Goal: Transaction & Acquisition: Book appointment/travel/reservation

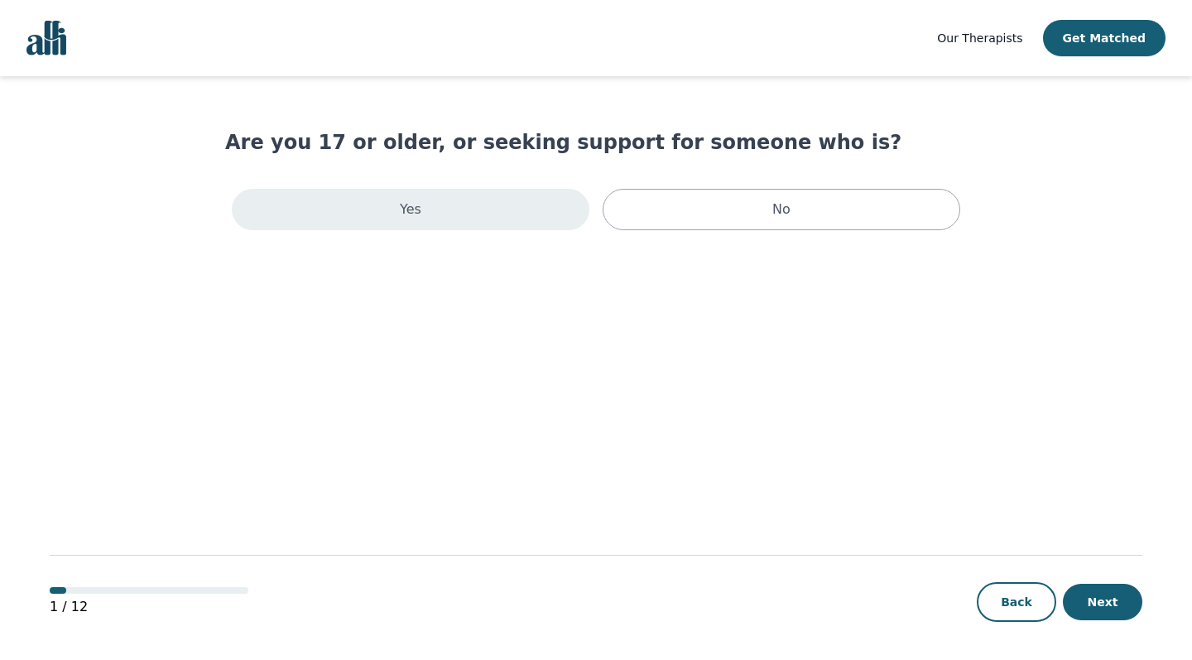
click at [483, 222] on div "Yes" at bounding box center [411, 209] width 358 height 41
click at [442, 223] on div "Yes" at bounding box center [411, 209] width 358 height 41
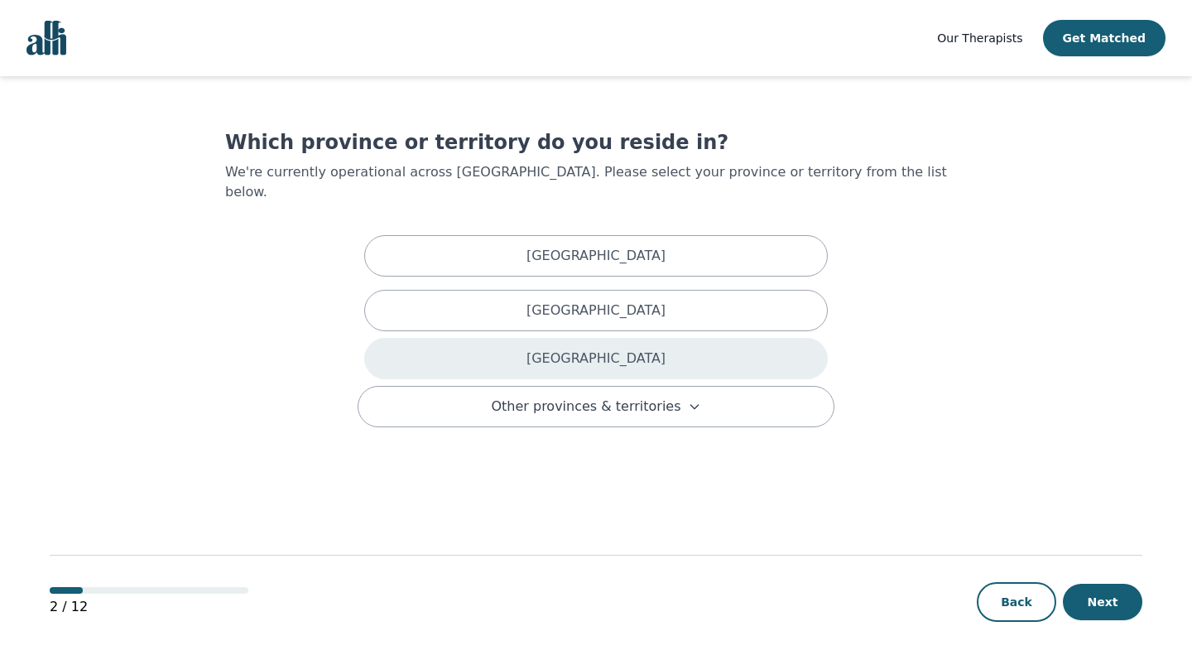
click at [604, 348] on p "[GEOGRAPHIC_DATA]" at bounding box center [595, 358] width 139 height 20
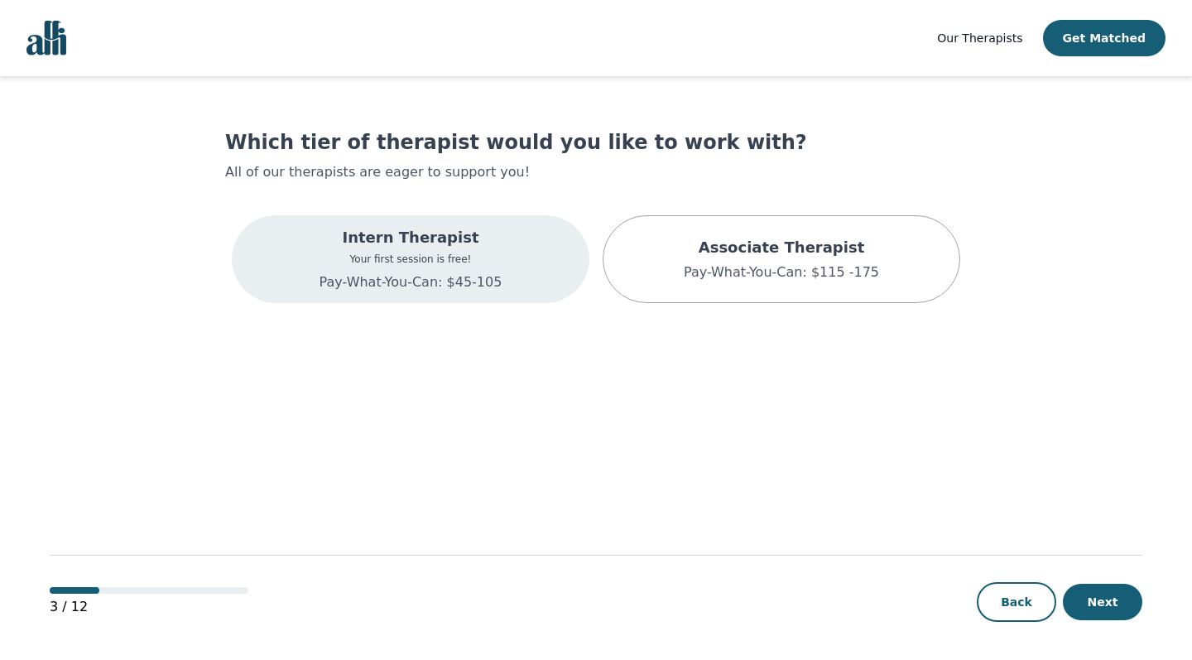
click at [438, 286] on p "Pay-What-You-Can: $45-105" at bounding box center [410, 282] width 183 height 20
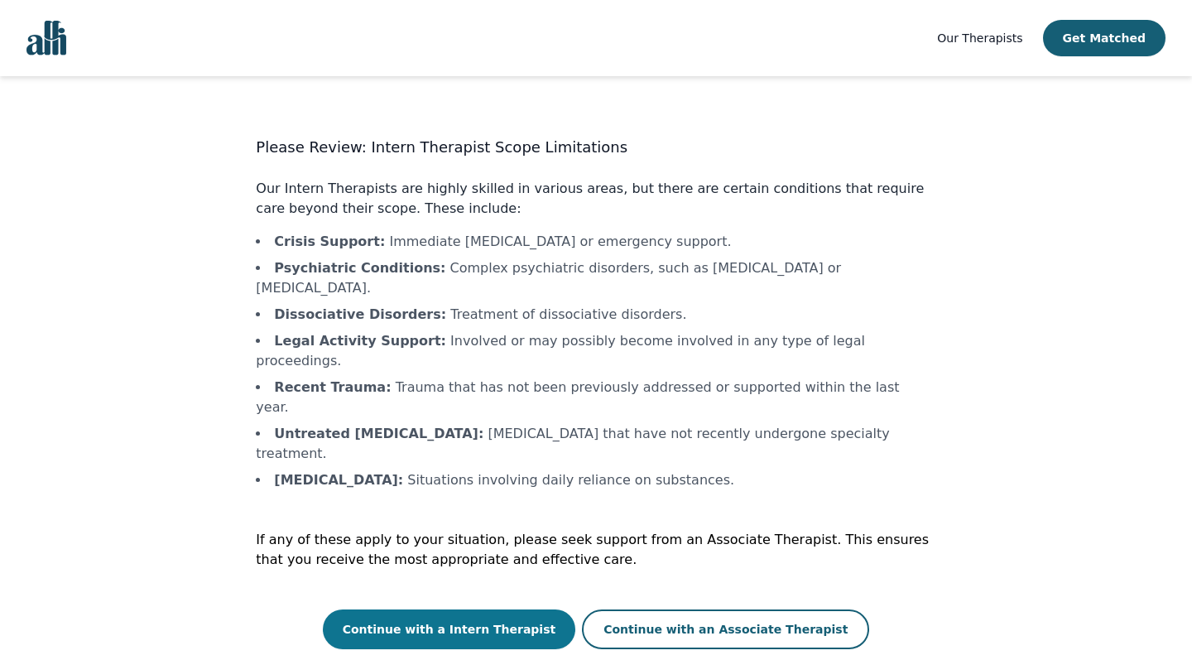
click at [483, 609] on button "Continue with a Intern Therapist" at bounding box center [449, 629] width 253 height 40
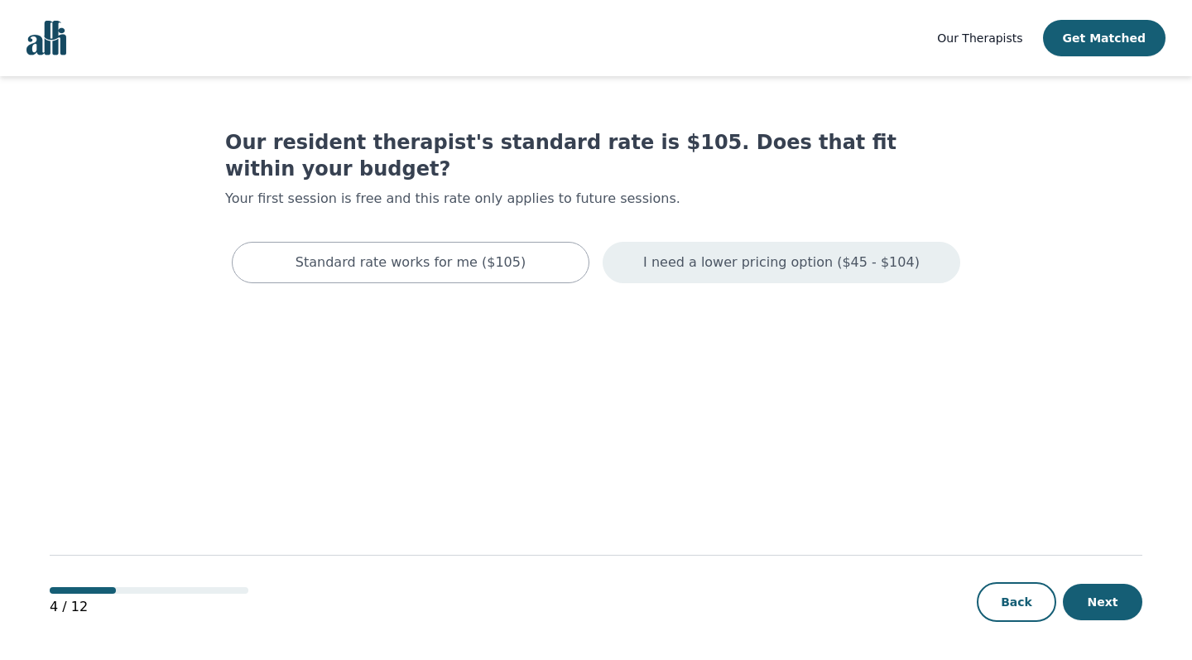
click at [684, 252] on p "I need a lower pricing option ($45 - $104)" at bounding box center [781, 262] width 276 height 20
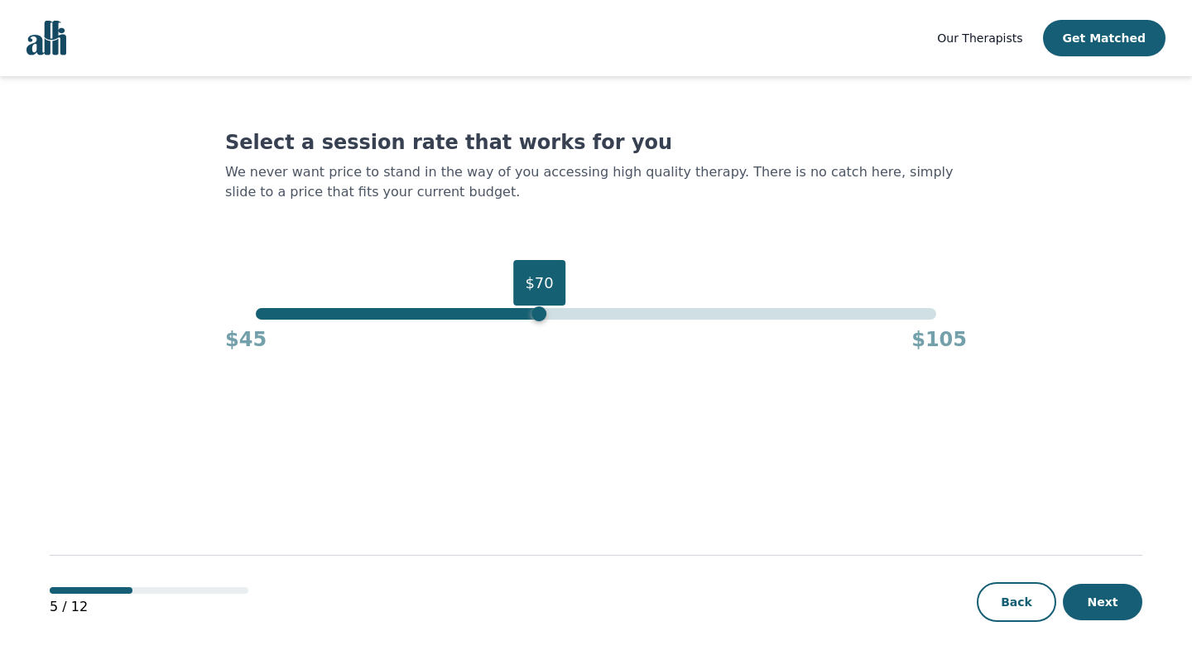
drag, startPoint x: 931, startPoint y: 313, endPoint x: 535, endPoint y: 377, distance: 401.5
click at [535, 377] on main "Select a session rate that works for you We never want price to stand in the wa…" at bounding box center [596, 368] width 1093 height 585
drag, startPoint x: 540, startPoint y: 312, endPoint x: 430, endPoint y: 311, distance: 110.1
click at [430, 311] on div "$60" at bounding box center [426, 313] width 15 height 15
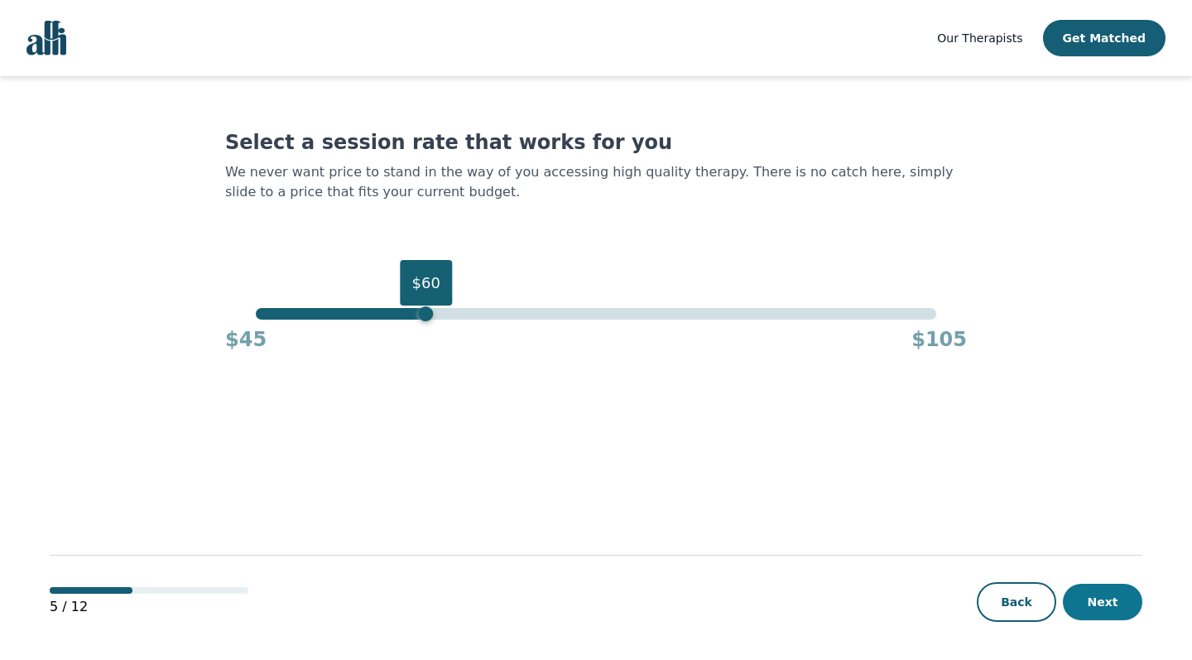
click at [1090, 604] on button "Next" at bounding box center [1102, 602] width 79 height 36
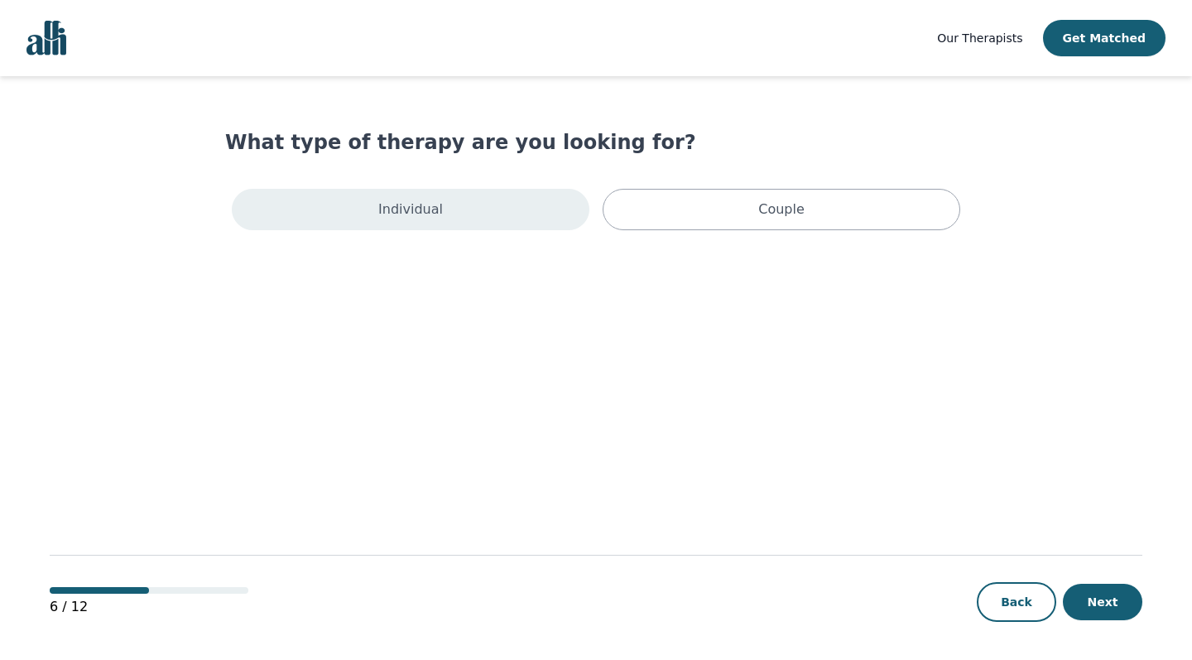
click at [429, 189] on div "Individual" at bounding box center [411, 209] width 358 height 41
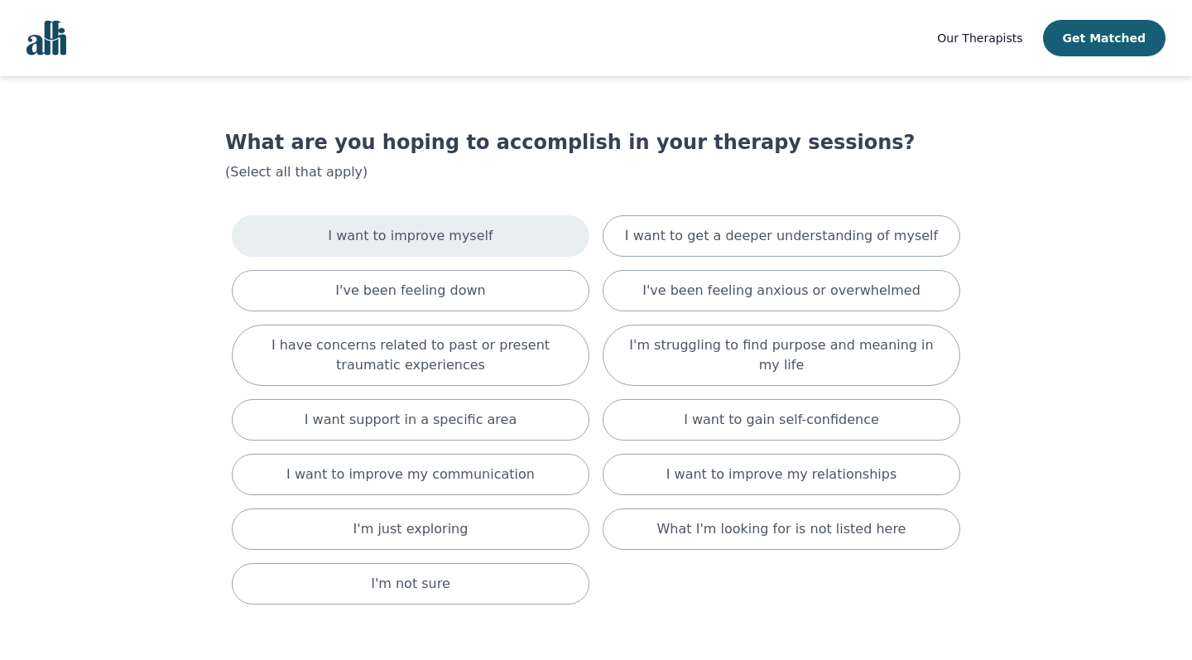
click at [477, 233] on p "I want to improve myself" at bounding box center [410, 236] width 165 height 20
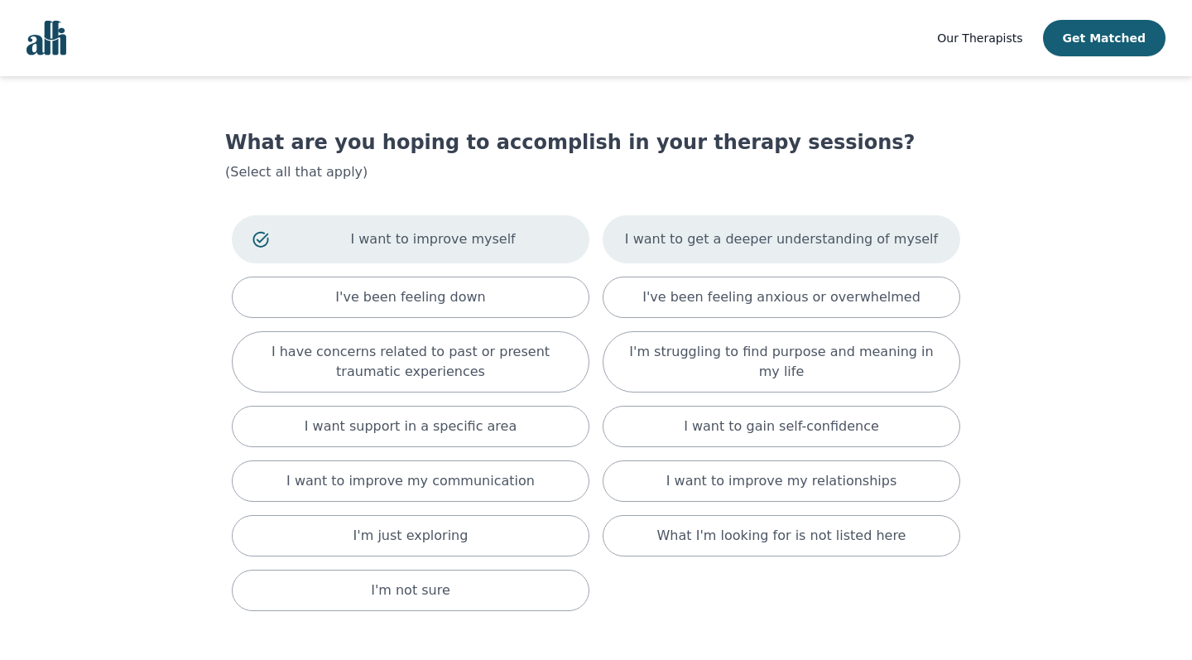
click at [800, 248] on p "I want to get a deeper understanding of myself" at bounding box center [781, 239] width 313 height 20
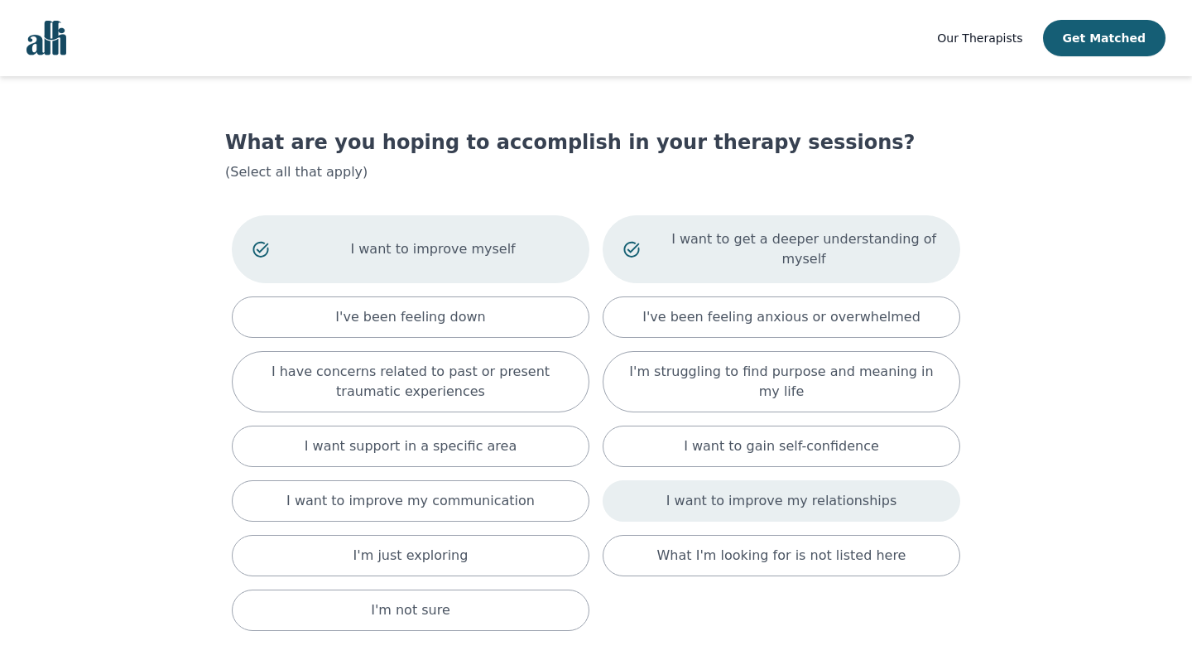
click at [801, 503] on p "I want to improve my relationships" at bounding box center [781, 501] width 230 height 20
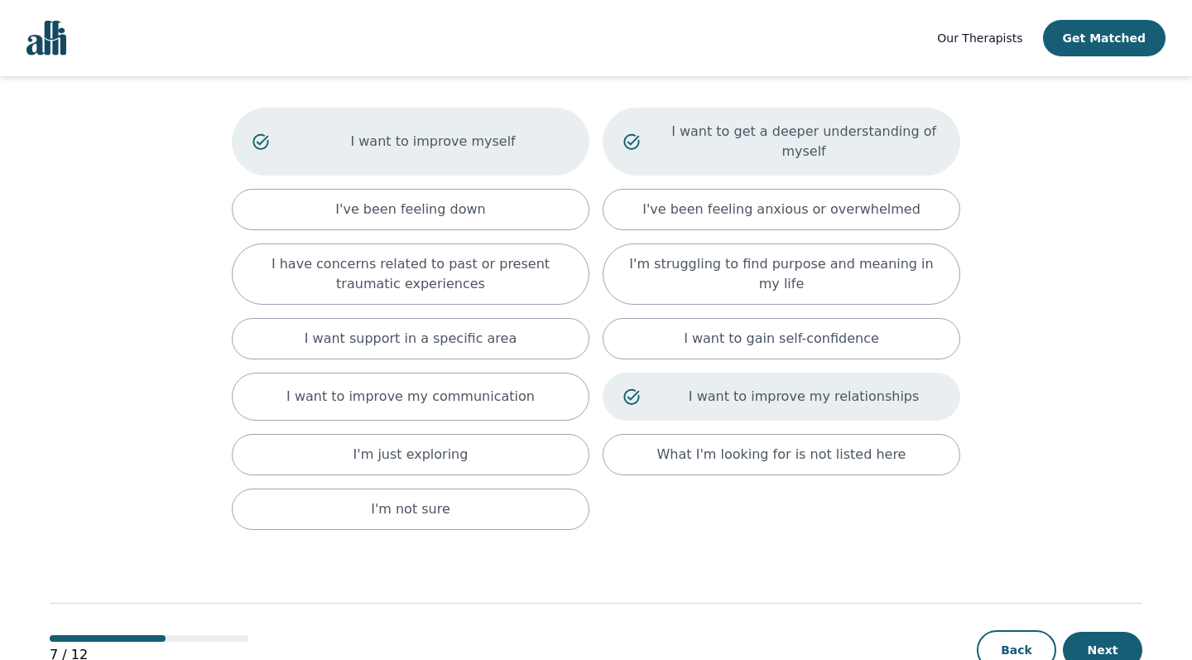
scroll to position [125, 0]
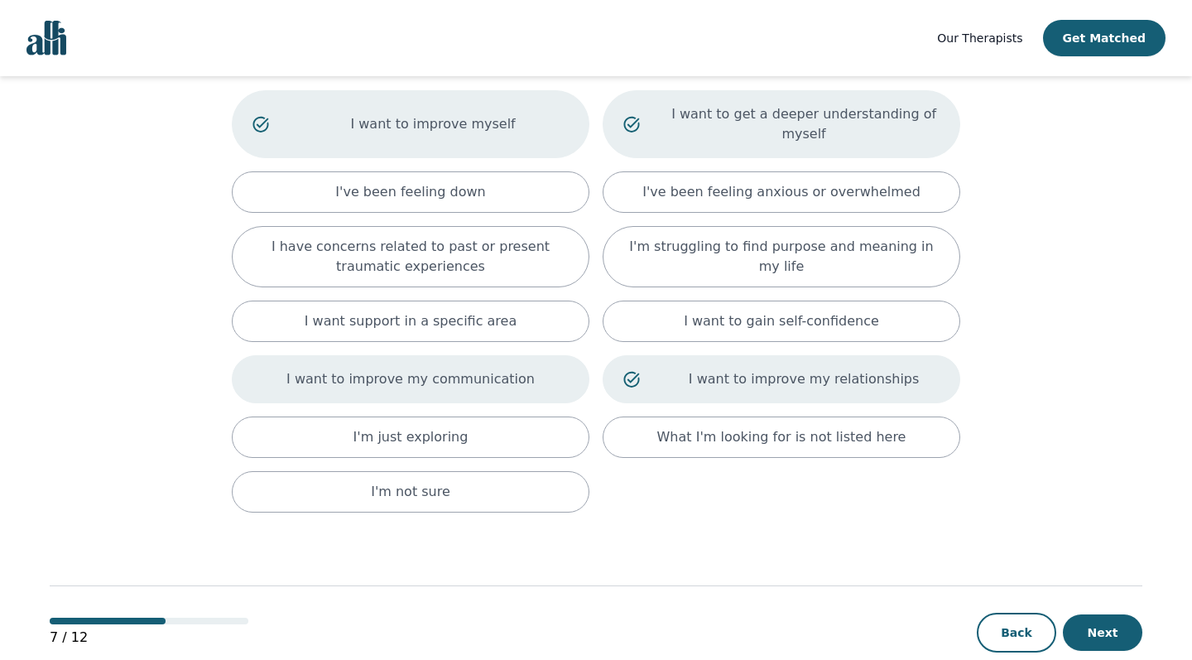
click at [399, 387] on p "I want to improve my communication" at bounding box center [410, 379] width 248 height 20
click at [1100, 633] on button "Next" at bounding box center [1102, 632] width 79 height 36
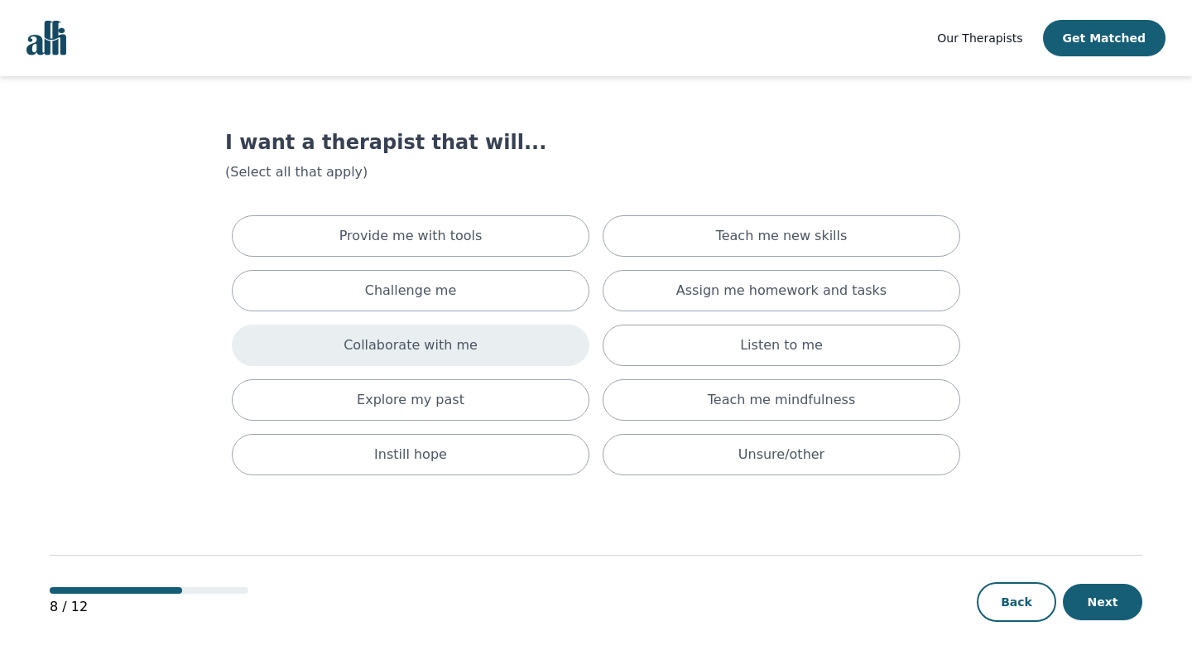
click at [466, 340] on p "Collaborate with me" at bounding box center [410, 345] width 134 height 20
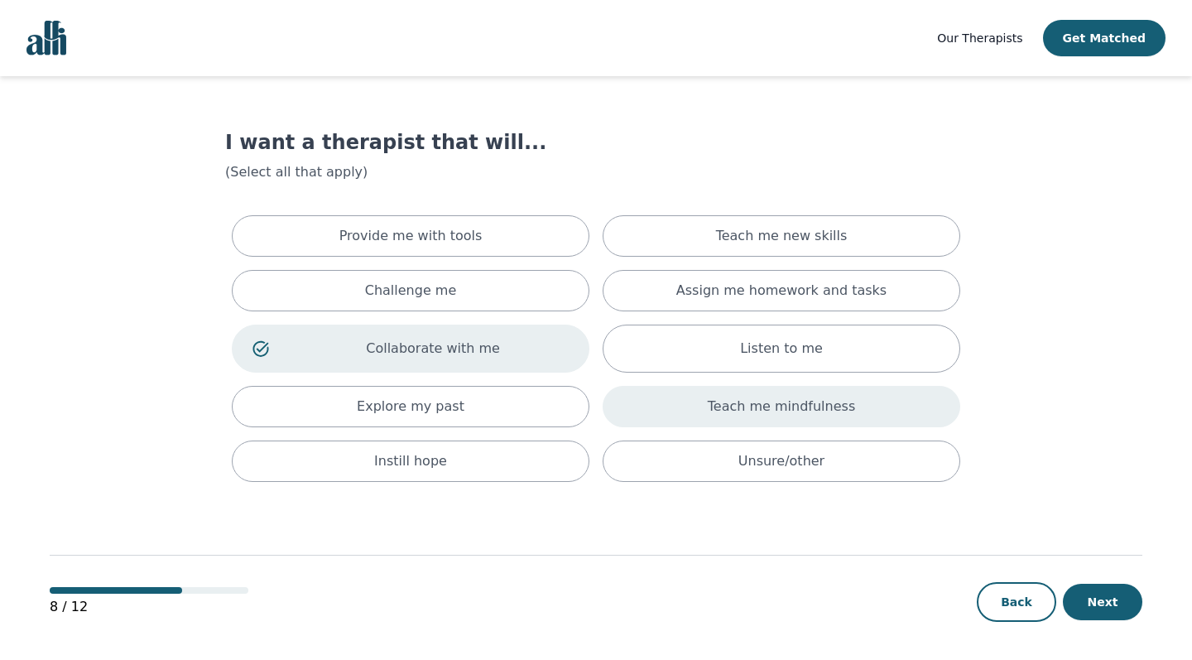
click at [838, 406] on p "Teach me mindfulness" at bounding box center [781, 406] width 147 height 20
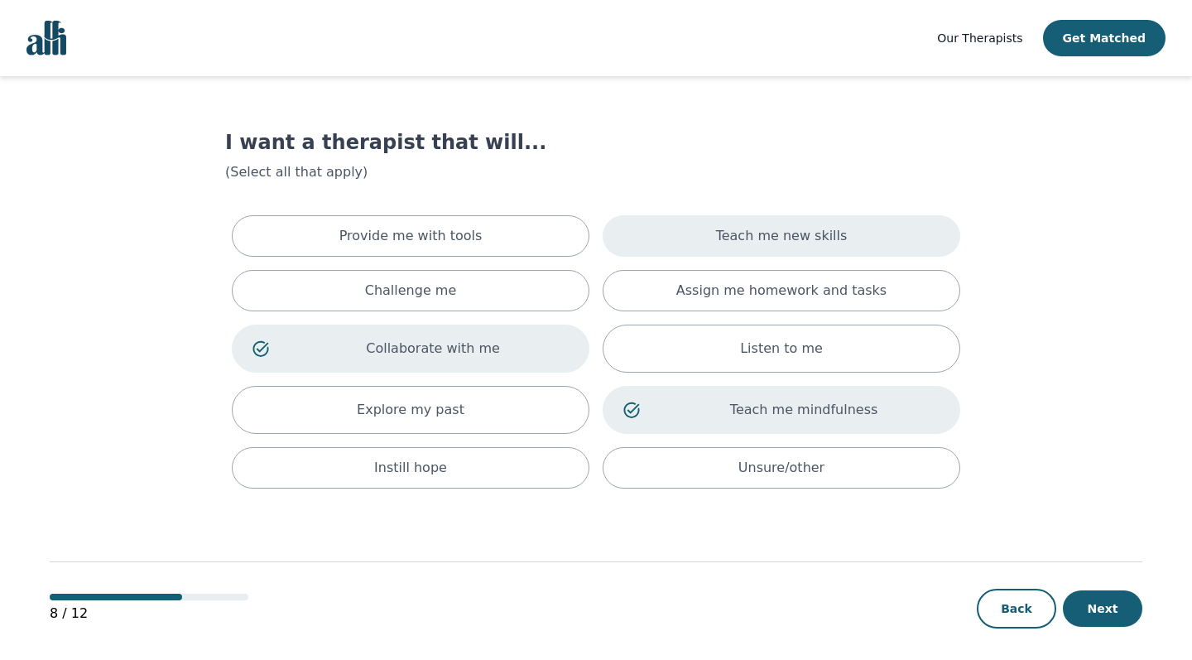
click at [841, 241] on div "Teach me new skills" at bounding box center [782, 235] width 358 height 41
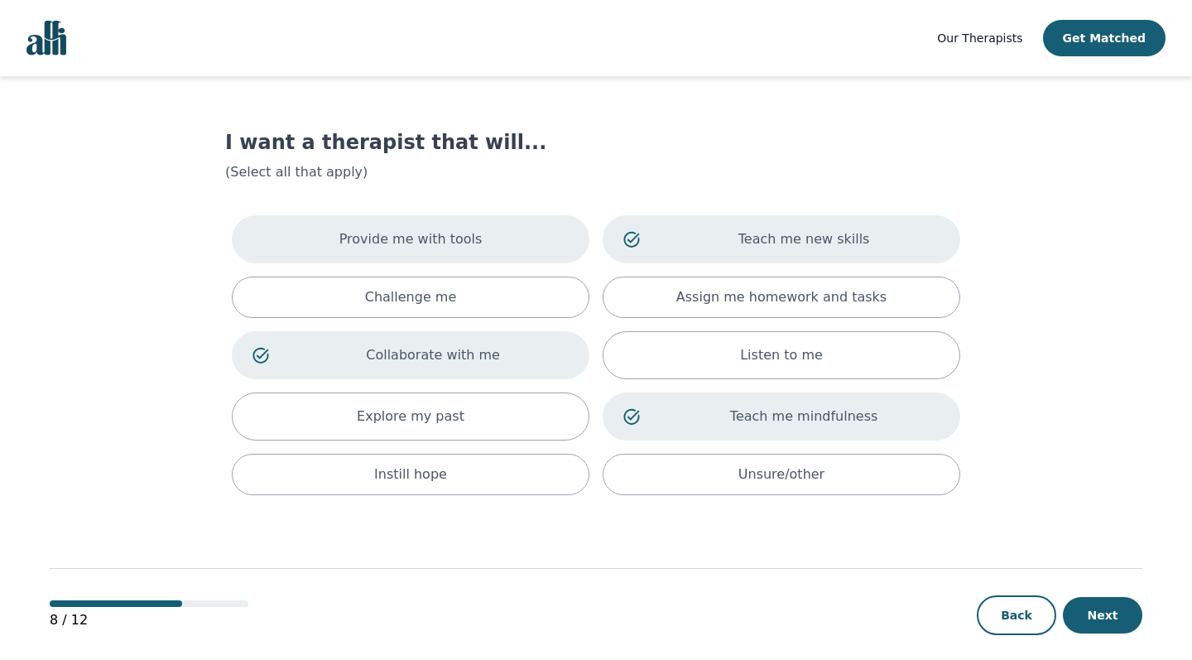
click at [444, 262] on div "Provide me with tools" at bounding box center [411, 239] width 358 height 48
click at [1093, 627] on button "Next" at bounding box center [1102, 615] width 79 height 36
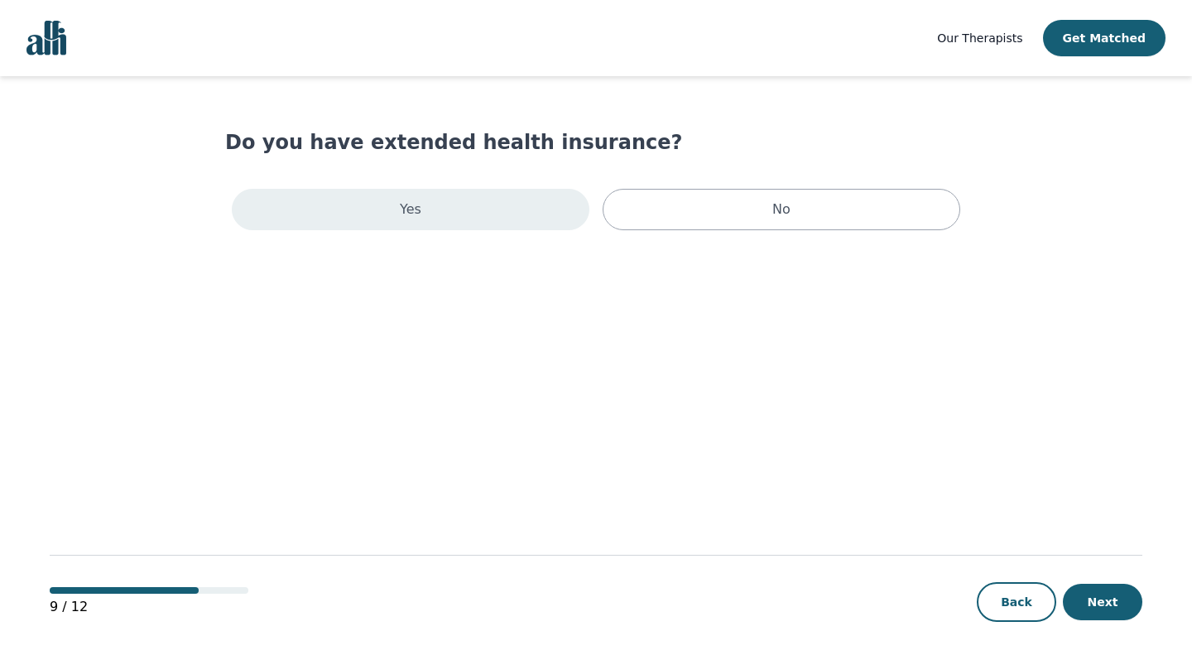
click at [471, 209] on div "Yes" at bounding box center [411, 209] width 358 height 41
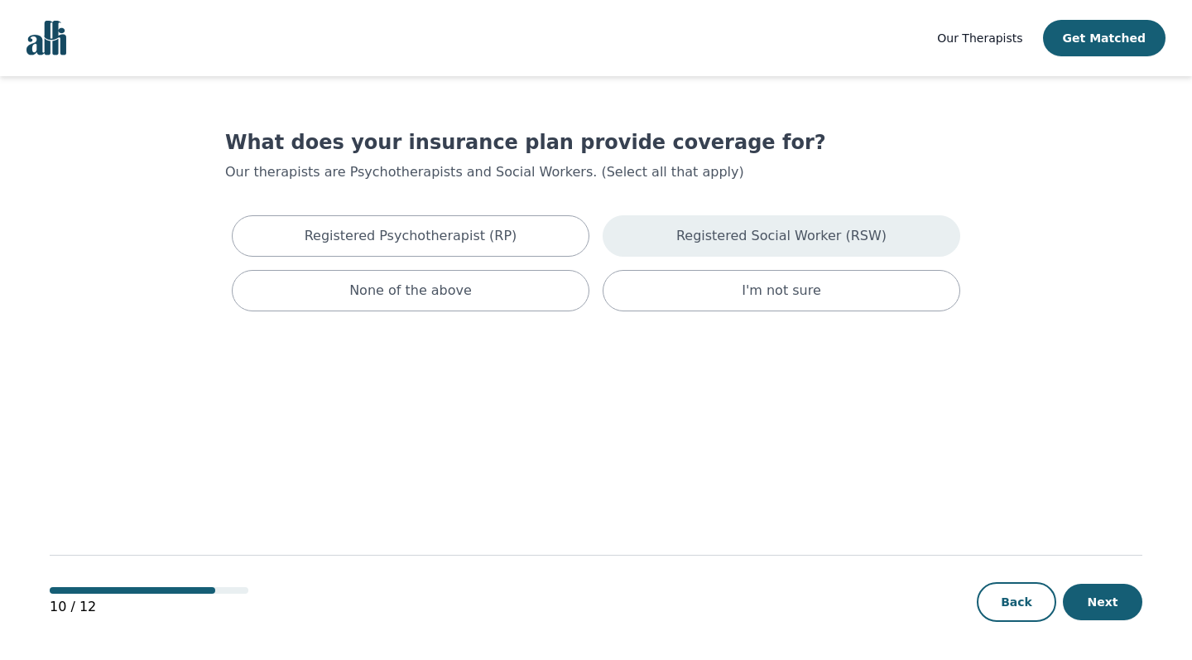
click at [692, 234] on p "Registered Social Worker (RSW)" at bounding box center [781, 236] width 210 height 20
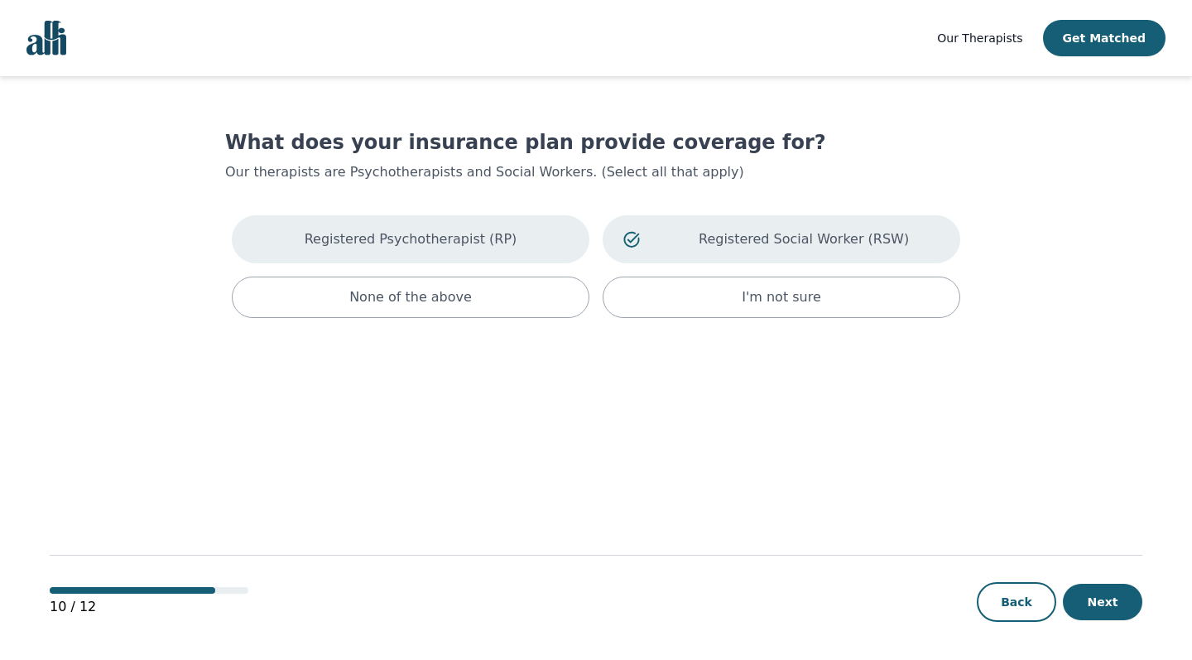
click at [430, 216] on div "Registered Psychotherapist (RP)" at bounding box center [411, 239] width 358 height 48
click at [1088, 598] on button "Next" at bounding box center [1102, 602] width 79 height 36
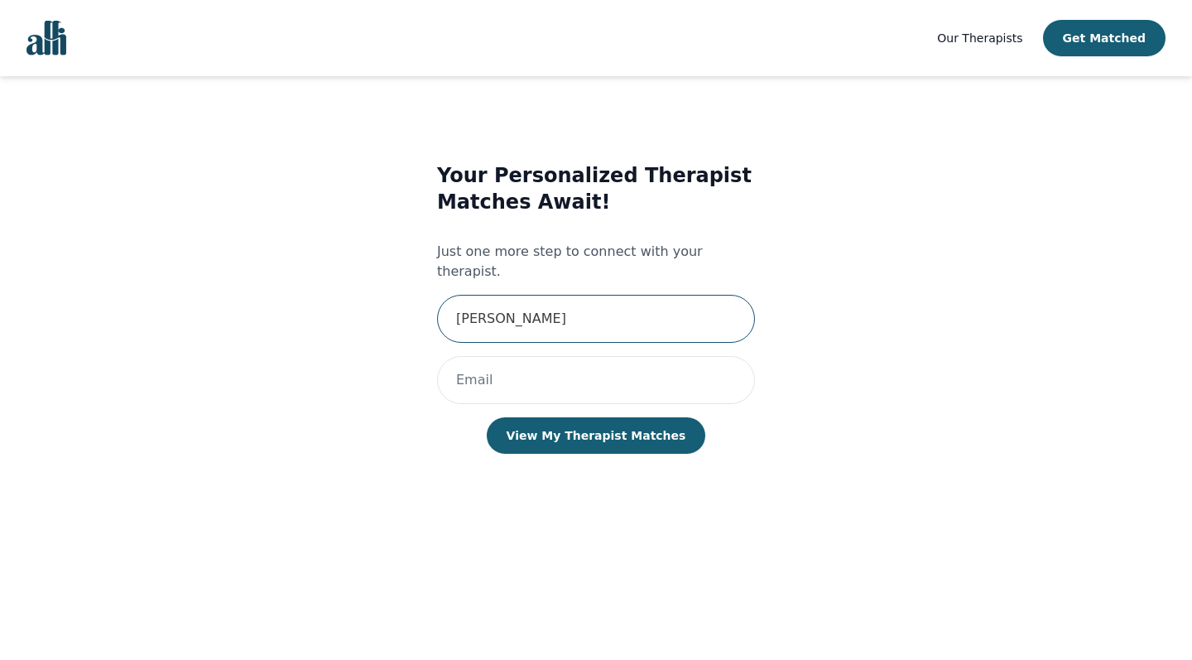
type input "[PERSON_NAME]"
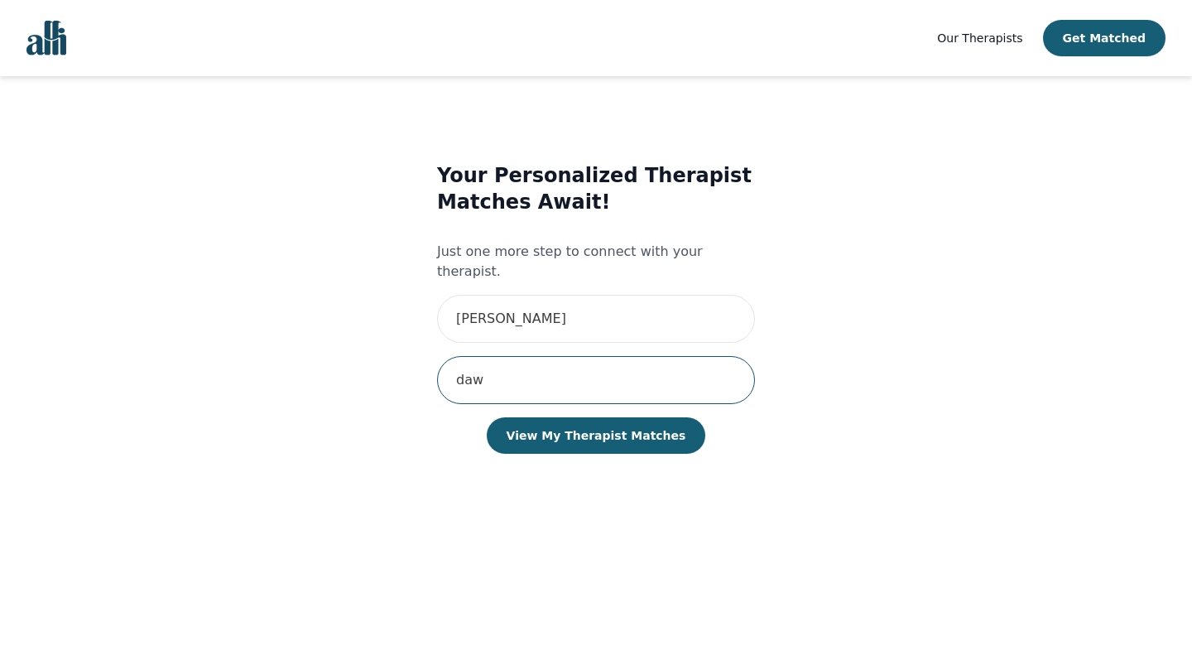
type input "[PERSON_NAME]"
type input "[EMAIL_ADDRESS][DOMAIN_NAME]"
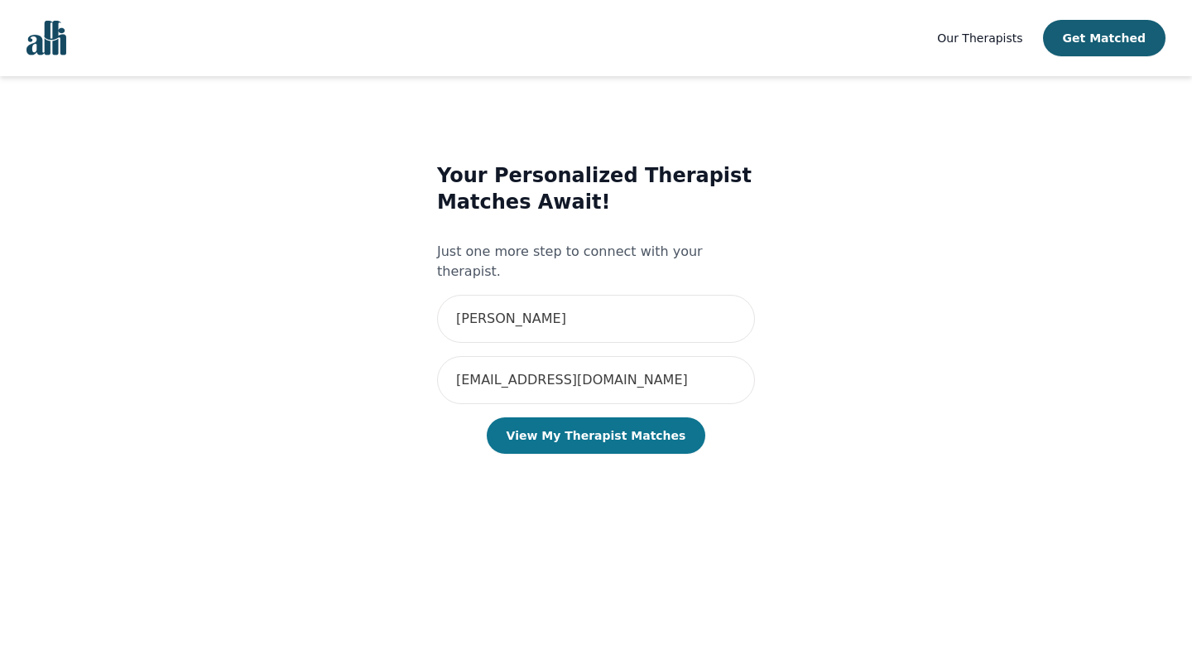
click at [574, 417] on button "View My Therapist Matches" at bounding box center [596, 435] width 219 height 36
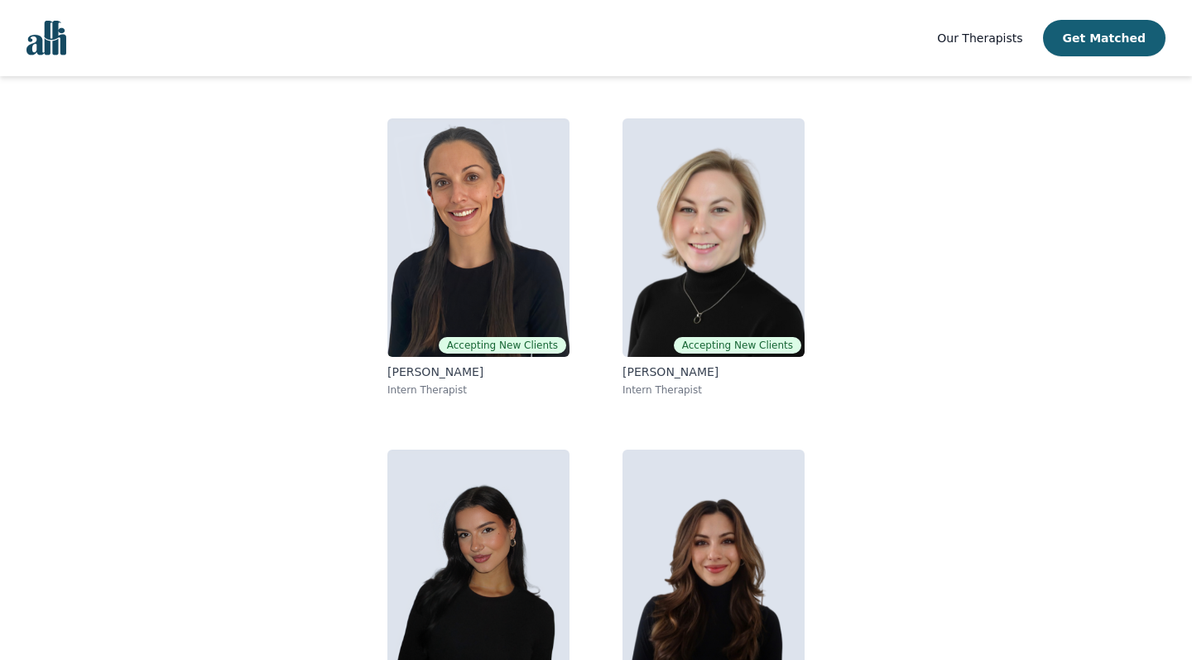
scroll to position [109, 0]
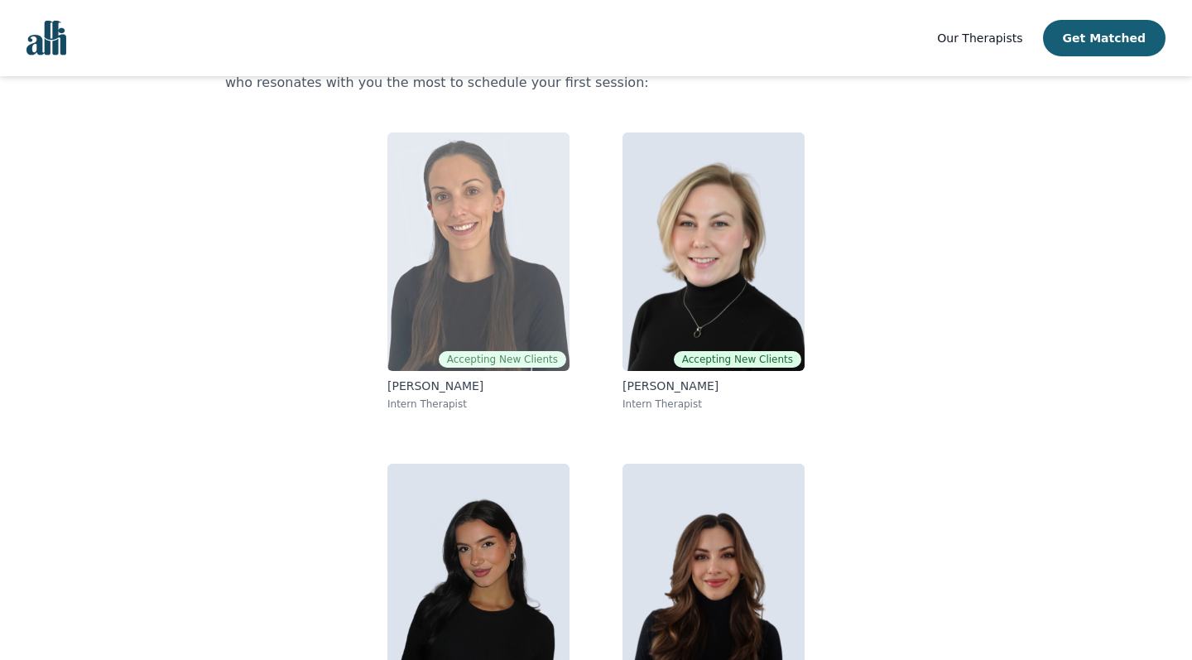
click at [502, 251] on img at bounding box center [478, 251] width 182 height 238
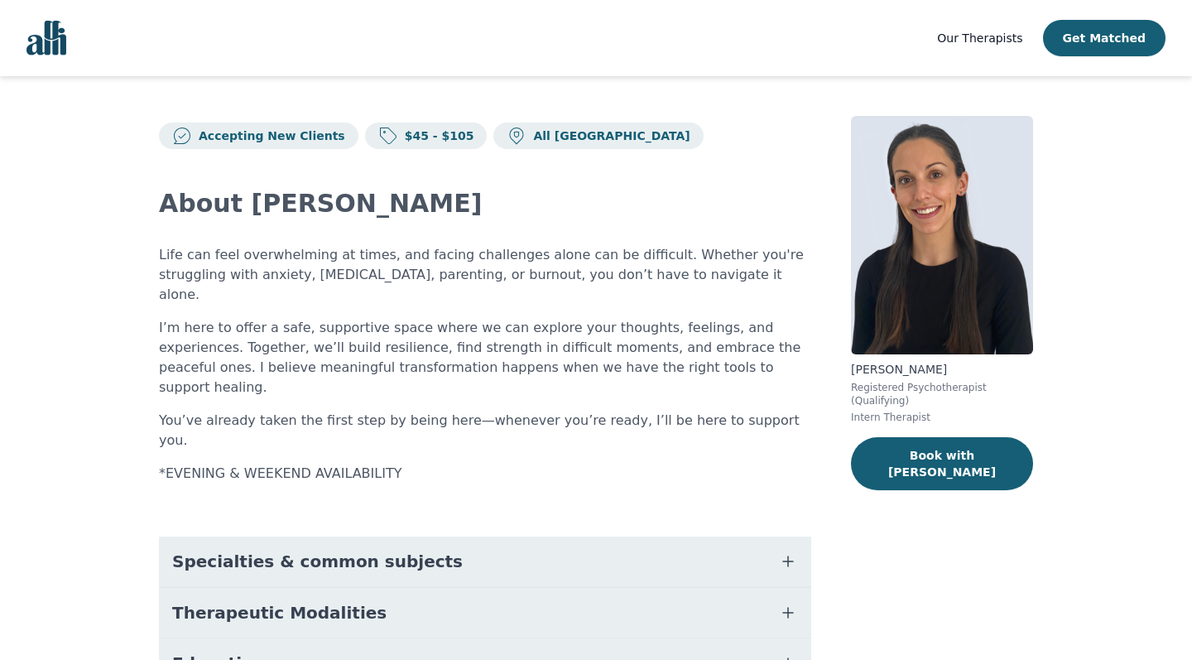
click at [538, 536] on button "Specialties & common subjects" at bounding box center [485, 561] width 652 height 50
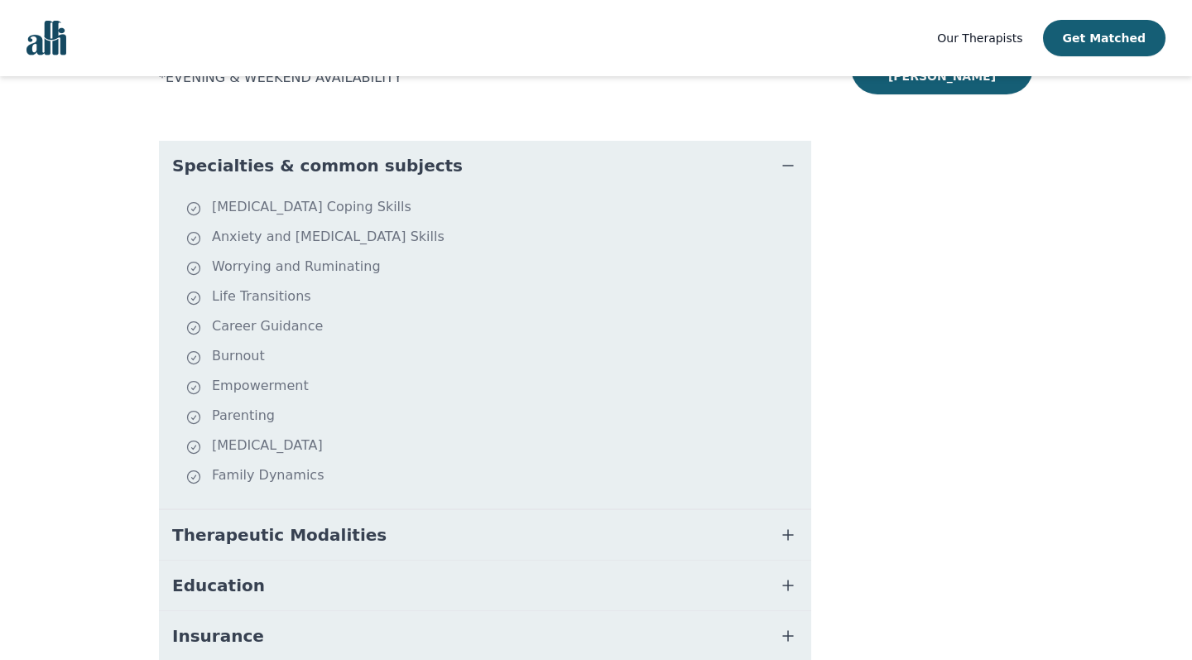
scroll to position [401, 0]
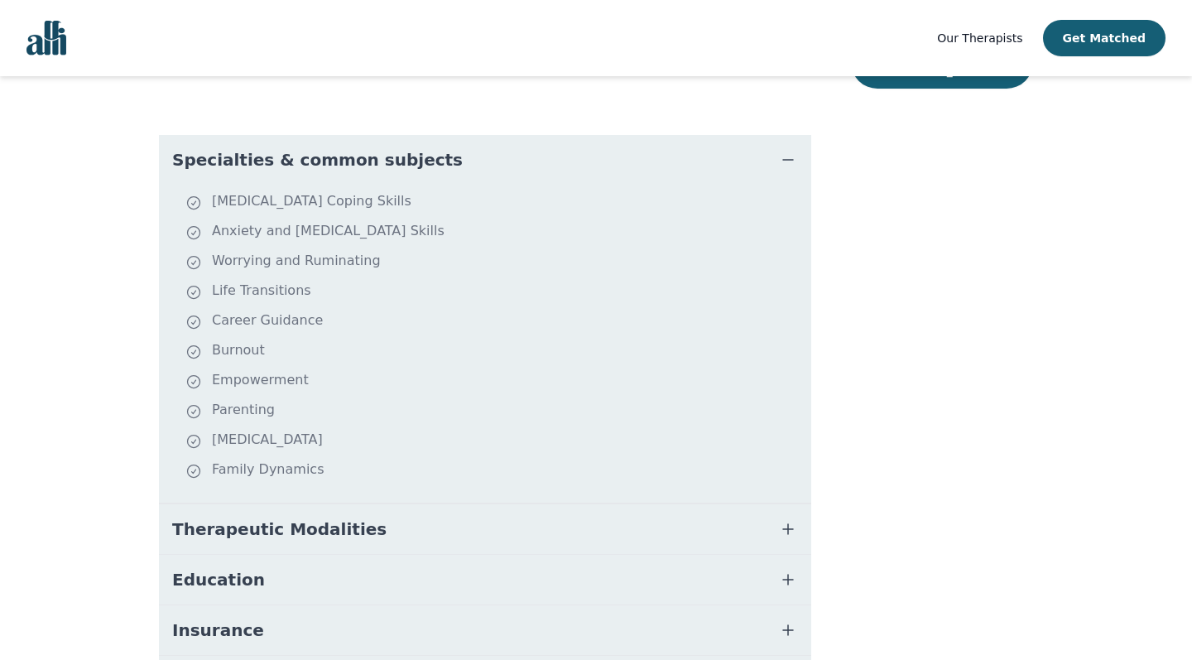
click at [242, 517] on span "Therapeutic Modalities" at bounding box center [279, 528] width 214 height 23
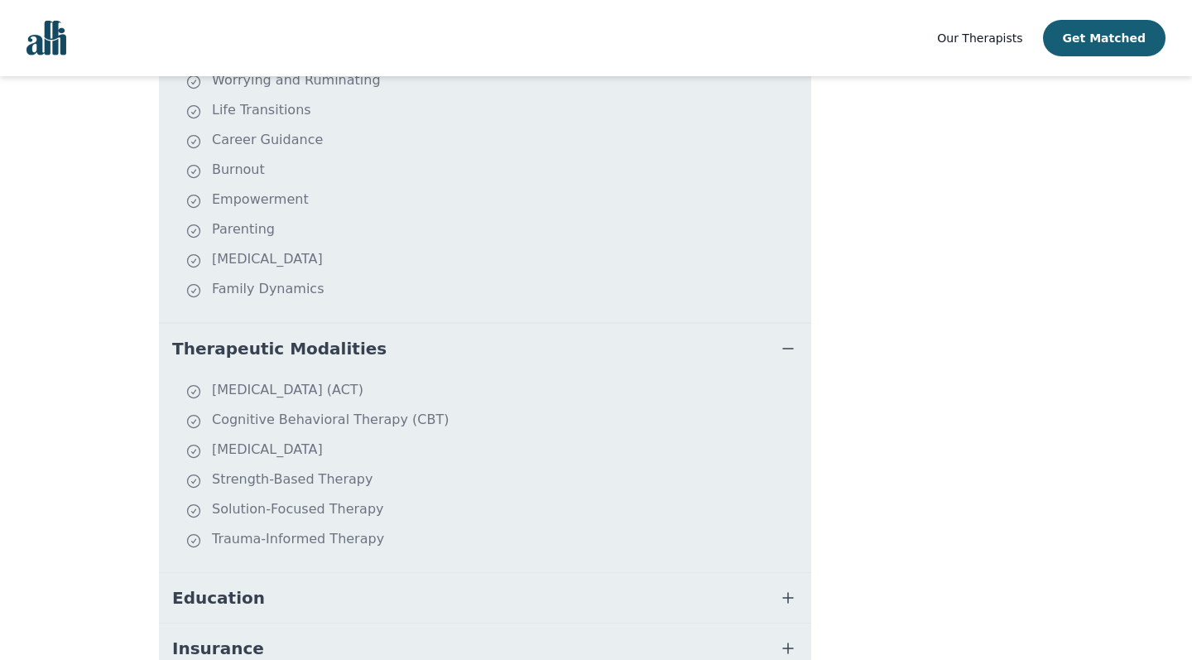
scroll to position [593, 0]
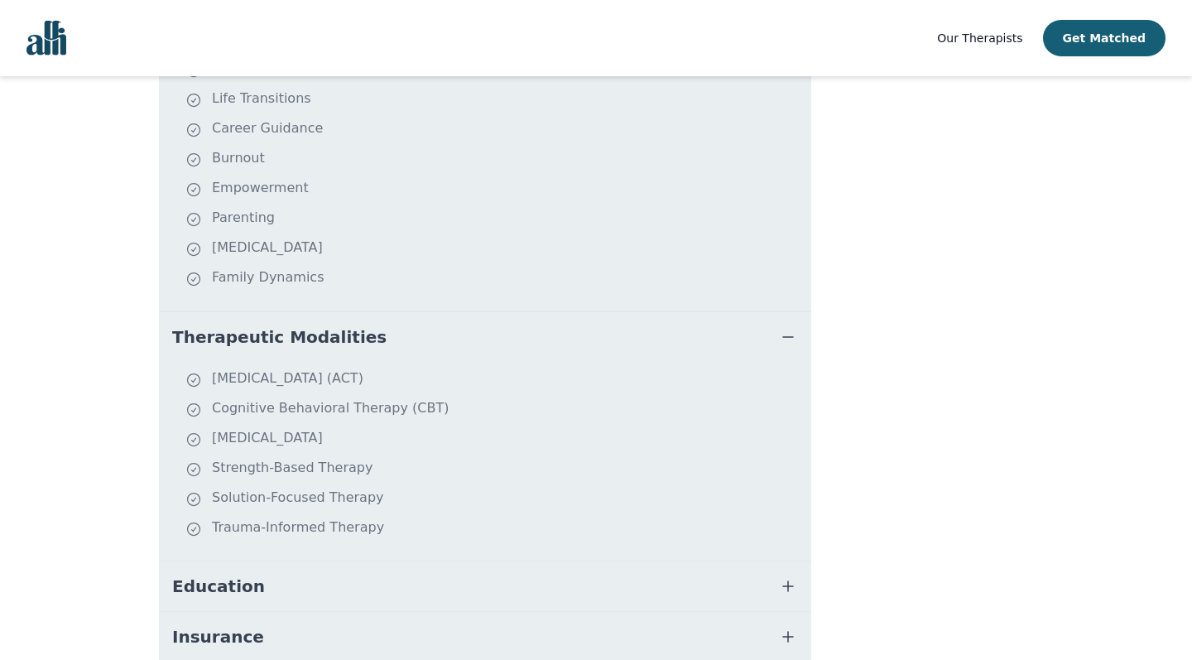
click at [277, 312] on button "Therapeutic Modalities" at bounding box center [485, 337] width 652 height 50
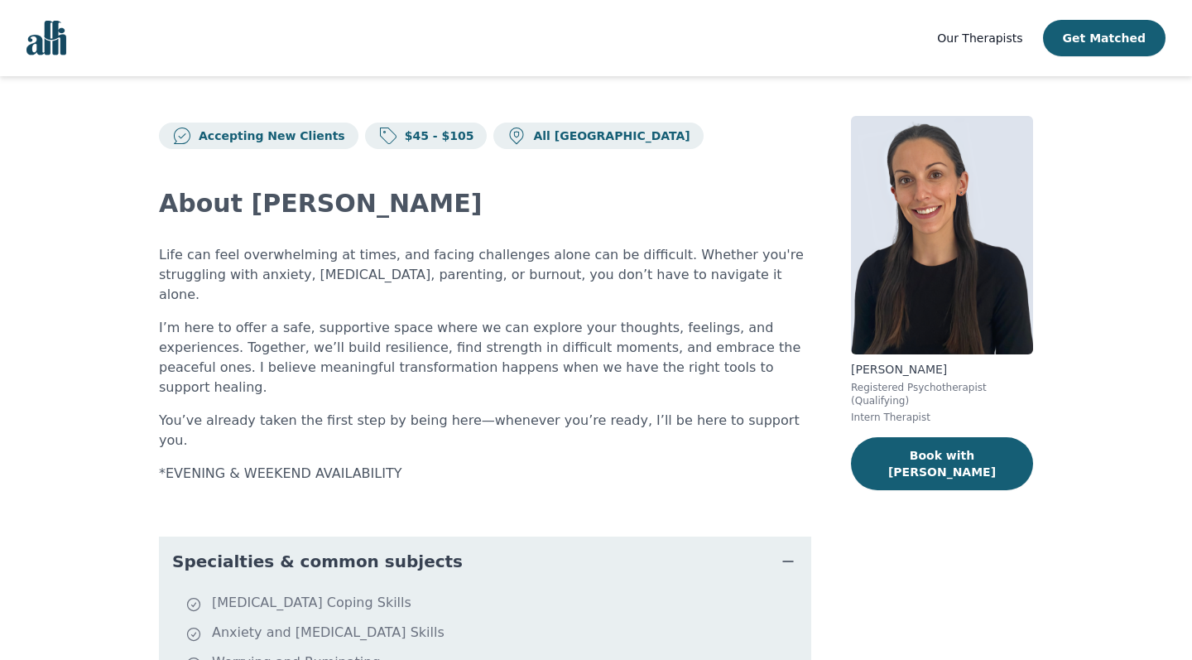
scroll to position [0, 0]
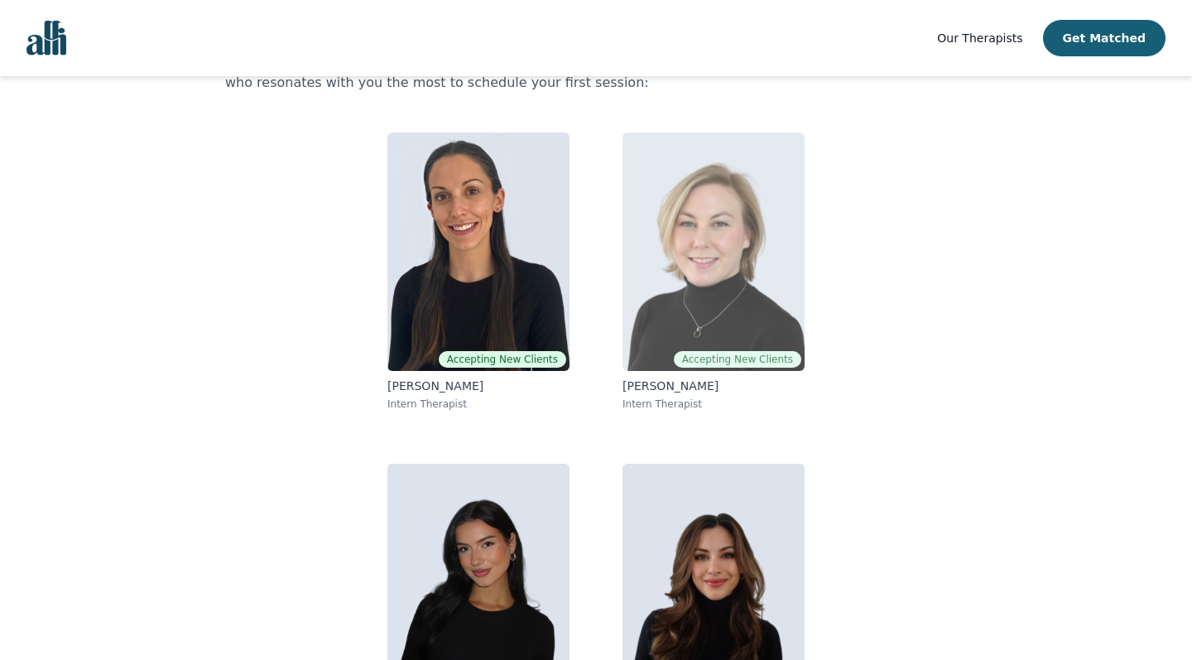
click at [737, 310] on img at bounding box center [713, 251] width 182 height 238
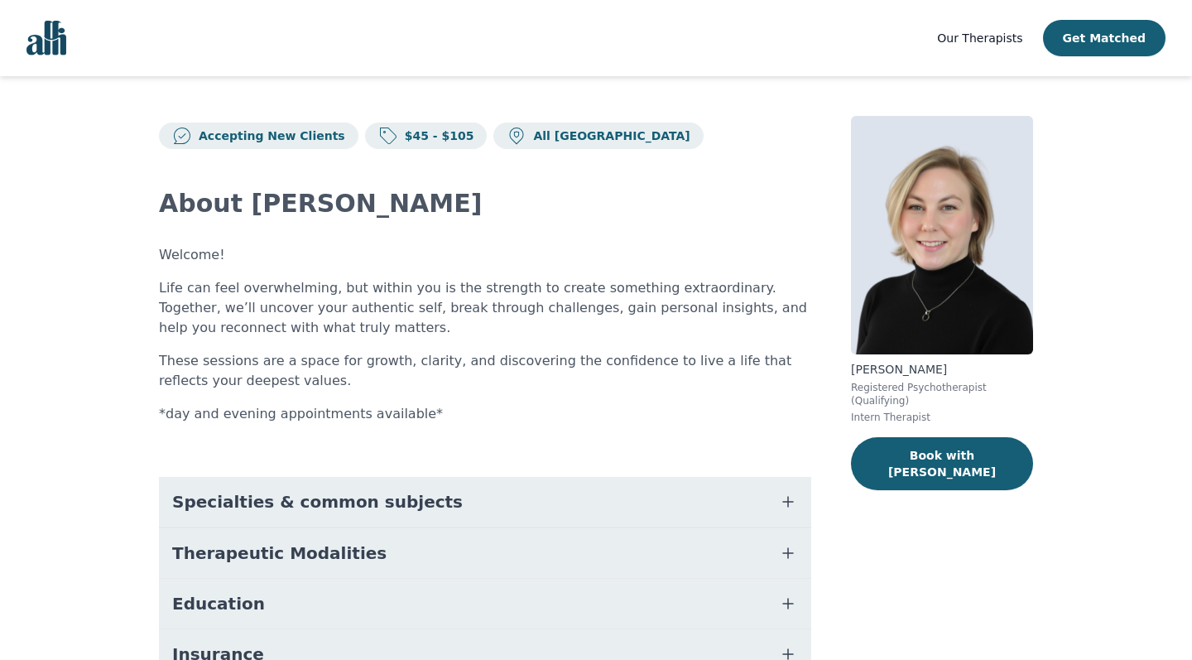
click at [347, 497] on span "Specialties & common subjects" at bounding box center [317, 501] width 291 height 23
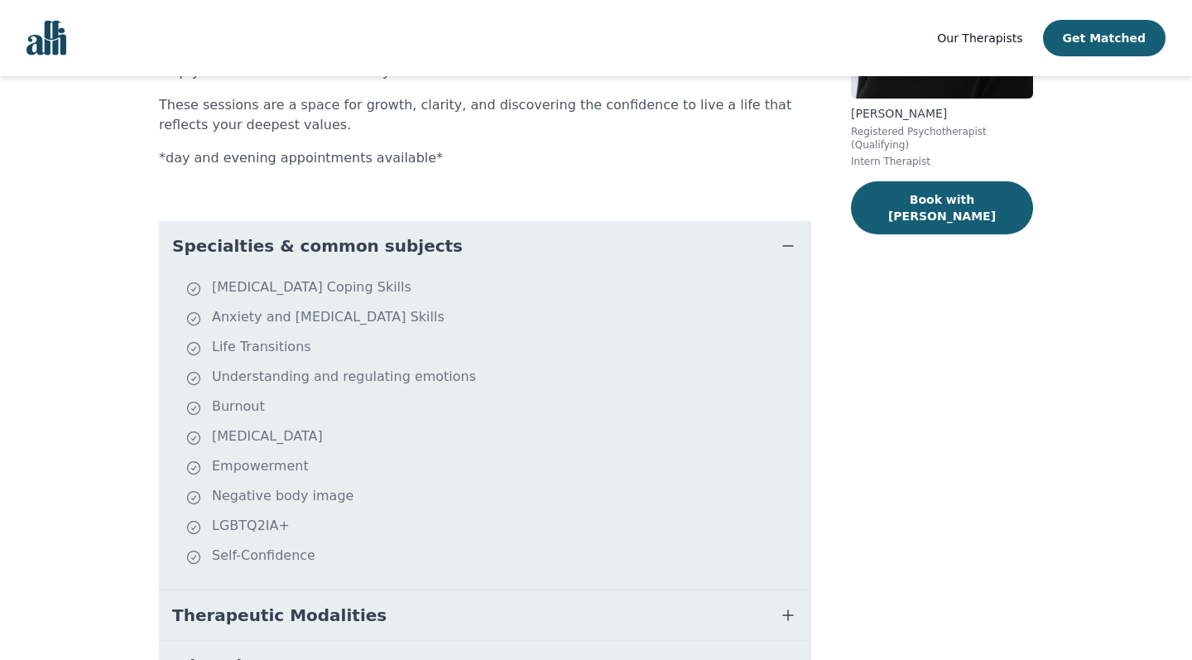
scroll to position [257, 0]
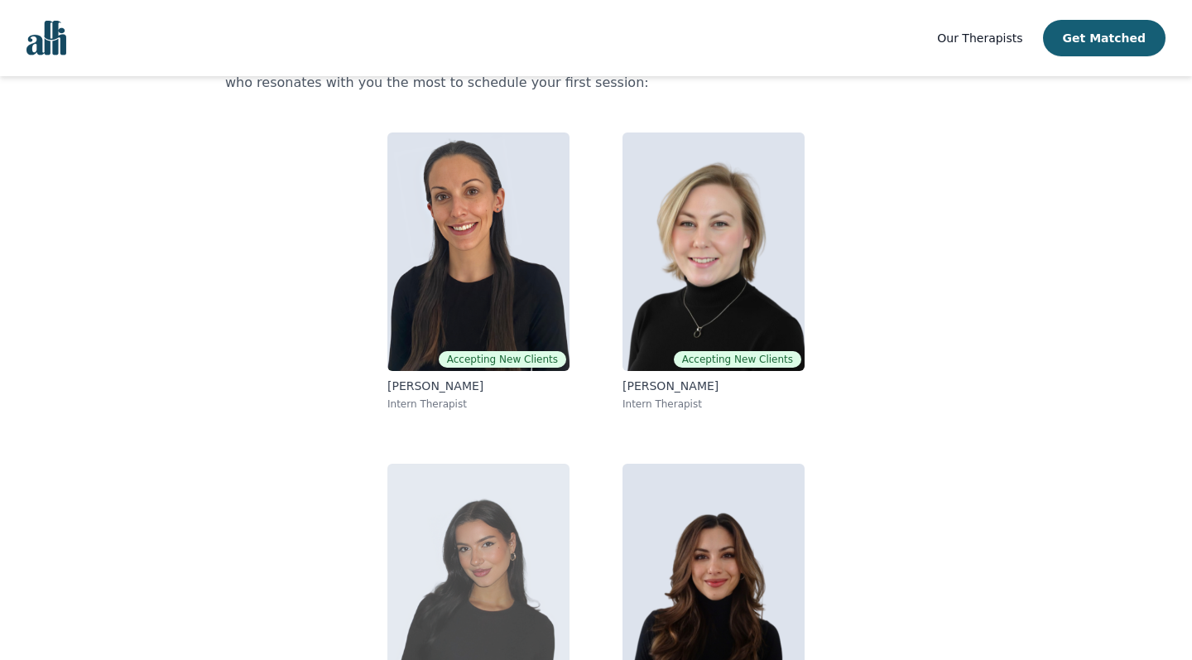
click at [419, 548] on img at bounding box center [478, 582] width 182 height 238
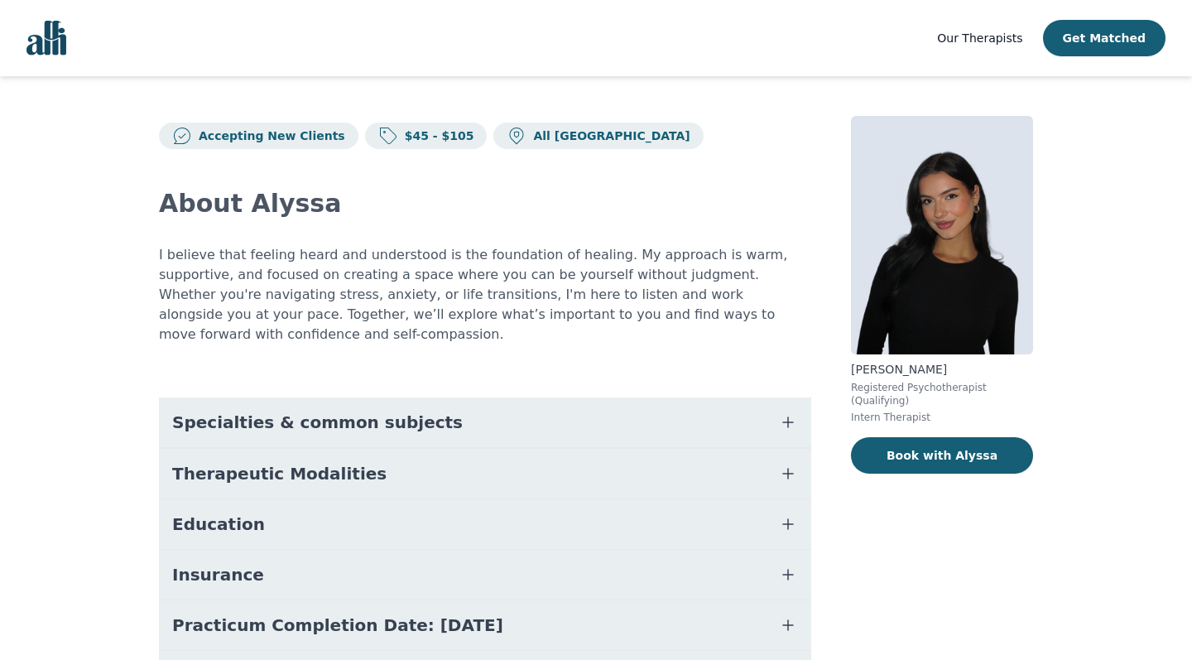
click at [348, 411] on span "Specialties & common subjects" at bounding box center [317, 422] width 291 height 23
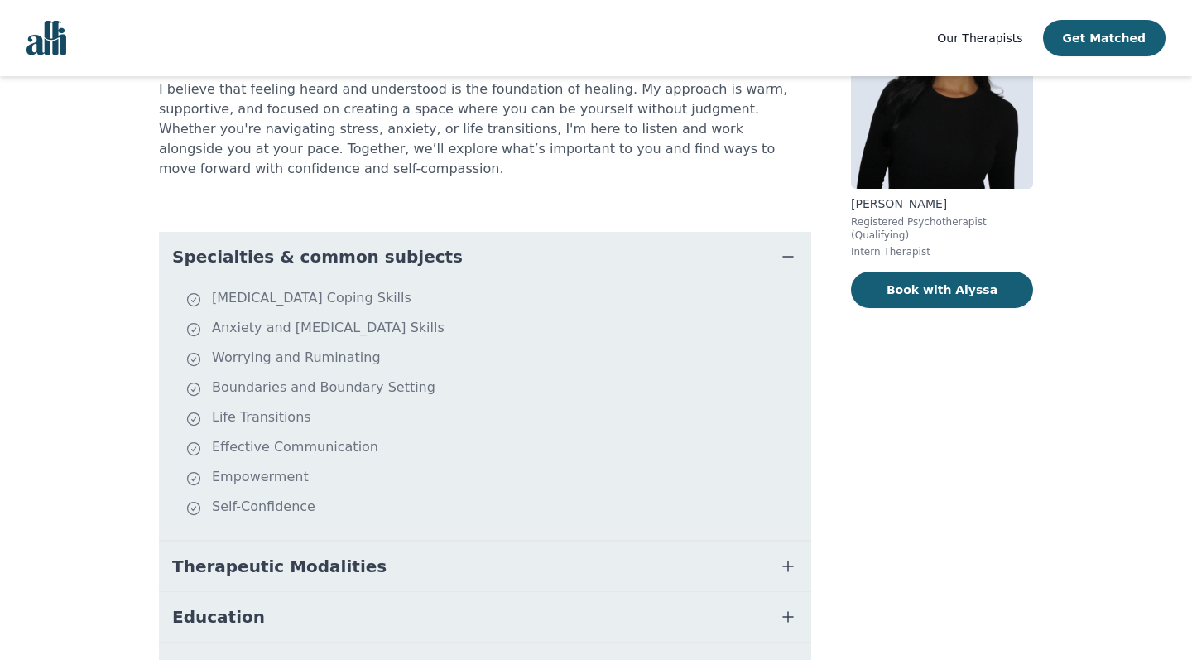
scroll to position [166, 0]
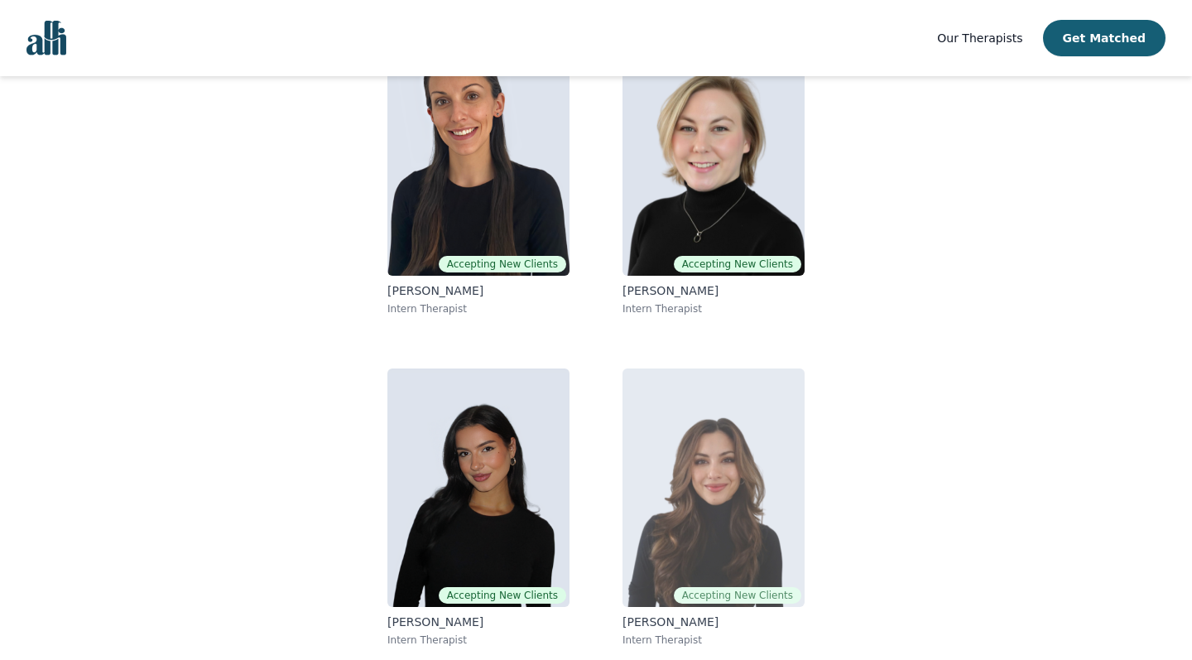
click at [746, 454] on img at bounding box center [713, 487] width 182 height 238
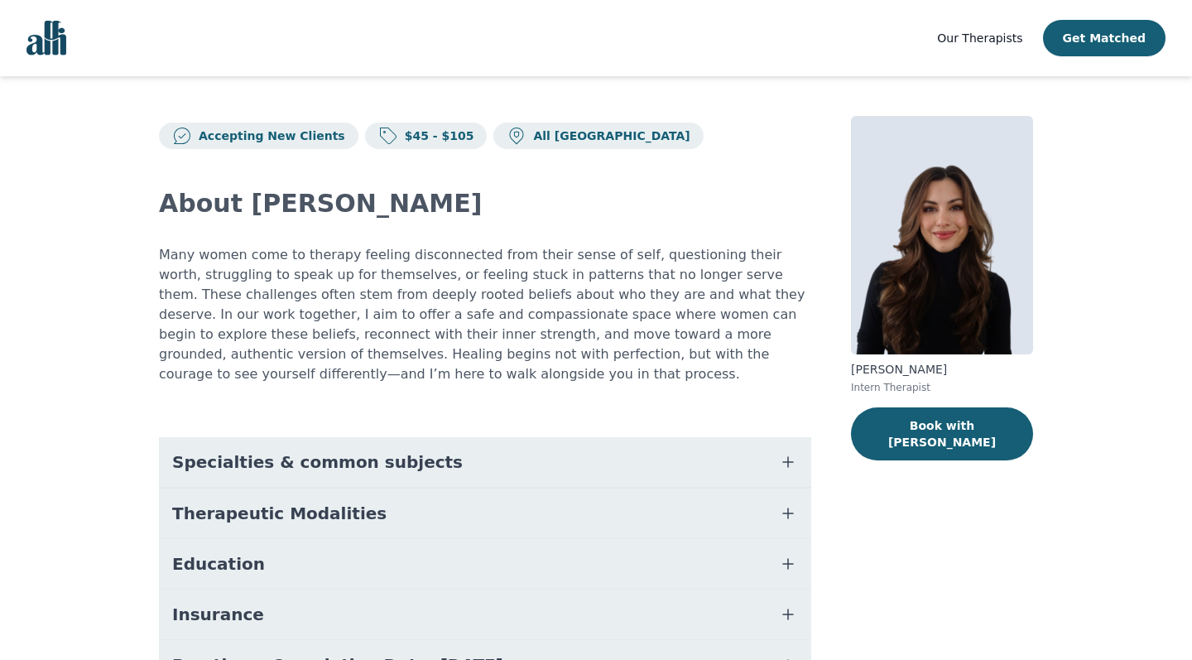
click at [398, 466] on span "Specialties & common subjects" at bounding box center [317, 461] width 291 height 23
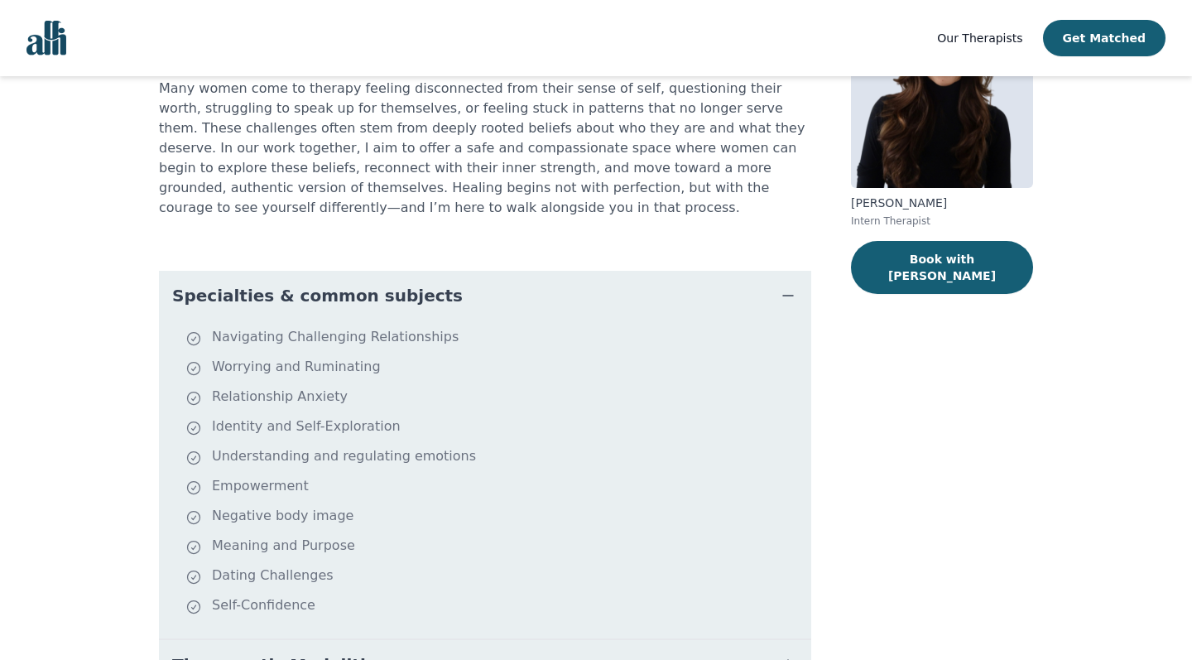
scroll to position [167, 0]
click at [376, 305] on span "Specialties & common subjects" at bounding box center [317, 294] width 291 height 23
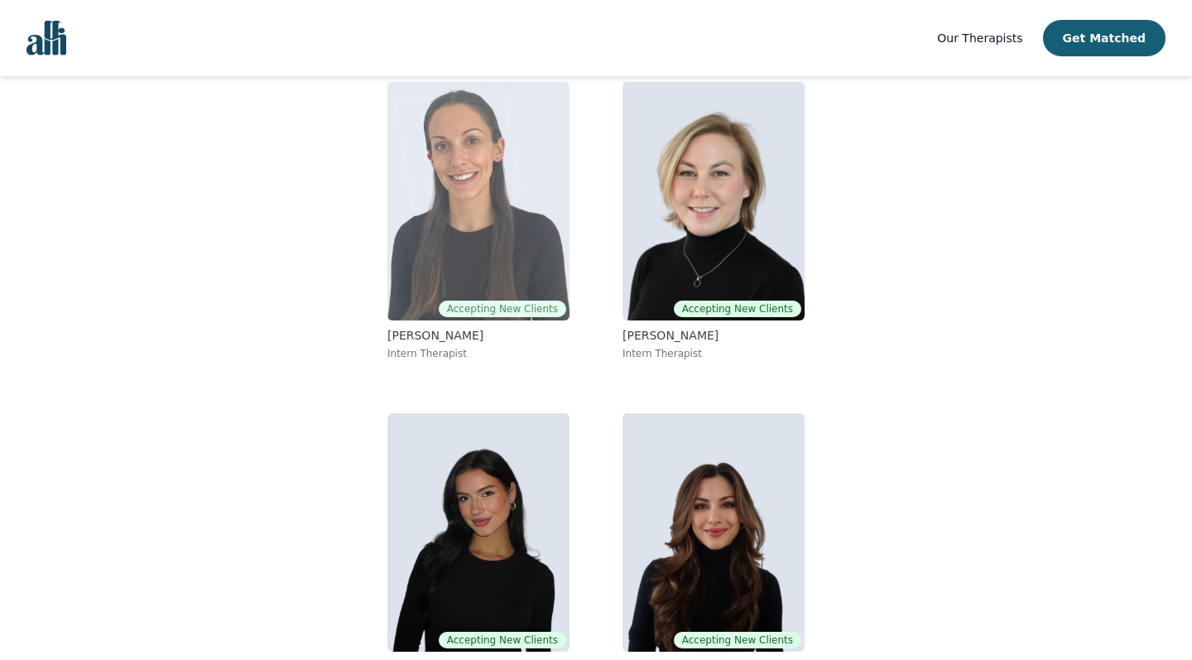
click at [448, 266] on img at bounding box center [478, 201] width 182 height 238
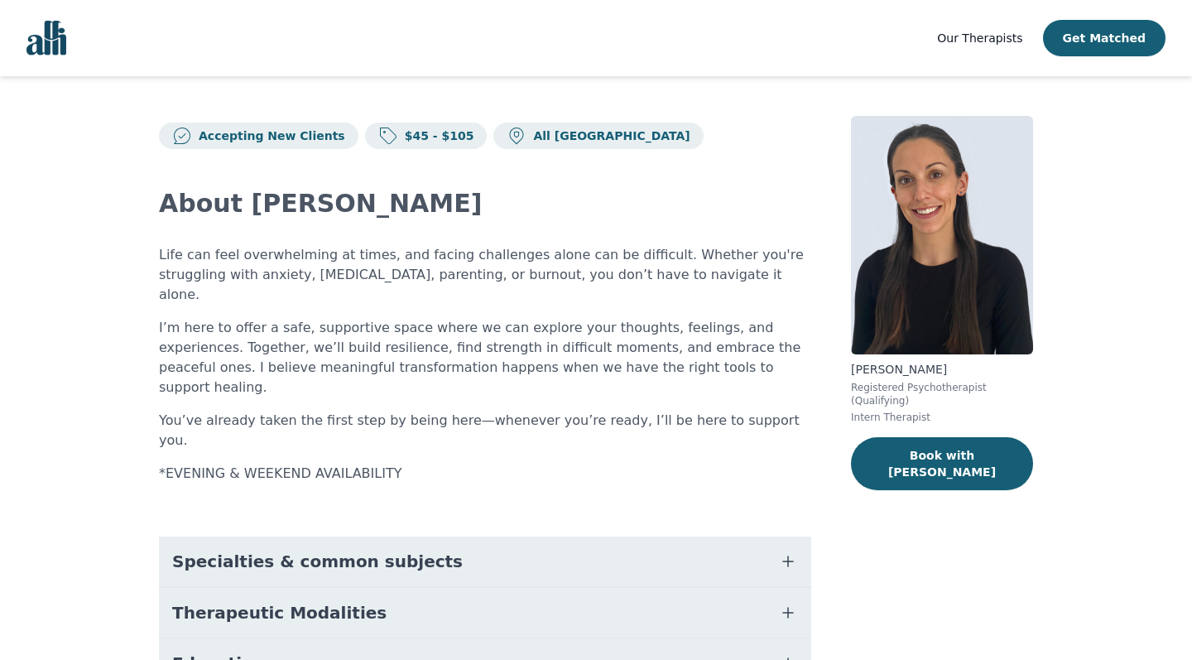
click at [329, 550] on span "Specialties & common subjects" at bounding box center [317, 561] width 291 height 23
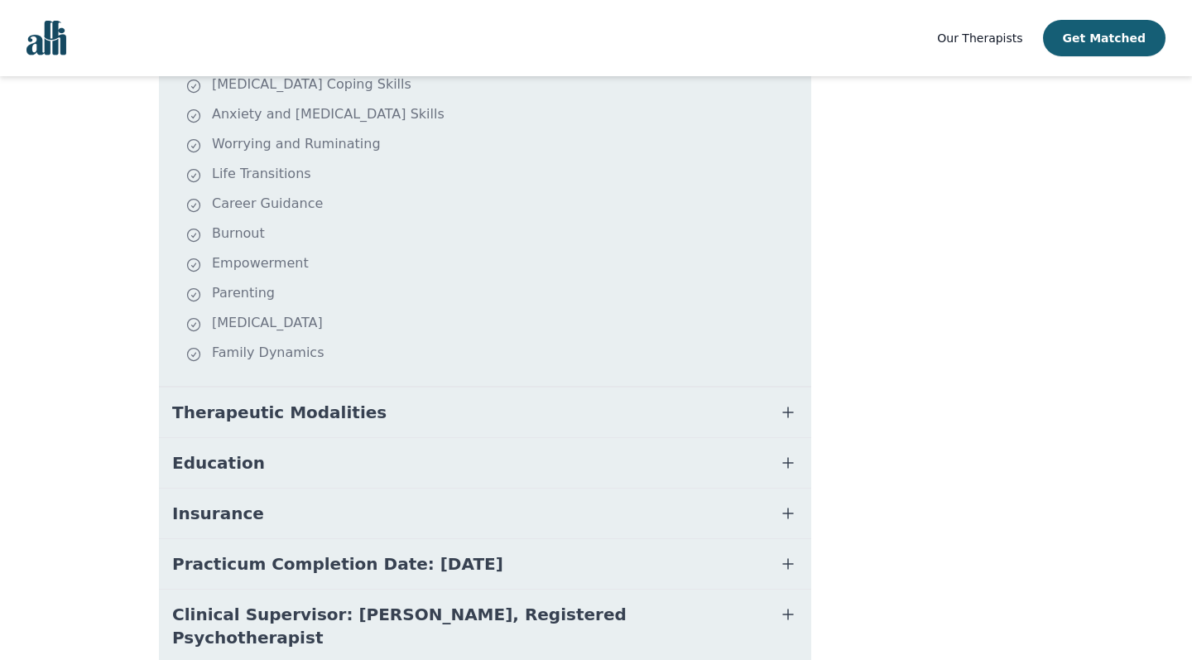
scroll to position [517, 0]
click at [290, 439] on button "Education" at bounding box center [485, 464] width 652 height 50
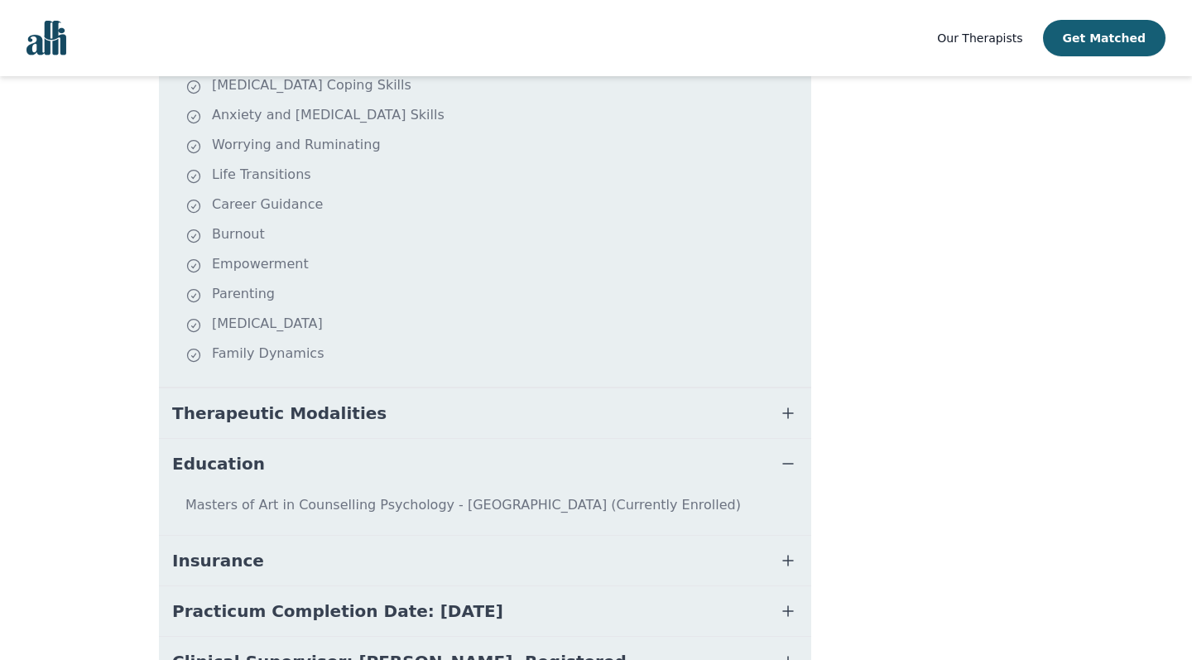
click at [246, 549] on span "Insurance" at bounding box center [218, 560] width 92 height 23
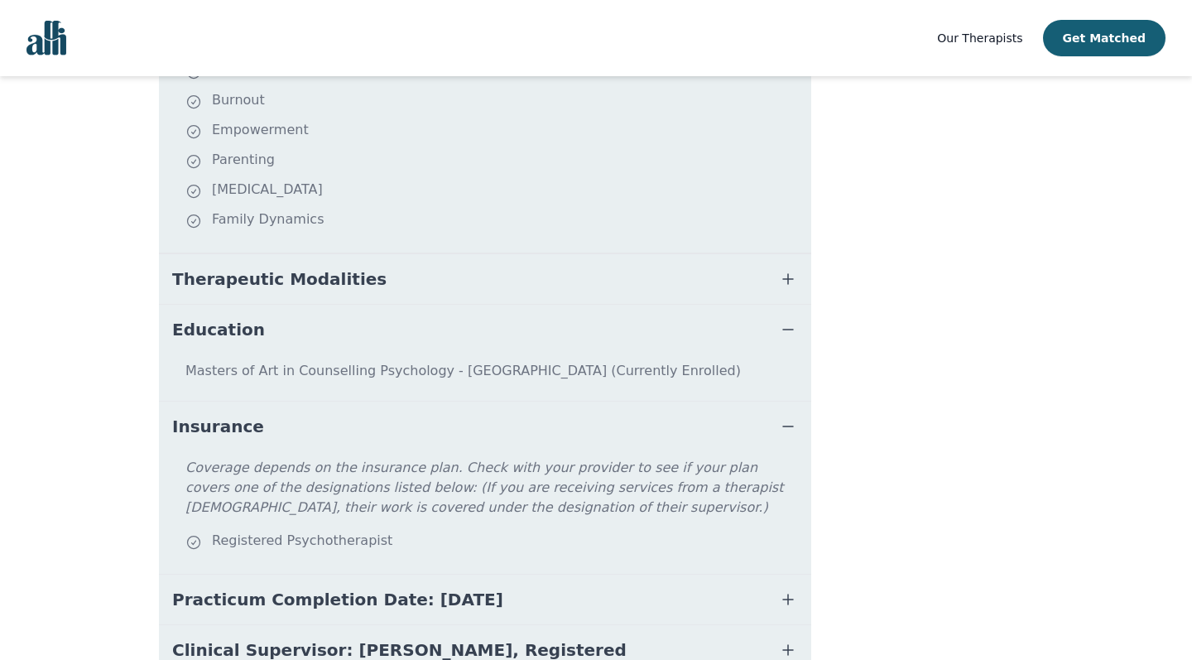
scroll to position [652, 0]
click at [363, 637] on span "Clinical Supervisor: [PERSON_NAME], Registered Psychotherapist" at bounding box center [465, 660] width 586 height 46
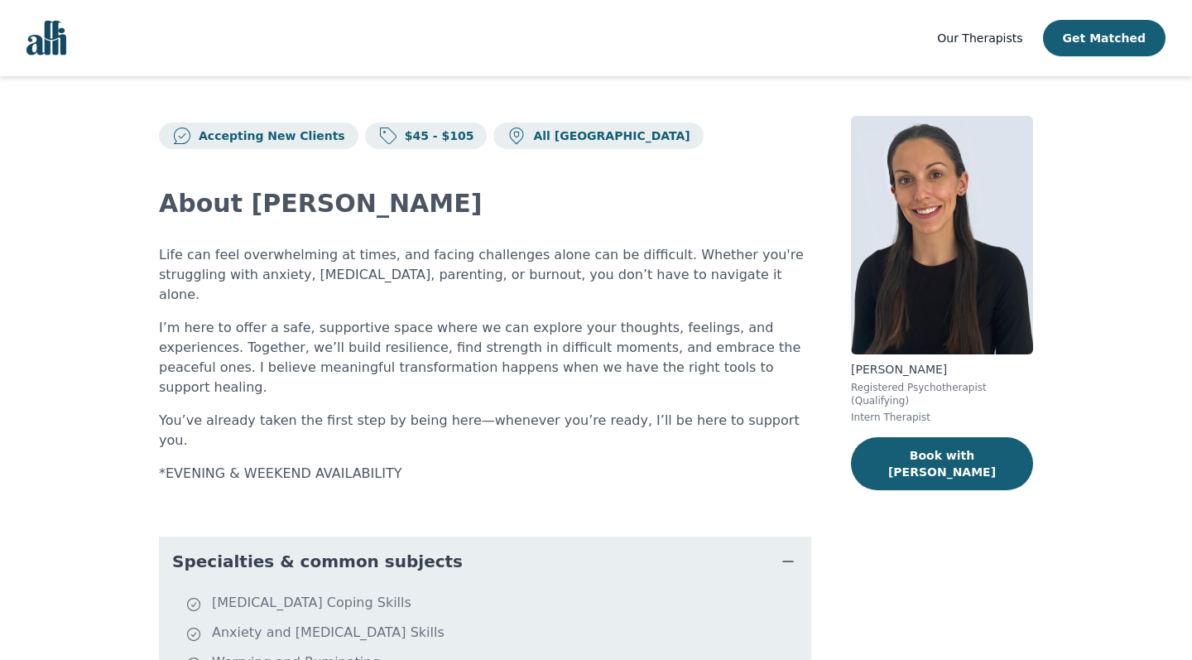
scroll to position [0, 0]
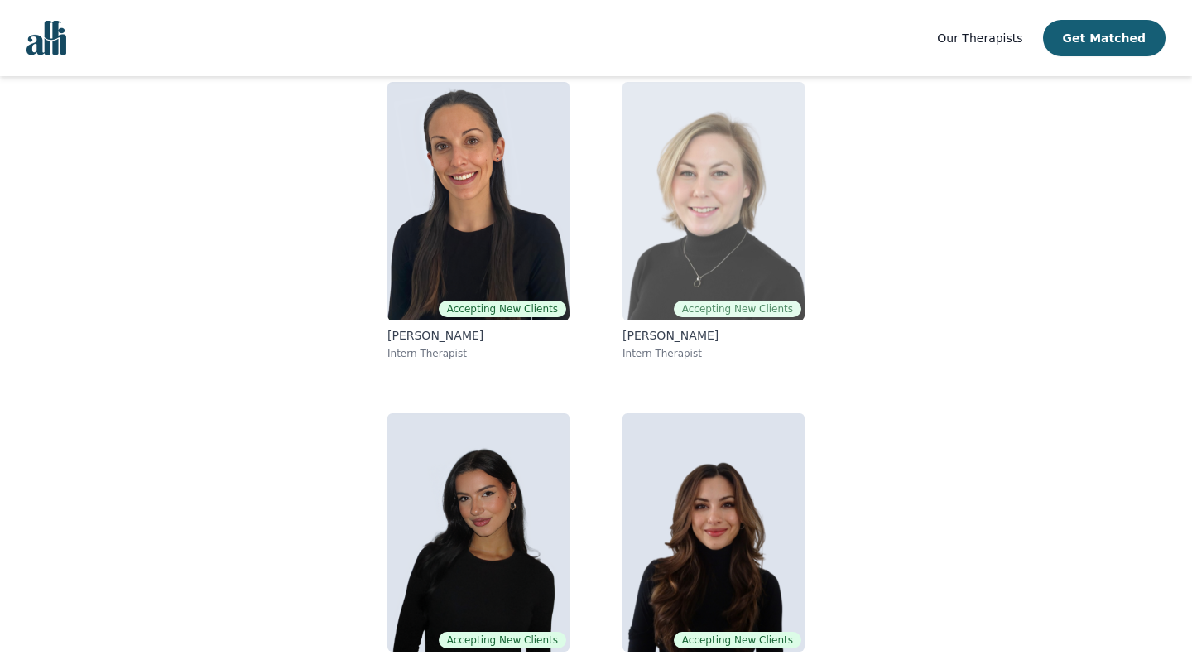
click at [729, 223] on img at bounding box center [713, 201] width 182 height 238
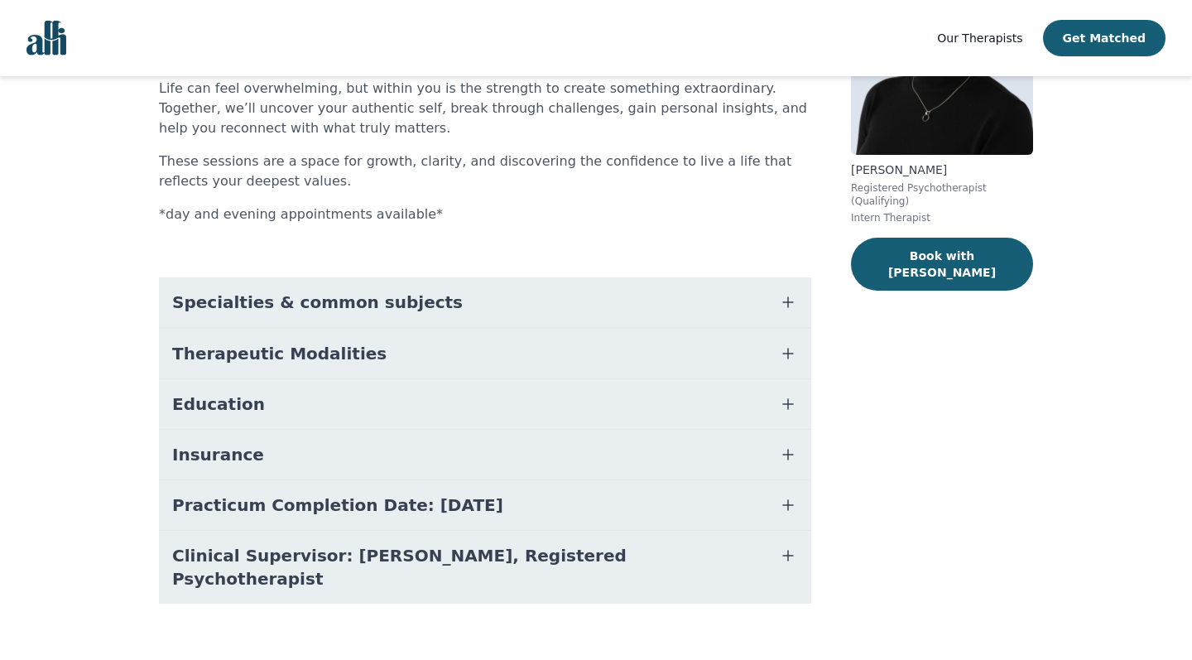
click at [273, 569] on button "Clinical Supervisor: [PERSON_NAME], Registered Psychotherapist" at bounding box center [485, 567] width 652 height 73
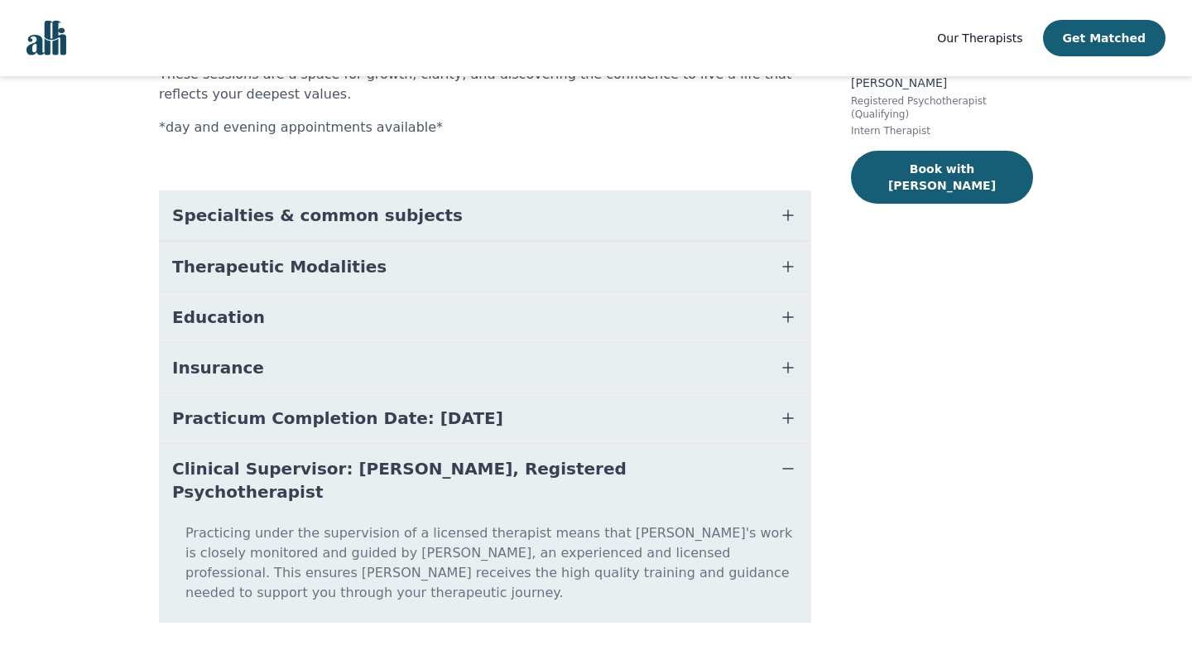
scroll to position [286, 0]
click at [298, 419] on span "Practicum Completion Date: [DATE]" at bounding box center [337, 418] width 331 height 23
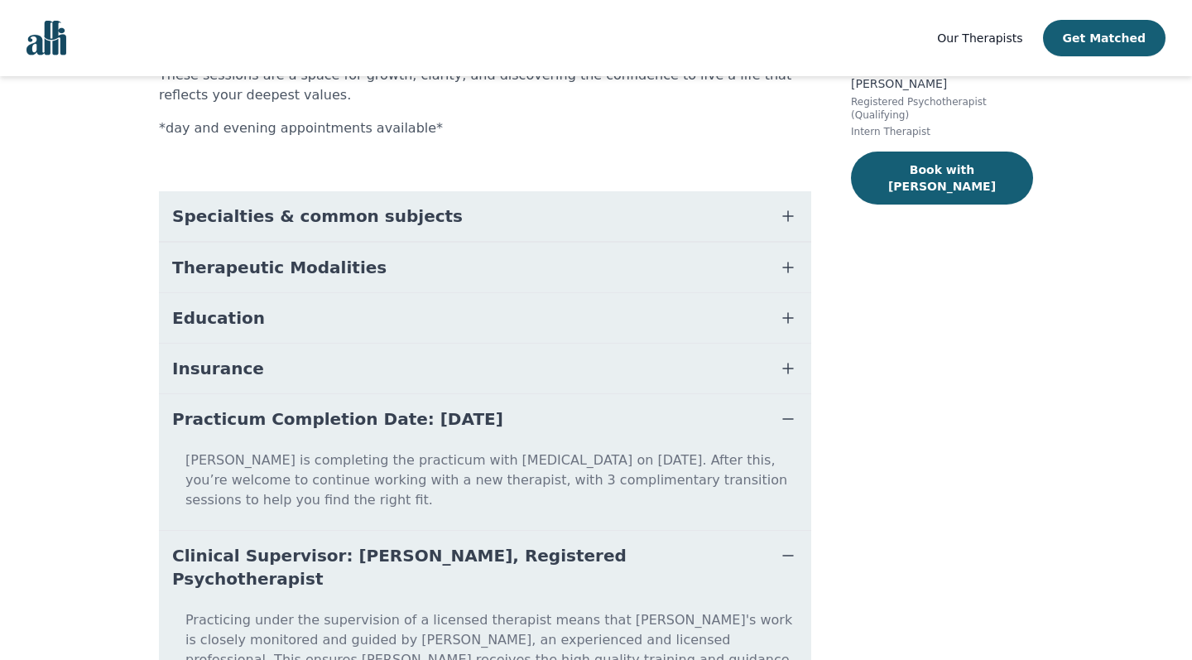
click at [257, 374] on button "Insurance" at bounding box center [485, 368] width 652 height 50
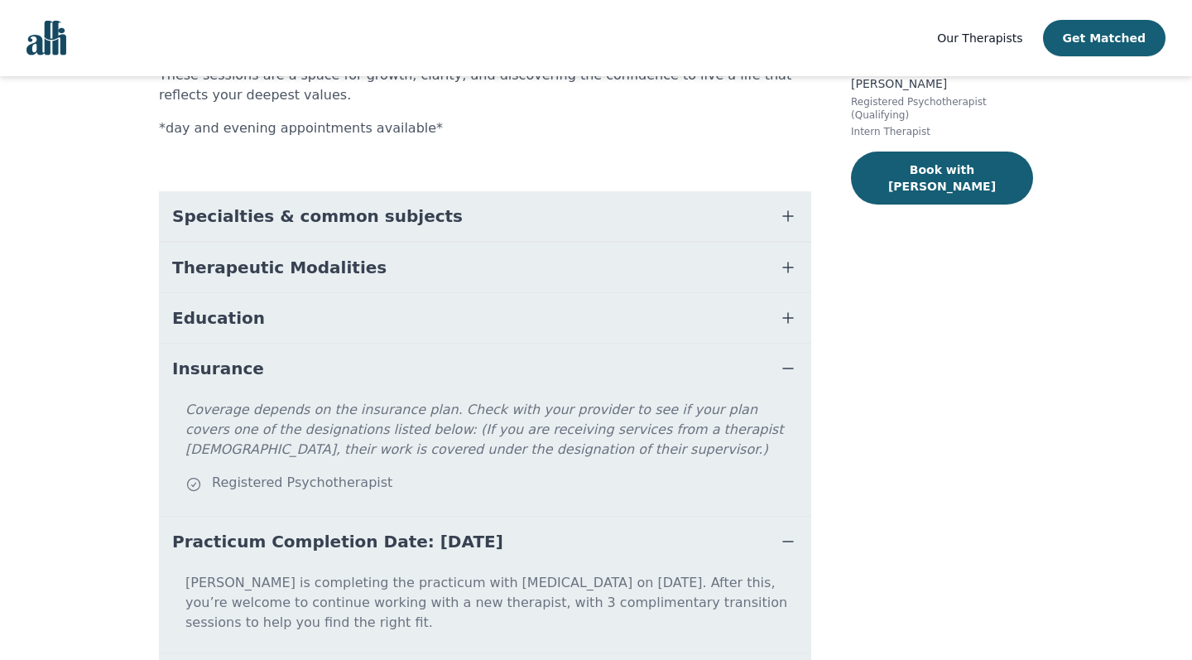
click at [233, 322] on span "Education" at bounding box center [218, 317] width 93 height 23
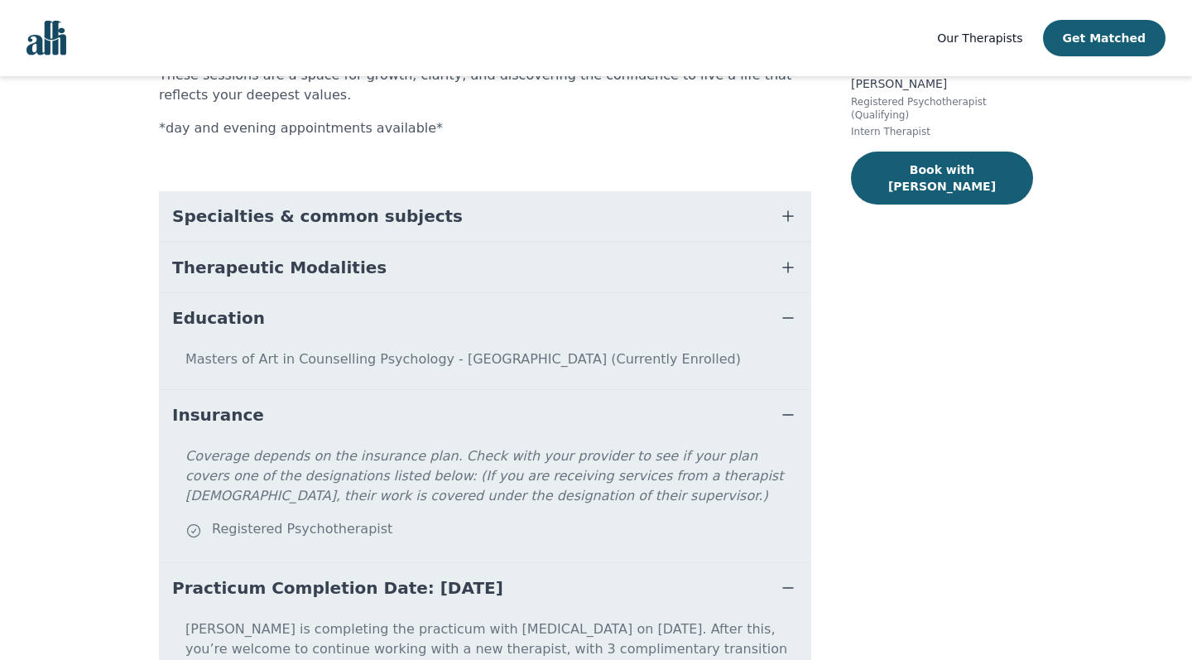
click at [233, 274] on span "Therapeutic Modalities" at bounding box center [279, 267] width 214 height 23
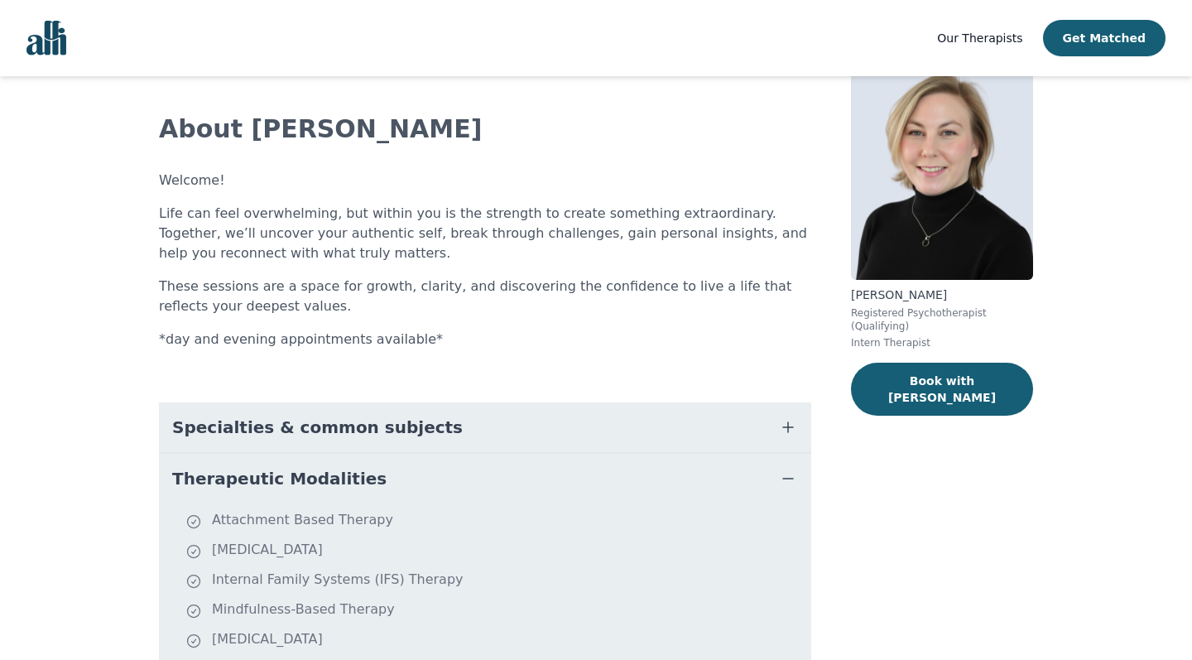
scroll to position [76, 0]
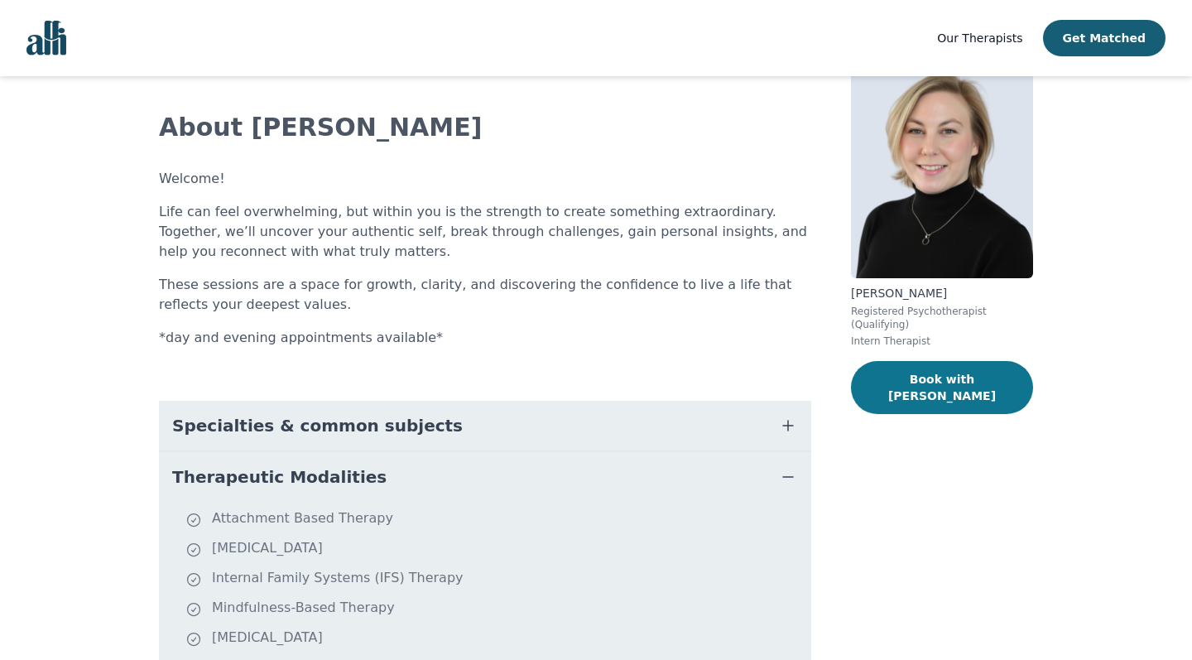
click at [954, 384] on button "Book with [PERSON_NAME]" at bounding box center [942, 387] width 182 height 53
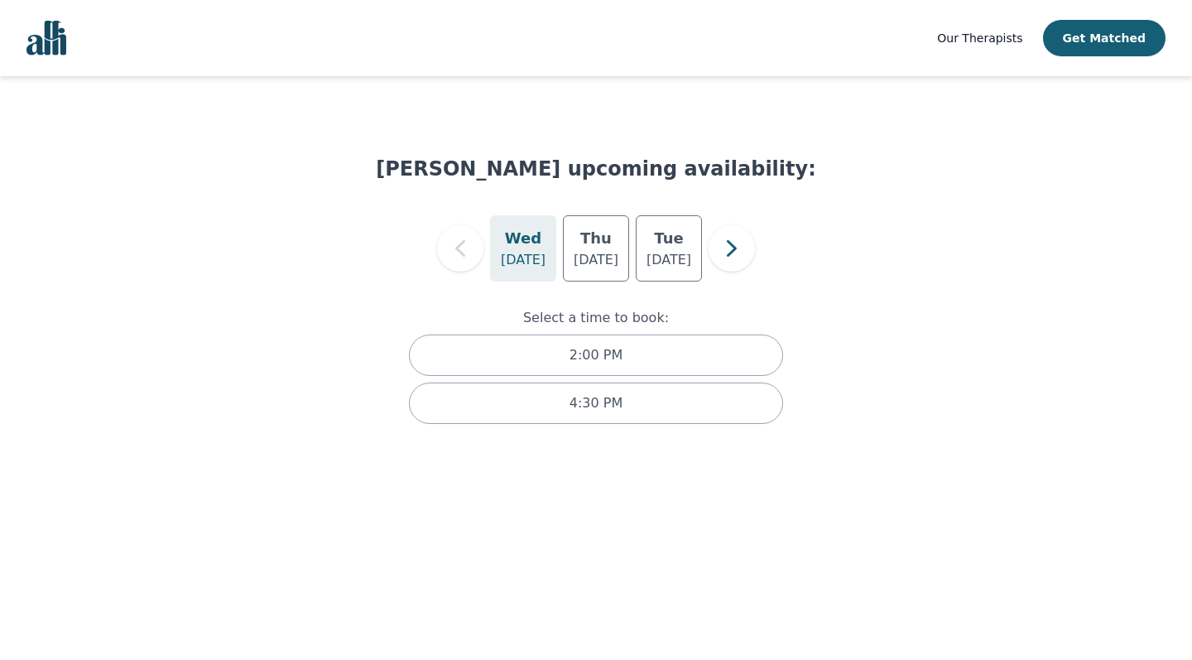
click at [530, 249] on h5 "Wed" at bounding box center [523, 238] width 36 height 23
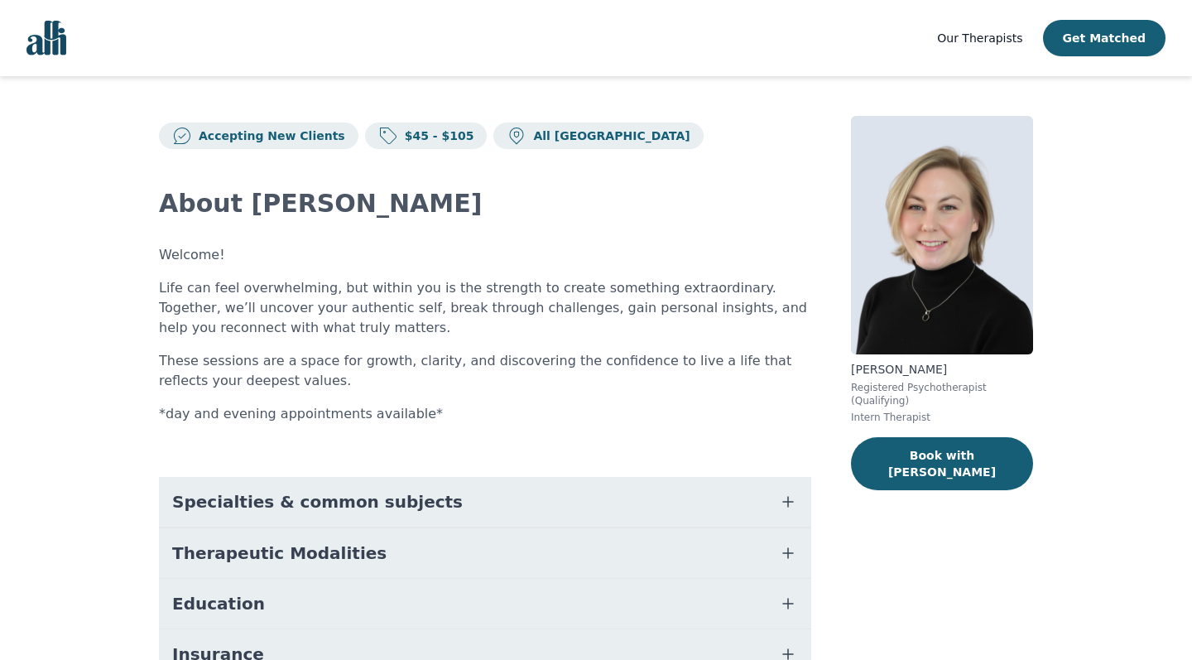
click at [289, 555] on span "Therapeutic Modalities" at bounding box center [279, 552] width 214 height 23
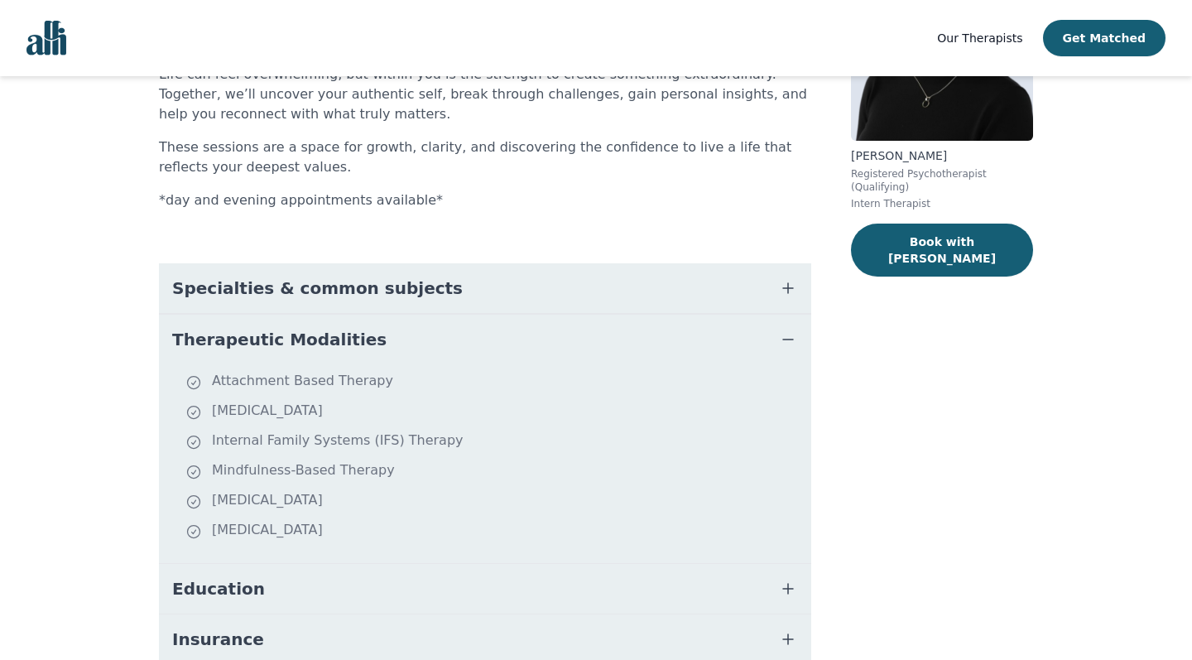
scroll to position [217, 0]
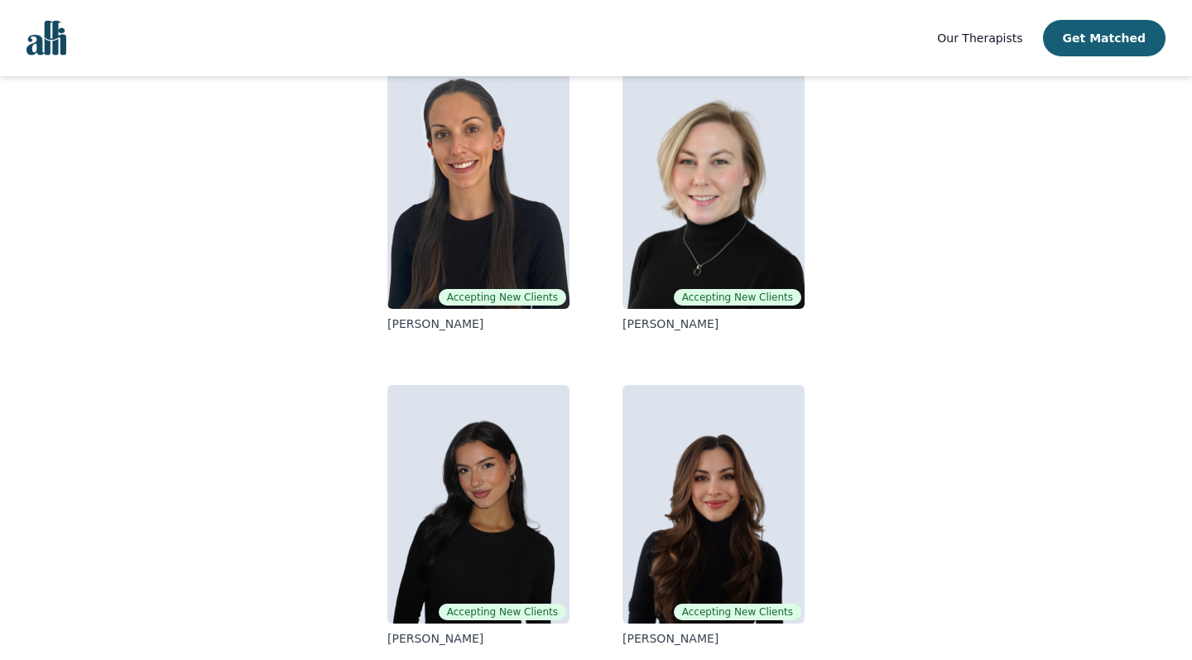
scroll to position [160, 0]
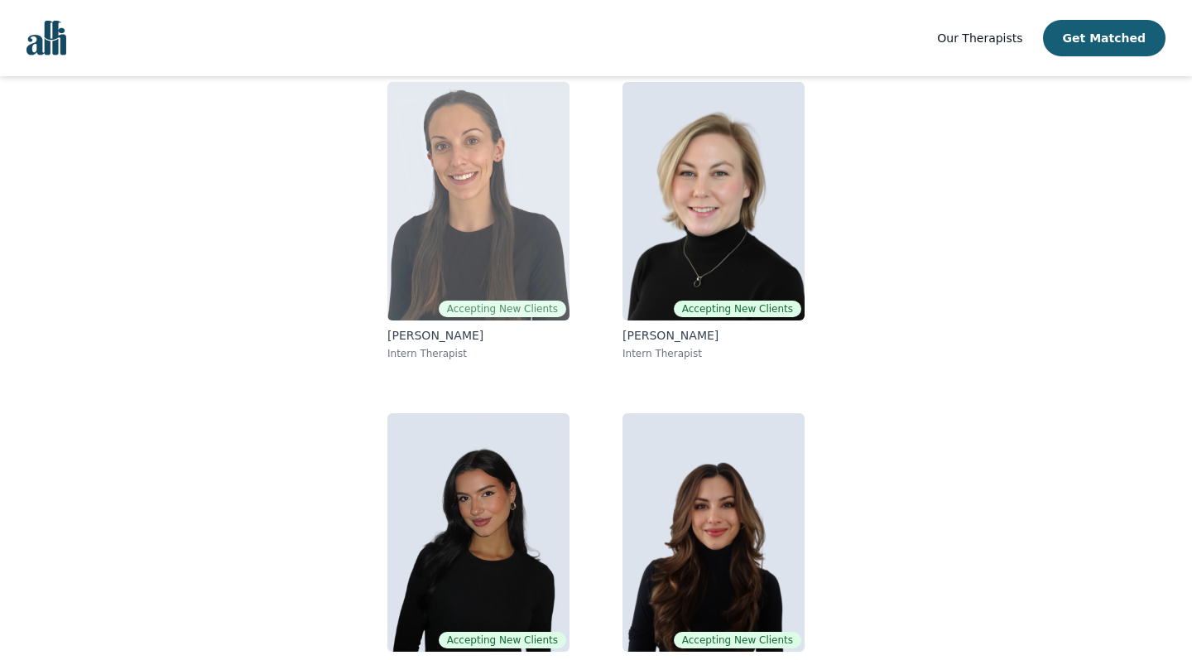
click at [454, 266] on img at bounding box center [478, 201] width 182 height 238
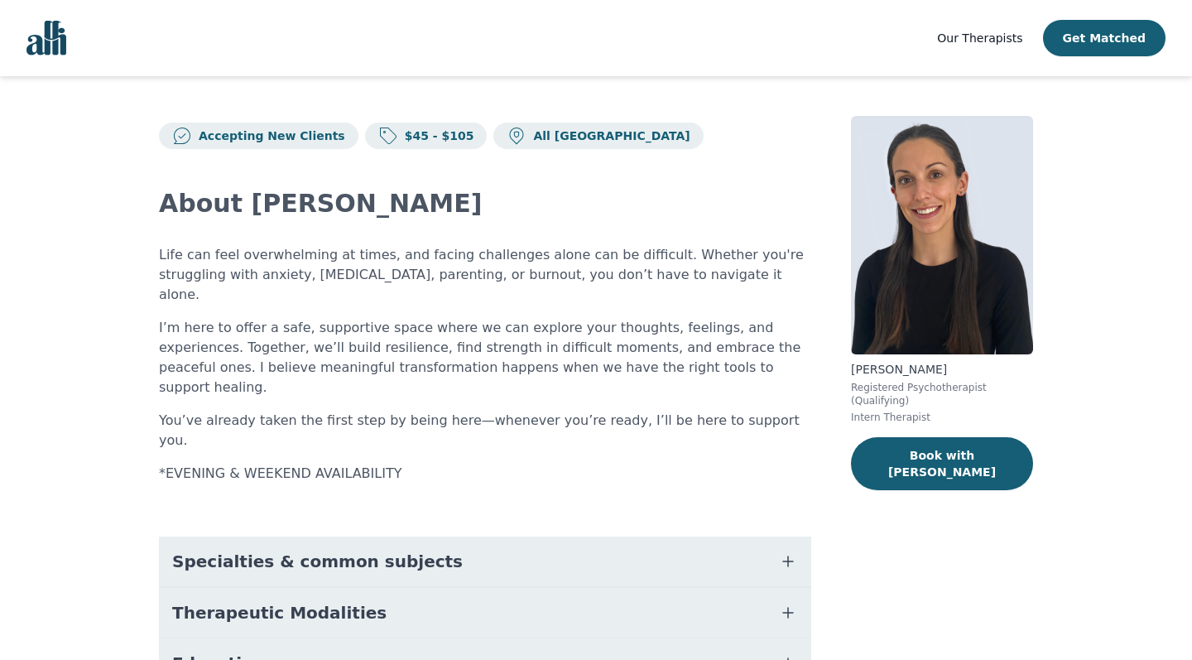
click at [244, 601] on span "Therapeutic Modalities" at bounding box center [279, 612] width 214 height 23
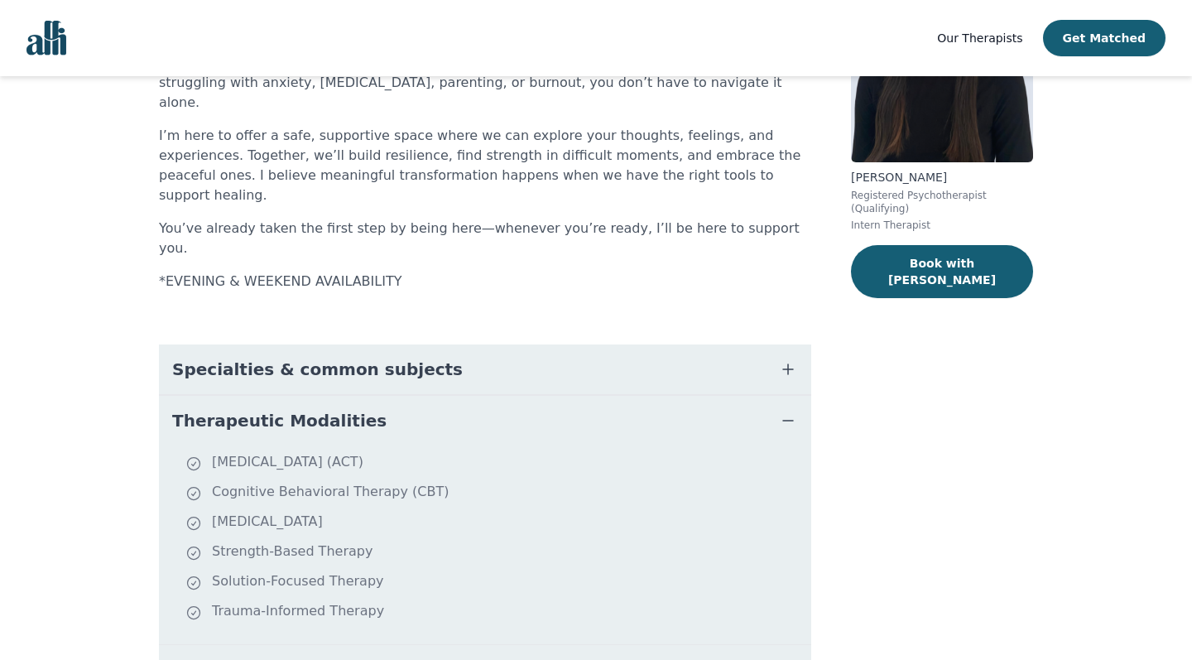
scroll to position [190, 1]
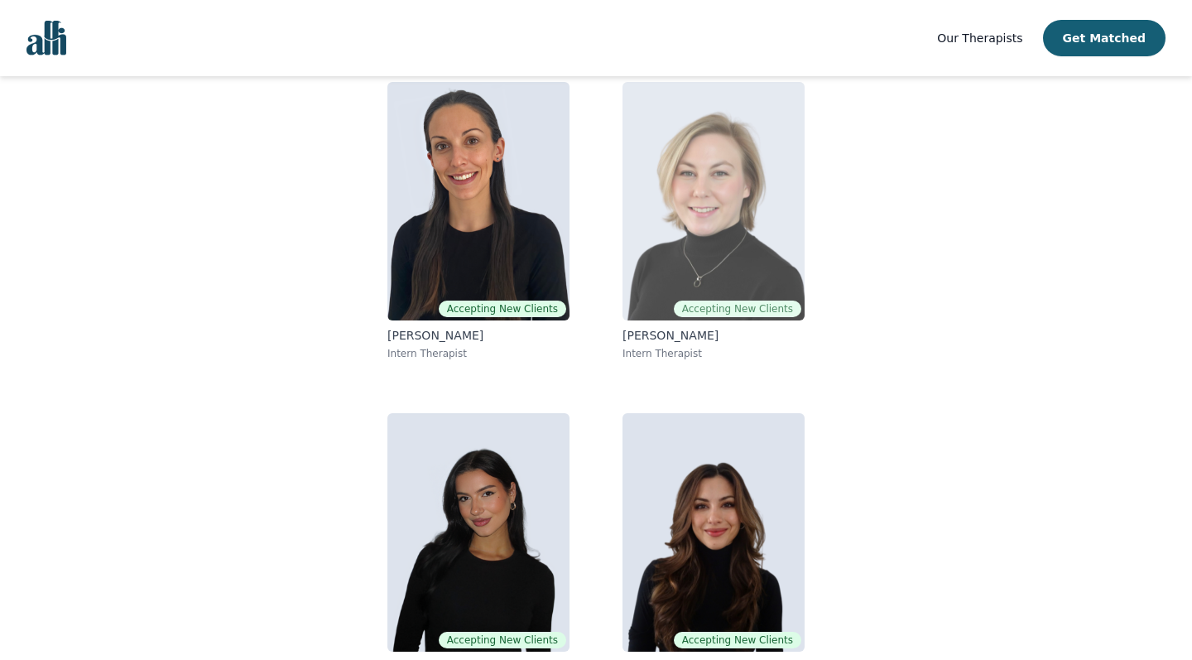
click at [713, 178] on img at bounding box center [713, 201] width 182 height 238
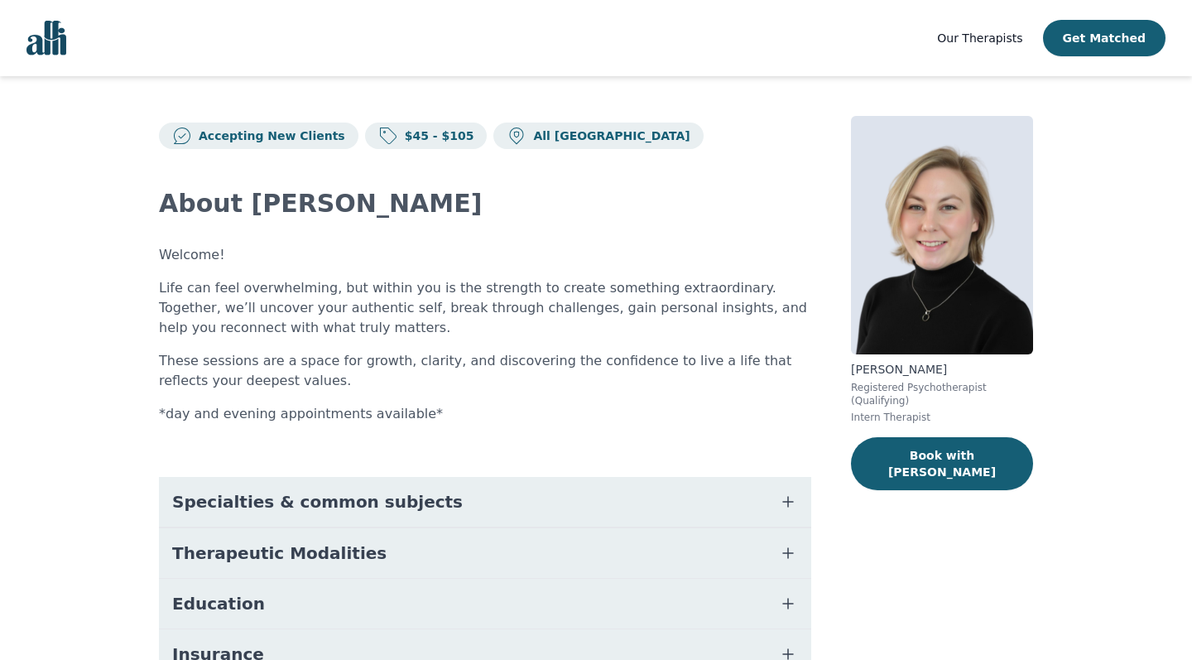
click at [266, 564] on span "Therapeutic Modalities" at bounding box center [279, 552] width 214 height 23
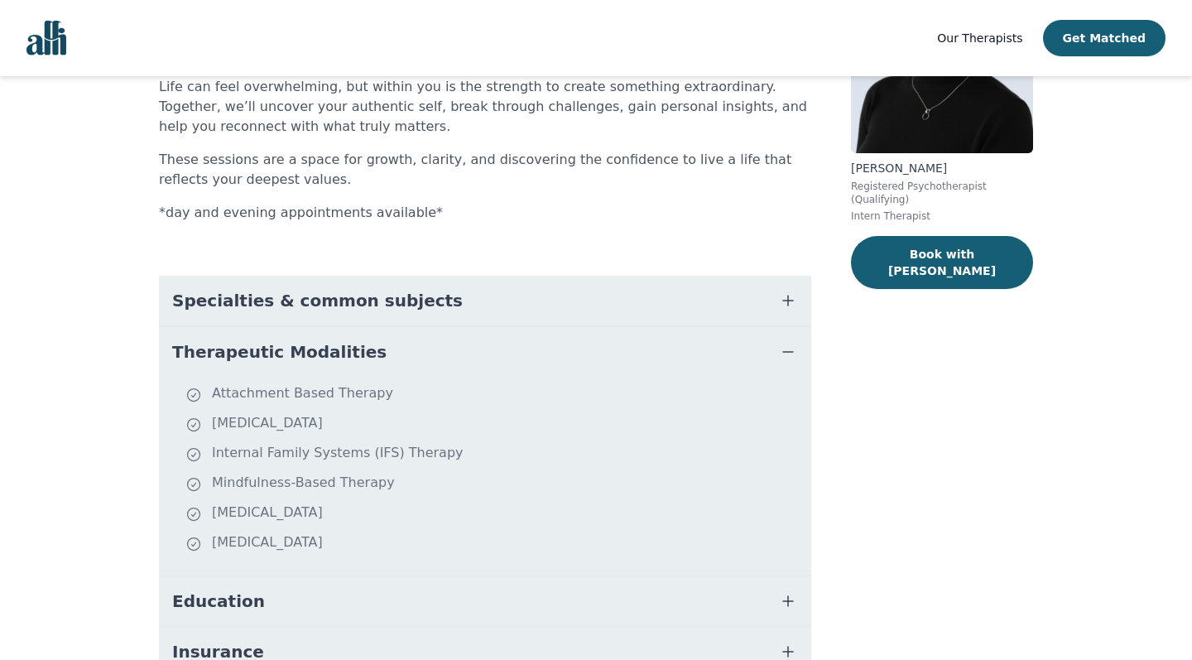
scroll to position [214, 0]
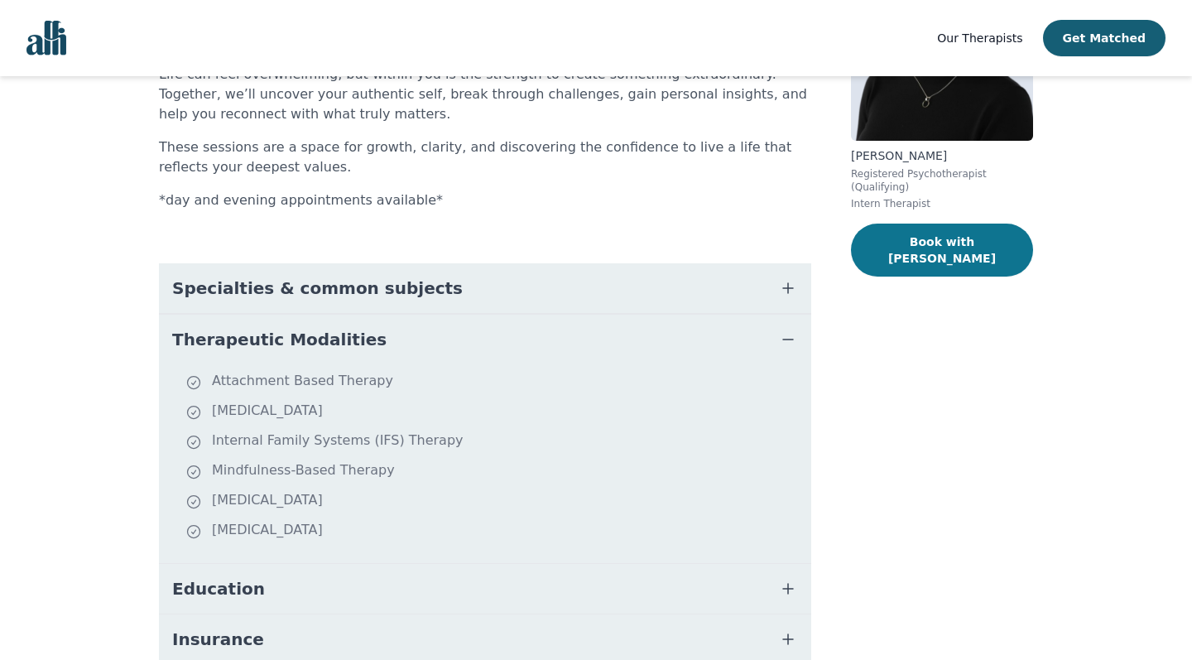
click at [916, 242] on button "Book with [PERSON_NAME]" at bounding box center [942, 249] width 182 height 53
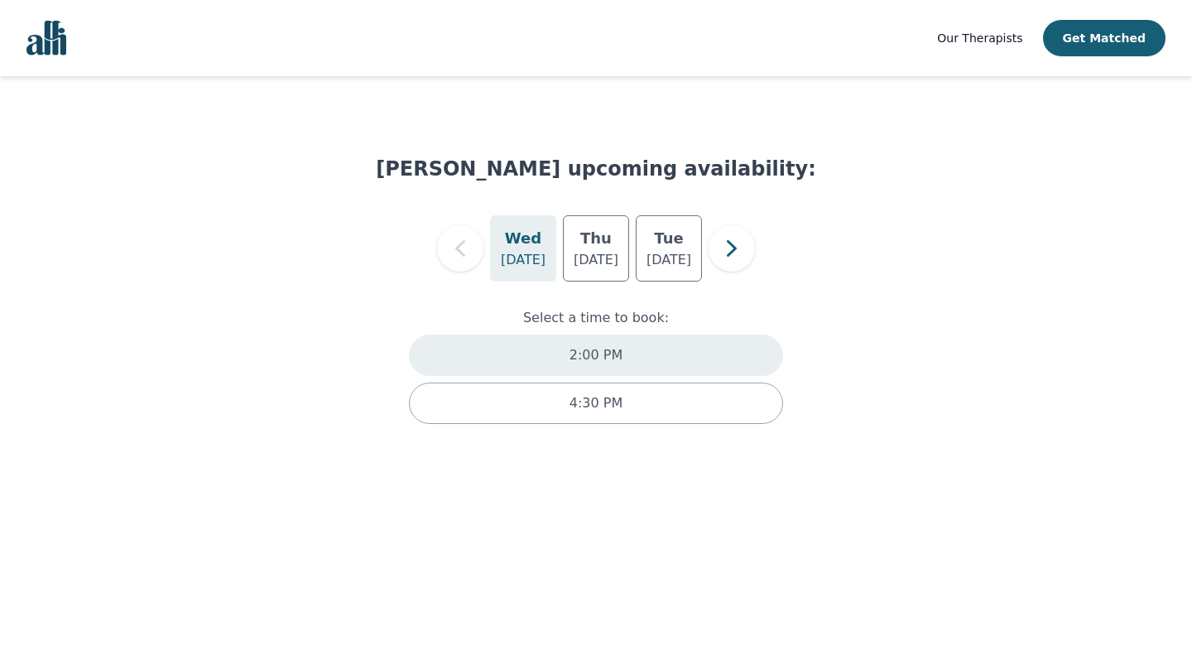
click at [647, 343] on div "2:00 PM" at bounding box center [596, 354] width 374 height 41
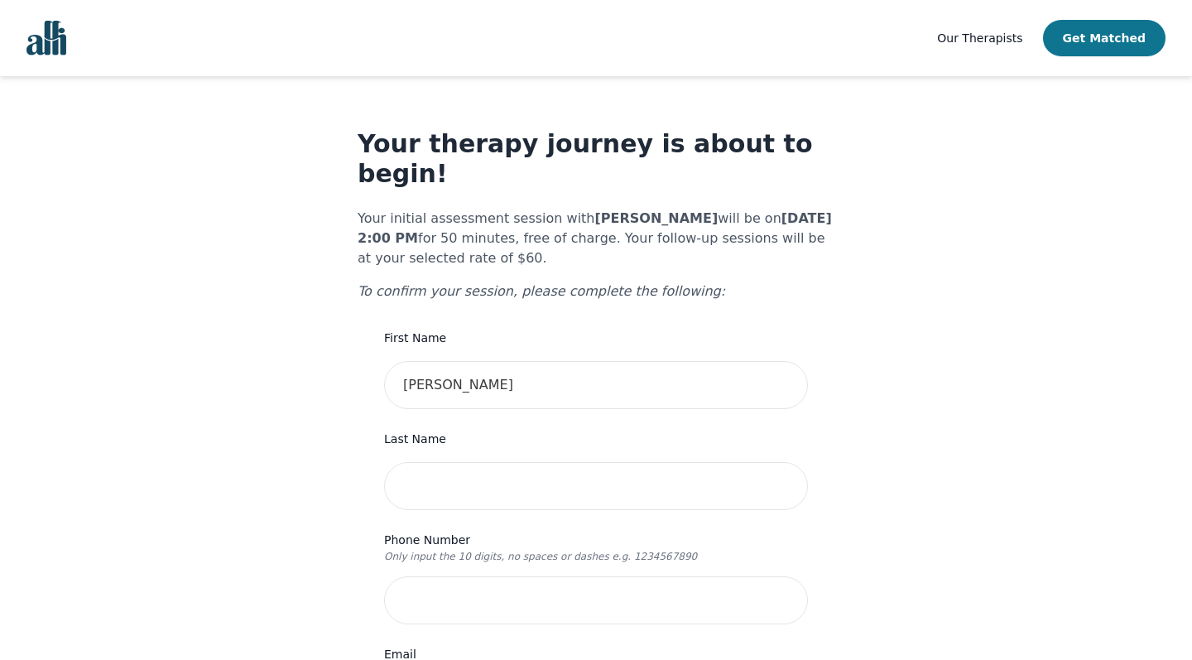
click at [1093, 43] on button "Get Matched" at bounding box center [1104, 38] width 122 height 36
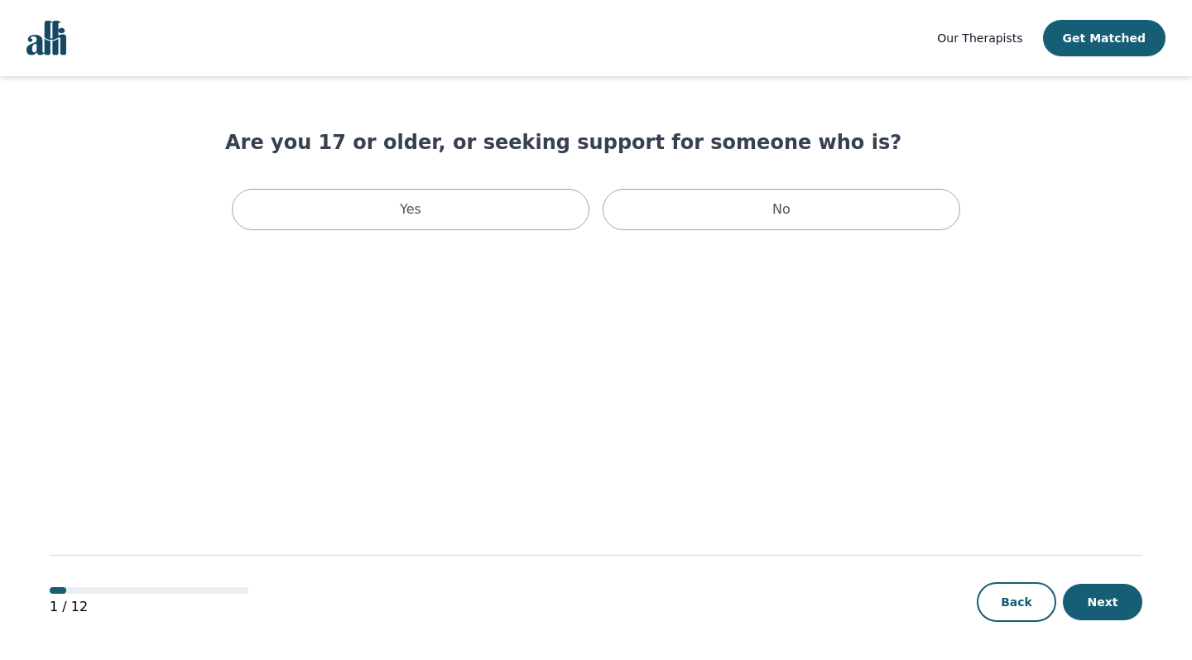
click at [470, 239] on main "Are you 17 or older, or seeking support for someone who is? Yes No 1 / 12 Back …" at bounding box center [596, 368] width 1093 height 585
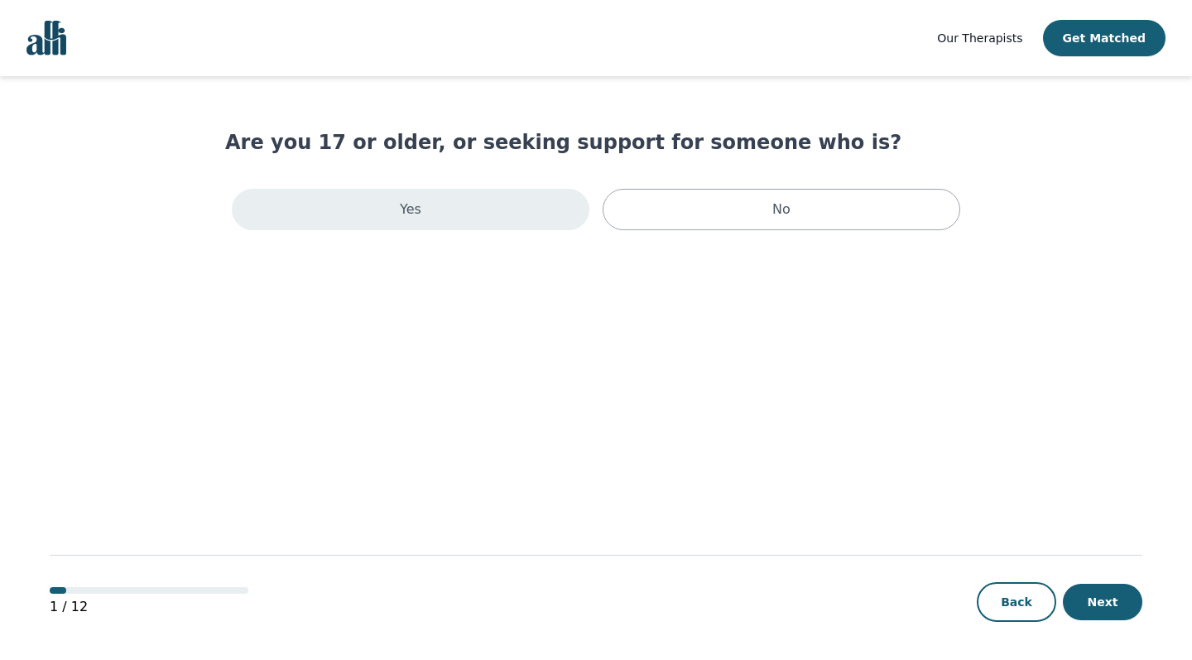
click at [428, 220] on div "Yes" at bounding box center [411, 209] width 358 height 41
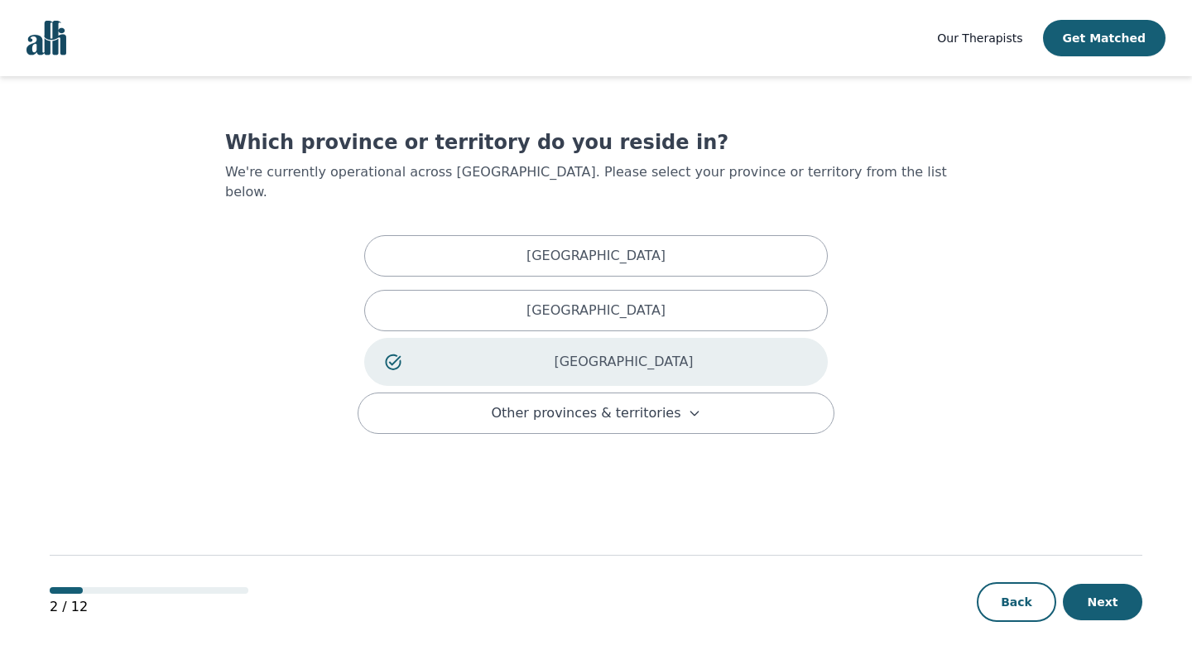
click at [428, 235] on div "[GEOGRAPHIC_DATA]" at bounding box center [595, 255] width 463 height 41
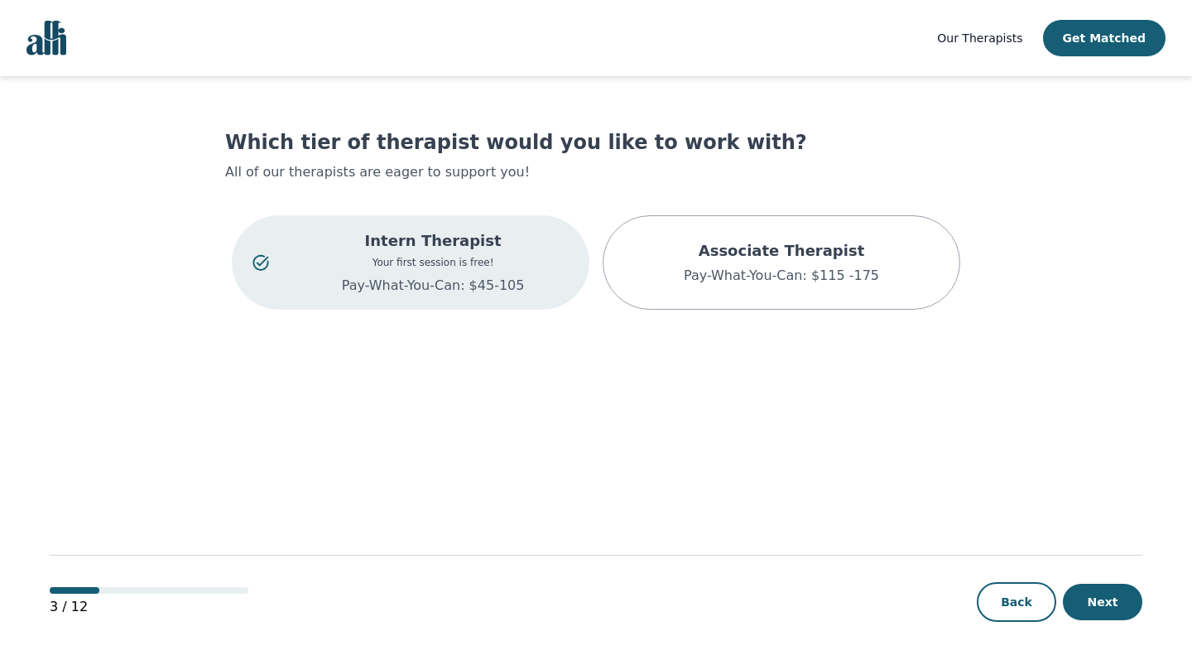
click at [421, 281] on p "Pay-What-You-Can: $45-105" at bounding box center [432, 286] width 271 height 20
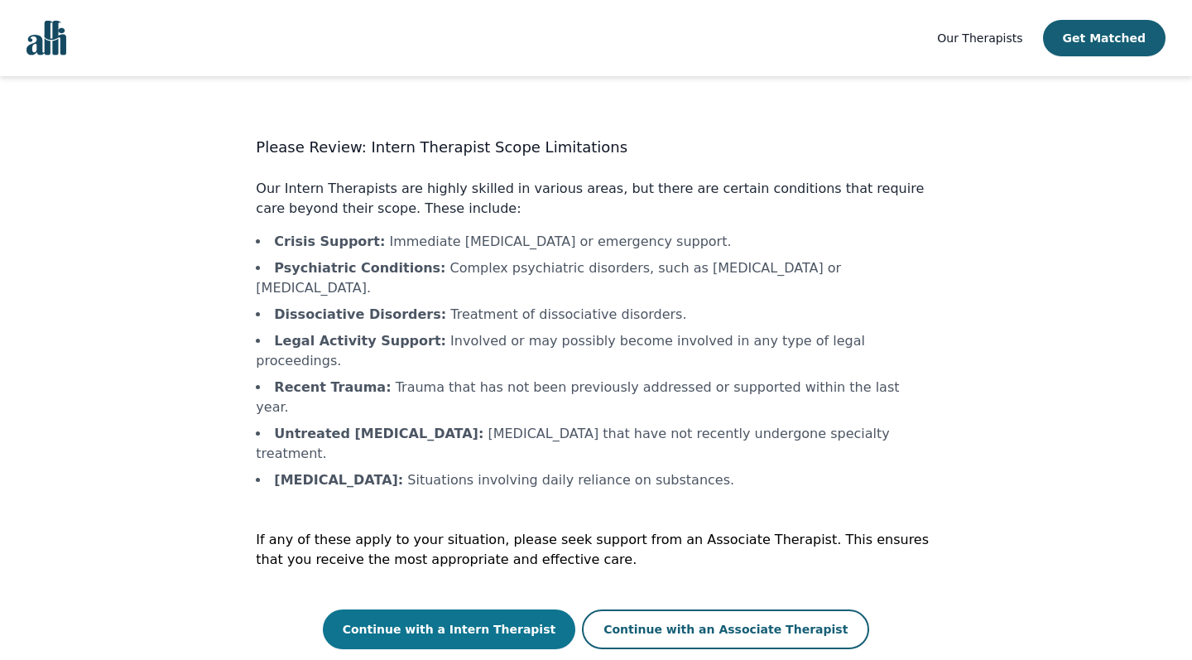
click at [502, 609] on button "Continue with a Intern Therapist" at bounding box center [449, 629] width 253 height 40
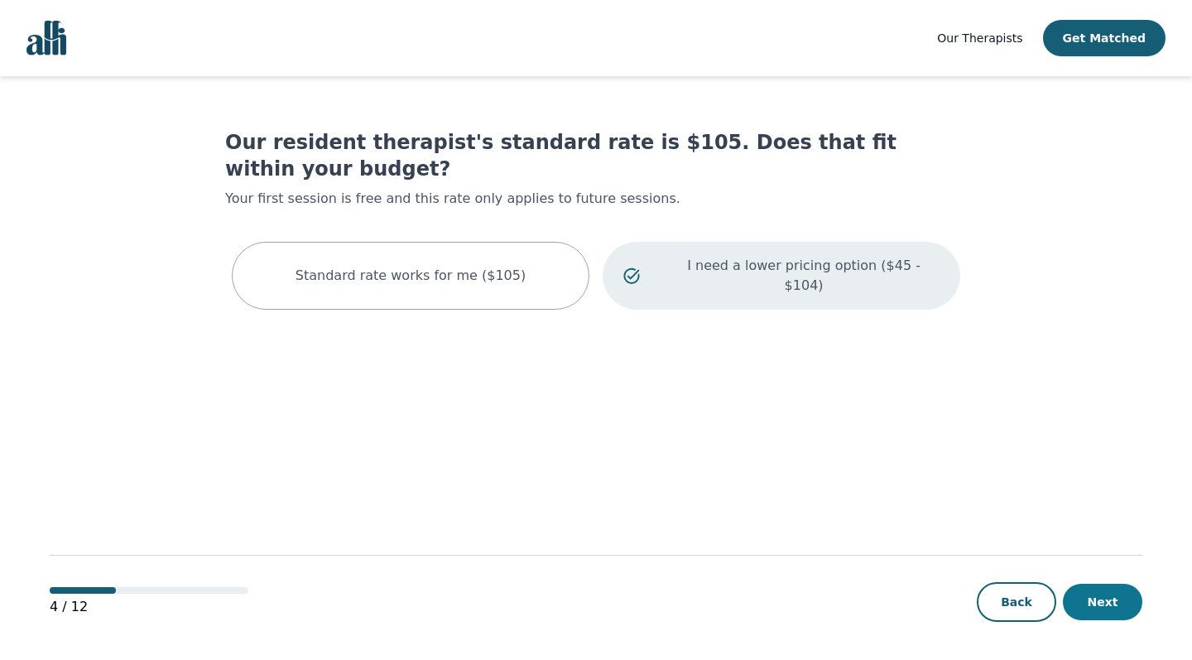
click at [1114, 613] on button "Next" at bounding box center [1102, 602] width 79 height 36
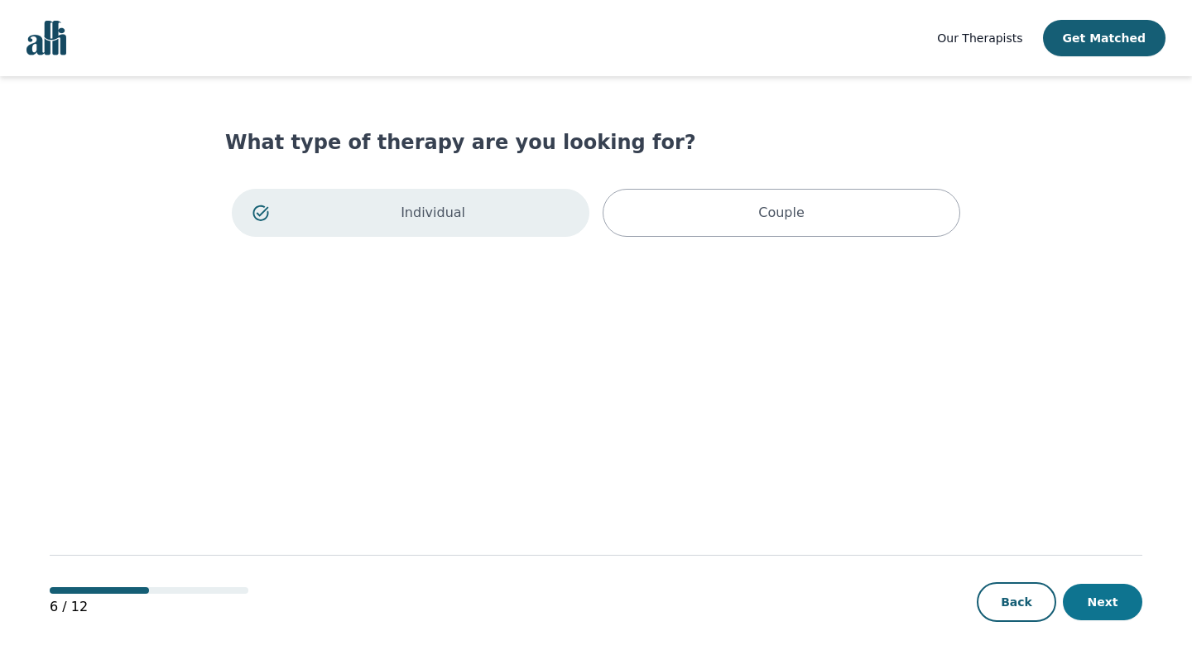
click at [1102, 600] on button "Next" at bounding box center [1102, 602] width 79 height 36
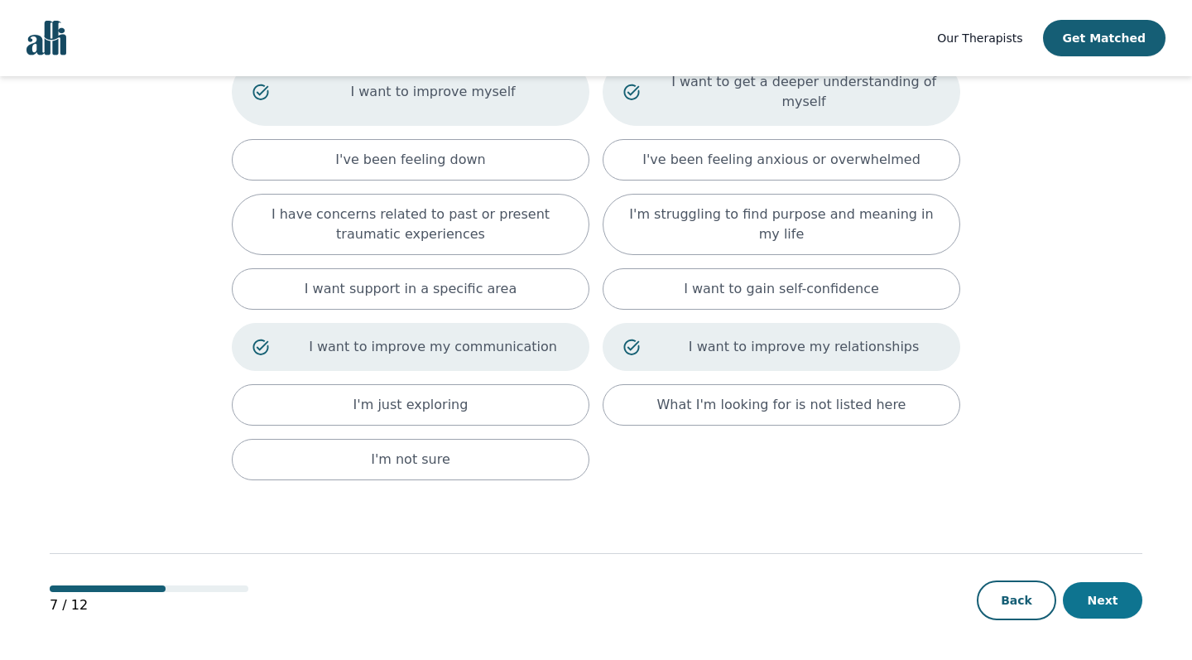
click at [1102, 599] on button "Next" at bounding box center [1102, 600] width 79 height 36
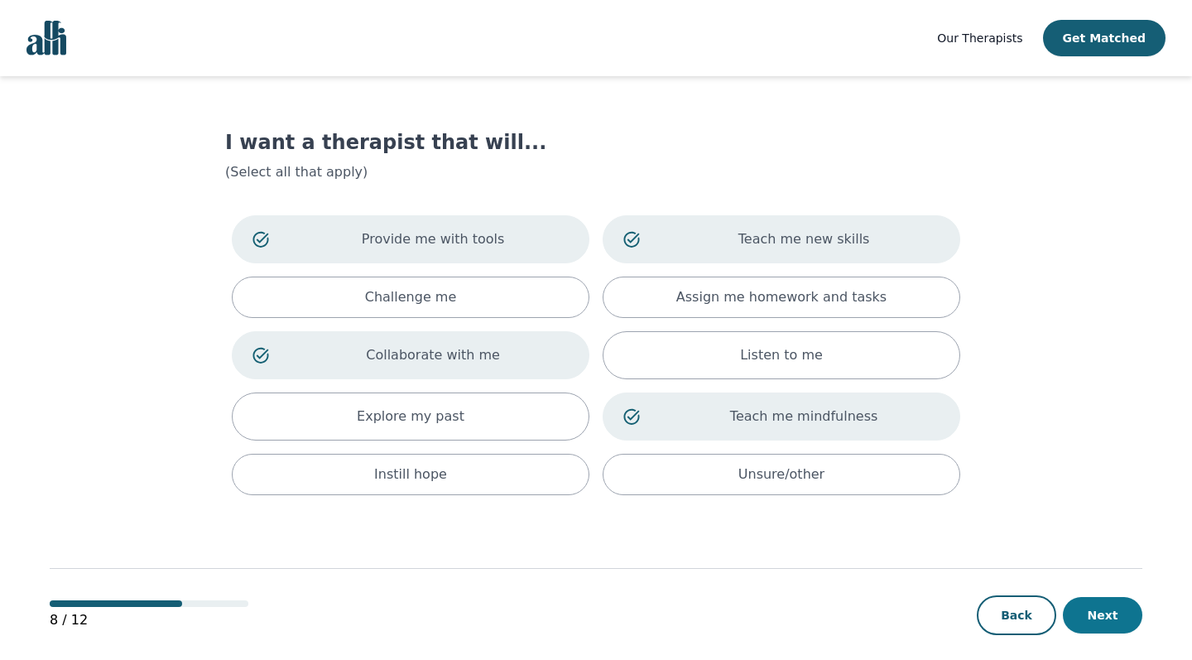
click at [1125, 610] on button "Next" at bounding box center [1102, 615] width 79 height 36
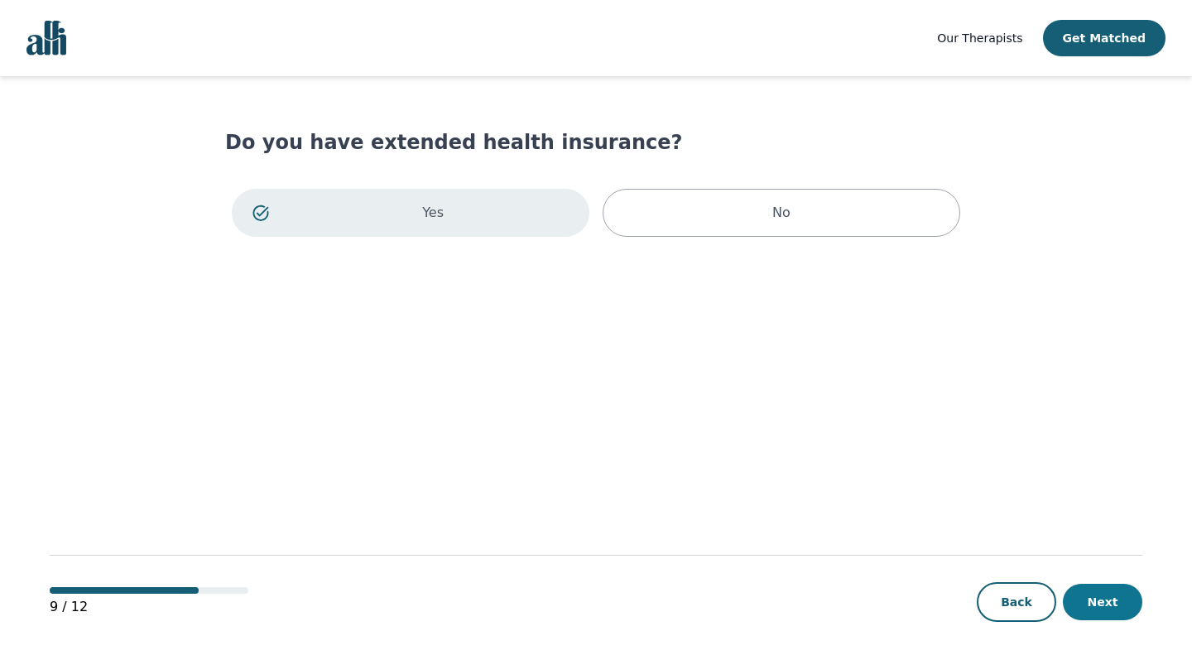
click at [1123, 617] on button "Next" at bounding box center [1102, 602] width 79 height 36
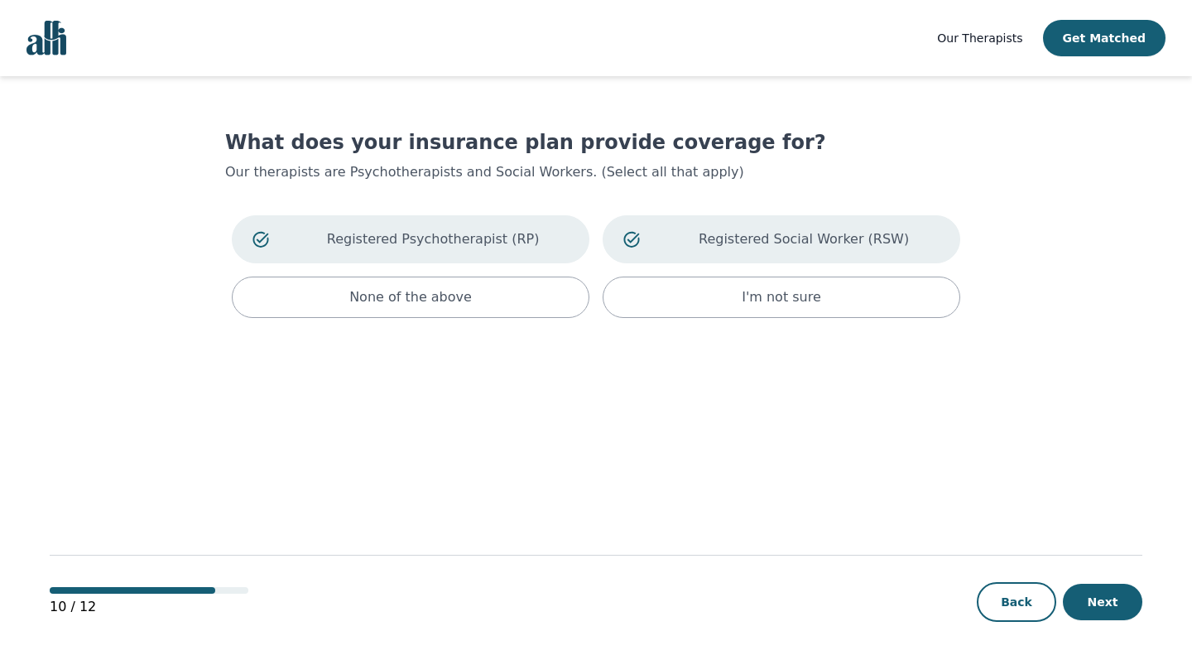
click at [1123, 617] on button "Next" at bounding box center [1102, 602] width 79 height 36
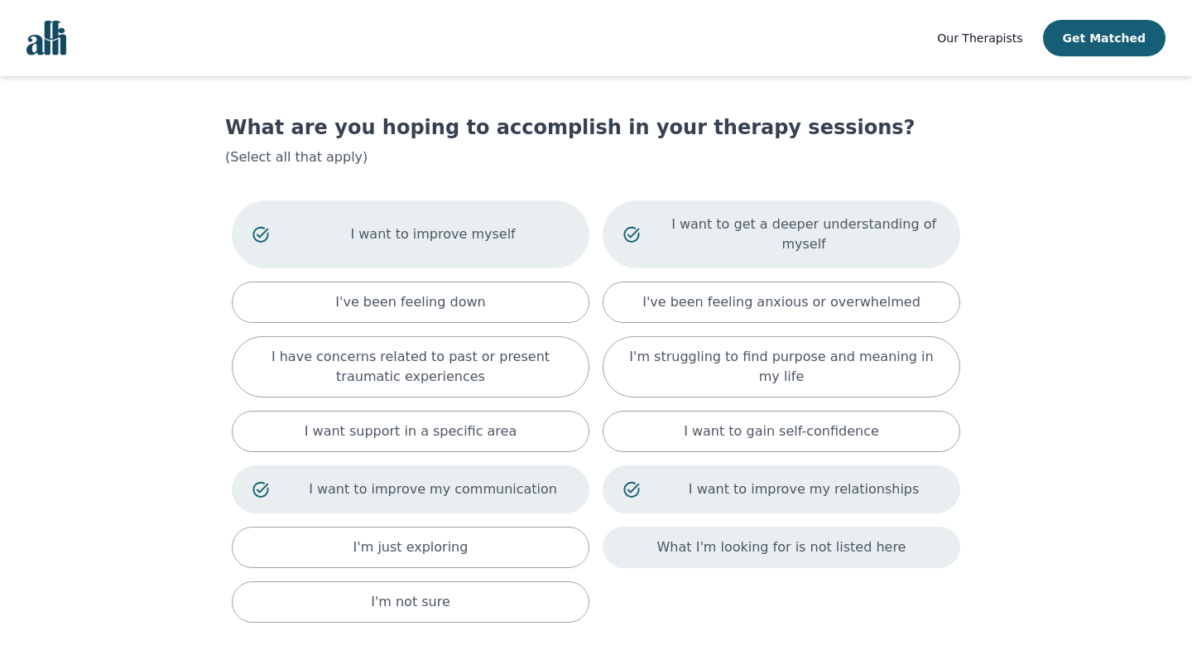
scroll to position [14, 0]
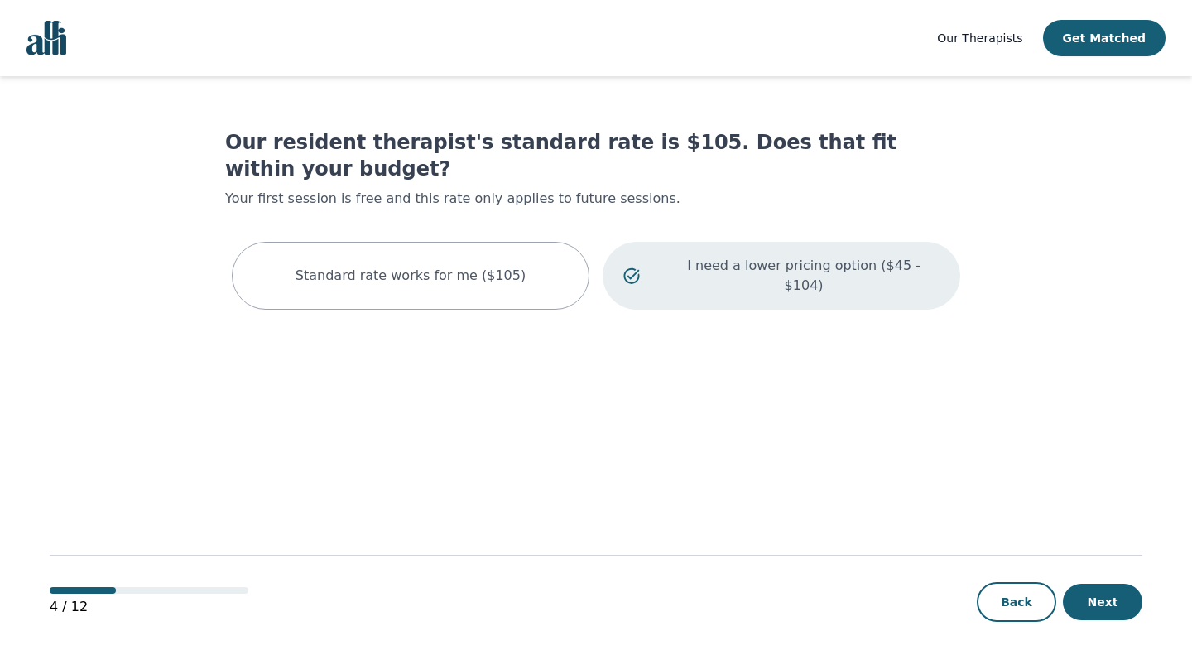
click at [785, 260] on div "I need a lower pricing option ($45 - $104)" at bounding box center [782, 276] width 358 height 68
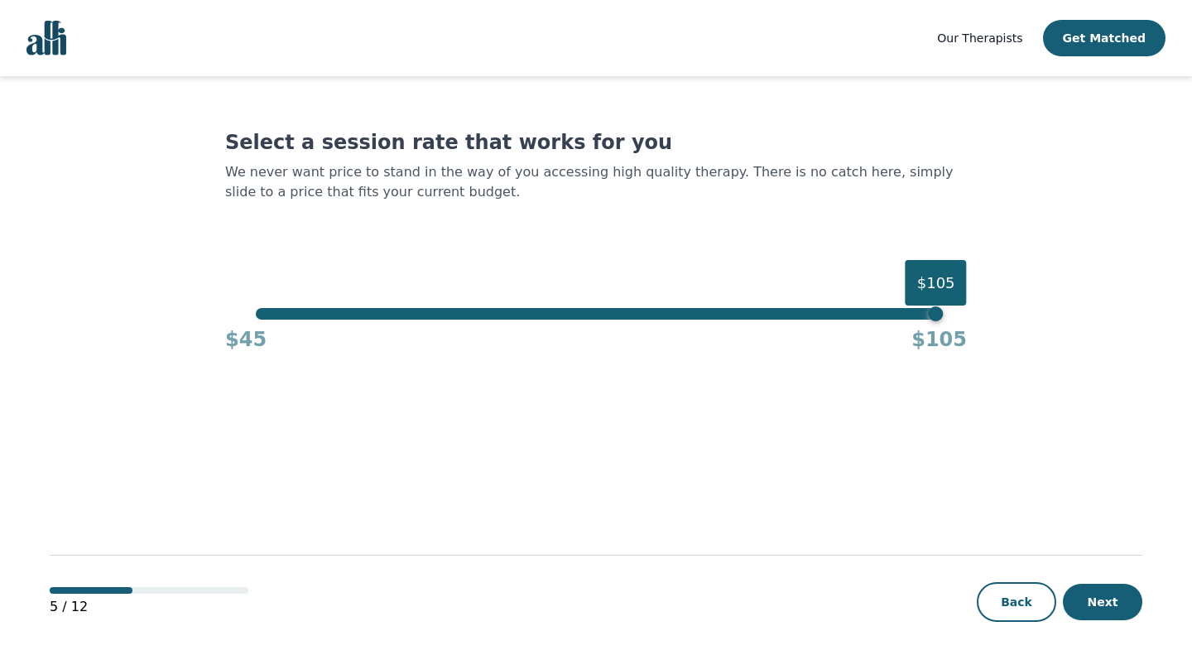
click at [295, 324] on div "$45 $105" at bounding box center [596, 335] width 742 height 33
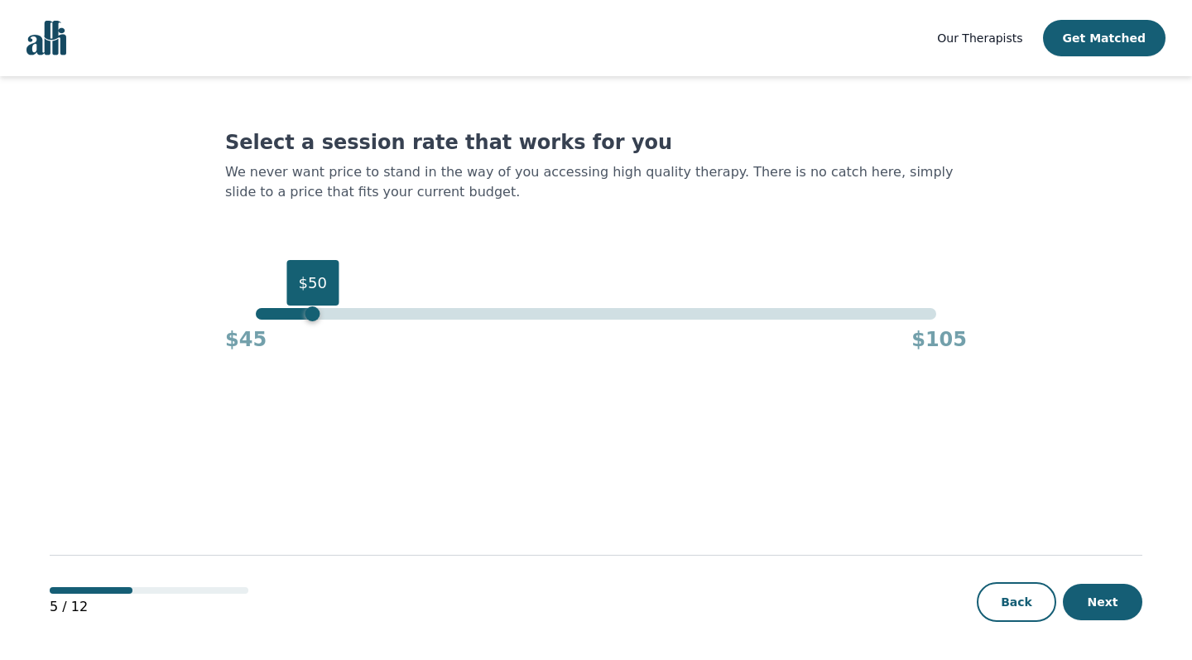
drag, startPoint x: 291, startPoint y: 317, endPoint x: 315, endPoint y: 315, distance: 24.9
click at [315, 315] on div "$50" at bounding box center [596, 314] width 680 height 12
click at [1085, 605] on button "Next" at bounding box center [1102, 602] width 79 height 36
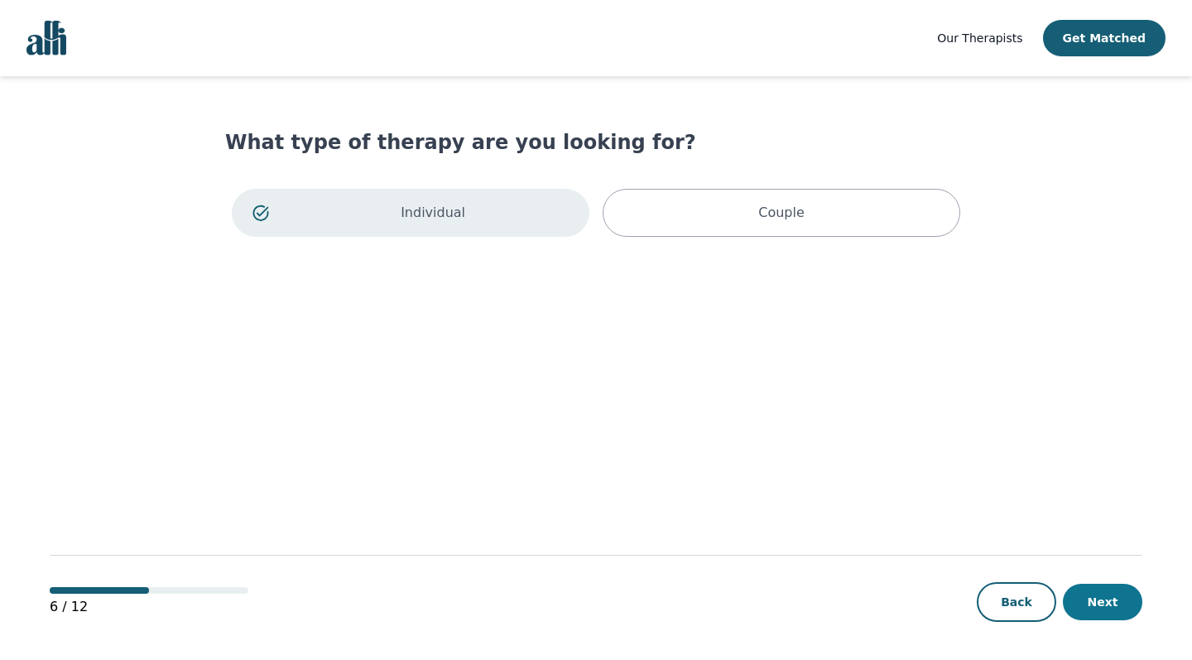
click at [1119, 612] on button "Next" at bounding box center [1102, 602] width 79 height 36
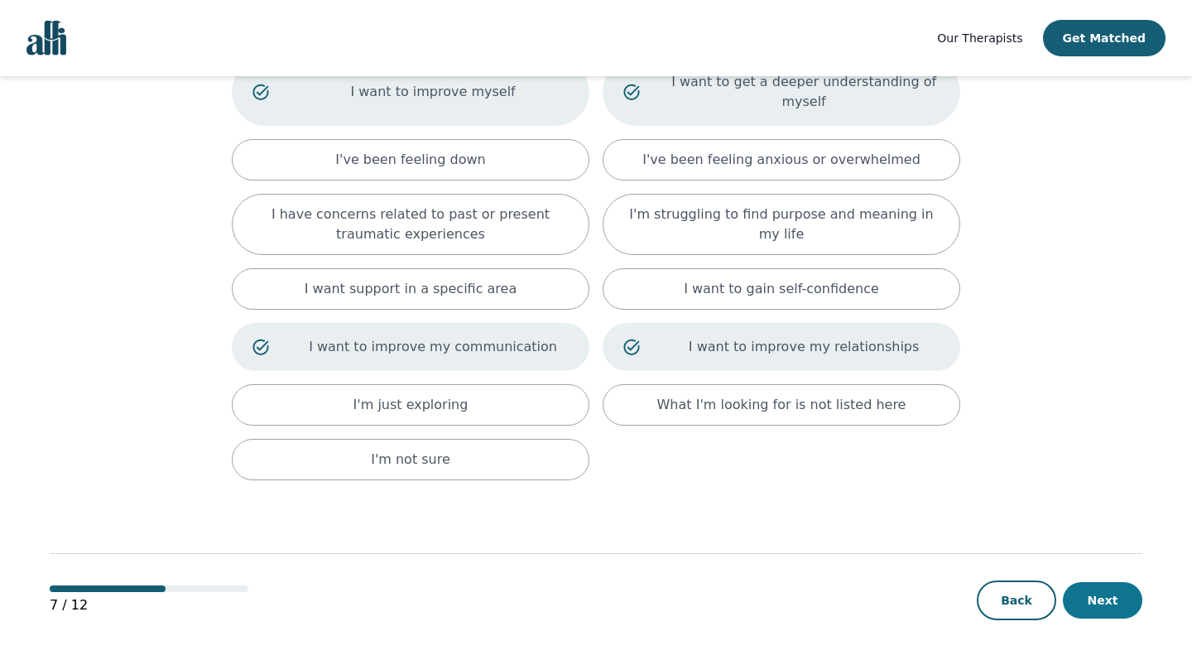
click at [1105, 597] on button "Next" at bounding box center [1102, 600] width 79 height 36
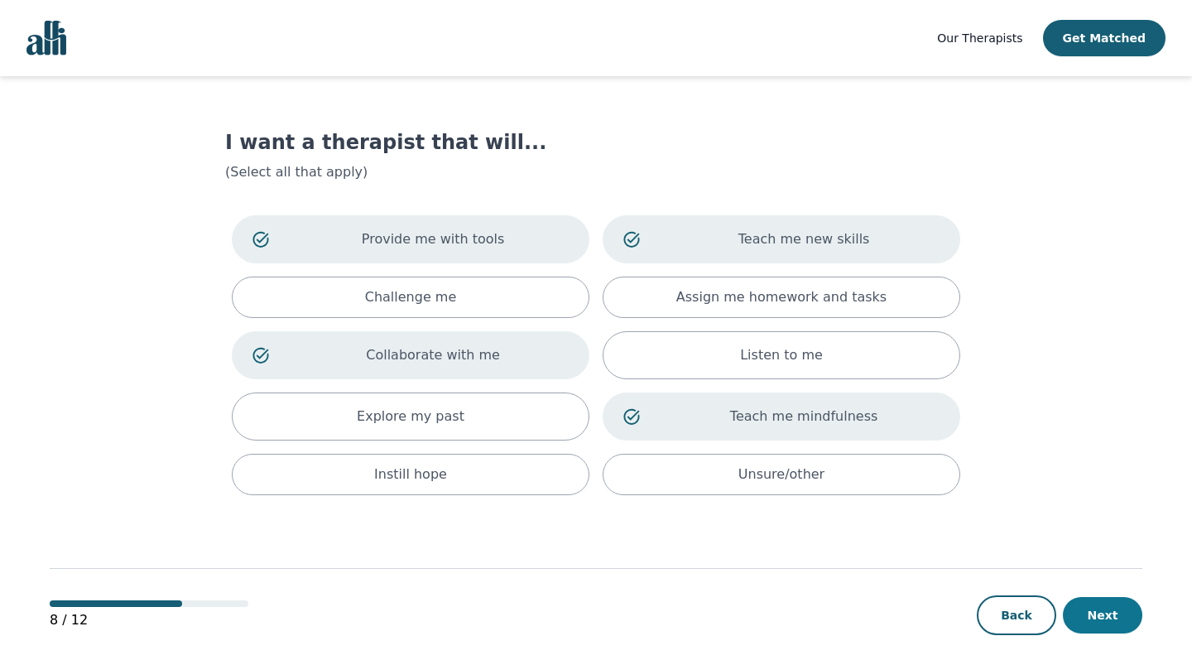
click at [1111, 608] on button "Next" at bounding box center [1102, 615] width 79 height 36
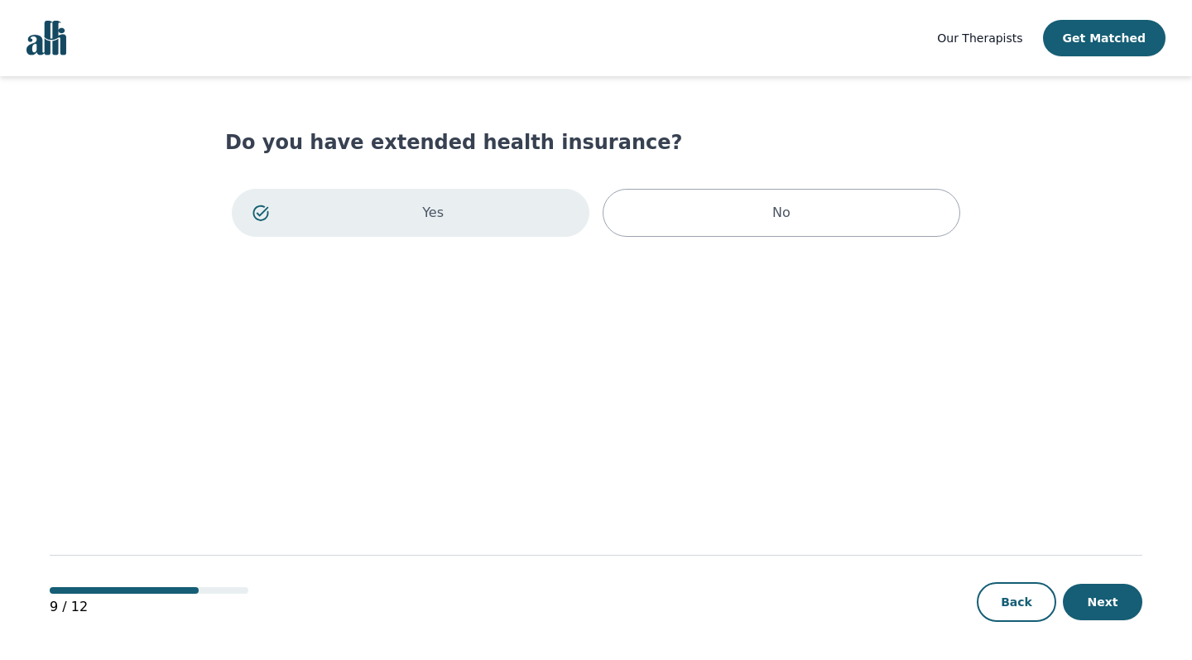
click at [1111, 608] on button "Next" at bounding box center [1102, 602] width 79 height 36
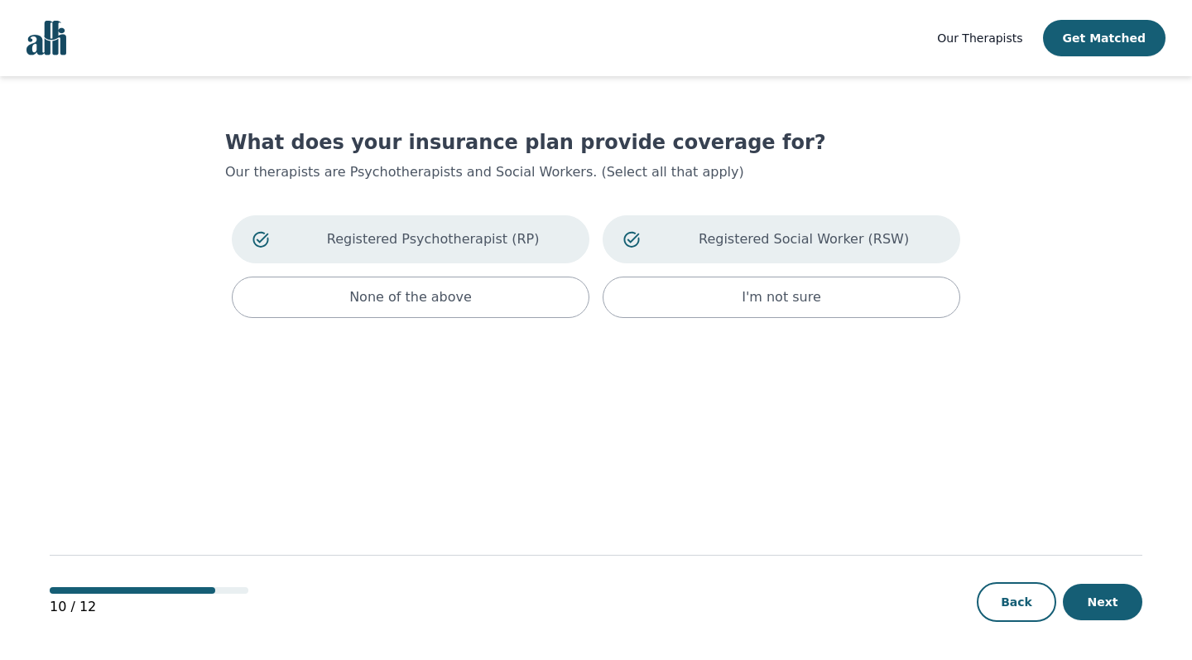
click at [1111, 608] on button "Next" at bounding box center [1102, 602] width 79 height 36
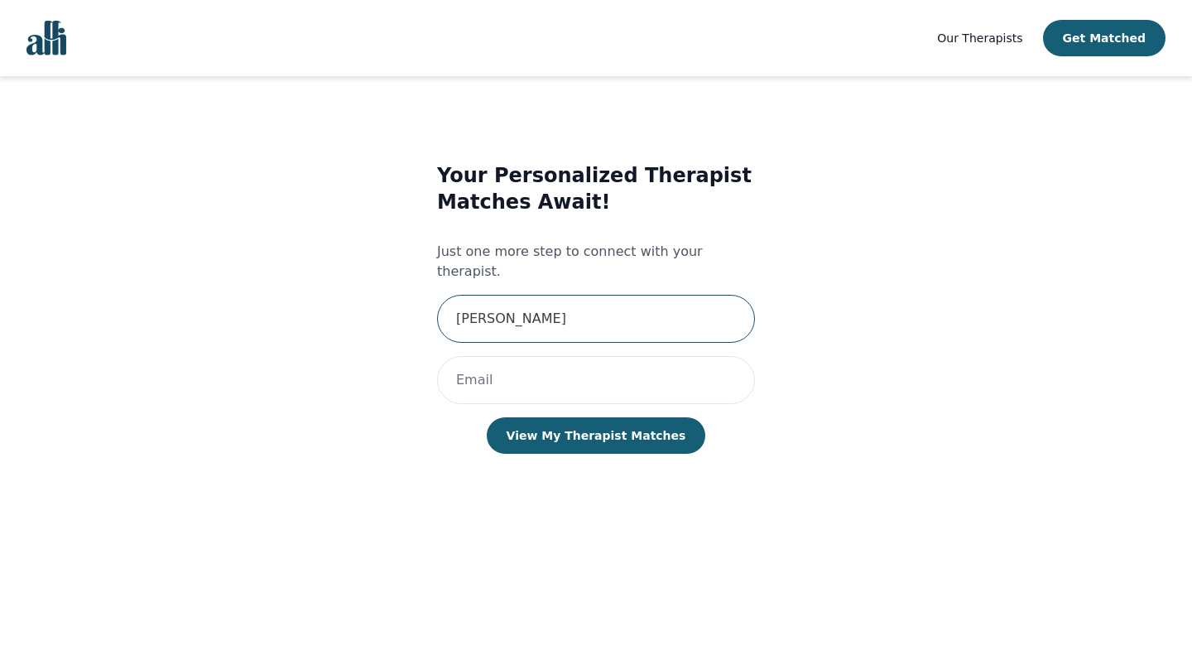
type input "[PERSON_NAME]"
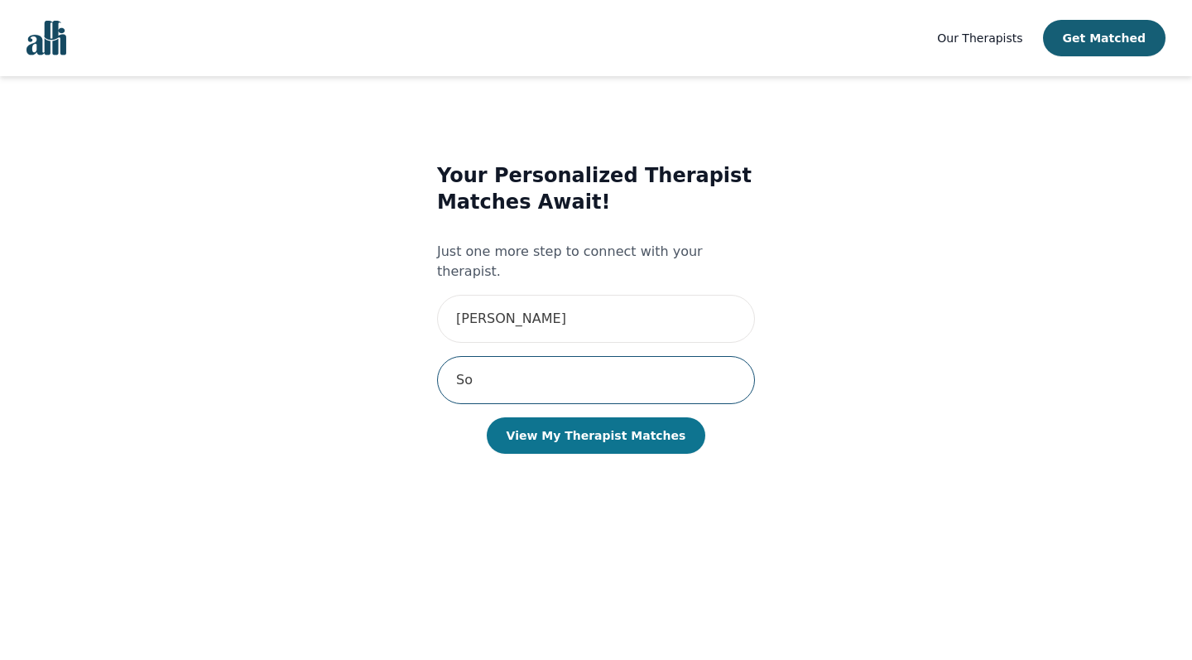
type input "S"
type input "[EMAIL_ADDRESS][DOMAIN_NAME]"
click at [651, 422] on button "View My Therapist Matches" at bounding box center [596, 435] width 219 height 36
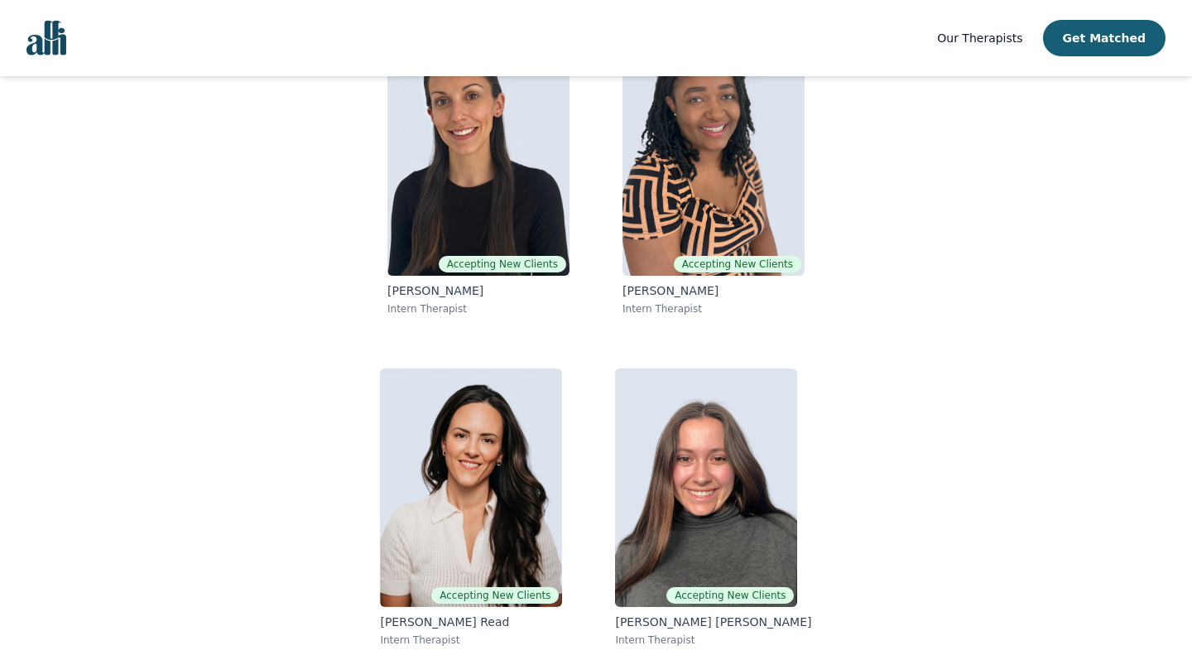
scroll to position [204, 0]
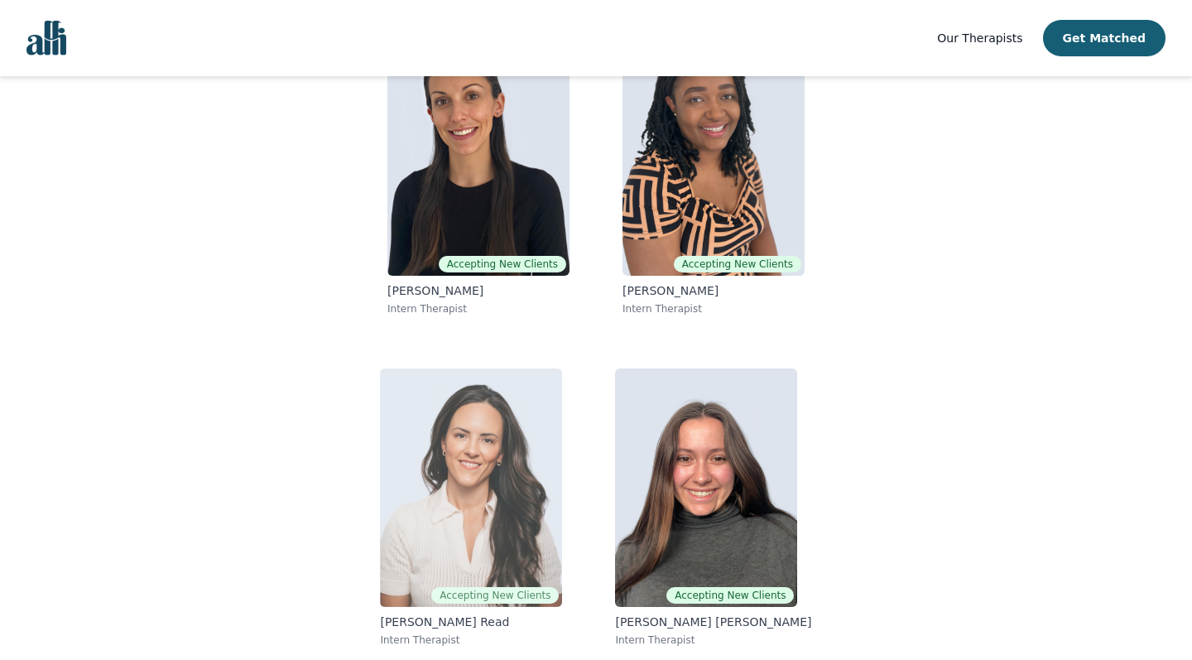
click at [456, 442] on img at bounding box center [471, 487] width 182 height 238
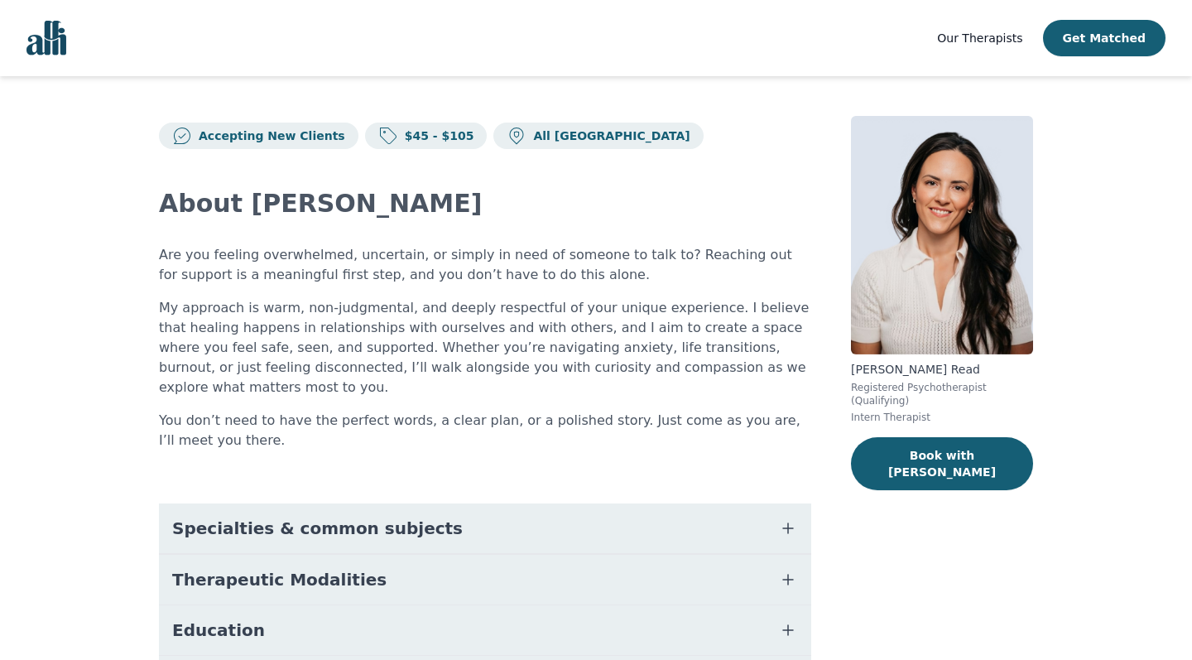
click at [346, 516] on span "Specialties & common subjects" at bounding box center [317, 527] width 291 height 23
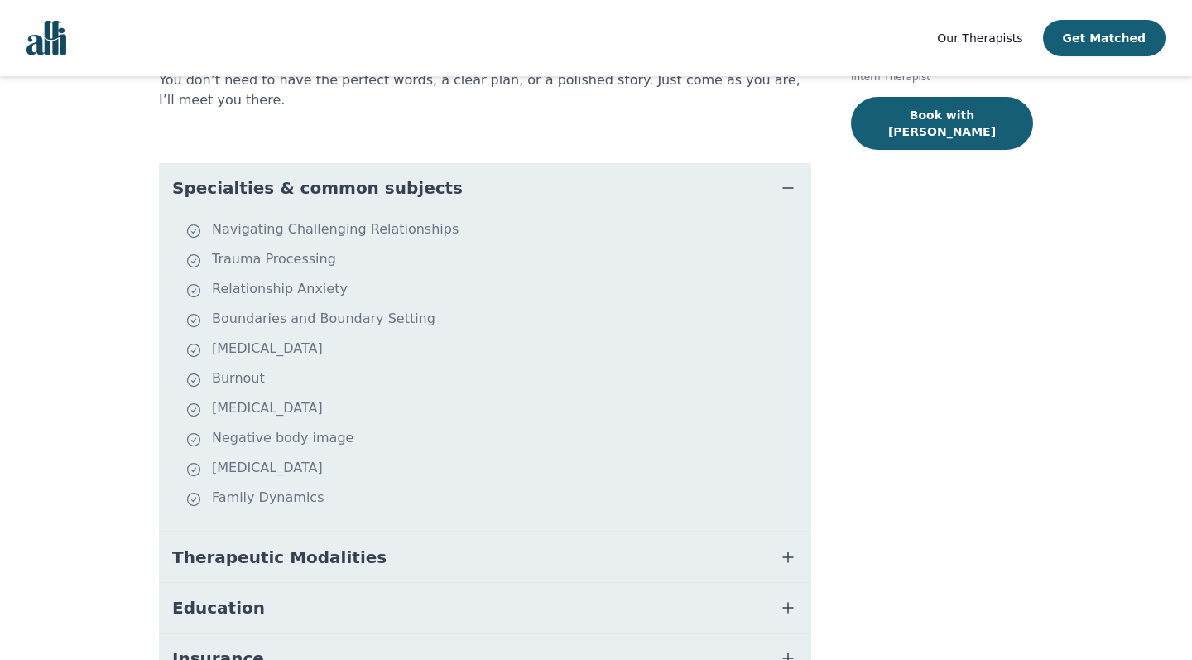
click at [300, 545] on span "Therapeutic Modalities" at bounding box center [279, 556] width 214 height 23
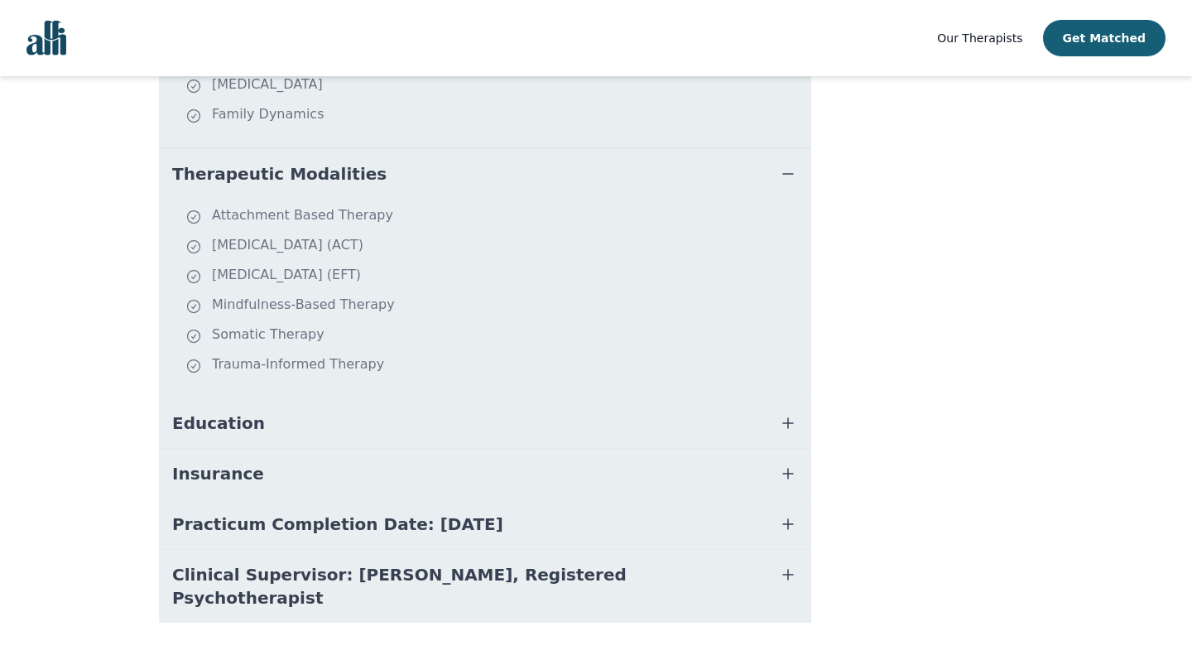
scroll to position [723, 0]
click at [551, 564] on span "Clinical Supervisor: [PERSON_NAME], Registered Psychotherapist" at bounding box center [465, 587] width 586 height 46
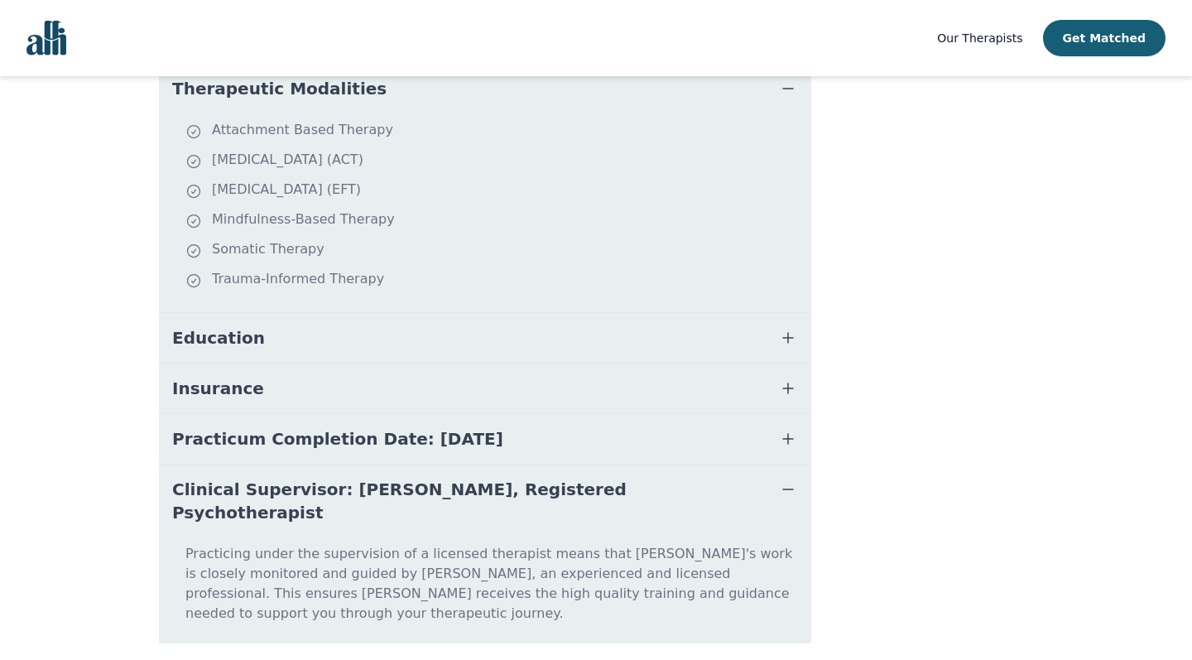
scroll to position [789, 0]
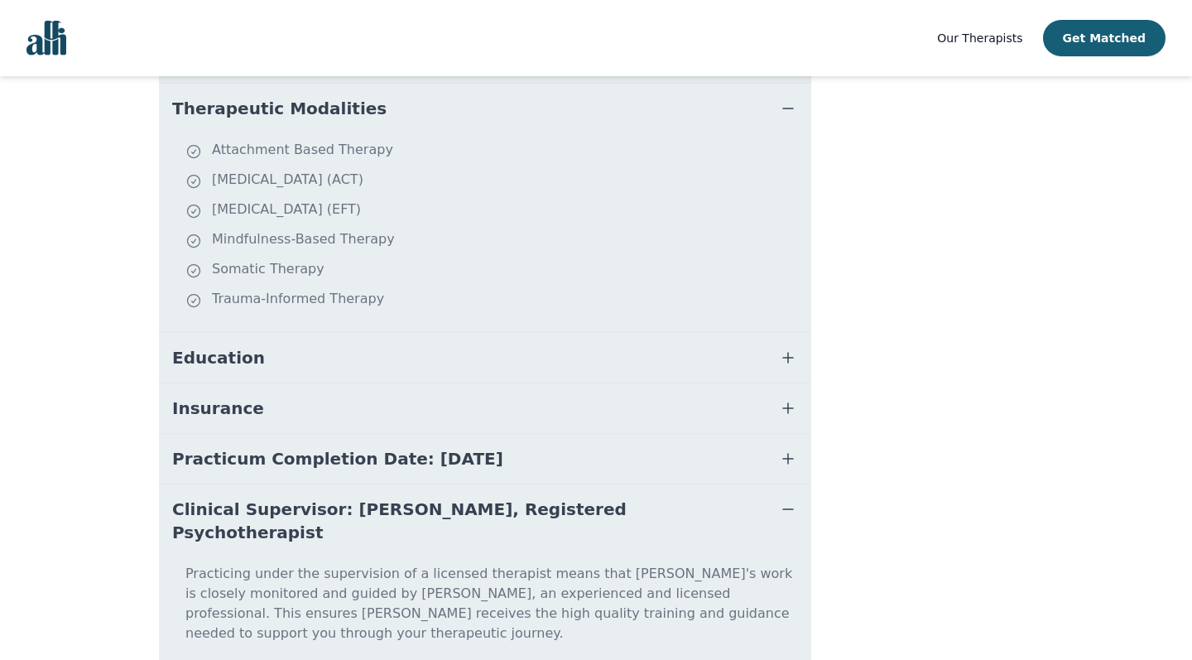
click at [324, 383] on button "Insurance" at bounding box center [485, 408] width 652 height 50
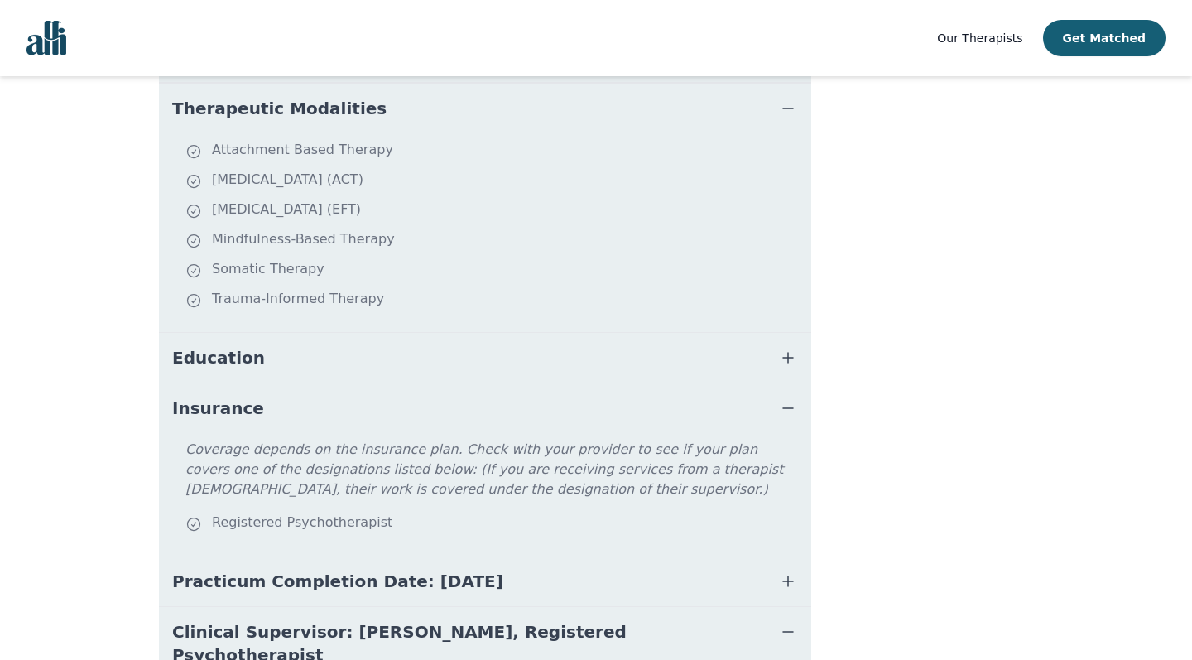
click at [281, 340] on button "Education" at bounding box center [485, 358] width 652 height 50
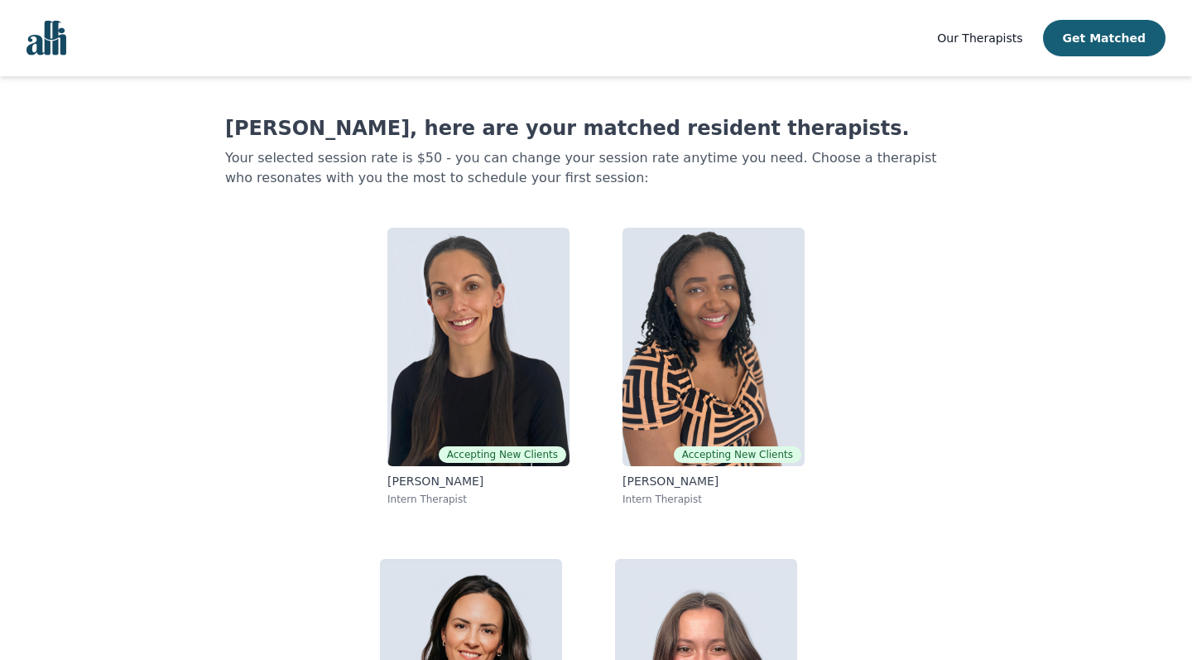
scroll to position [15, 0]
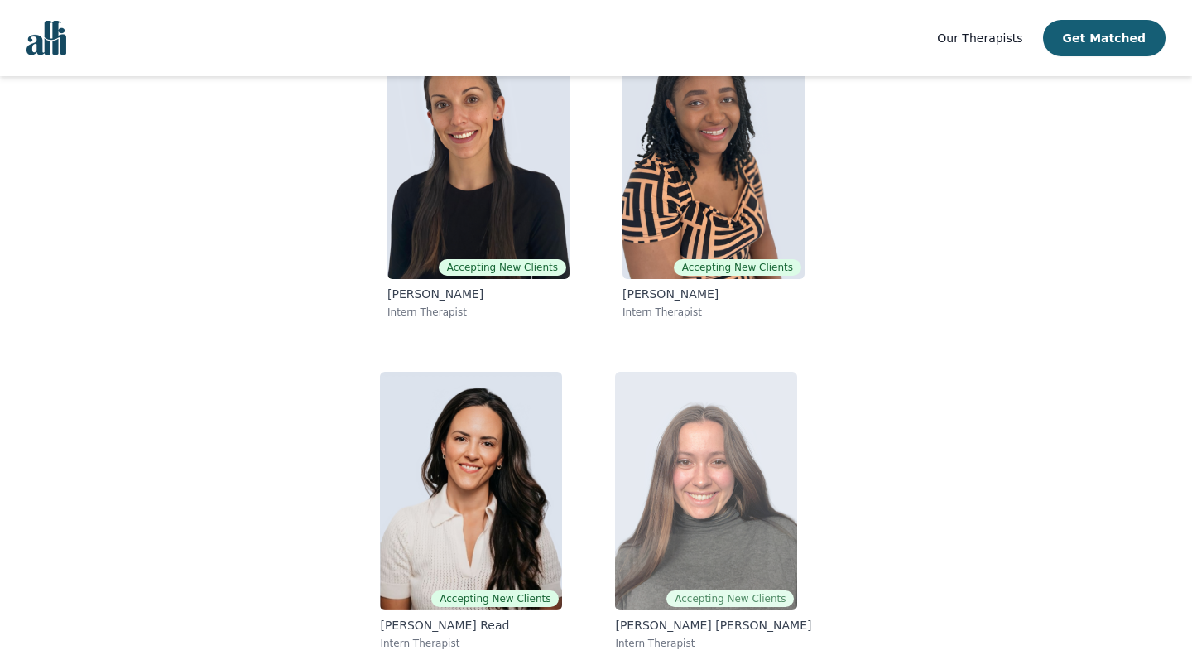
click at [713, 541] on img at bounding box center [706, 491] width 182 height 238
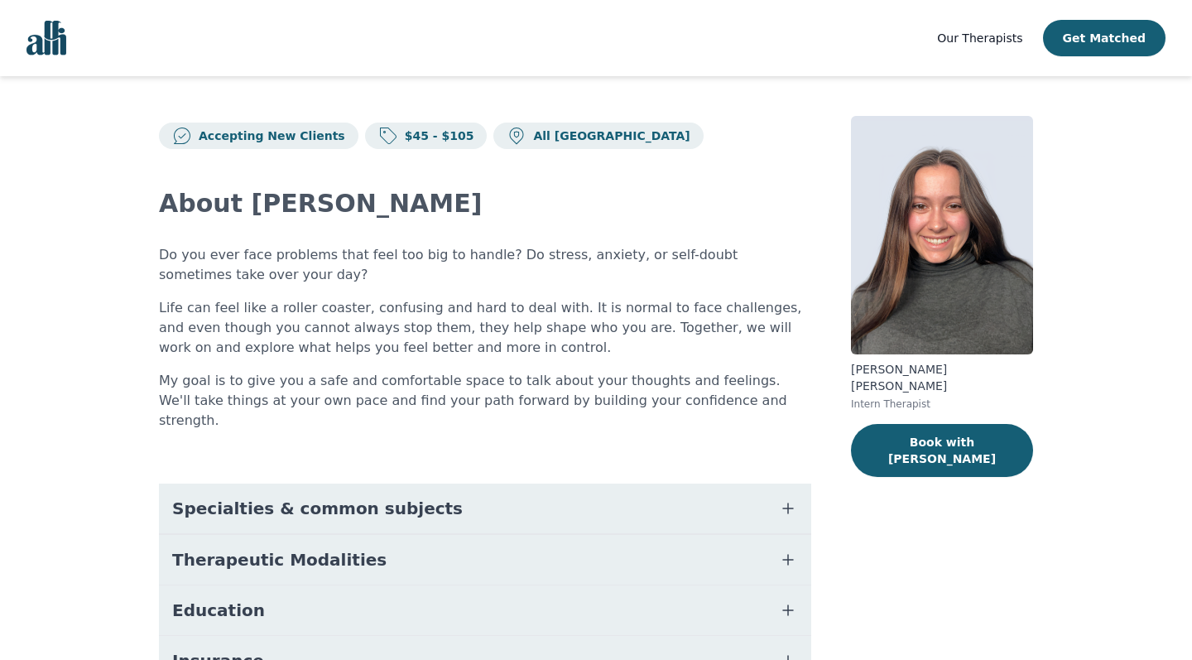
click at [522, 483] on button "Specialties & common subjects" at bounding box center [485, 508] width 652 height 50
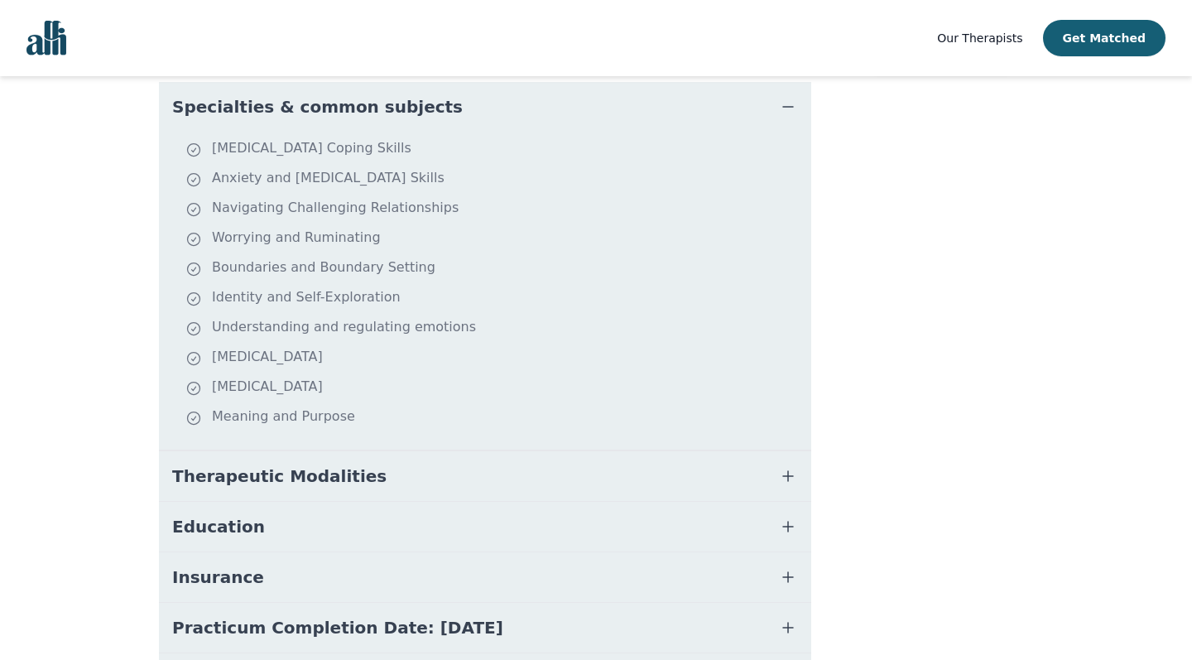
scroll to position [456, 0]
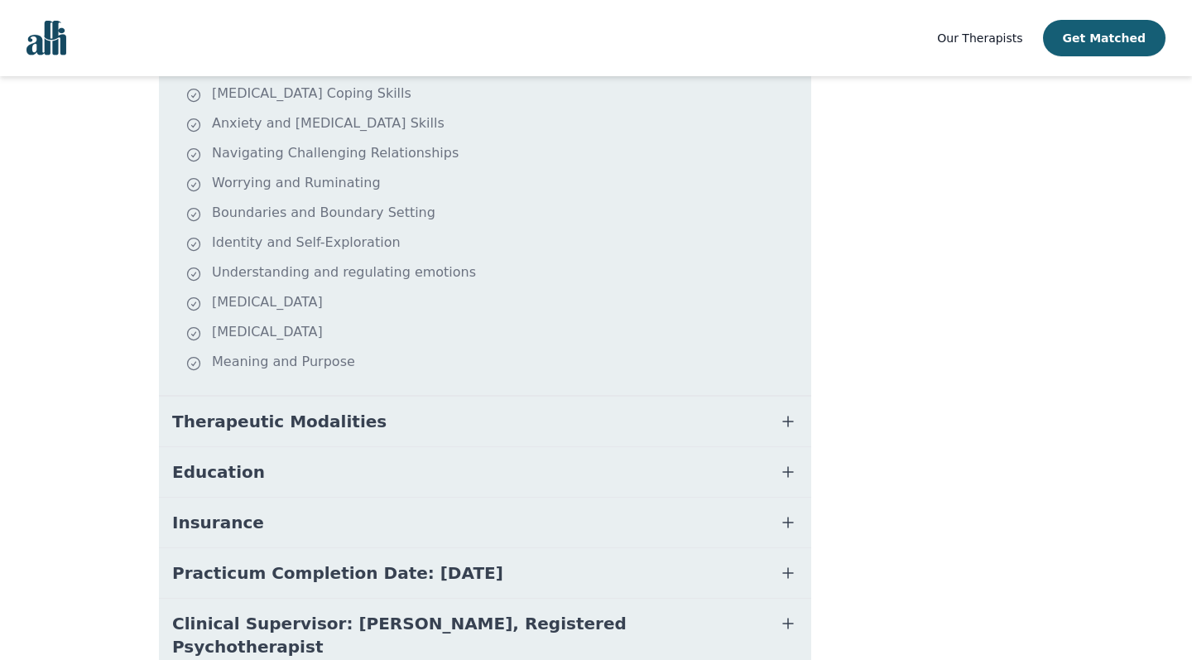
click at [303, 410] on span "Therapeutic Modalities" at bounding box center [279, 421] width 214 height 23
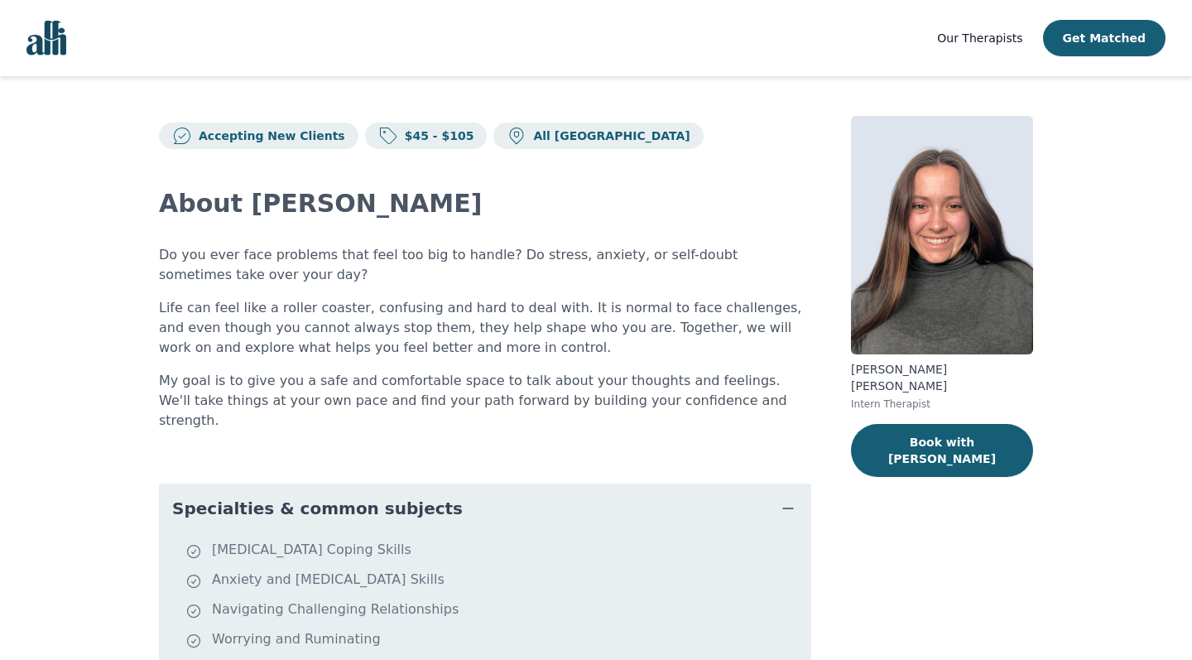
scroll to position [0, 0]
click at [997, 432] on button "Book with [PERSON_NAME]" at bounding box center [942, 450] width 182 height 53
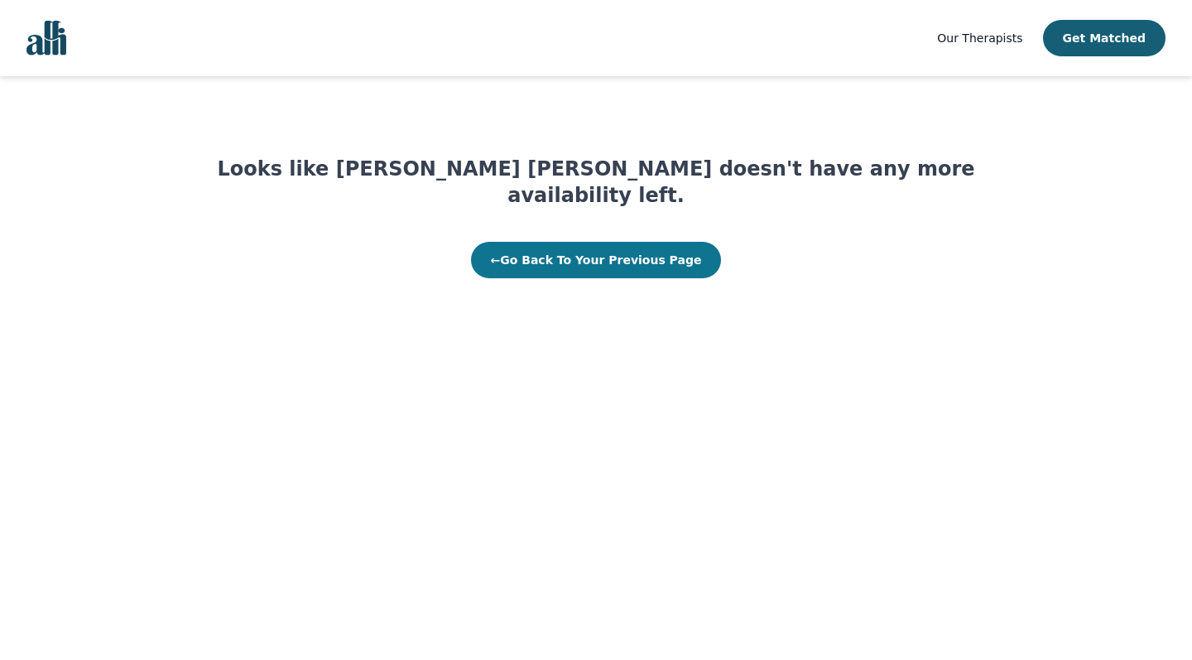
click at [592, 242] on button "← Go Back To Your Previous Page" at bounding box center [596, 260] width 251 height 36
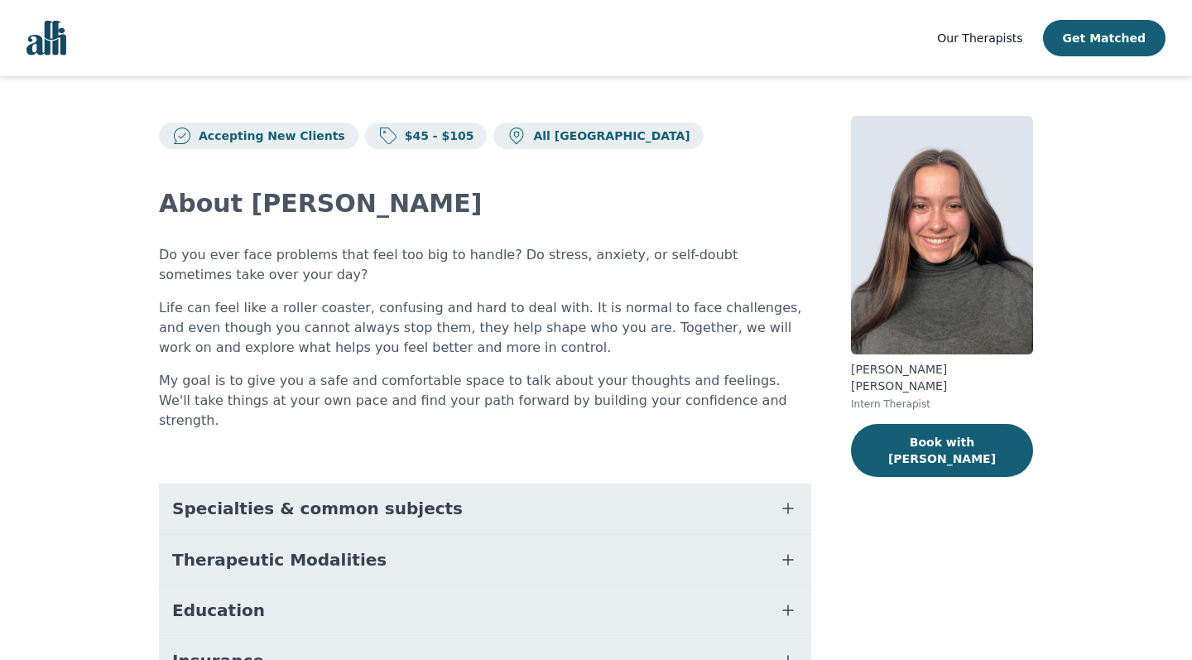
scroll to position [171, 0]
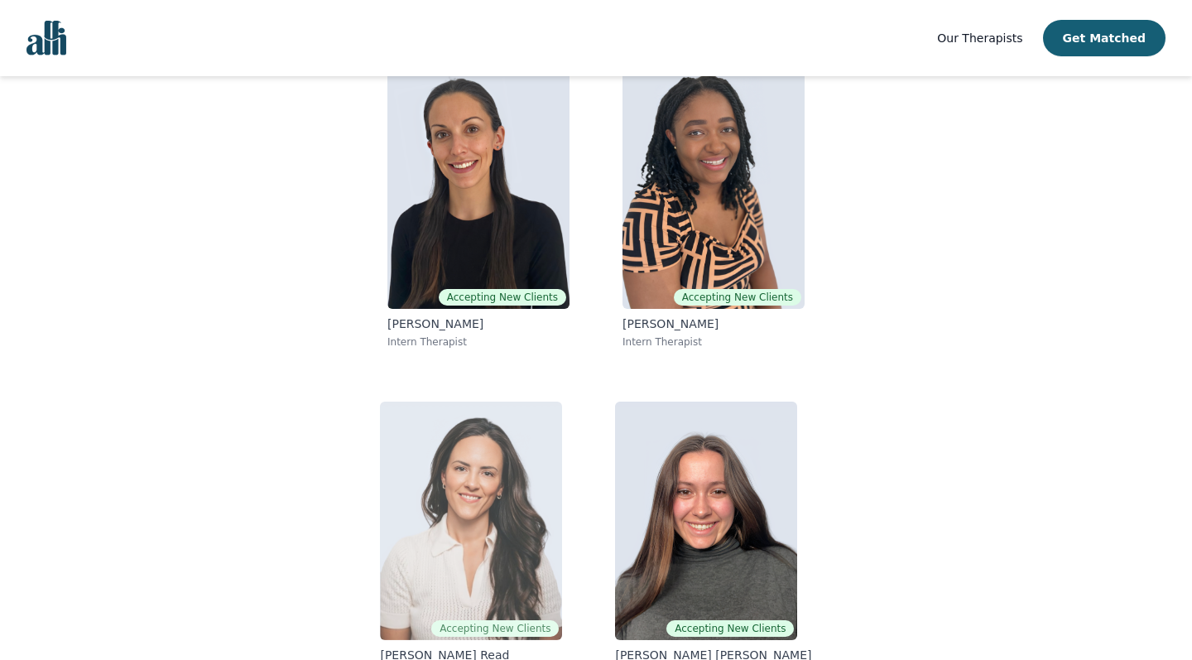
click at [465, 511] on img at bounding box center [471, 520] width 182 height 238
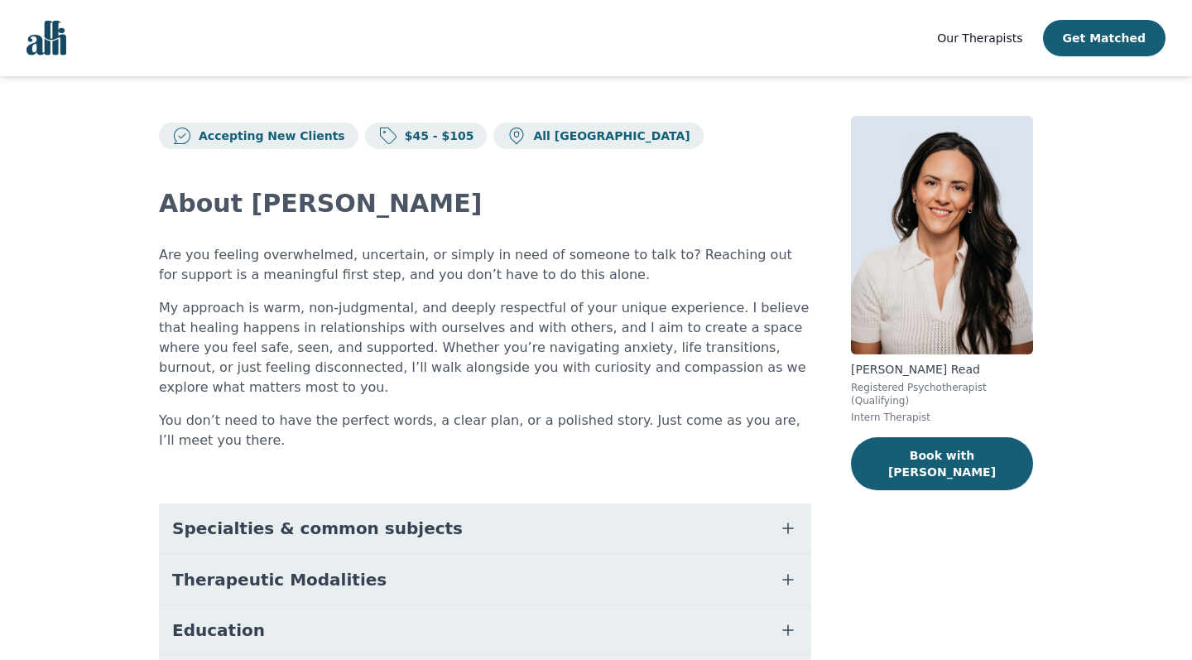
click at [465, 482] on div "About [PERSON_NAME] Are you feeling overwhelmed, uncertain, or simply in need o…" at bounding box center [485, 509] width 652 height 720
click at [962, 449] on button "Book with [PERSON_NAME]" at bounding box center [942, 463] width 182 height 53
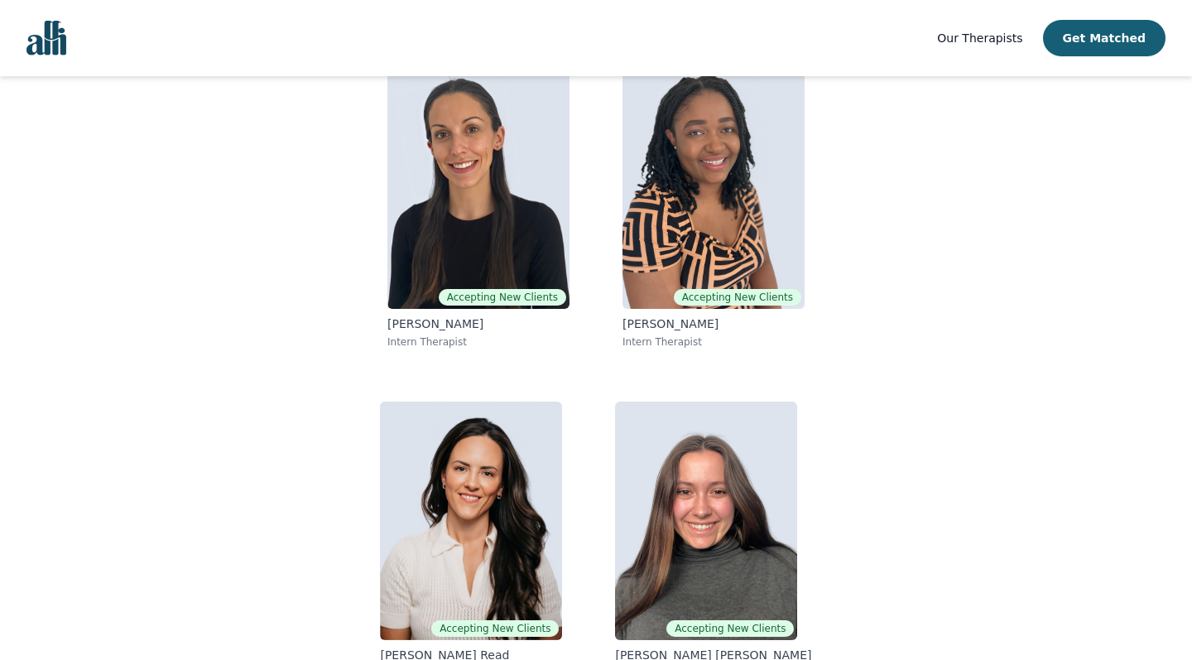
click at [463, 185] on img at bounding box center [478, 189] width 182 height 238
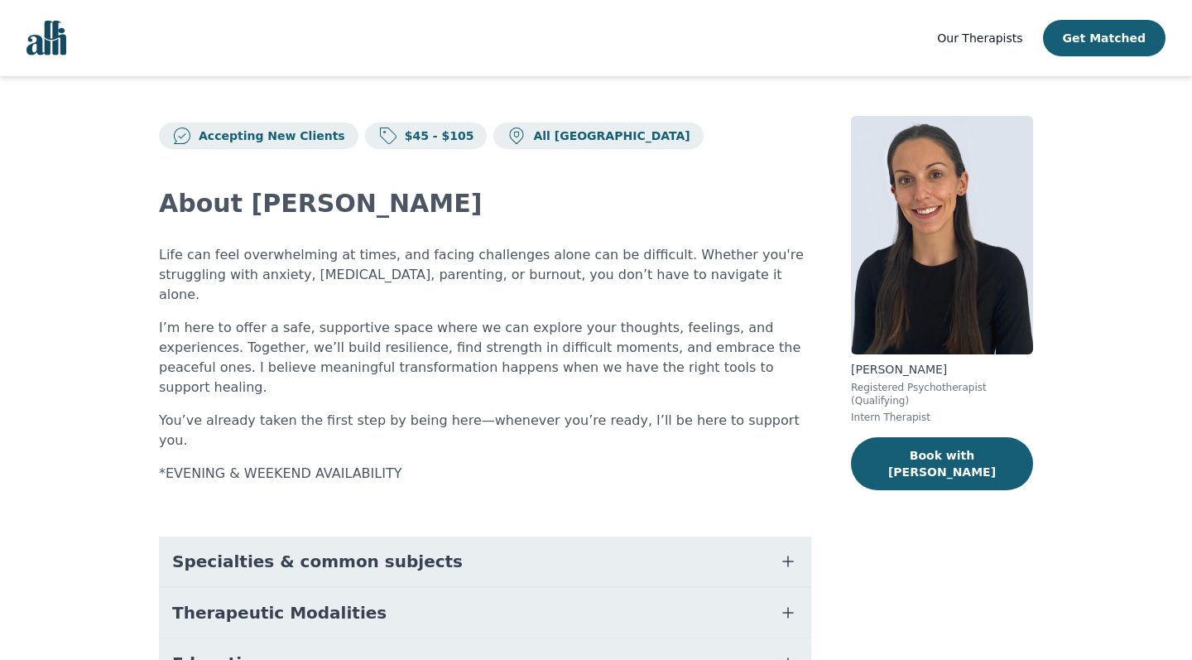
click at [337, 550] on span "Specialties & common subjects" at bounding box center [317, 561] width 291 height 23
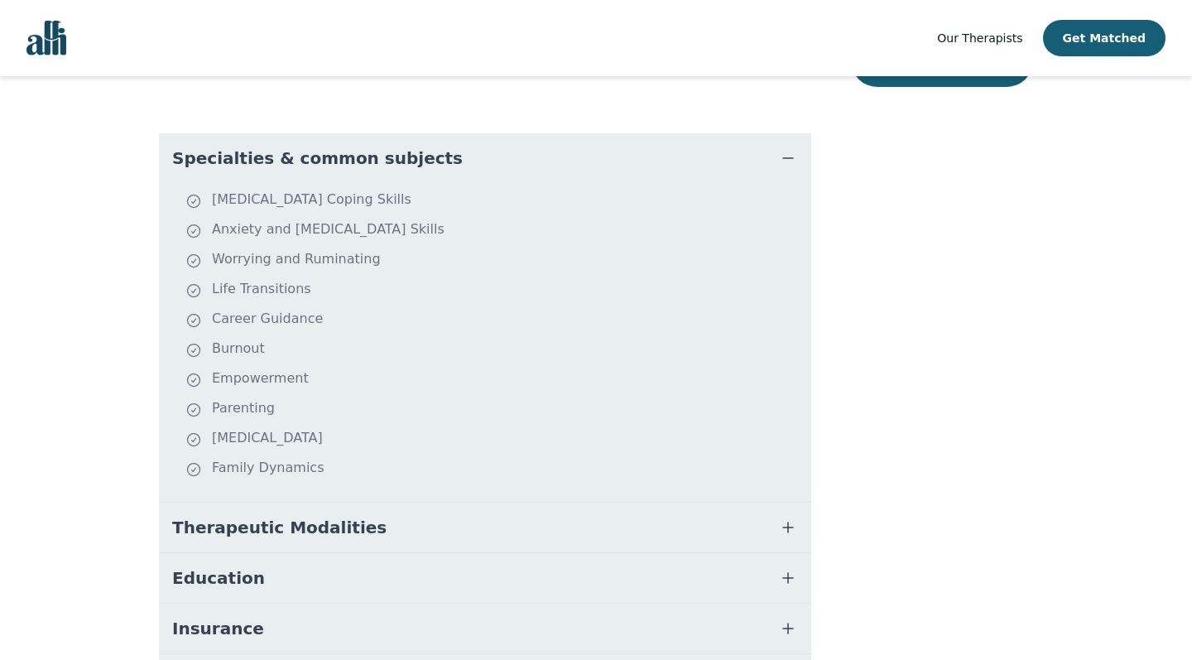
scroll to position [401, 0]
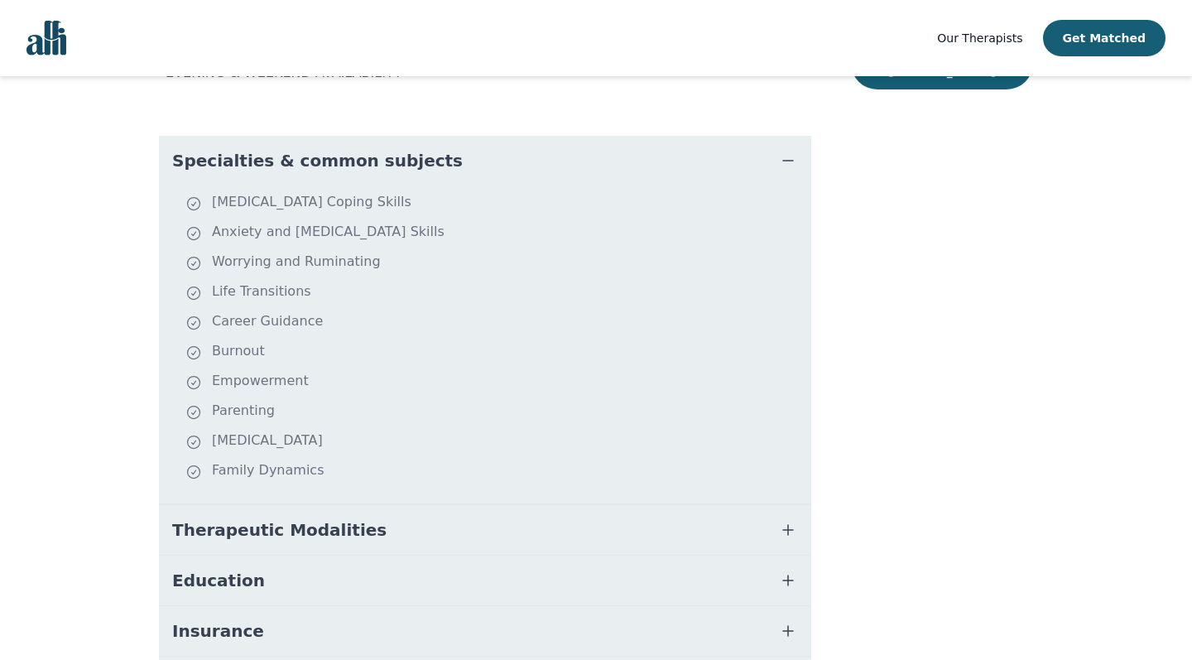
click at [296, 518] on span "Therapeutic Modalities" at bounding box center [279, 529] width 214 height 23
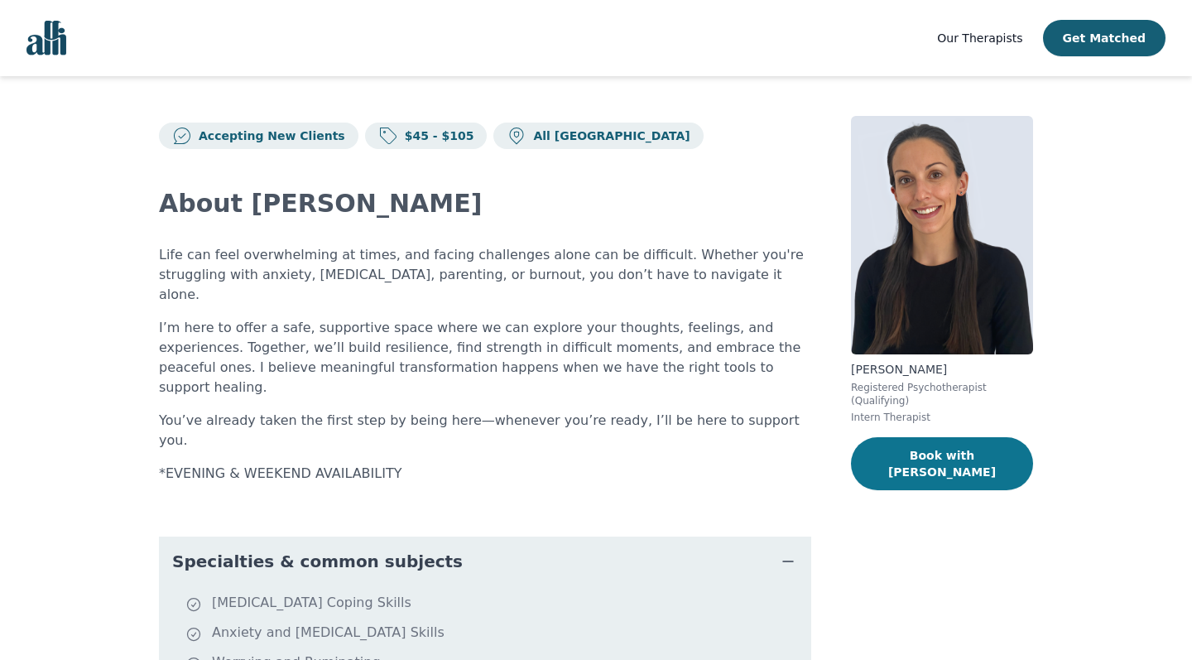
scroll to position [0, 0]
click at [956, 449] on button "Book with [PERSON_NAME]" at bounding box center [942, 463] width 182 height 53
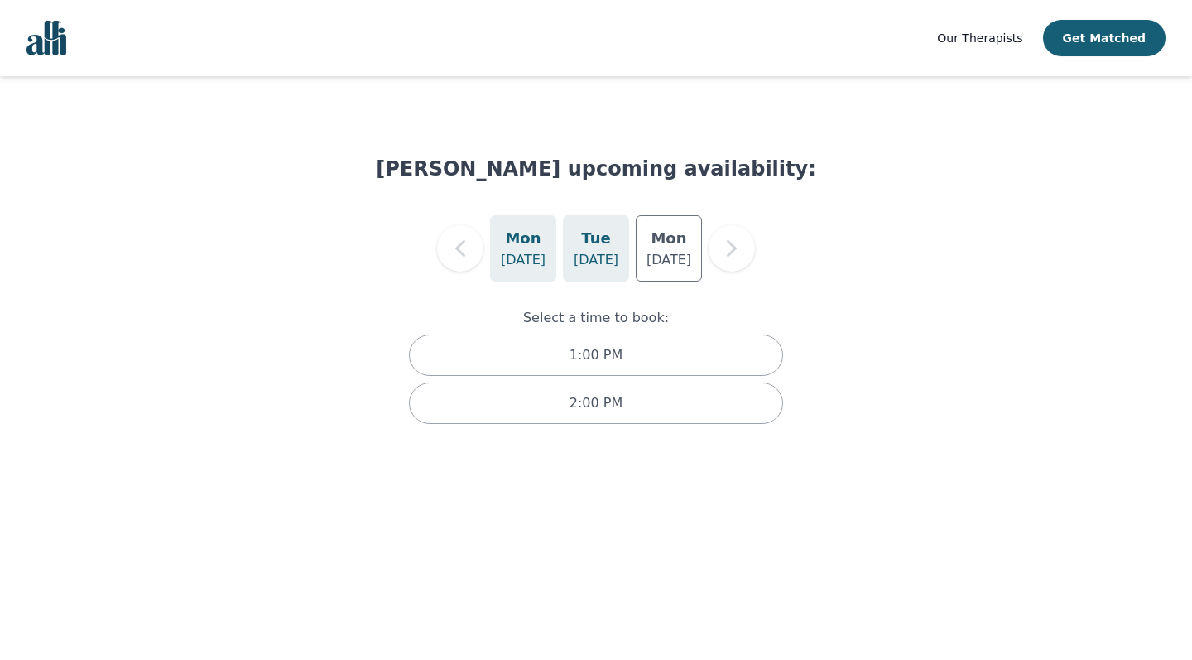
click at [621, 236] on div "[DATE]" at bounding box center [596, 248] width 66 height 66
click at [531, 263] on p "[DATE]" at bounding box center [523, 260] width 45 height 20
click at [1109, 41] on button "Get Matched" at bounding box center [1104, 38] width 122 height 36
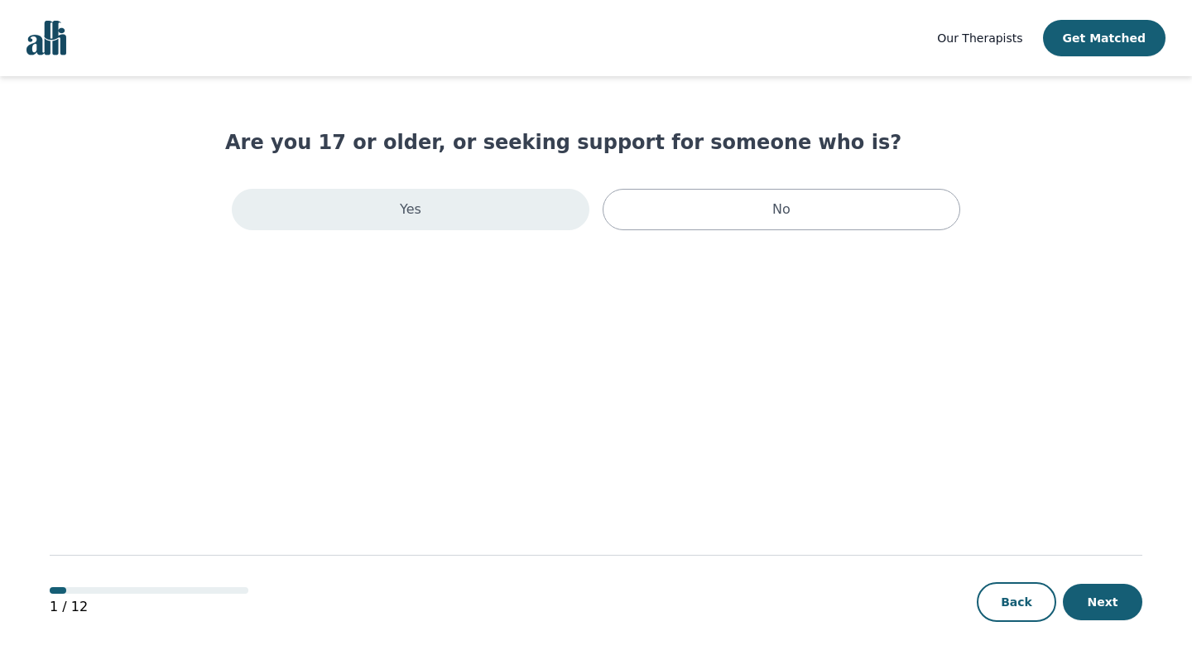
click at [457, 220] on div "Yes" at bounding box center [411, 209] width 358 height 41
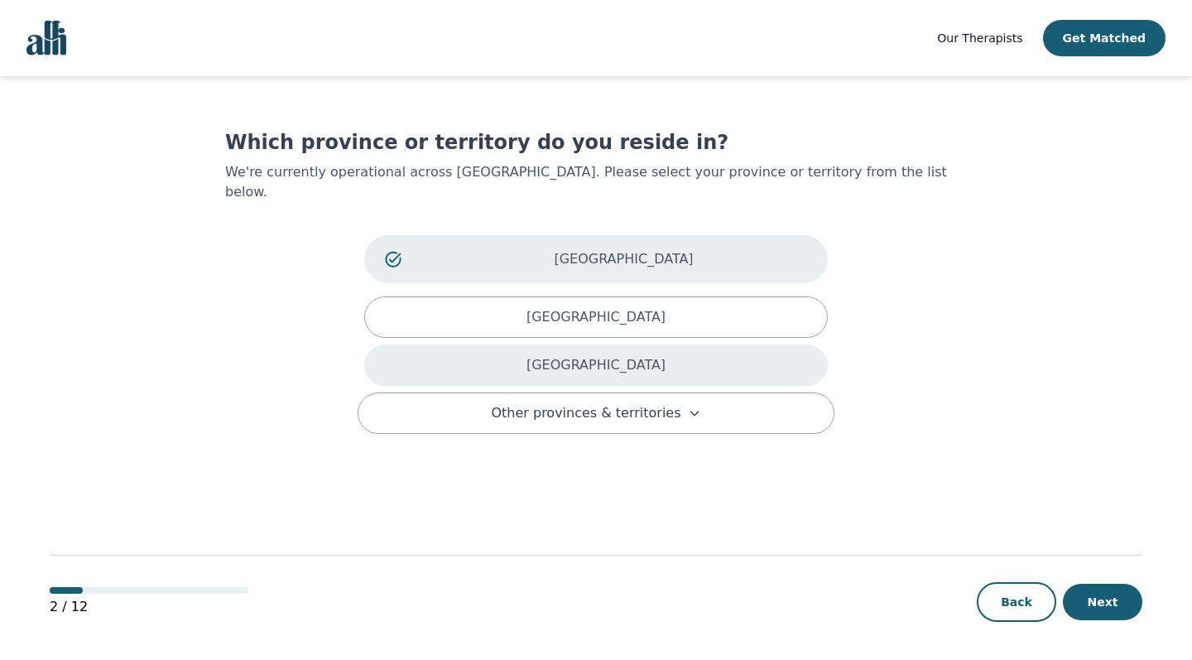
click at [624, 348] on div "[GEOGRAPHIC_DATA]" at bounding box center [595, 364] width 463 height 41
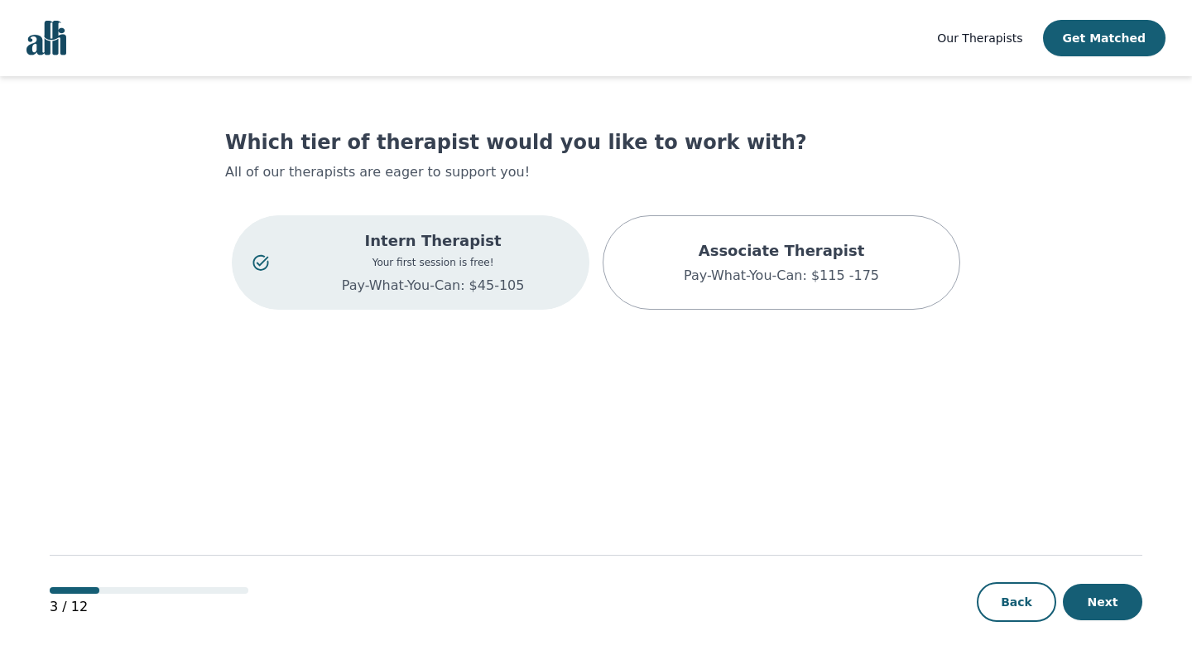
click at [495, 269] on div "Intern Therapist Your first session is free! Pay-What-You-Can: $45-105" at bounding box center [432, 262] width 271 height 66
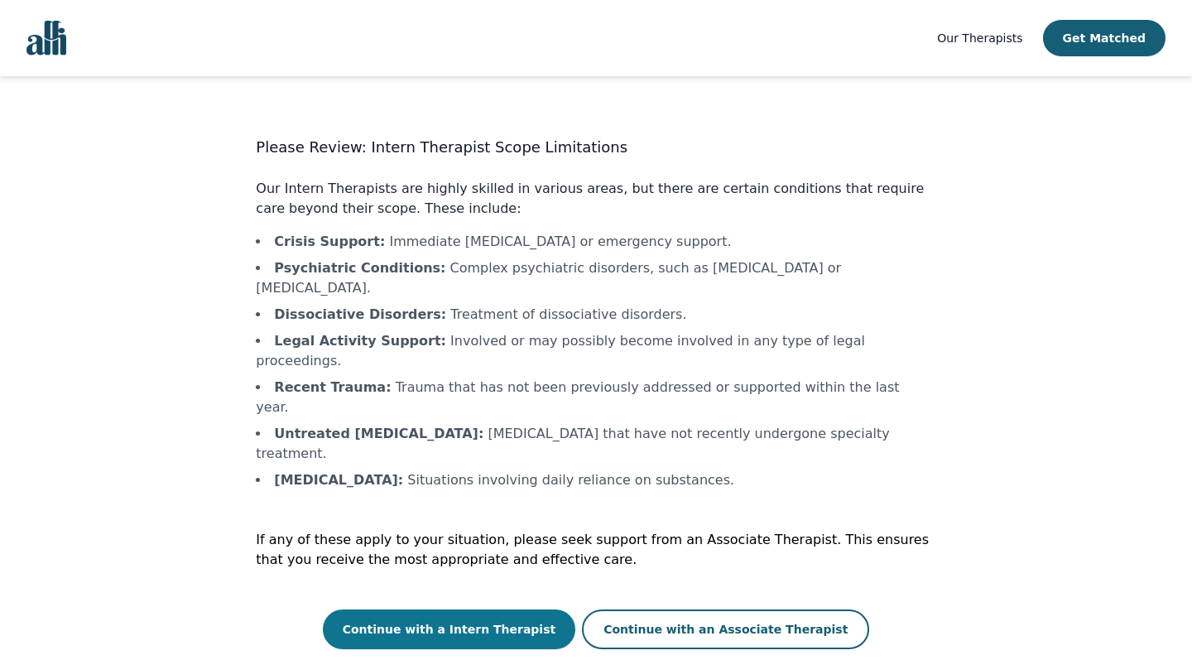
click at [462, 609] on button "Continue with a Intern Therapist" at bounding box center [449, 629] width 253 height 40
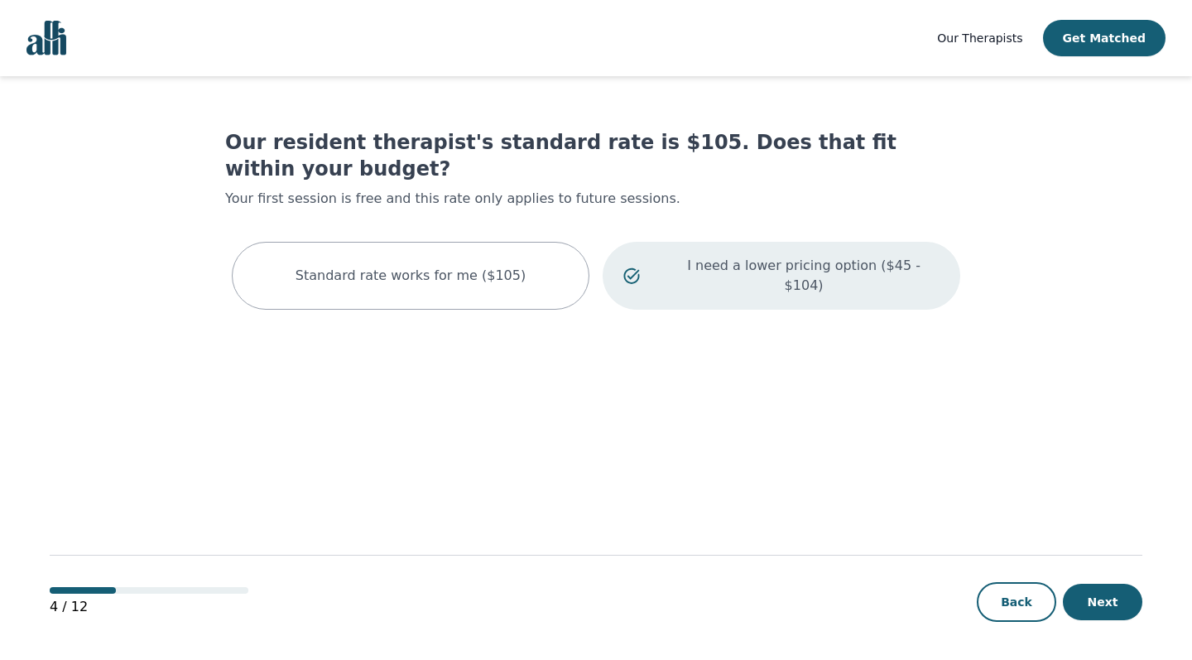
click at [761, 256] on p "I need a lower pricing option ($45 - $104)" at bounding box center [803, 276] width 271 height 40
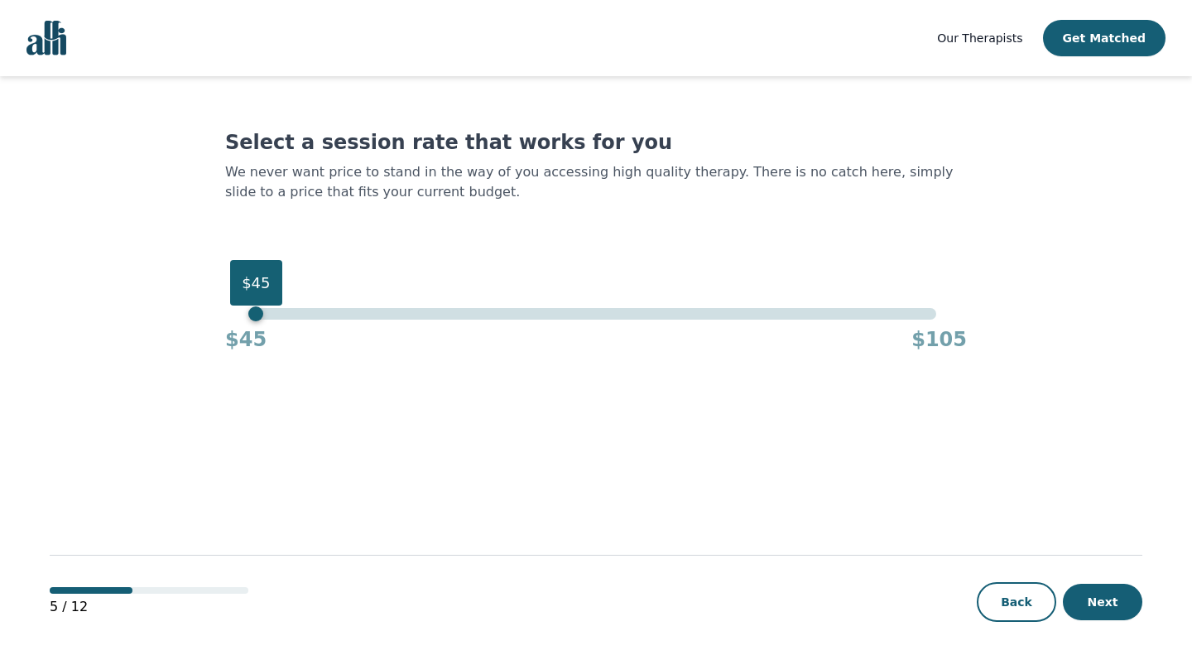
drag, startPoint x: 936, startPoint y: 316, endPoint x: 200, endPoint y: 326, distance: 735.9
click at [200, 326] on main "Select a session rate that works for you We never want price to stand in the wa…" at bounding box center [596, 368] width 1093 height 585
click at [1106, 614] on button "Next" at bounding box center [1102, 602] width 79 height 36
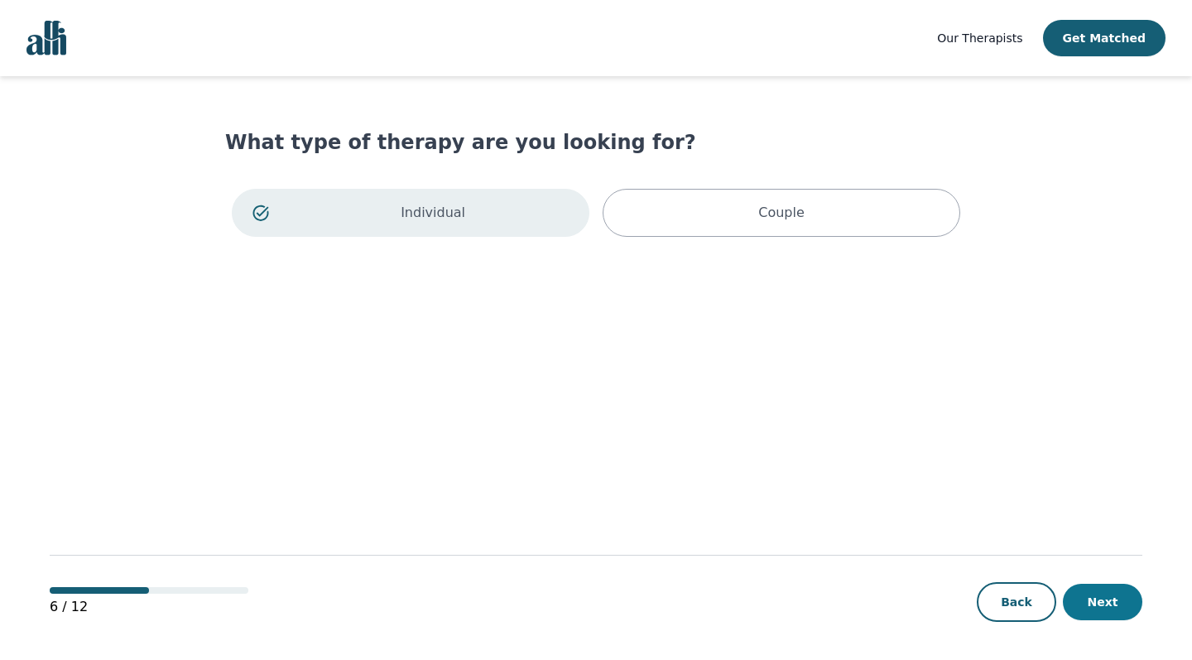
click at [1125, 617] on button "Next" at bounding box center [1102, 602] width 79 height 36
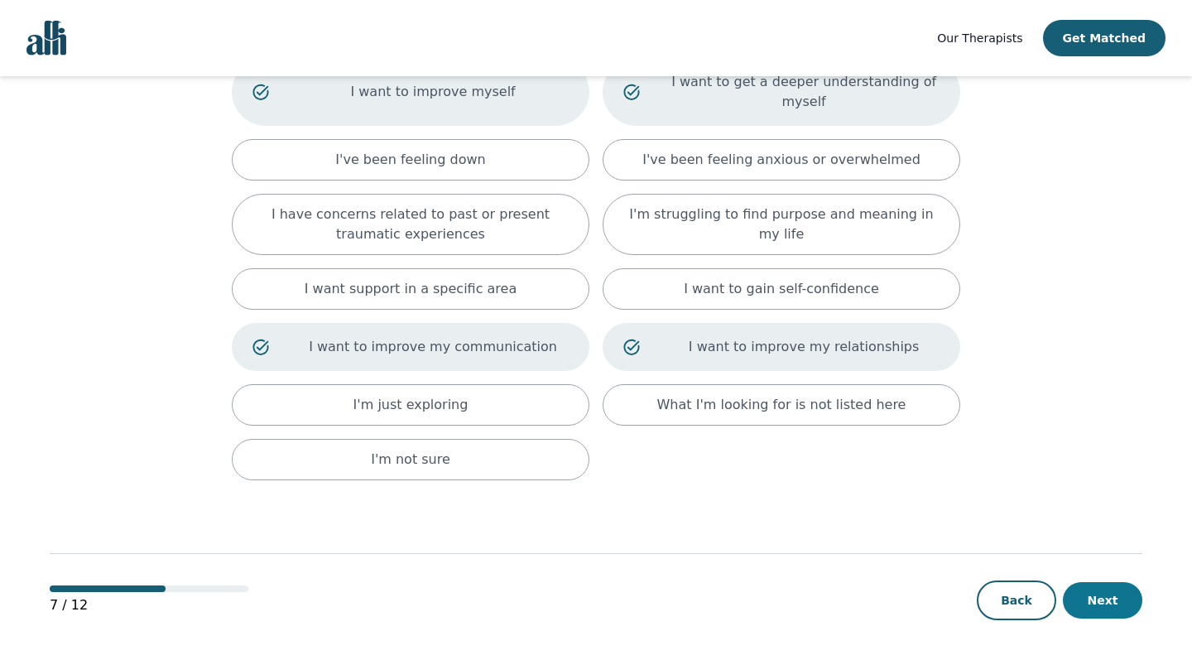
click at [1122, 595] on button "Next" at bounding box center [1102, 600] width 79 height 36
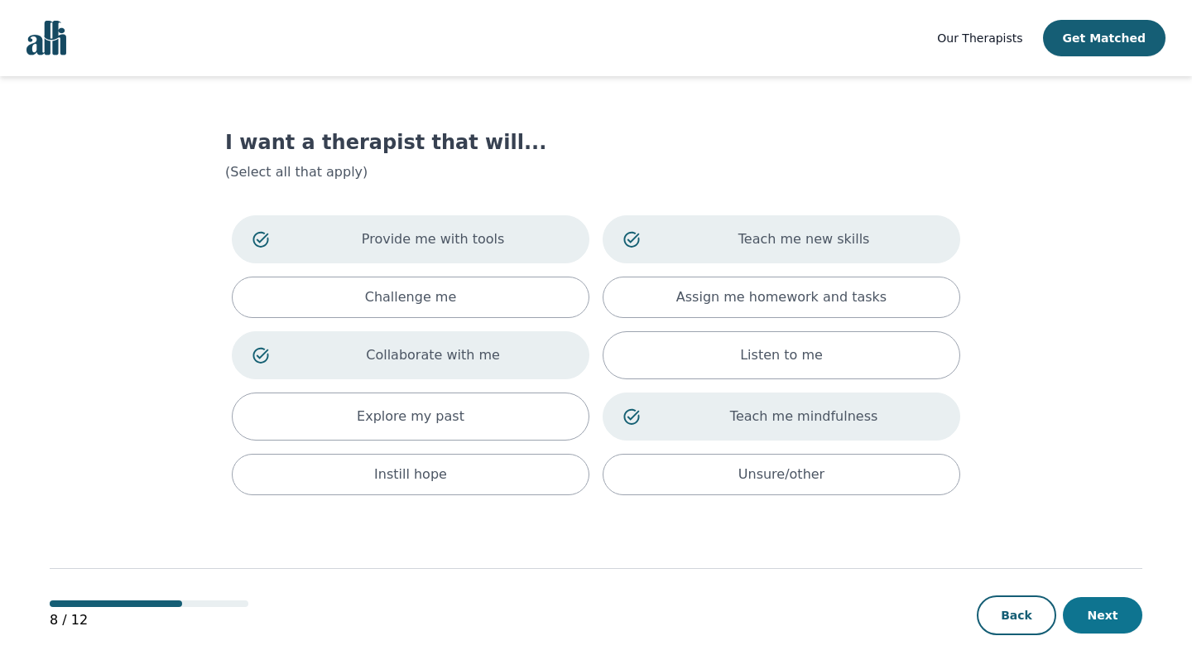
click at [1117, 608] on button "Next" at bounding box center [1102, 615] width 79 height 36
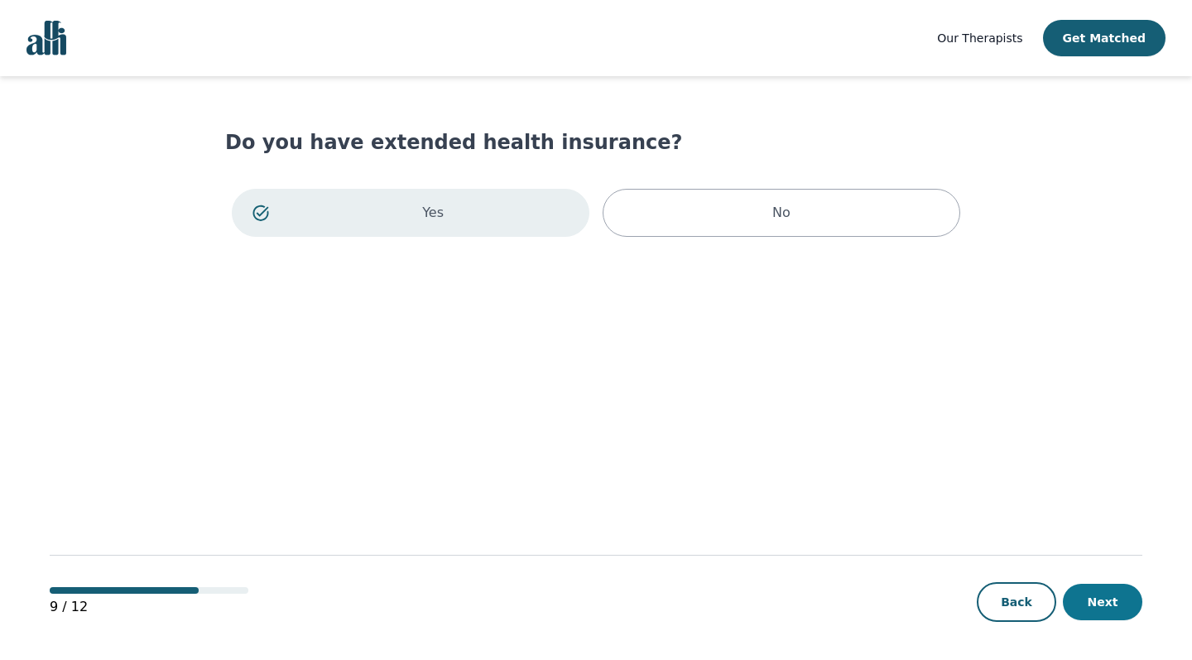
click at [1117, 617] on button "Next" at bounding box center [1102, 602] width 79 height 36
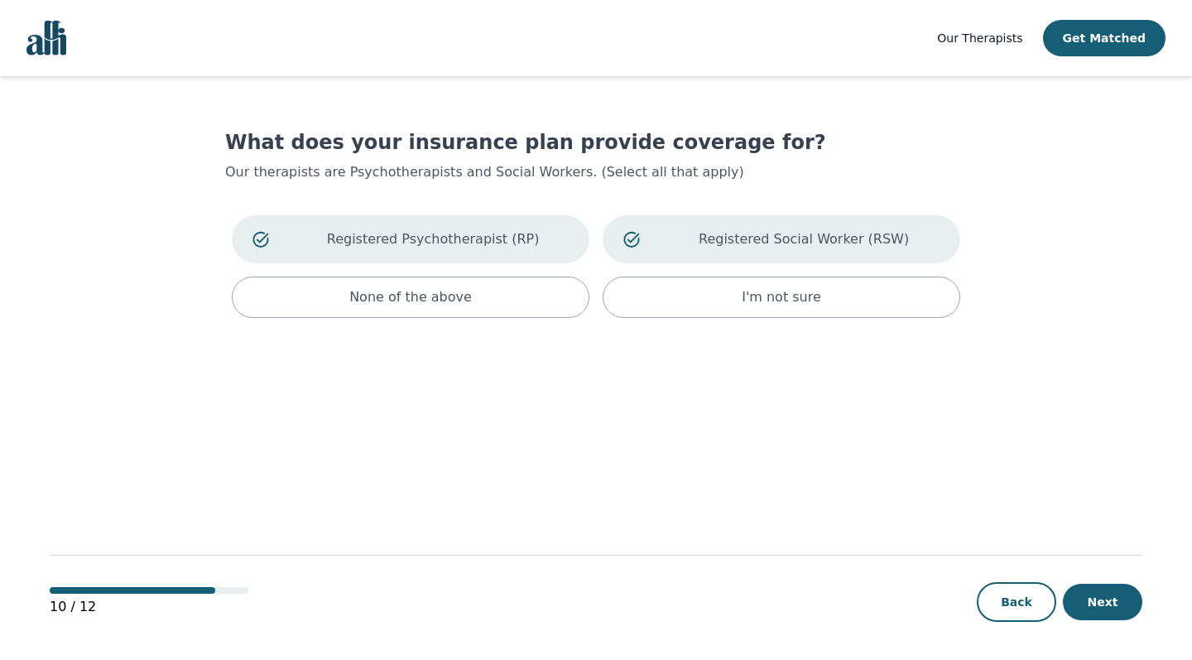
click at [1117, 617] on button "Next" at bounding box center [1102, 602] width 79 height 36
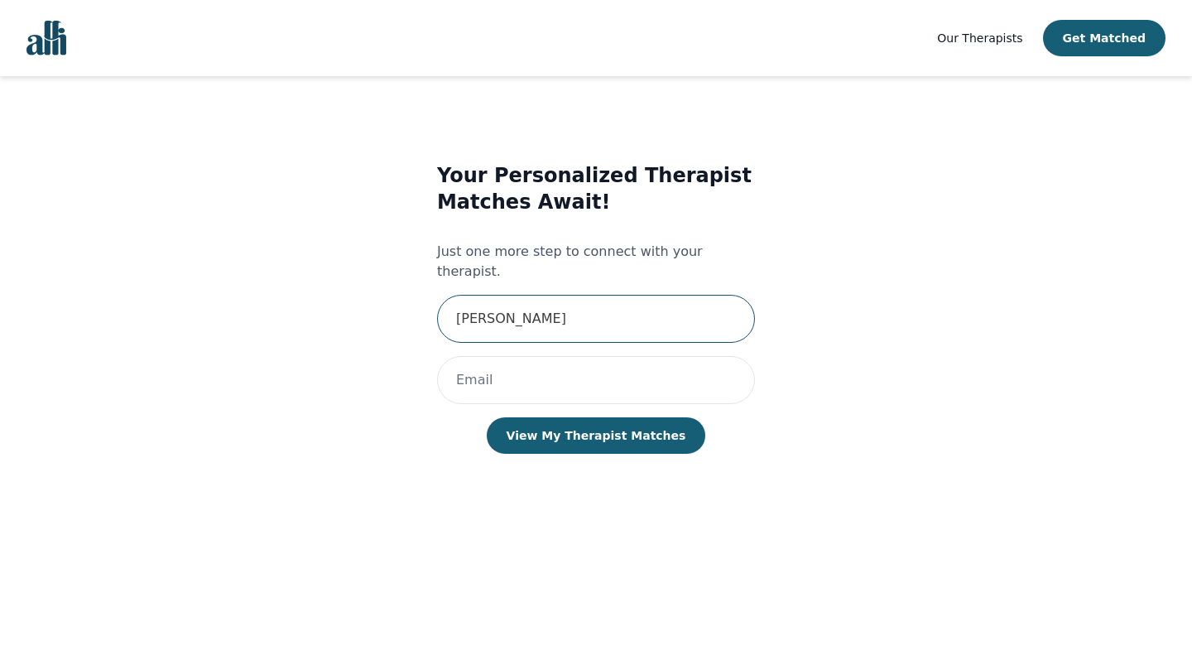
type input "[PERSON_NAME]"
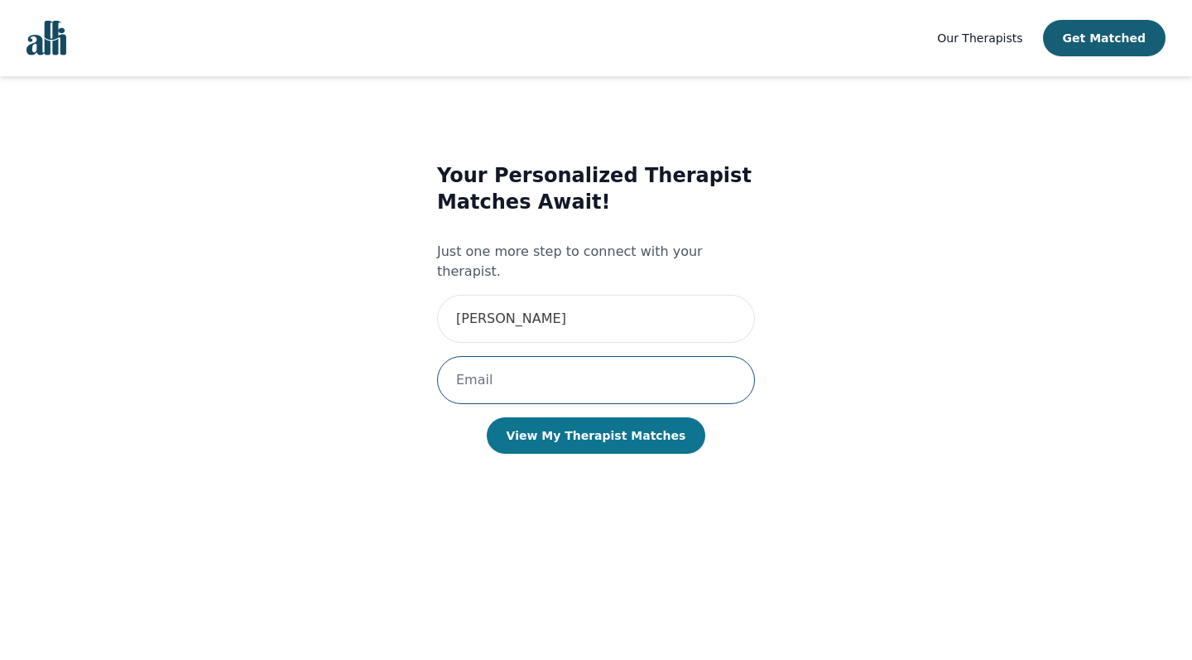
type input "[EMAIL_ADDRESS][DOMAIN_NAME]"
click at [636, 418] on button "View My Therapist Matches" at bounding box center [596, 435] width 219 height 36
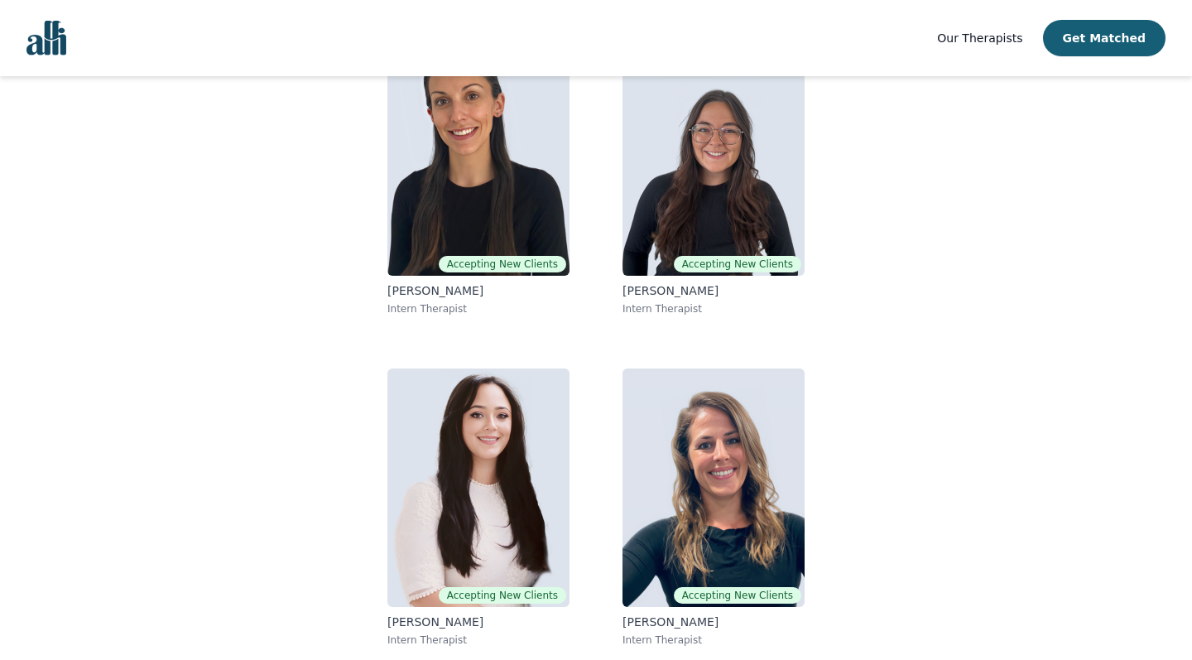
scroll to position [204, 0]
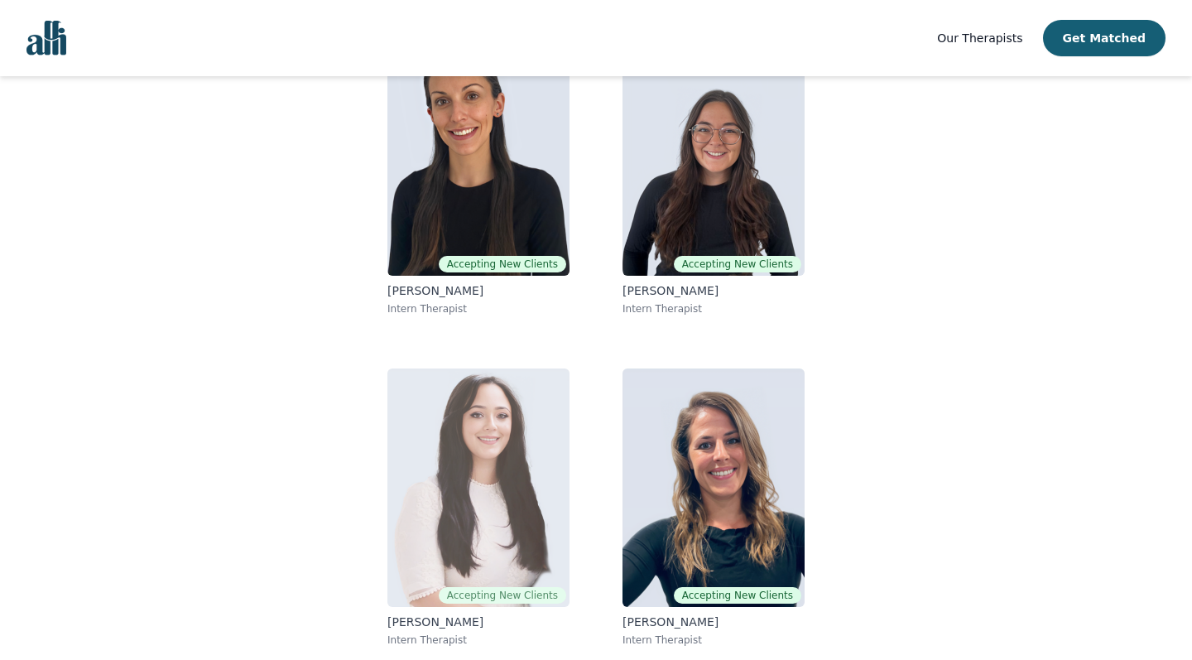
click at [461, 473] on img at bounding box center [478, 487] width 182 height 238
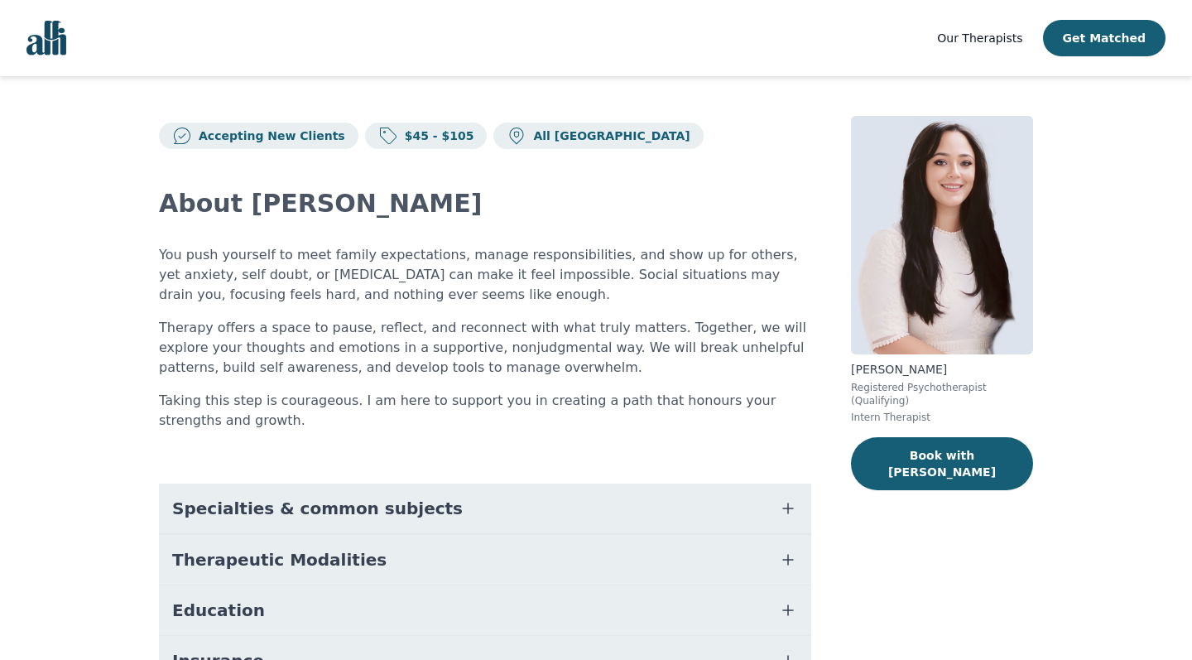
click at [394, 512] on span "Specialties & common subjects" at bounding box center [317, 508] width 291 height 23
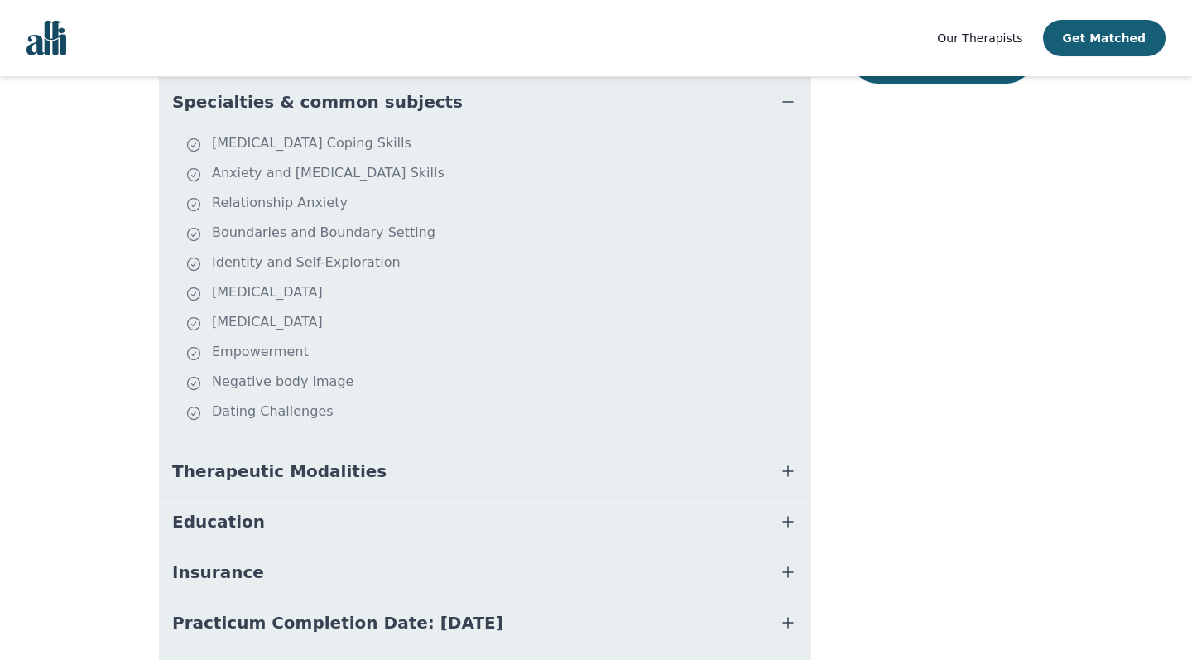
scroll to position [411, 0]
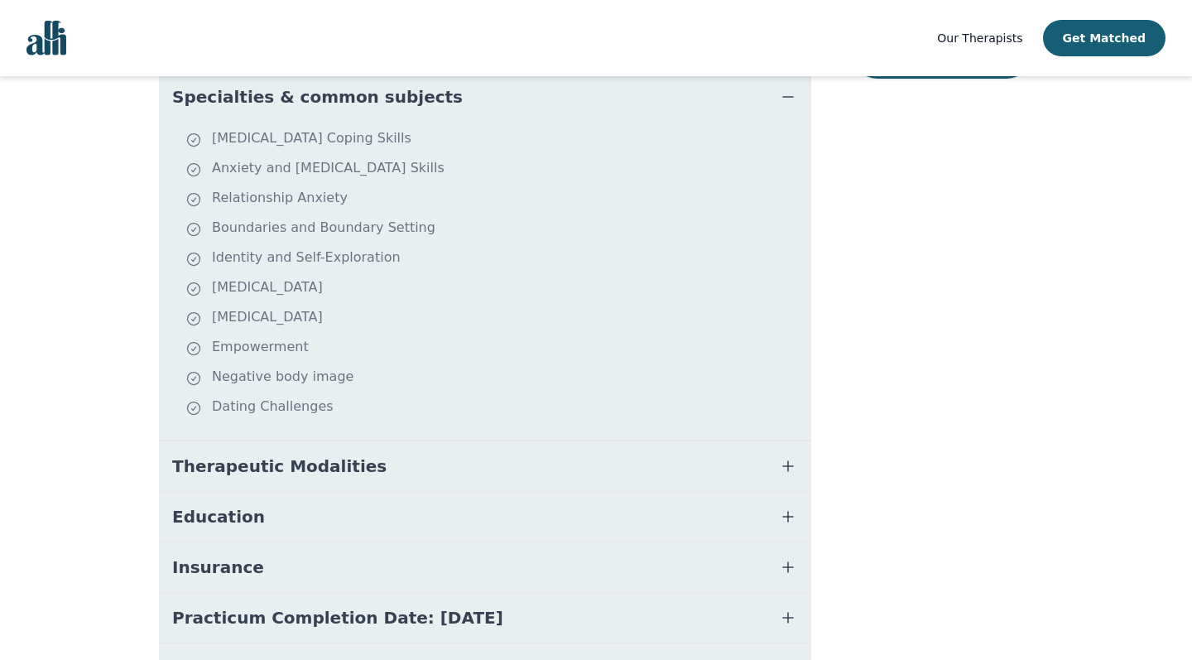
click at [297, 469] on span "Therapeutic Modalities" at bounding box center [279, 465] width 214 height 23
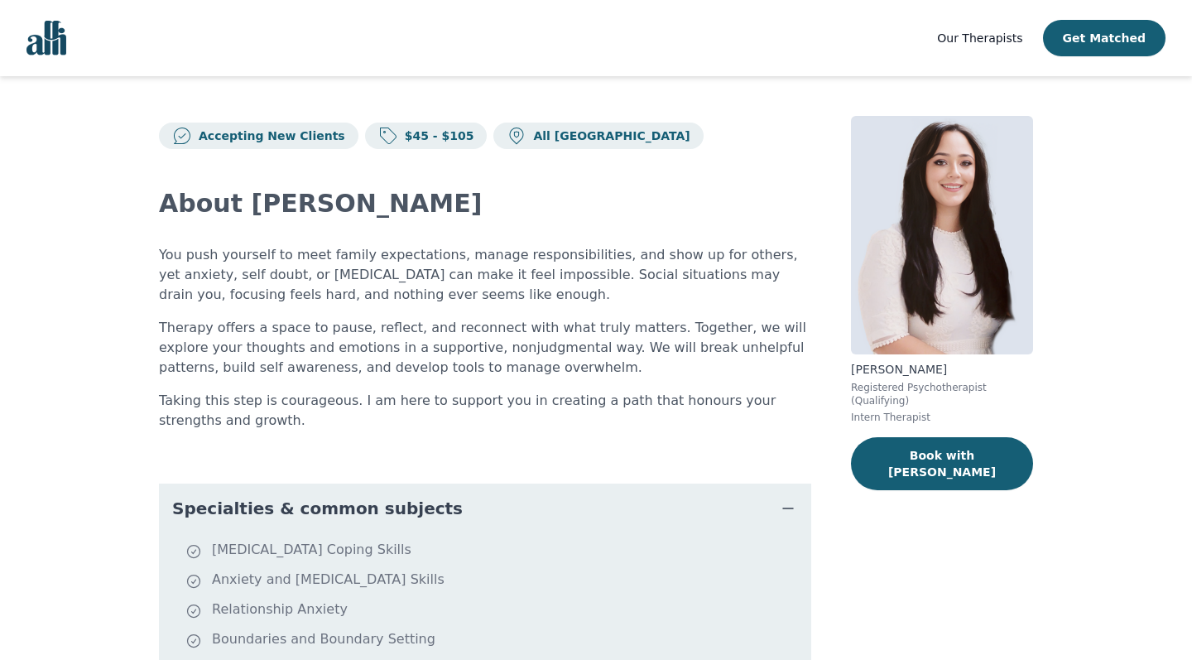
scroll to position [0, 0]
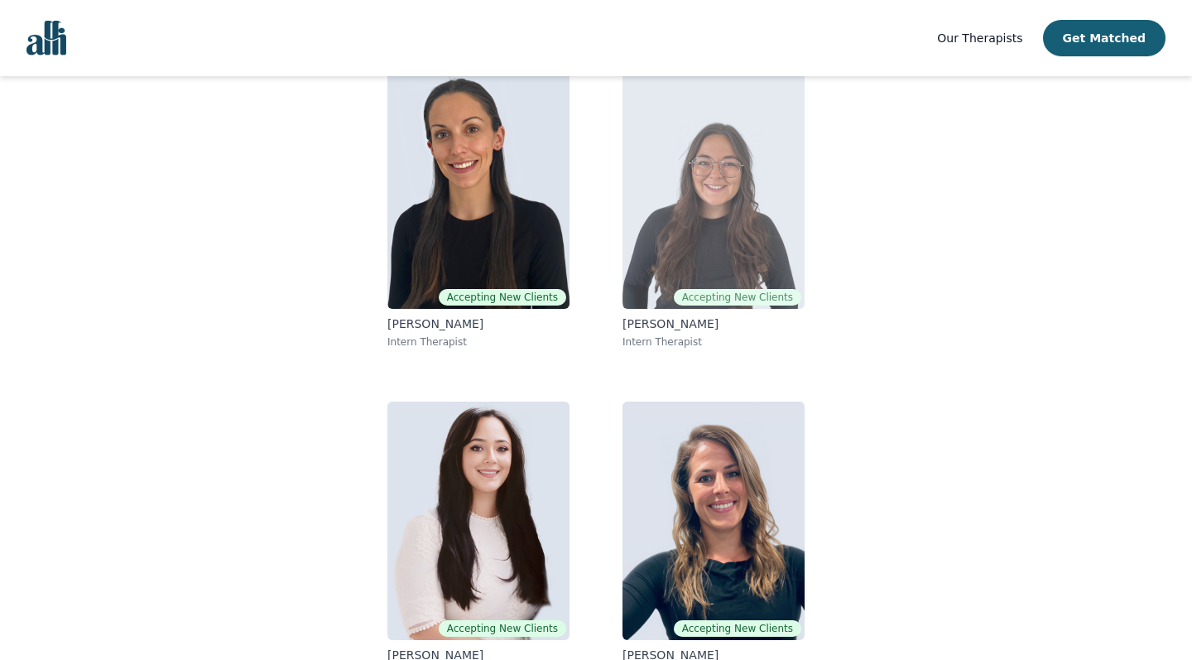
click at [717, 233] on img at bounding box center [713, 189] width 182 height 238
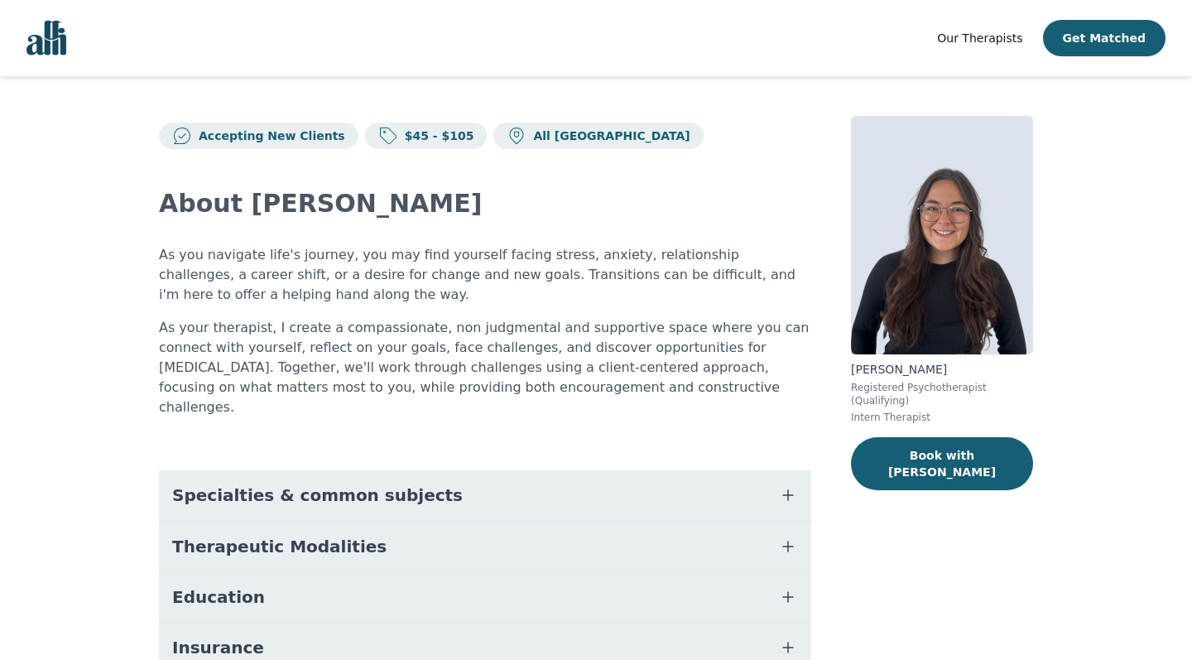
click at [293, 483] on span "Specialties & common subjects" at bounding box center [317, 494] width 291 height 23
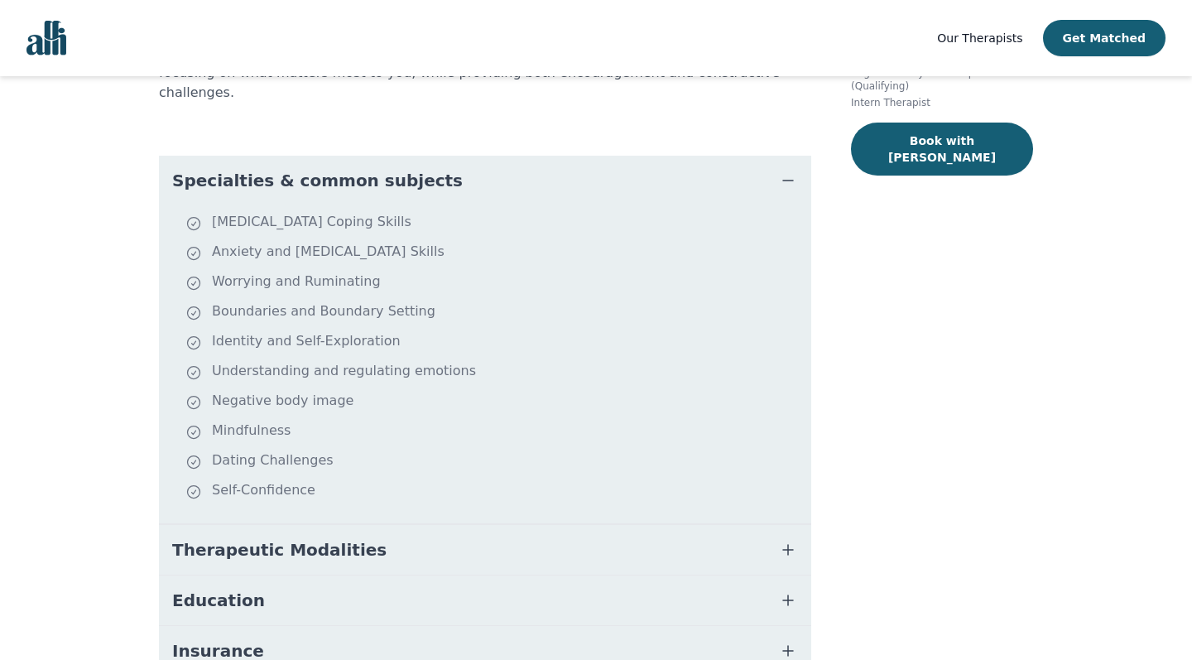
click at [261, 538] on span "Therapeutic Modalities" at bounding box center [279, 549] width 214 height 23
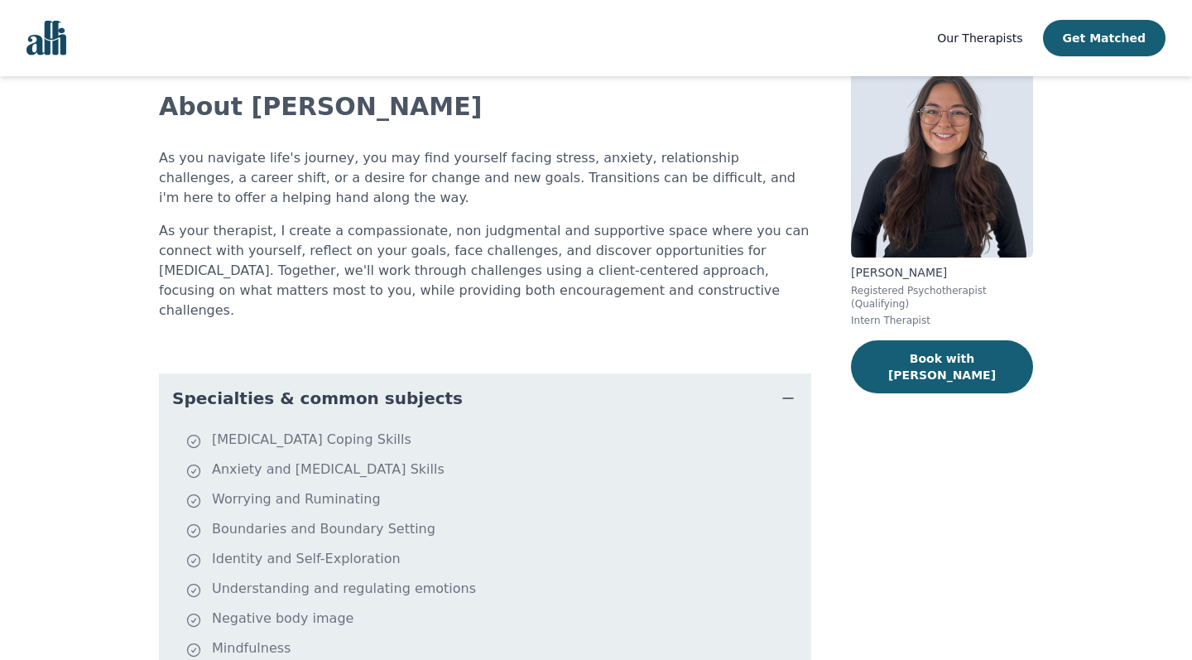
scroll to position [119, 0]
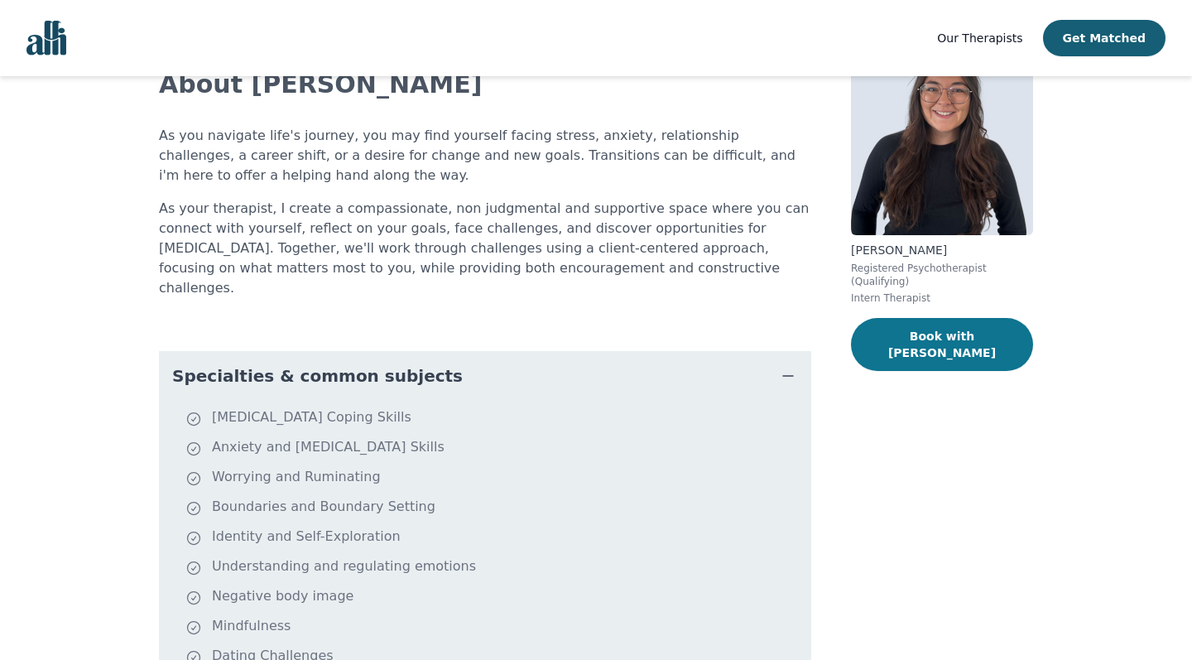
click at [913, 353] on button "Book with [PERSON_NAME]" at bounding box center [942, 344] width 182 height 53
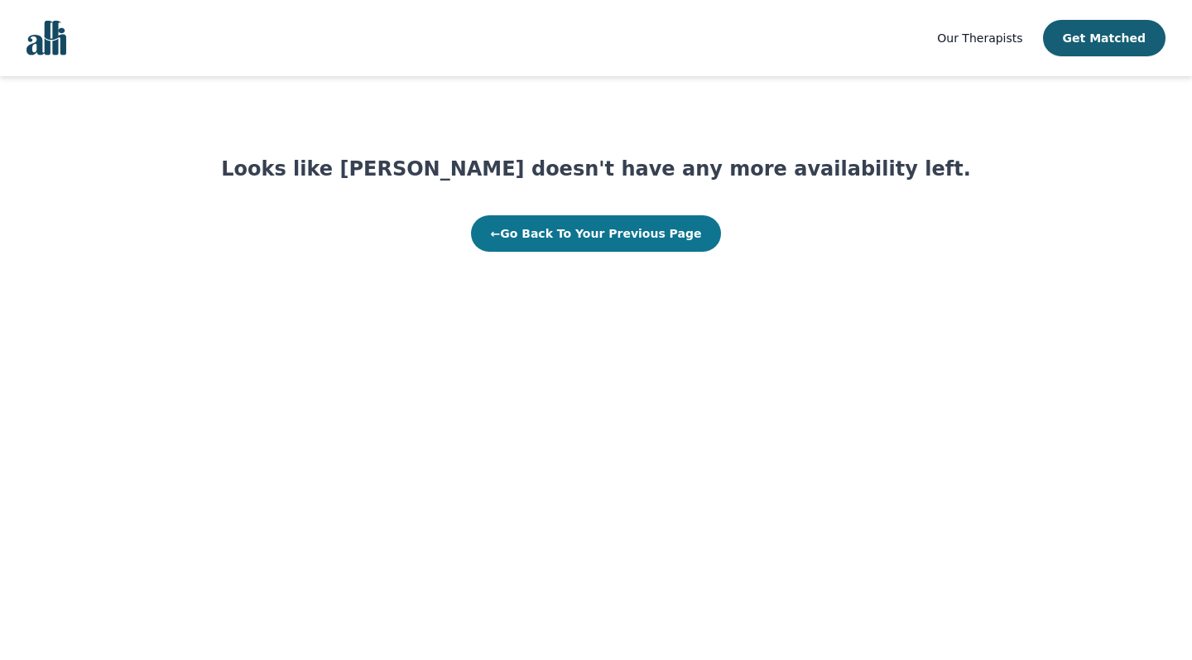
click at [582, 229] on button "← Go Back To Your Previous Page" at bounding box center [596, 233] width 251 height 36
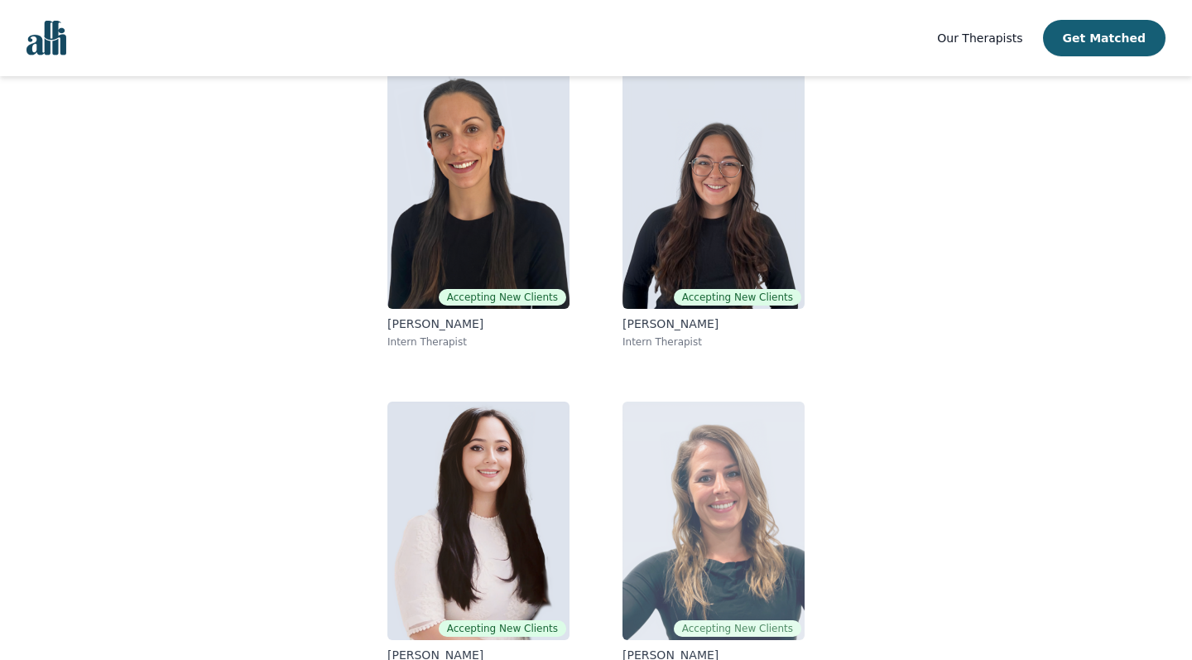
click at [647, 554] on img at bounding box center [713, 520] width 182 height 238
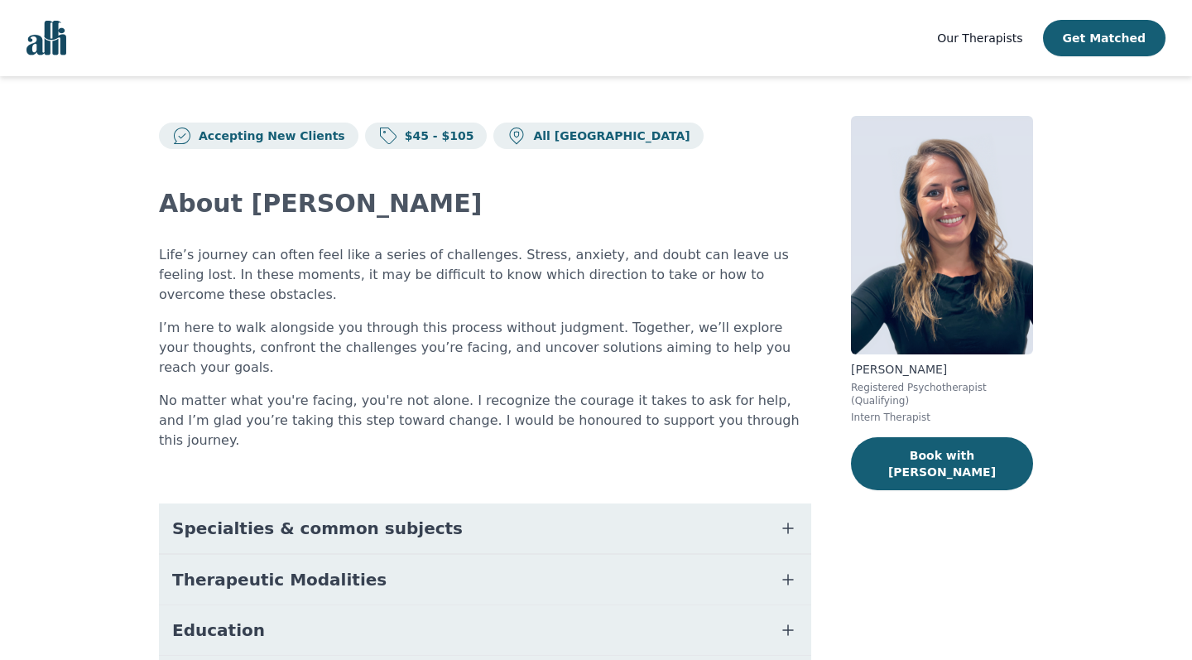
click at [445, 503] on button "Specialties & common subjects" at bounding box center [485, 528] width 652 height 50
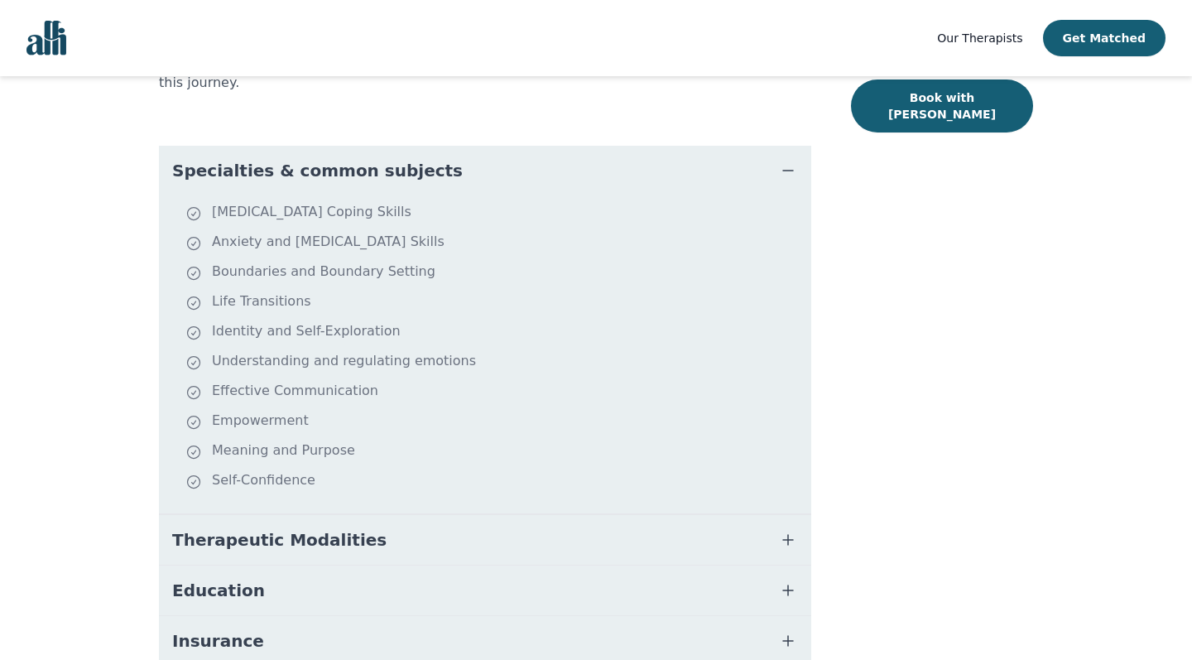
click at [288, 528] on span "Therapeutic Modalities" at bounding box center [279, 539] width 214 height 23
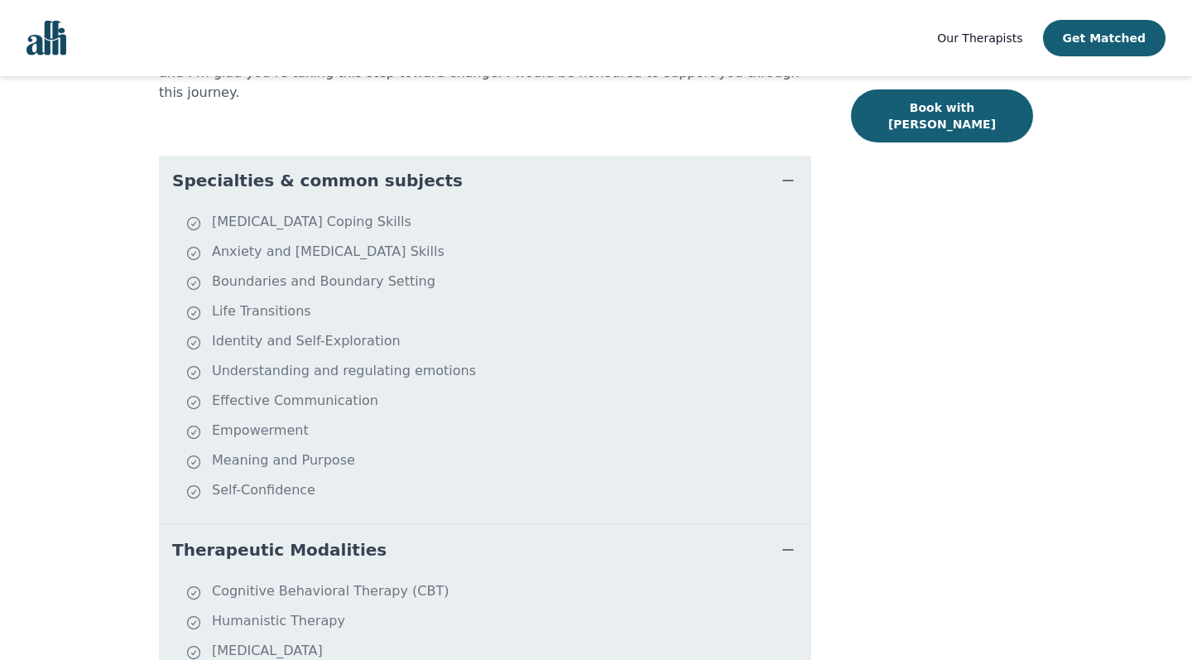
scroll to position [120, 0]
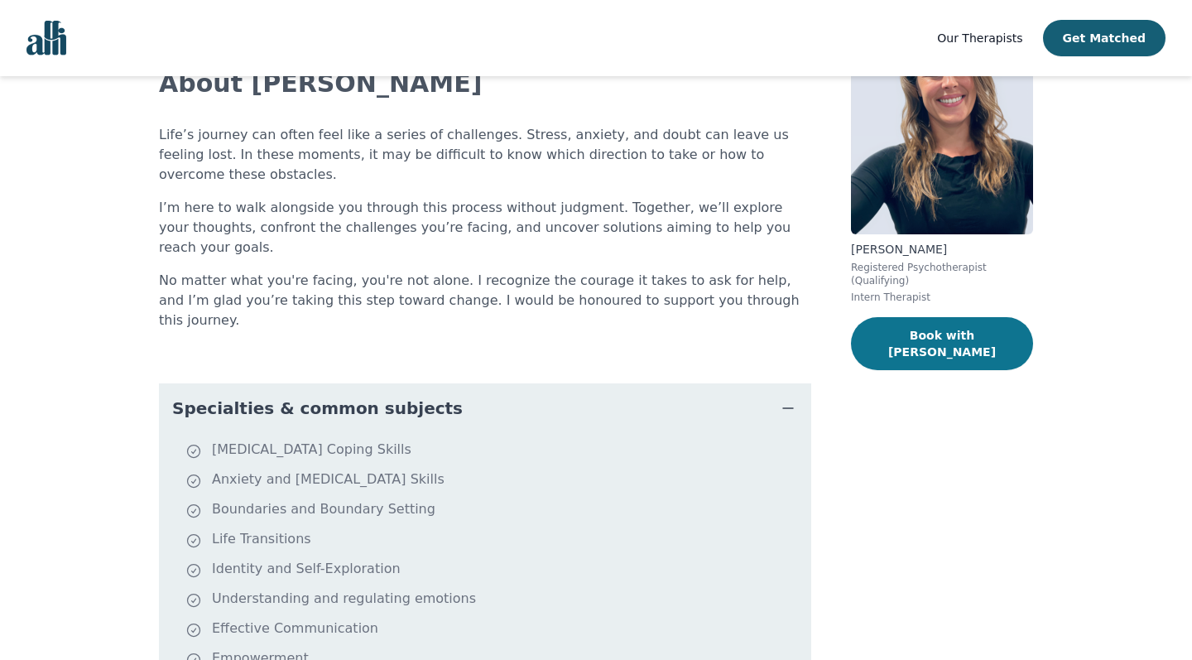
click at [940, 341] on button "Book with [PERSON_NAME]" at bounding box center [942, 343] width 182 height 53
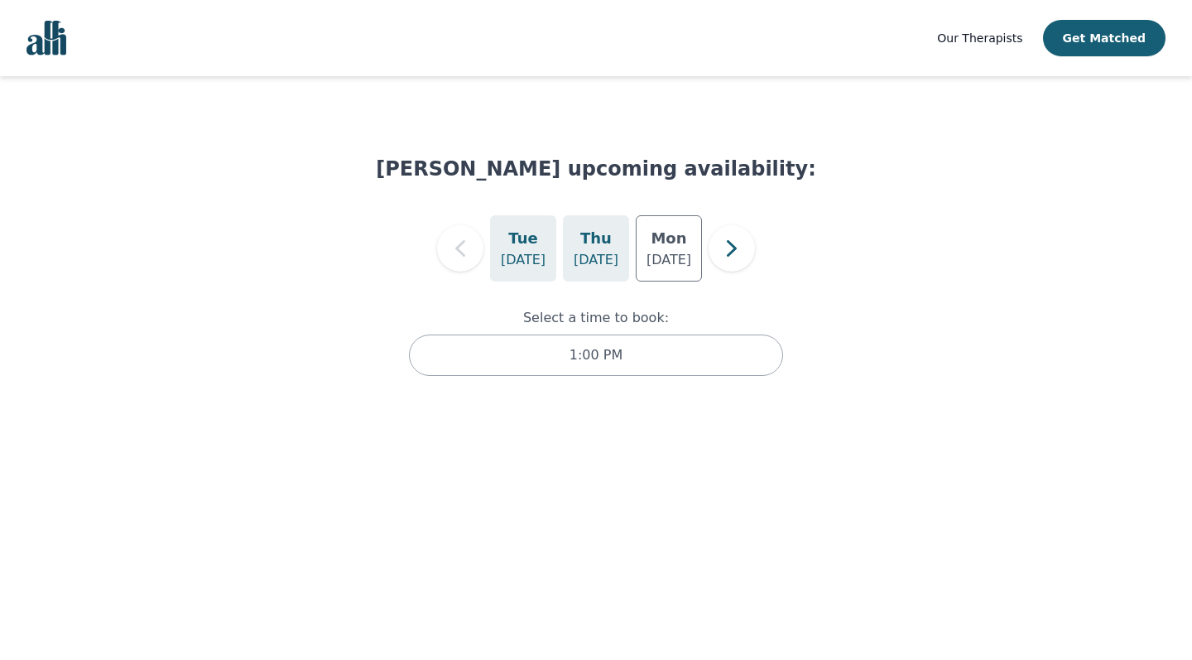
click at [596, 256] on p "[DATE]" at bounding box center [596, 260] width 45 height 20
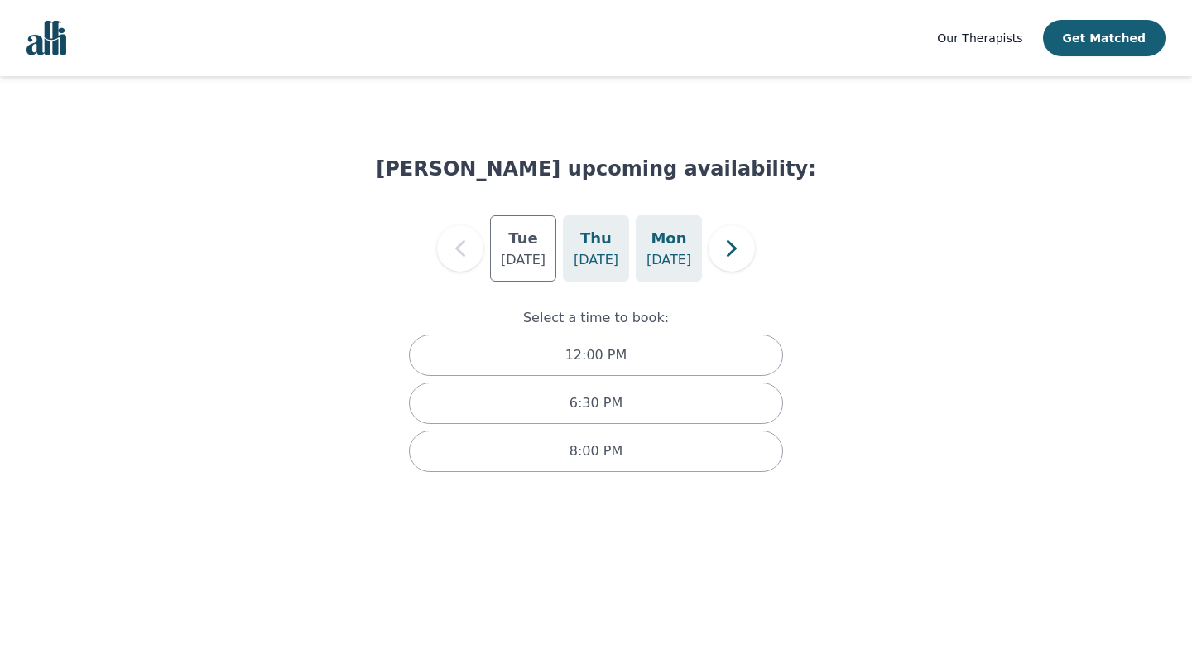
click at [667, 262] on p "[DATE]" at bounding box center [668, 260] width 45 height 20
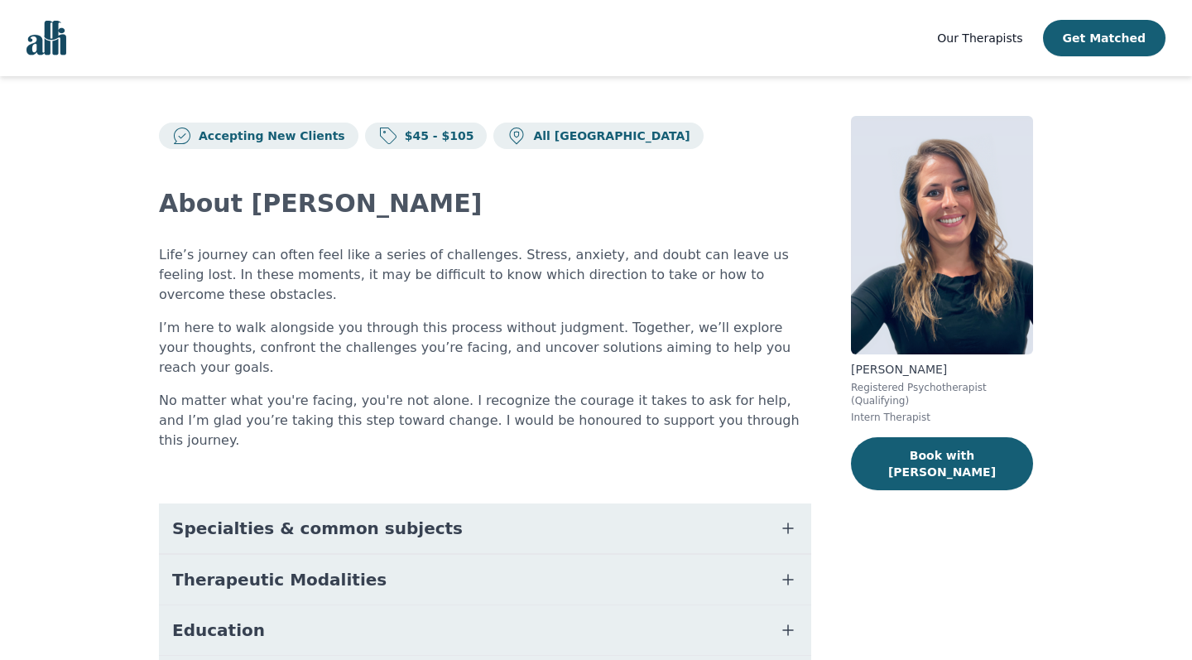
click at [551, 196] on h2 "About [PERSON_NAME]" at bounding box center [485, 204] width 652 height 30
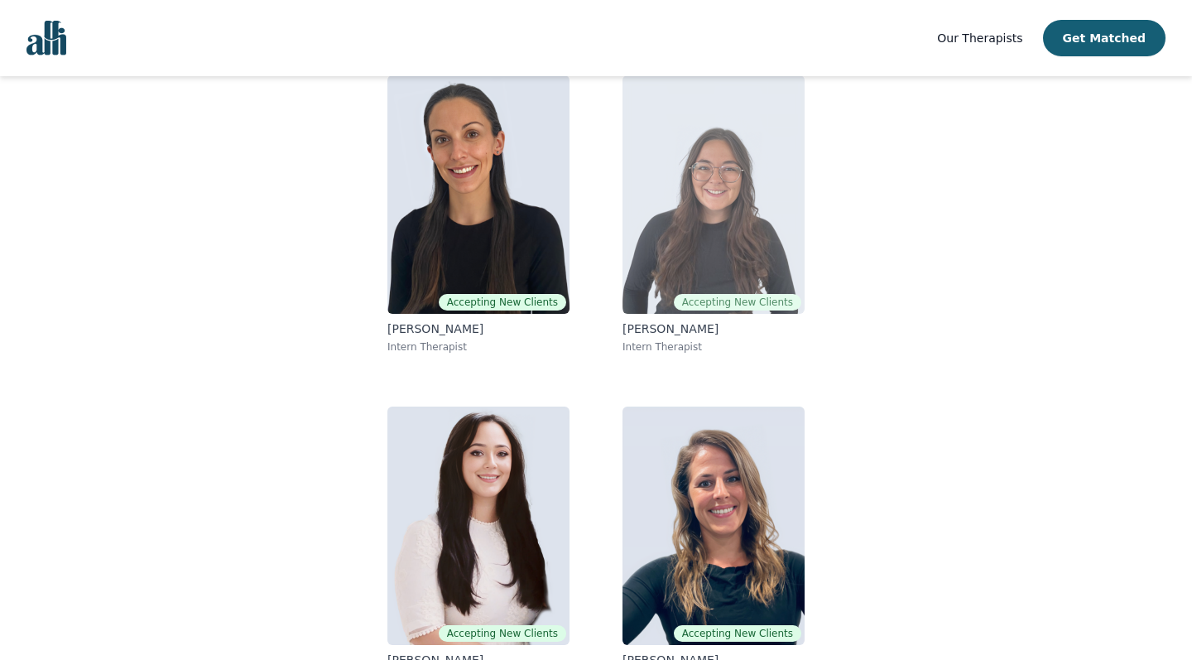
click at [705, 217] on img at bounding box center [713, 194] width 182 height 238
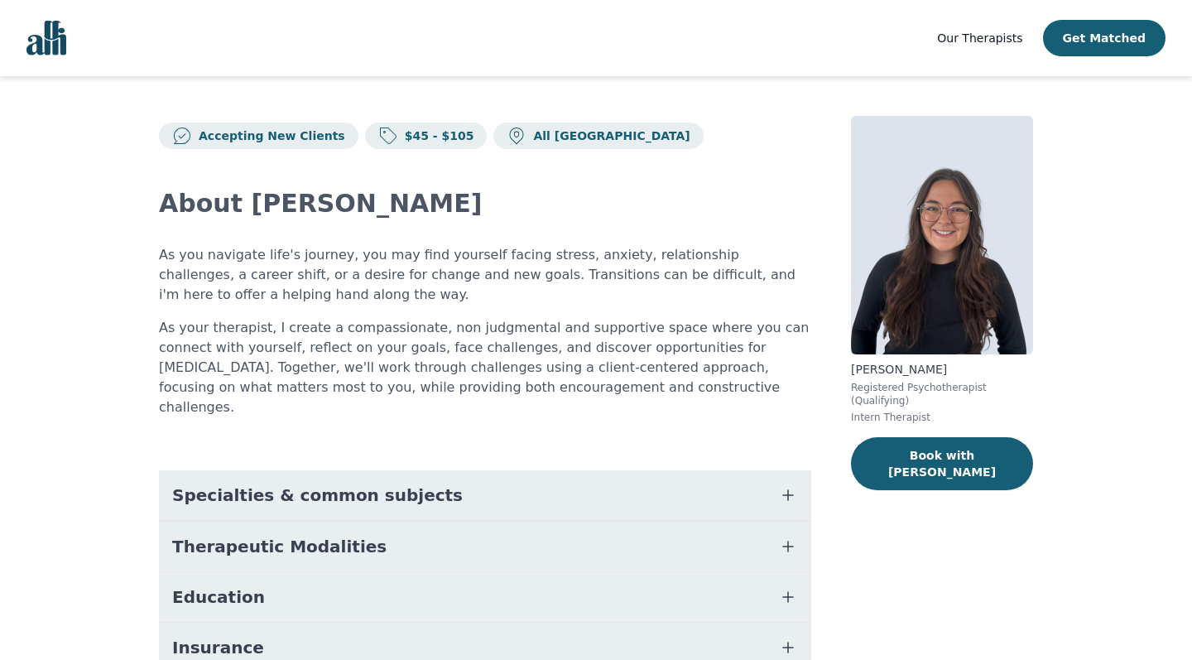
scroll to position [166, 0]
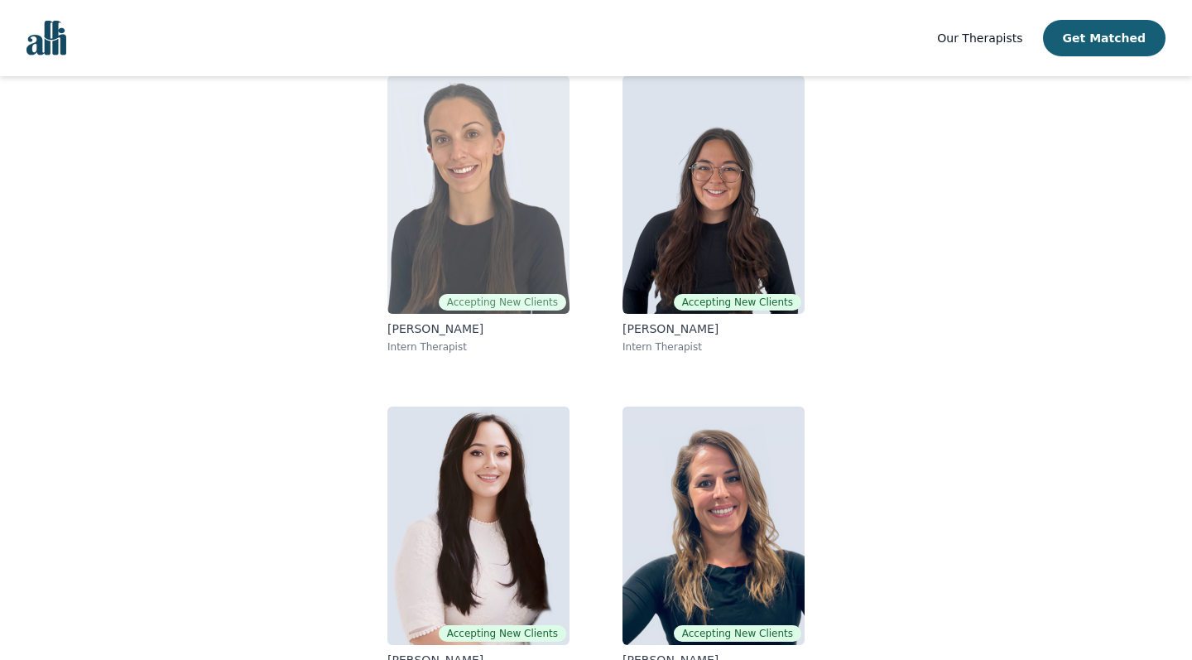
click at [510, 241] on img at bounding box center [478, 194] width 182 height 238
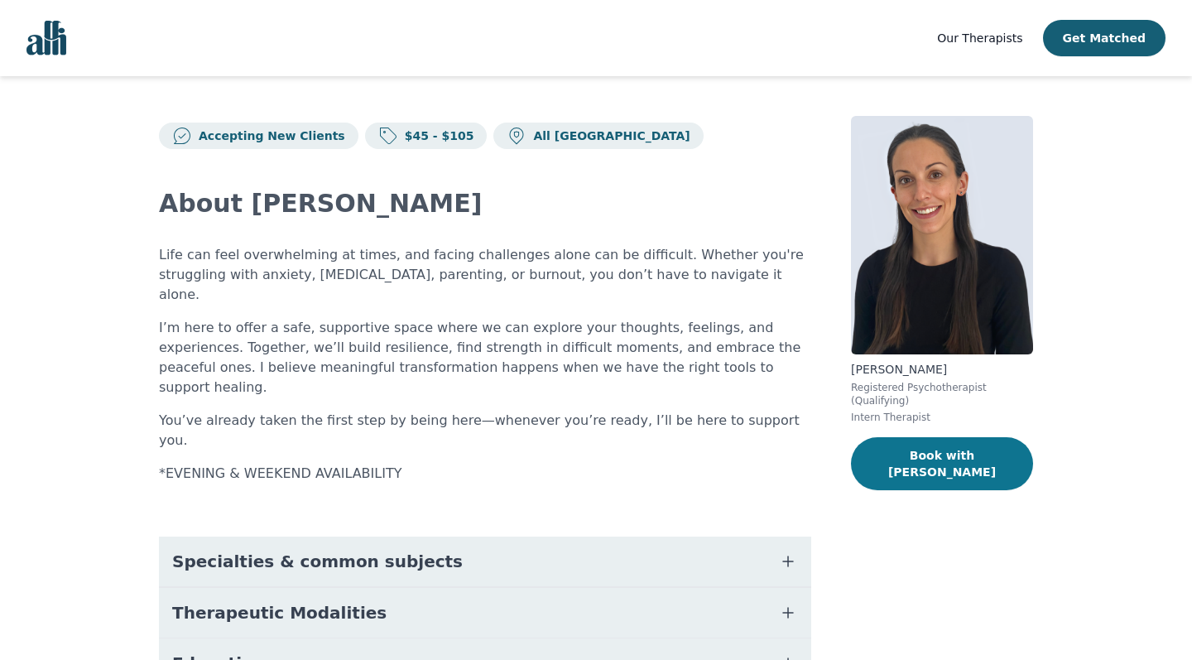
click at [995, 468] on button "Book with [PERSON_NAME]" at bounding box center [942, 463] width 182 height 53
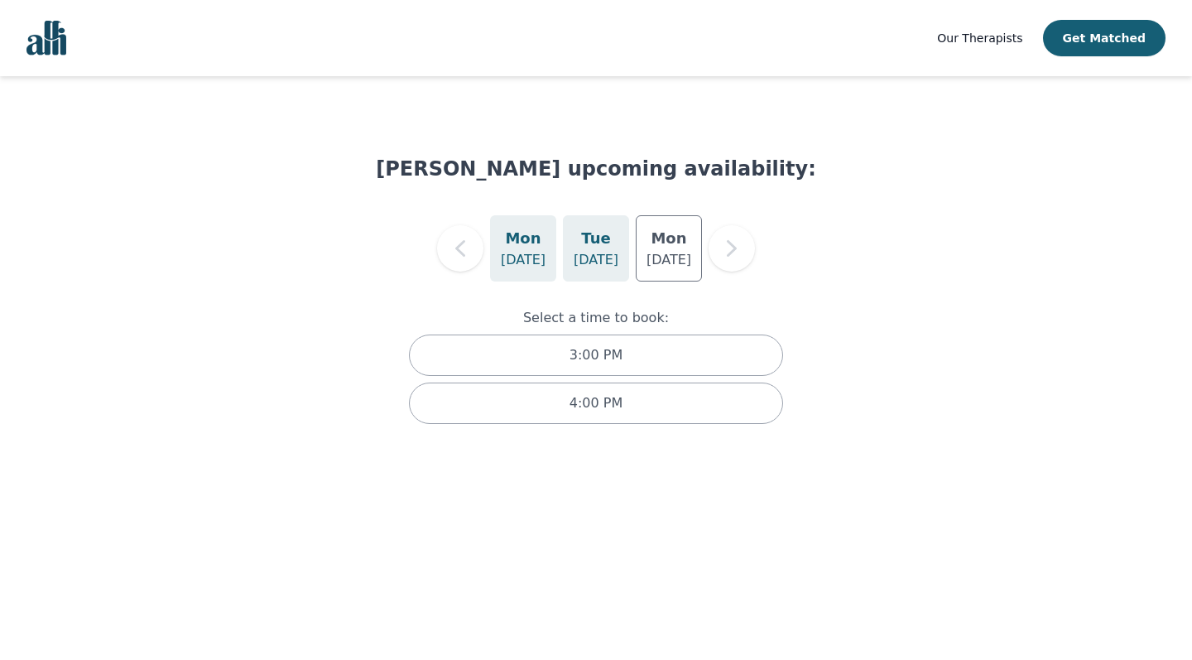
click at [595, 243] on h5 "Tue" at bounding box center [595, 238] width 29 height 23
click at [532, 247] on h5 "Mon" at bounding box center [523, 238] width 36 height 23
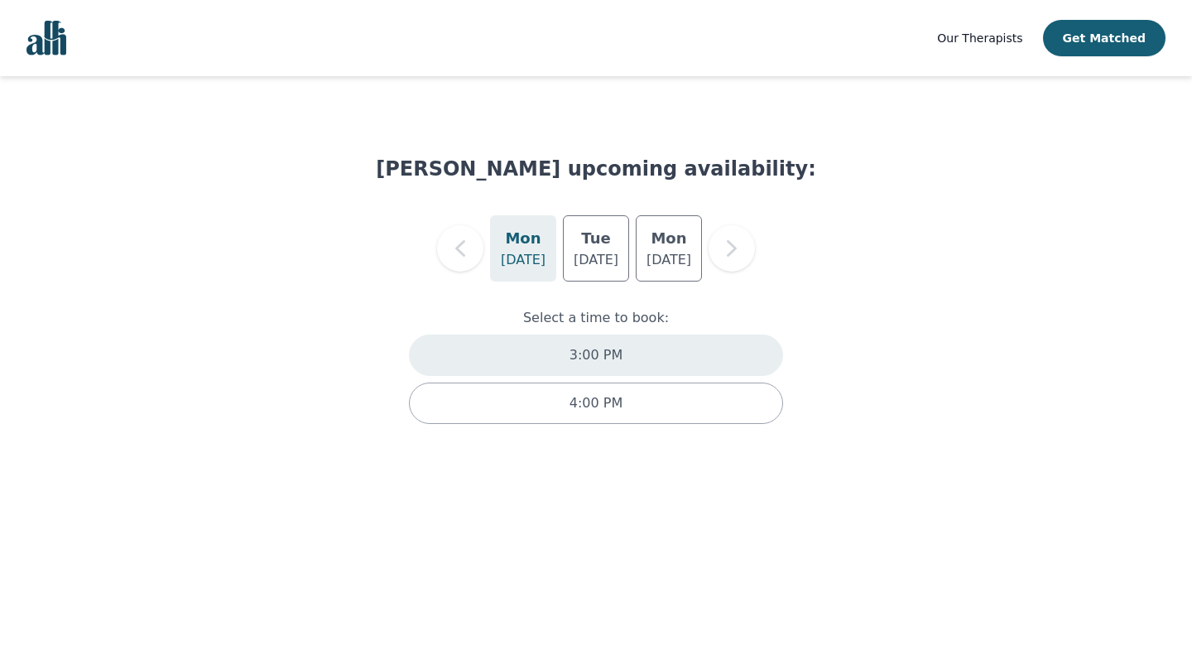
click at [612, 362] on p "3:00 PM" at bounding box center [595, 355] width 53 height 20
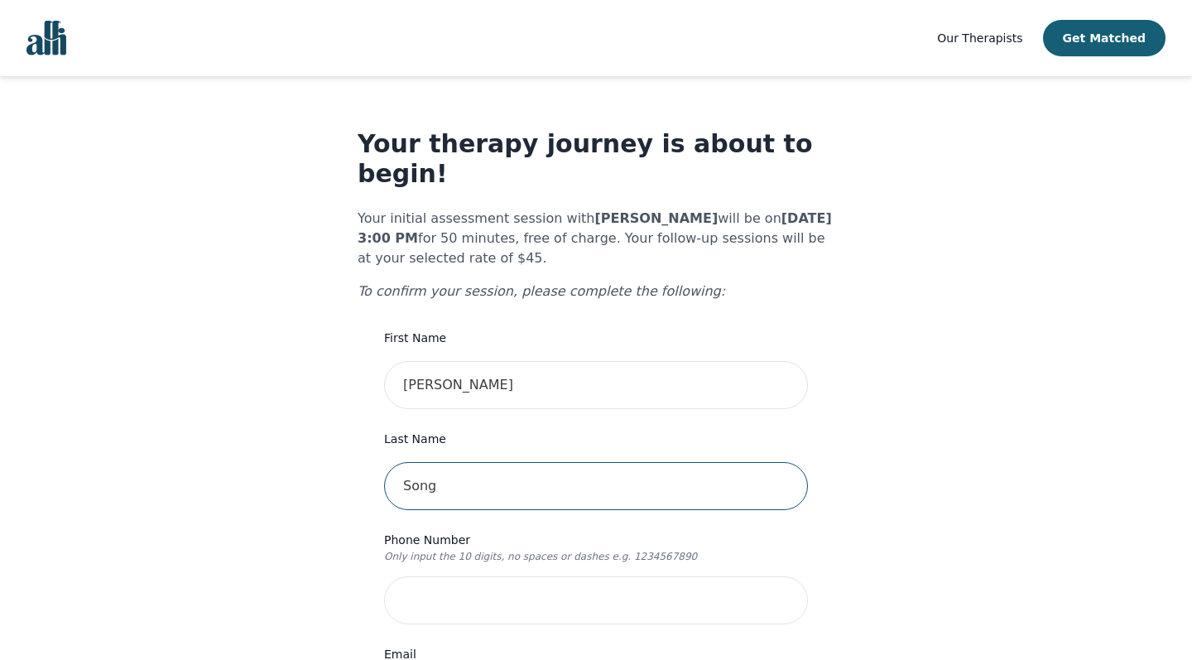
type input "Song"
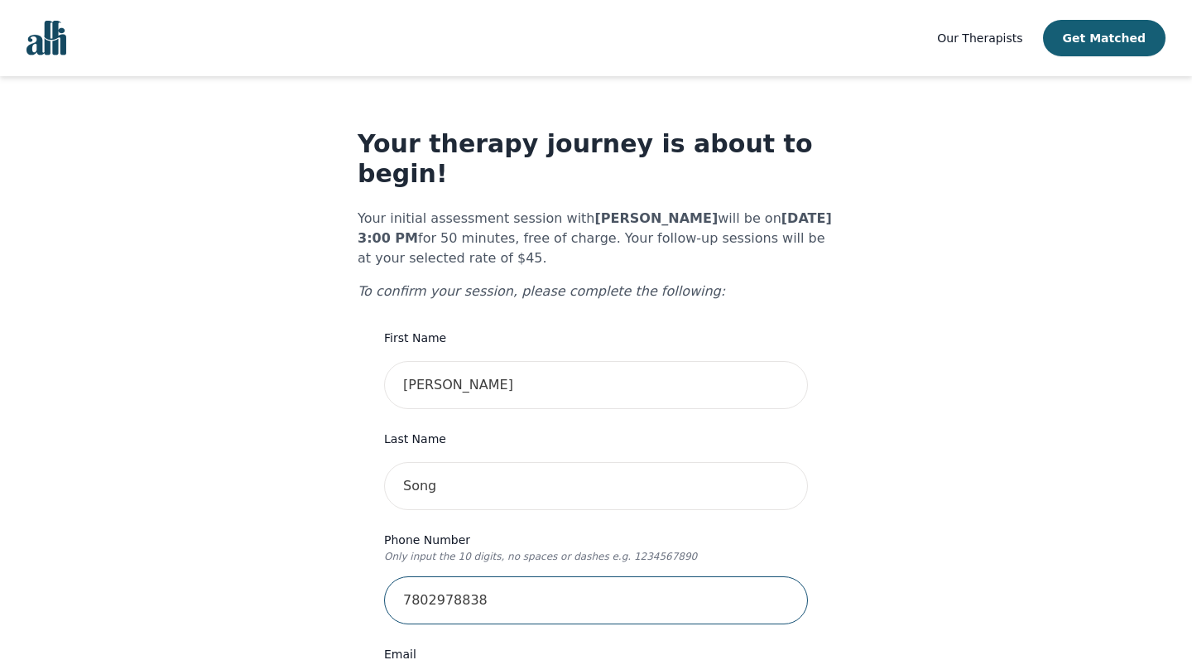
type input "7802978838"
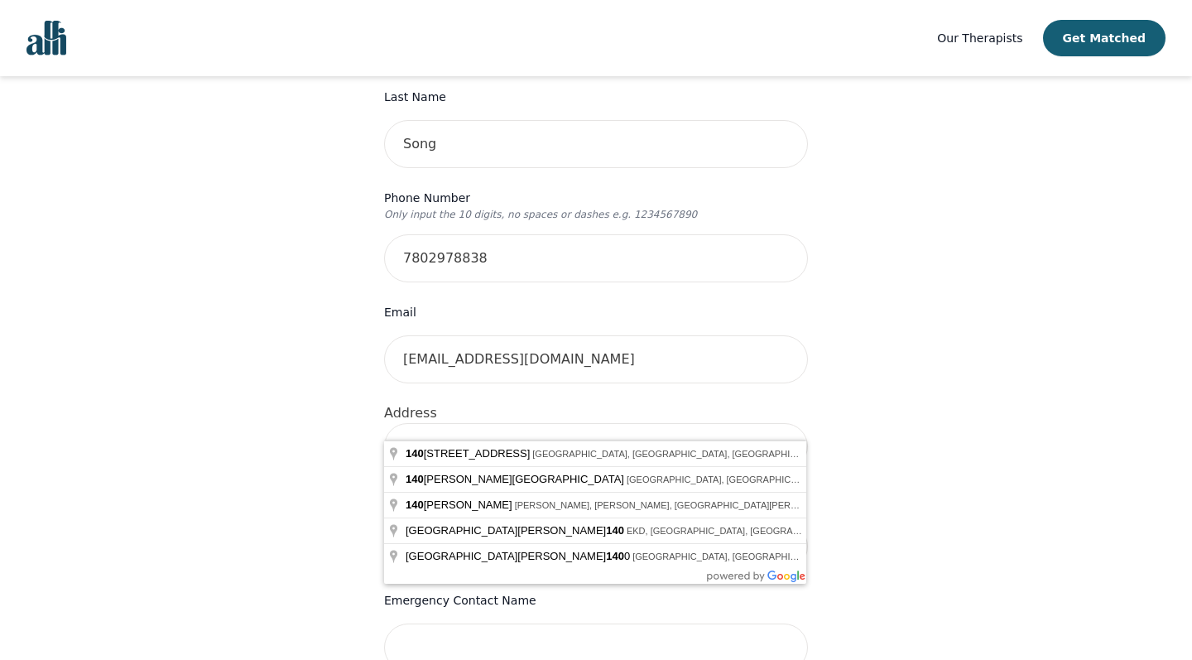
type input "1"
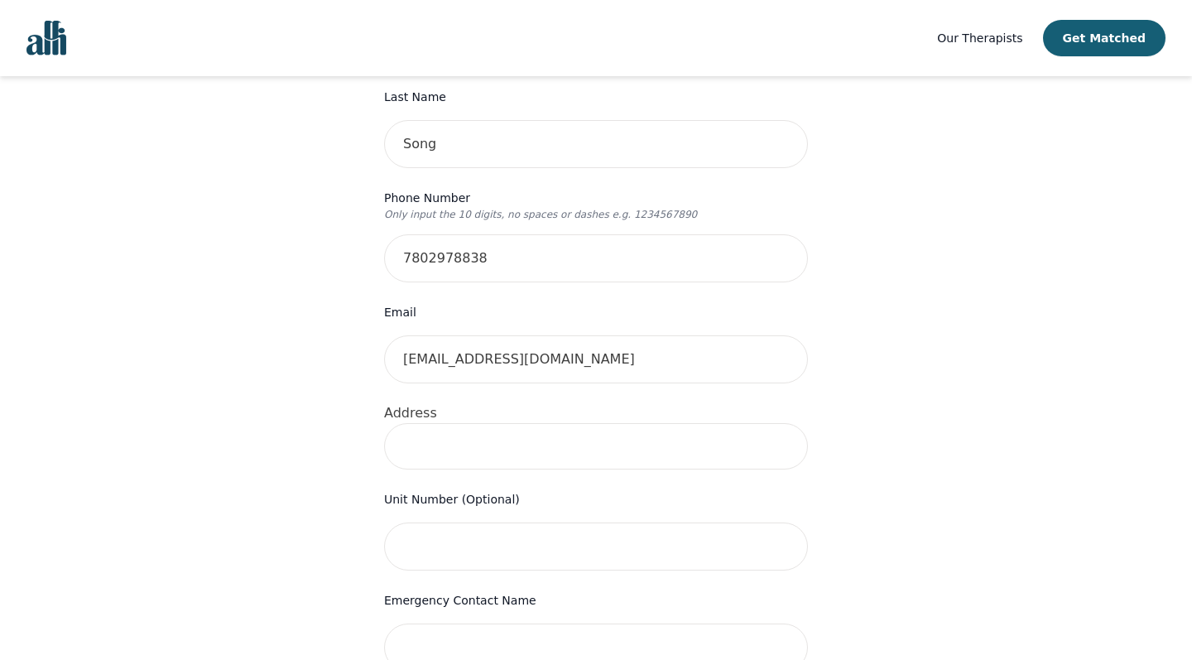
type input "9"
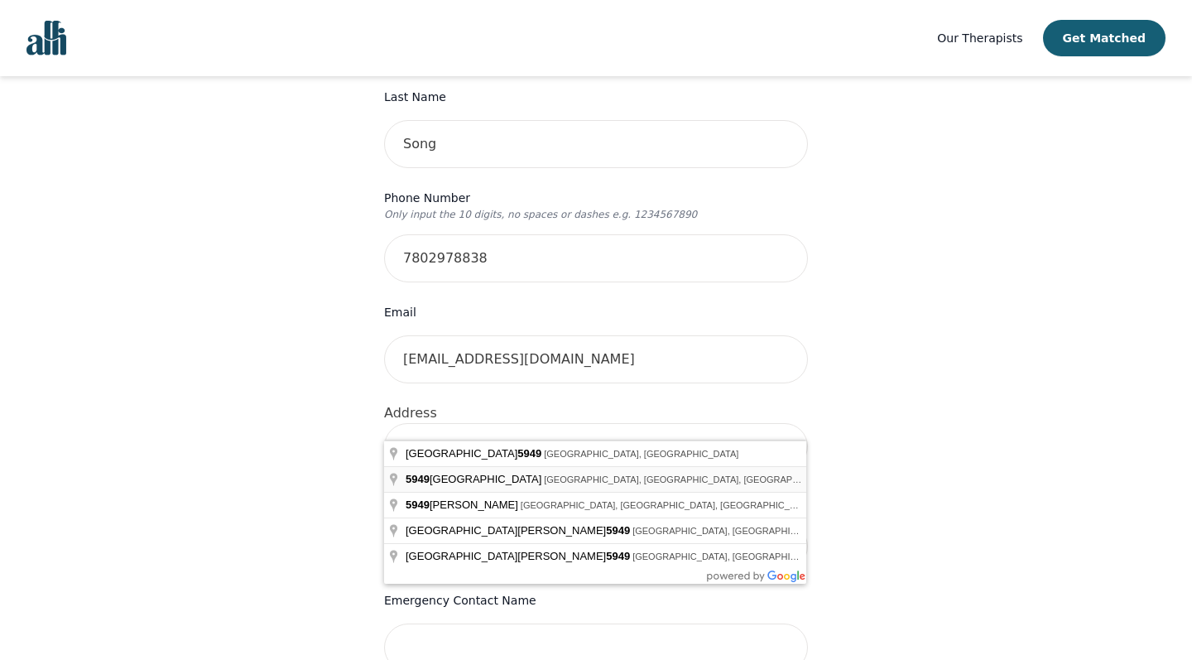
type input "[STREET_ADDRESS]"
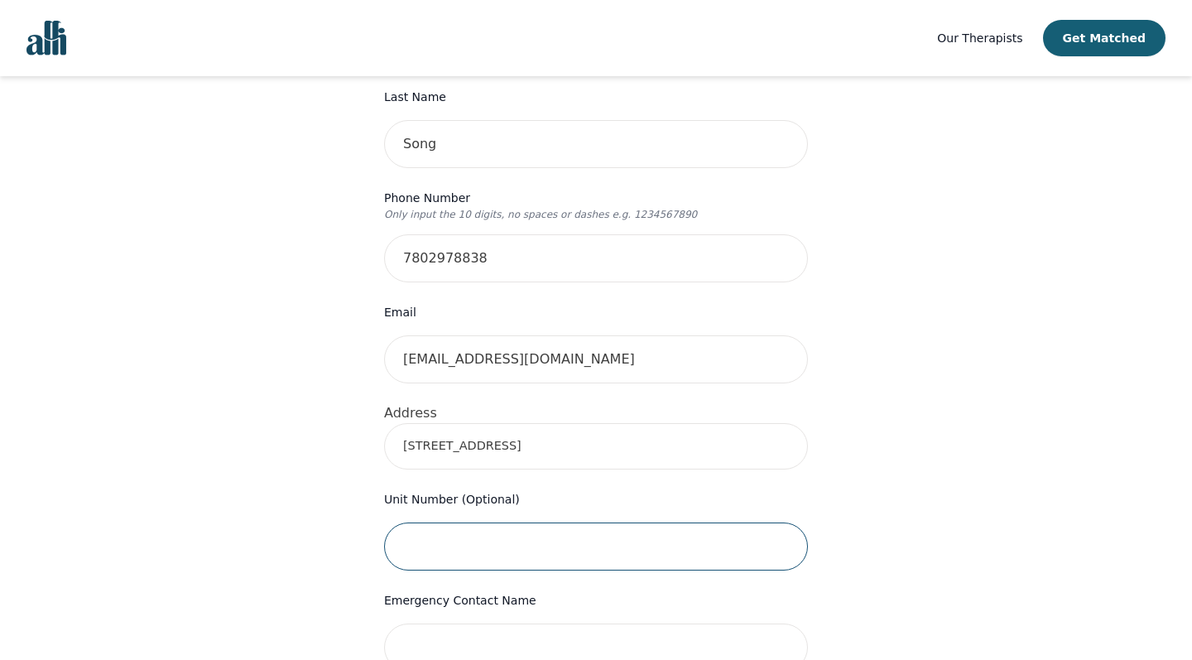
click at [538, 522] on input "text" at bounding box center [596, 546] width 424 height 48
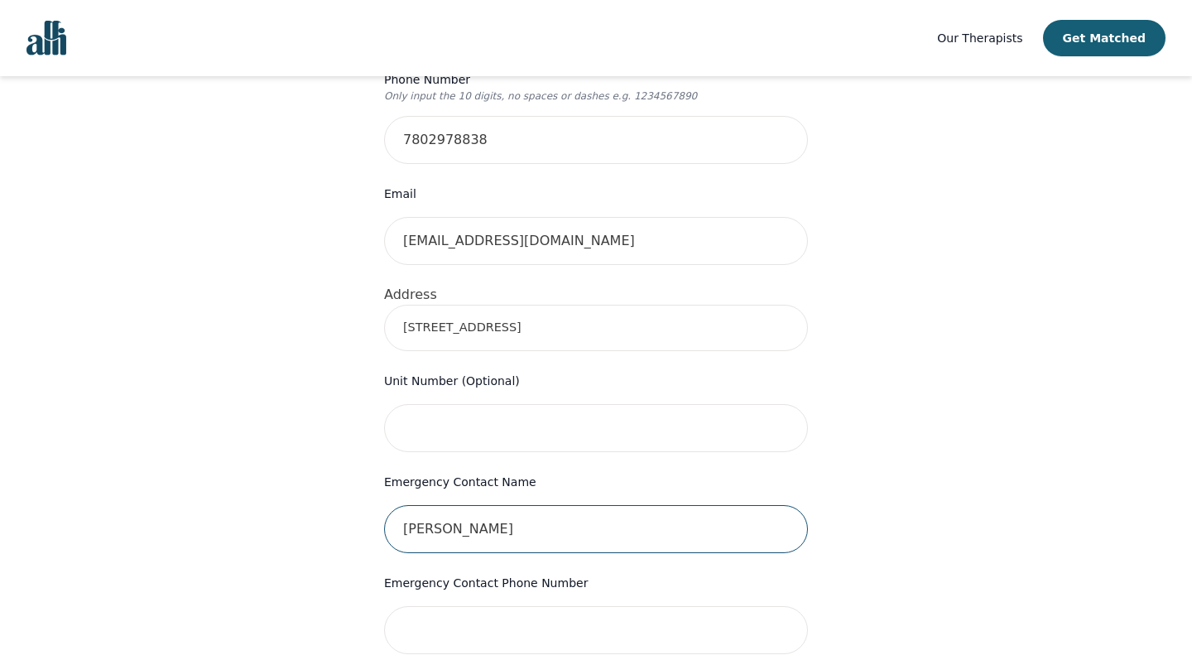
type input "[PERSON_NAME]"
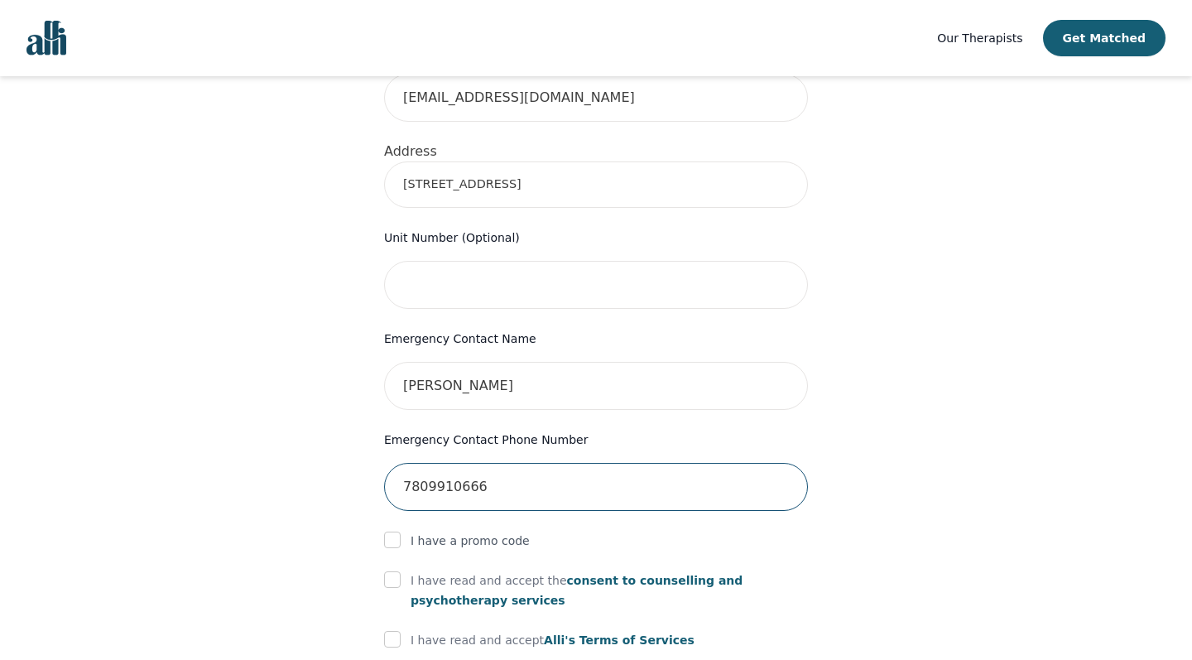
scroll to position [672, 0]
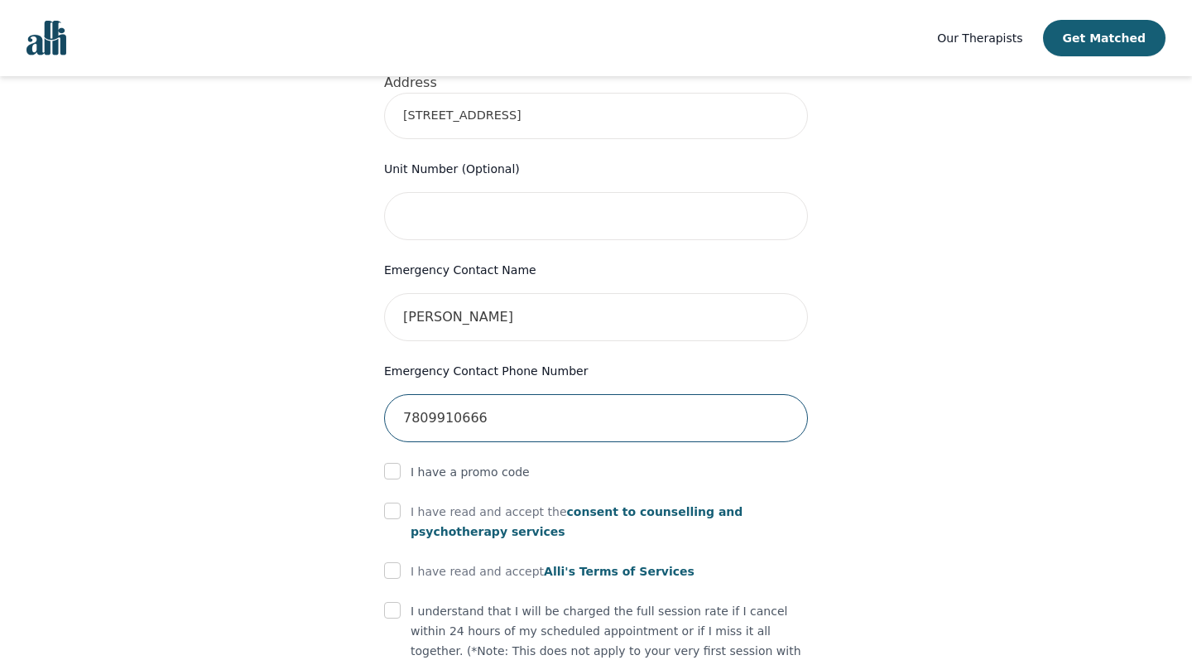
type input "7809910666"
click at [450, 502] on p "I have read and accept the consent to counselling and [MEDICAL_DATA] services" at bounding box center [609, 522] width 397 height 40
click at [401, 561] on div "I have read and accept [PERSON_NAME]'s Terms of Services" at bounding box center [596, 571] width 424 height 20
click at [396, 562] on input "checkbox" at bounding box center [392, 570] width 17 height 17
checkbox input "true"
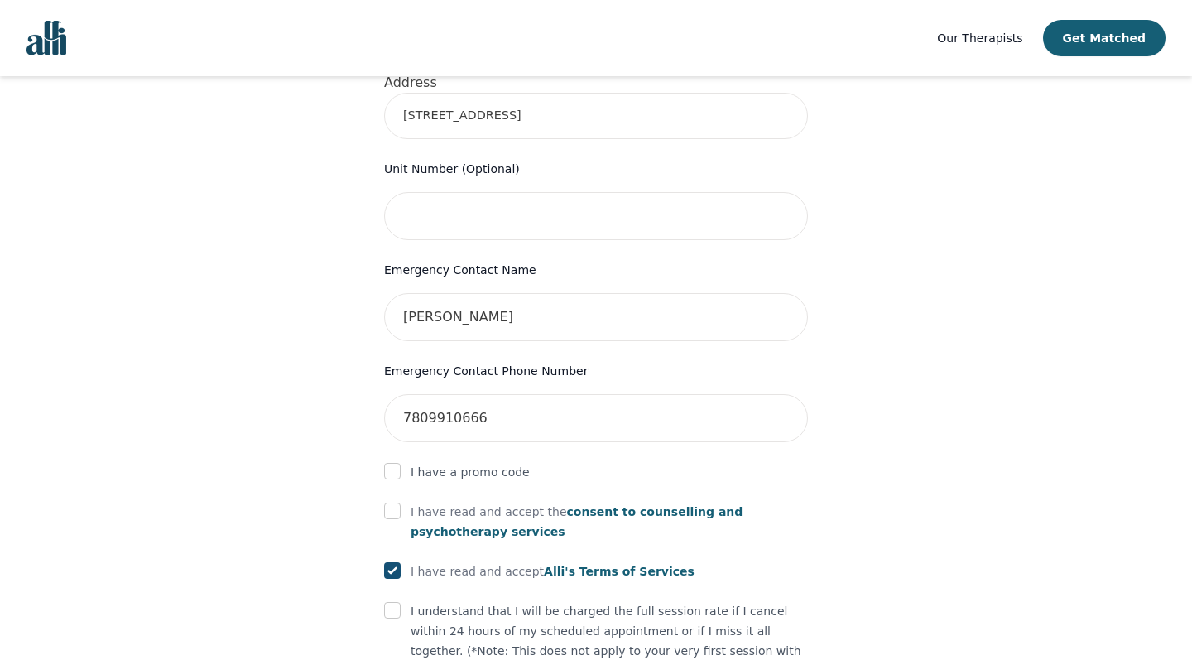
click at [392, 502] on input "checkbox" at bounding box center [392, 510] width 17 height 17
checkbox input "true"
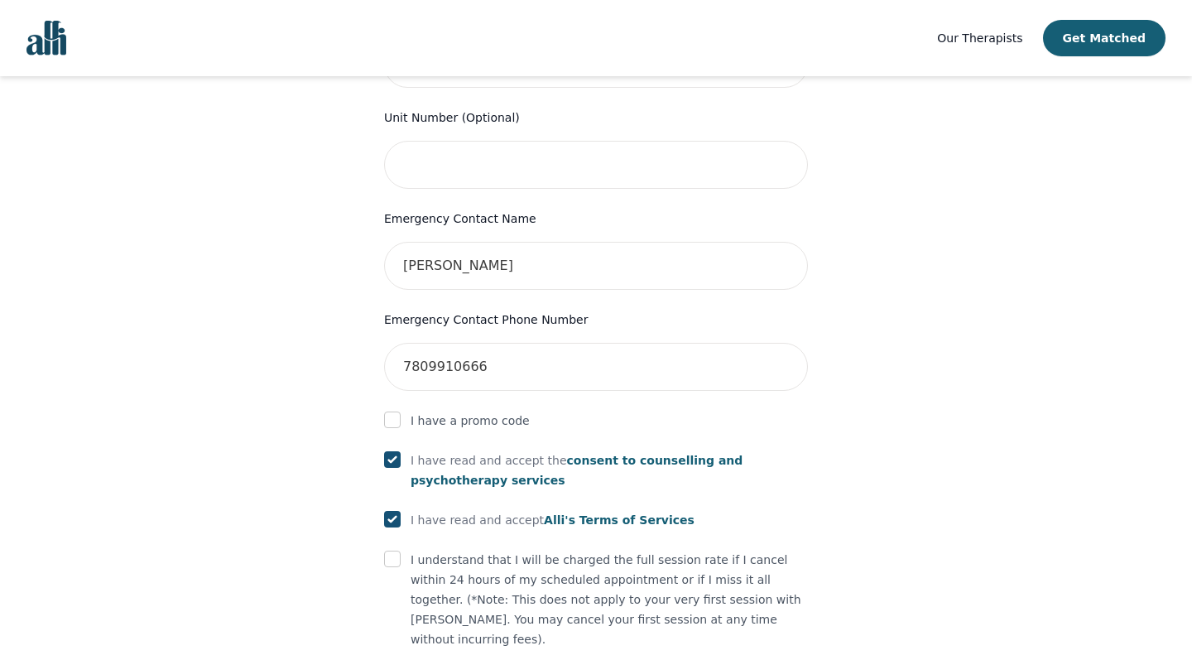
scroll to position [781, 0]
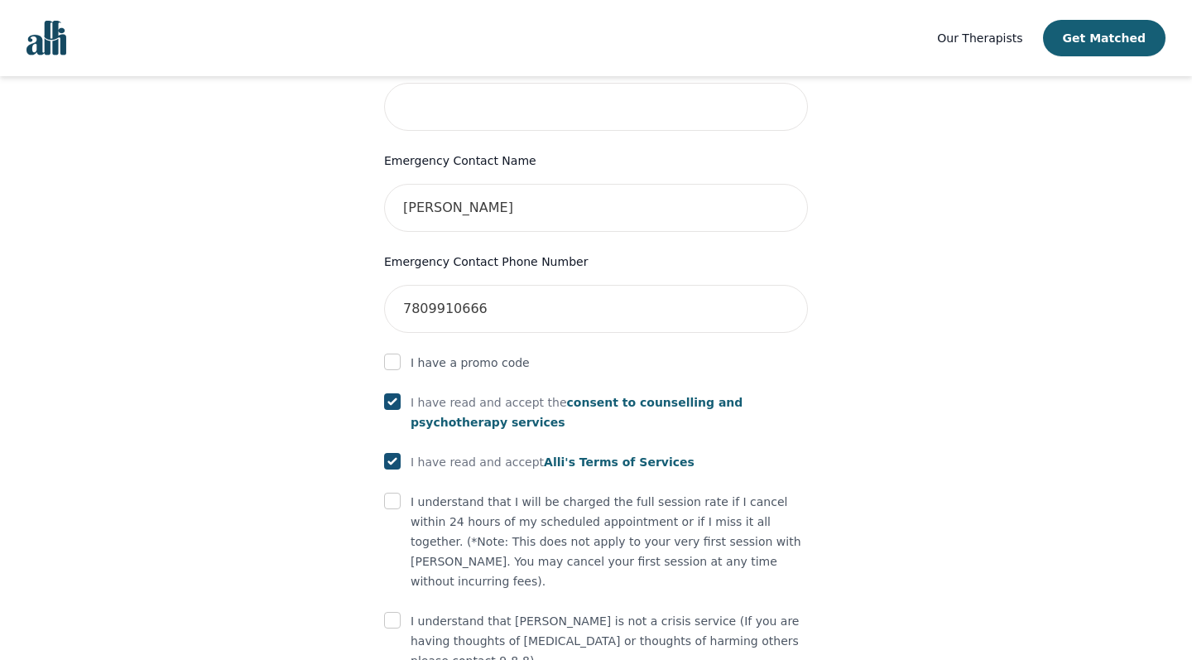
click at [393, 492] on input "checkbox" at bounding box center [392, 500] width 17 height 17
checkbox input "true"
click at [380, 563] on div "Your therapy journey is about to begin! Your initial assessment session with [P…" at bounding box center [596, 37] width 477 height 1379
click at [396, 612] on input "checkbox" at bounding box center [392, 620] width 17 height 17
checkbox input "true"
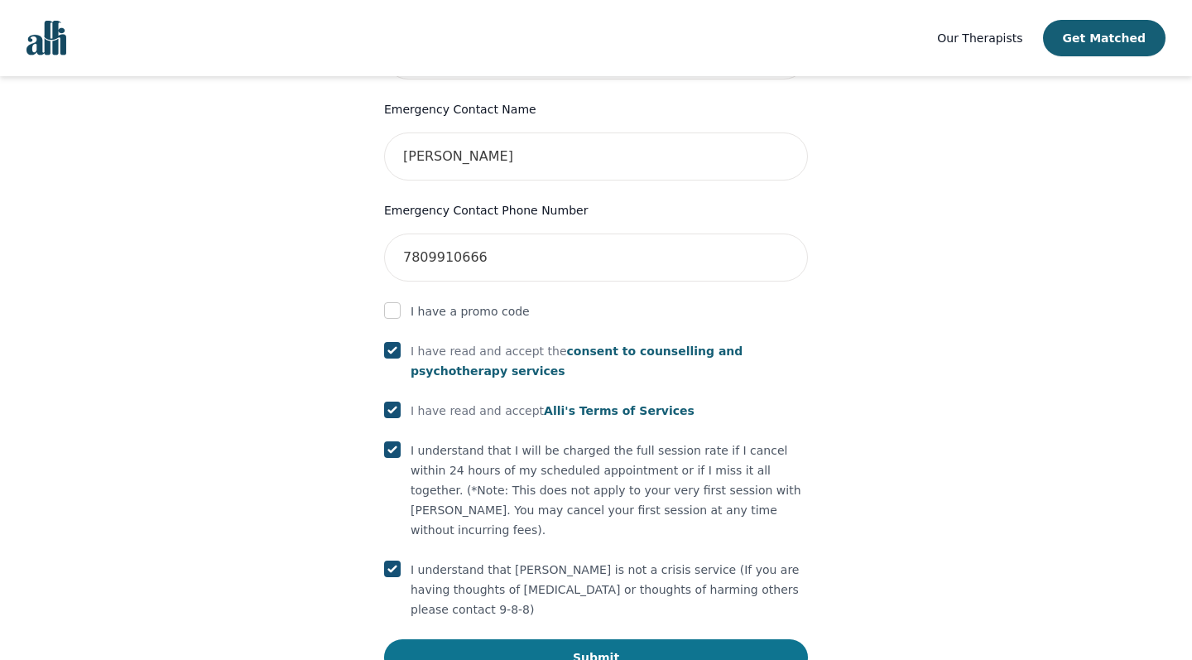
scroll to position [832, 0]
click at [519, 640] on button "Submit" at bounding box center [596, 658] width 424 height 36
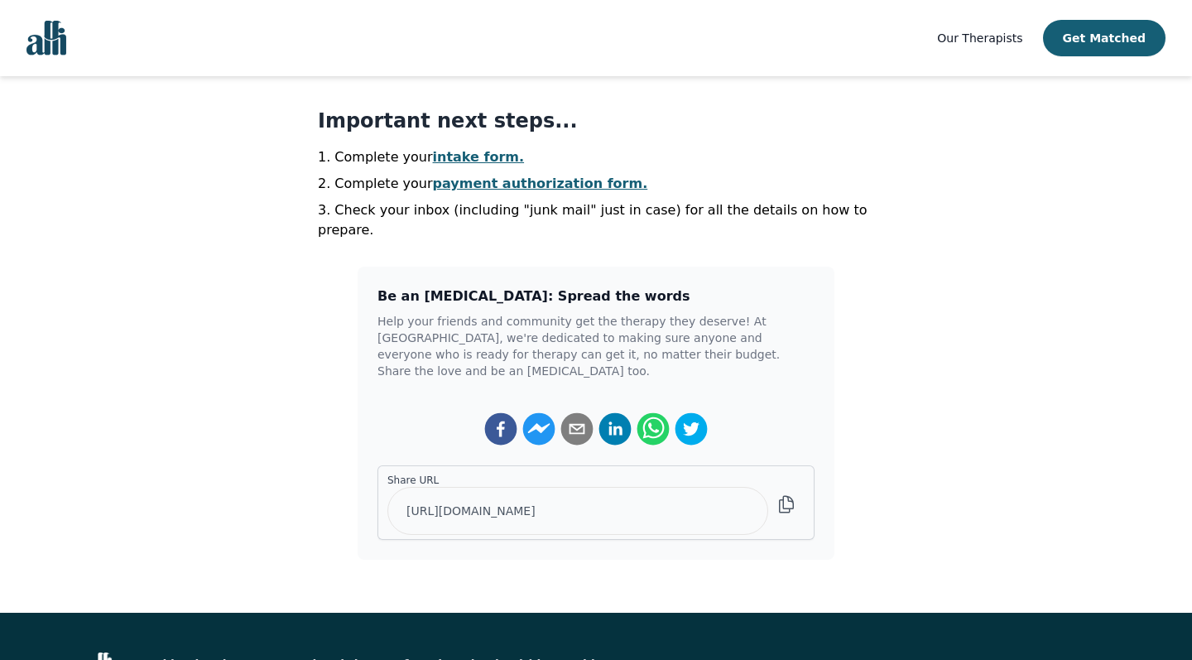
scroll to position [404, 0]
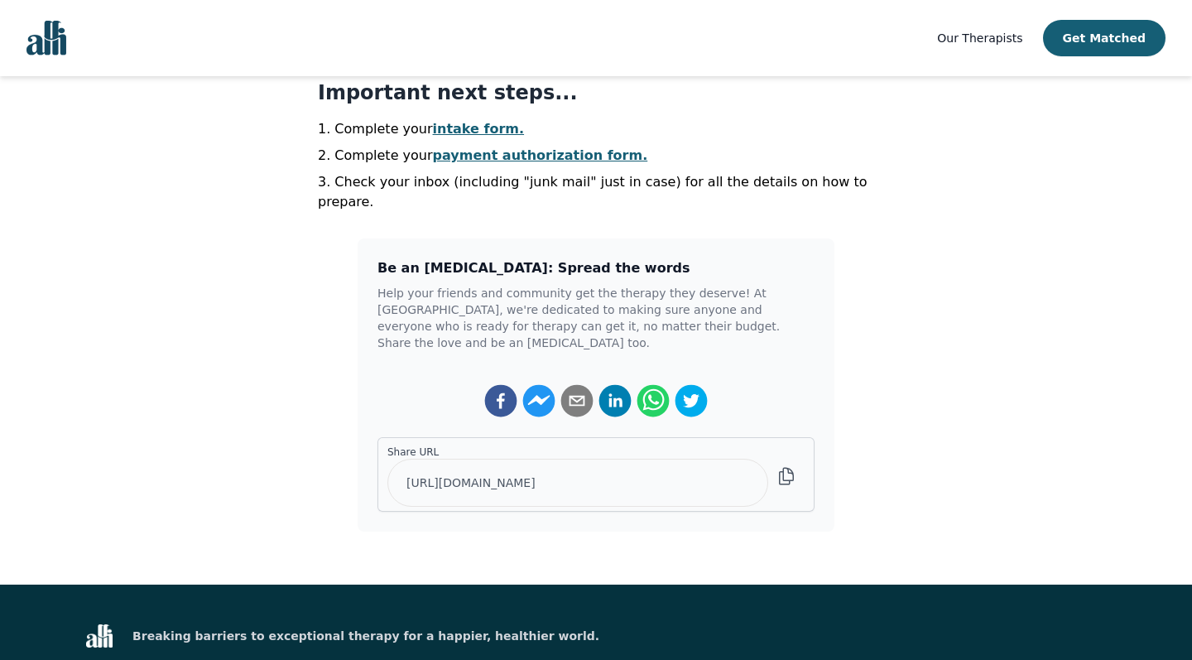
click at [435, 127] on link "intake form." at bounding box center [479, 129] width 92 height 16
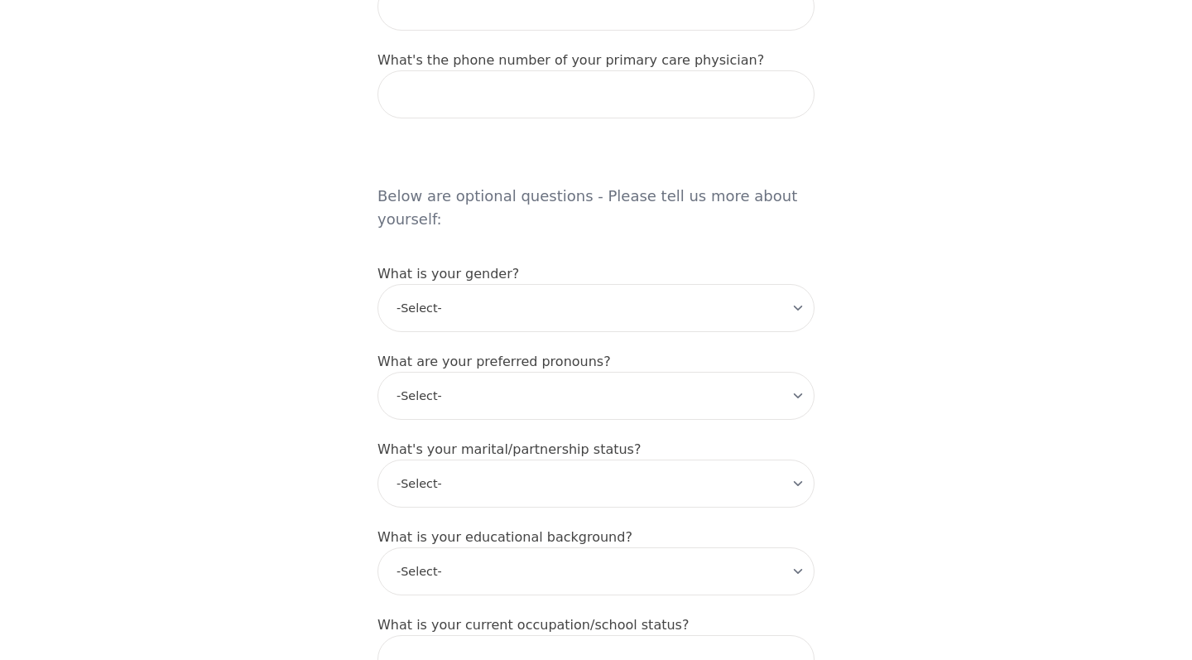
scroll to position [1227, 0]
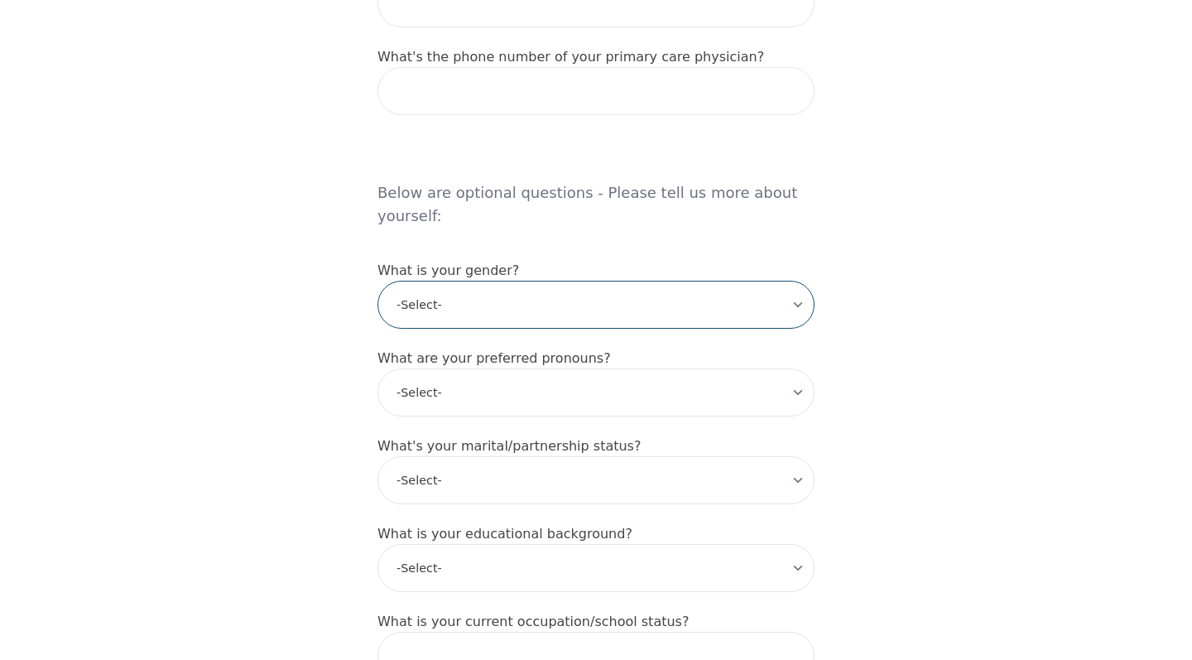
select select "[DEMOGRAPHIC_DATA]"
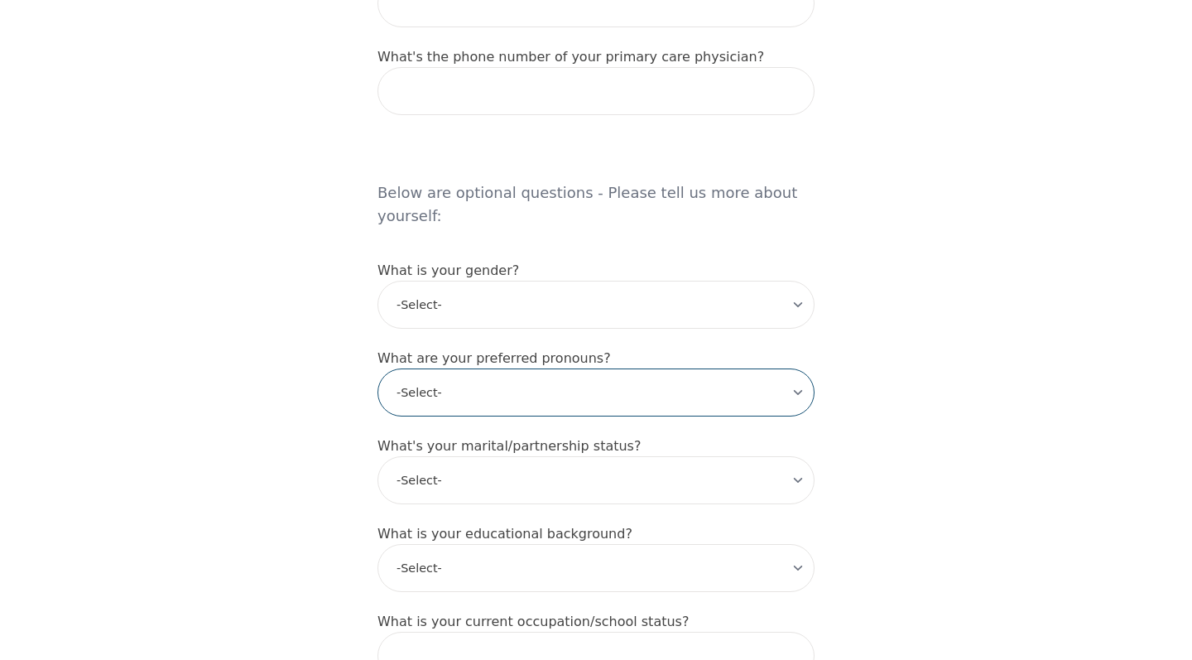
select select "she/her"
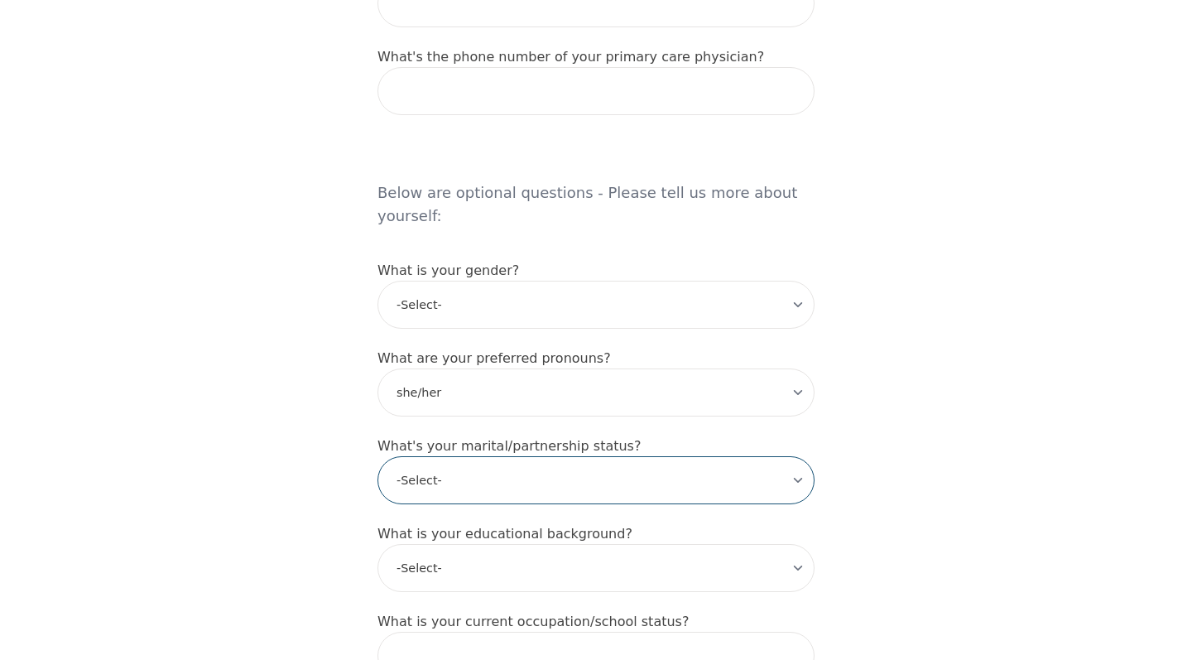
select select "Single"
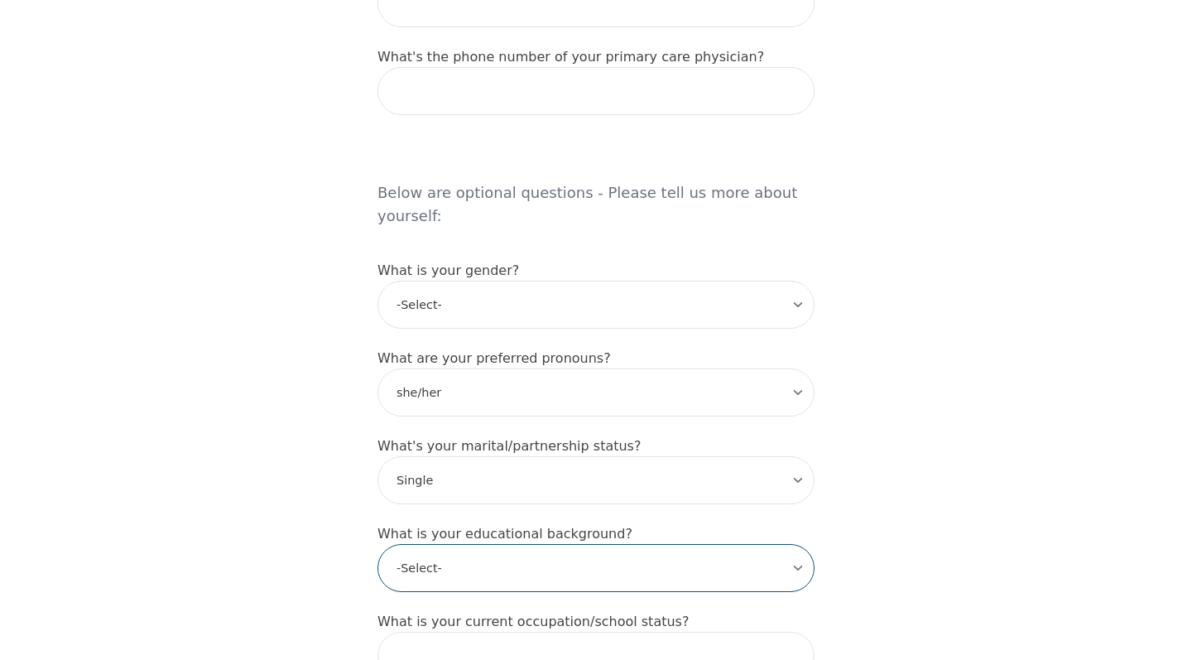
select select "Bachelor degree"
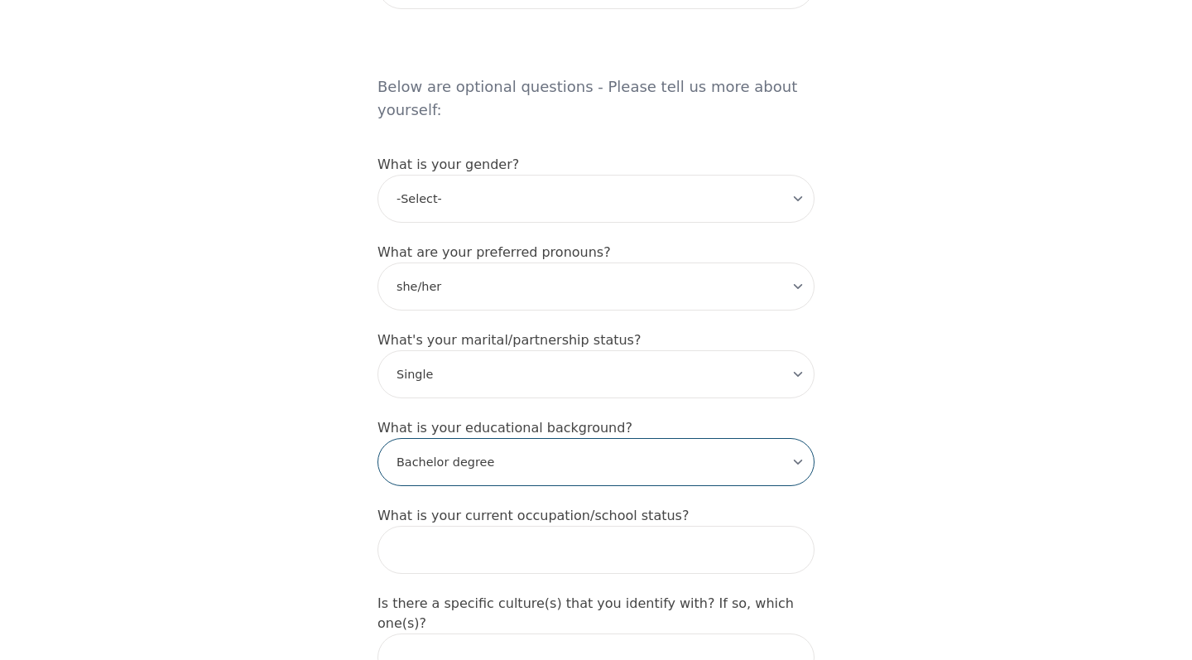
scroll to position [1339, 0]
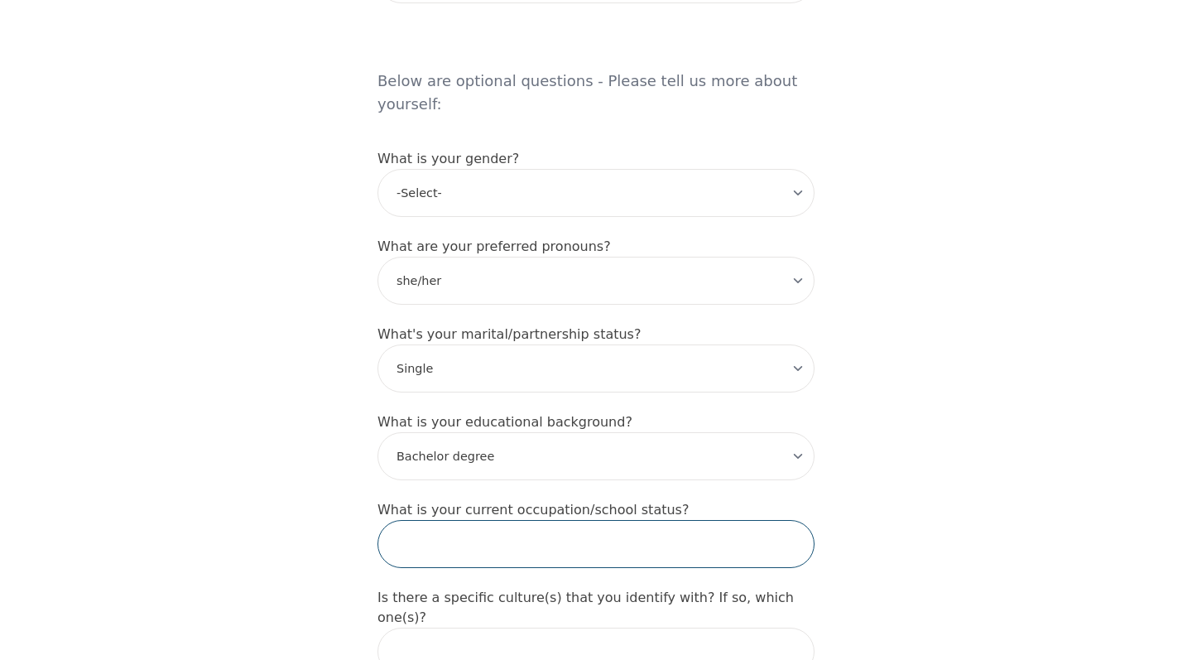
click at [515, 520] on input "text" at bounding box center [595, 544] width 437 height 48
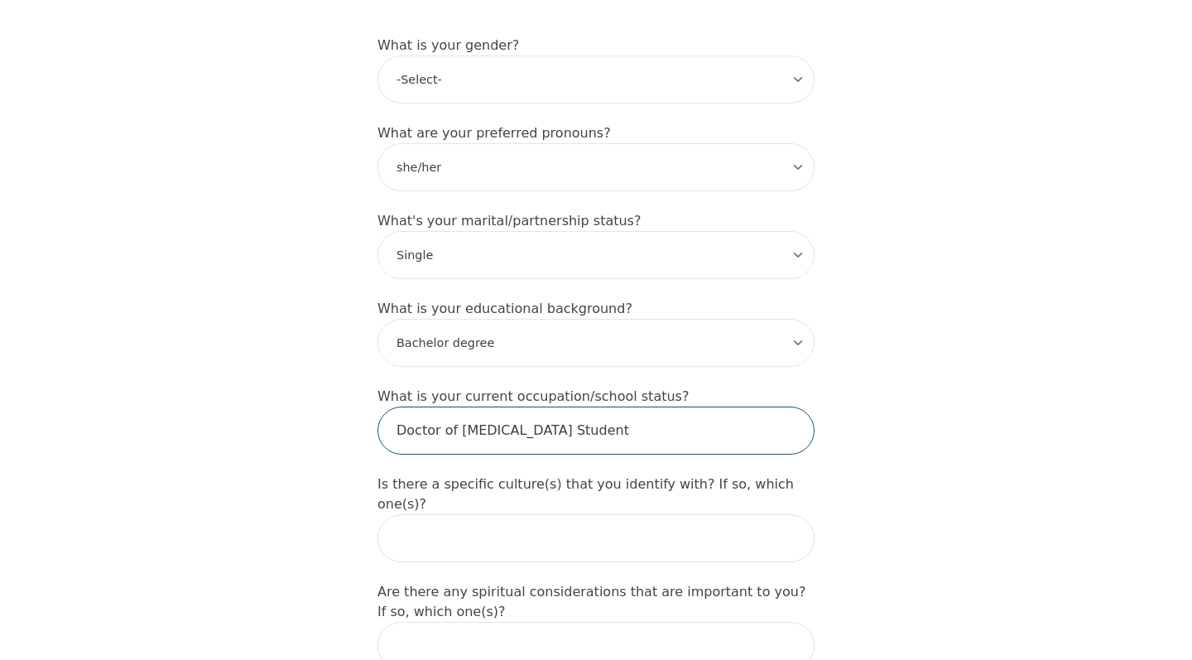
scroll to position [1455, 0]
type input "Doctor of [MEDICAL_DATA] Student"
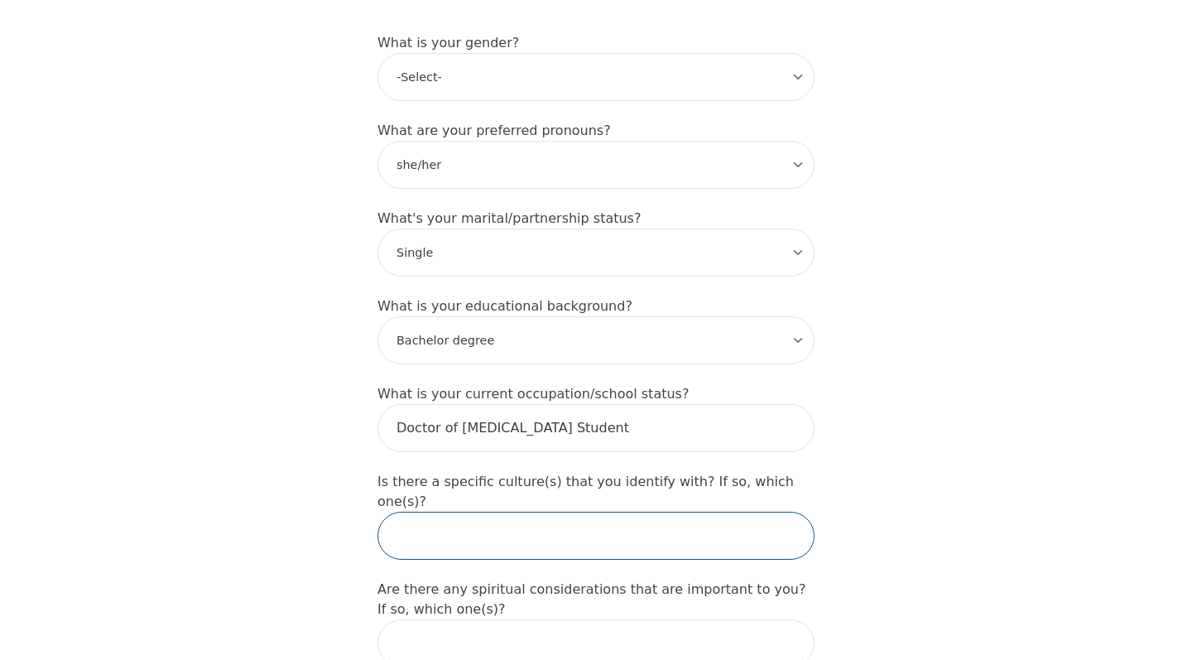
click at [513, 511] on input "text" at bounding box center [595, 535] width 437 height 48
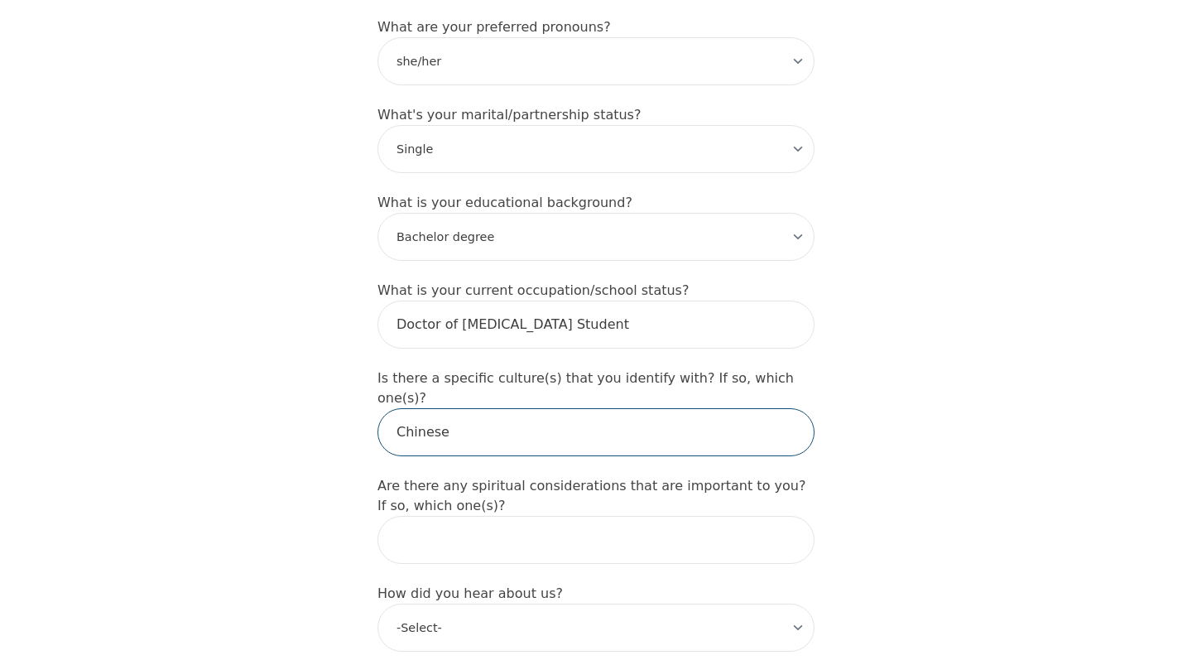
scroll to position [1563, 0]
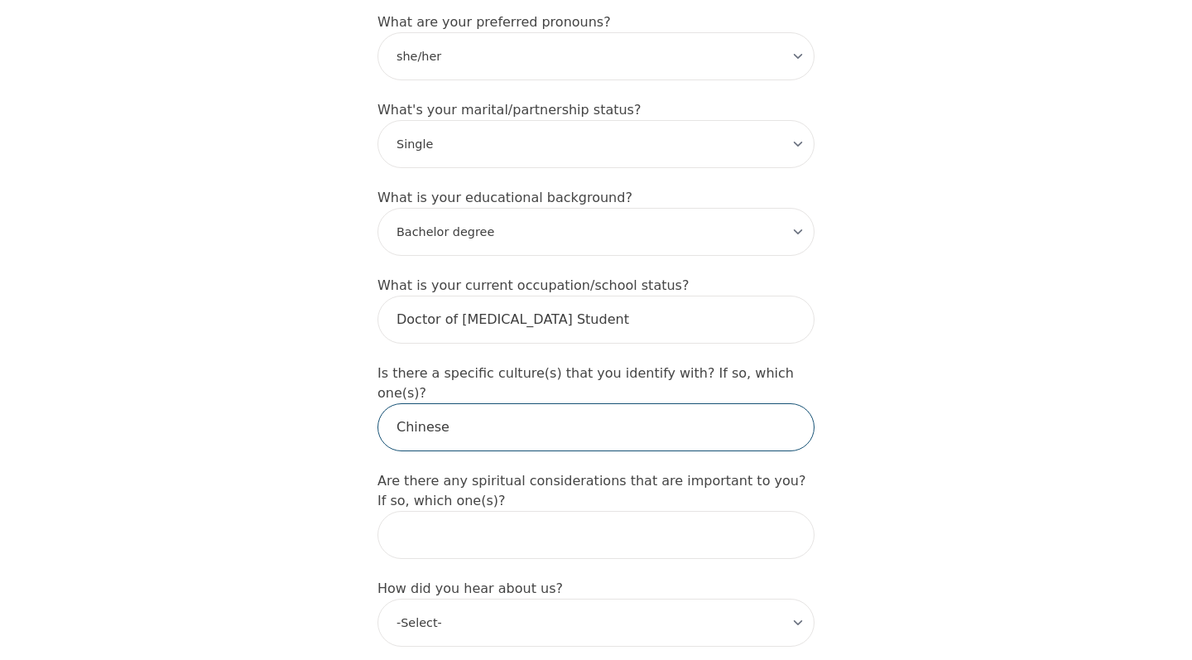
type input "Chinese"
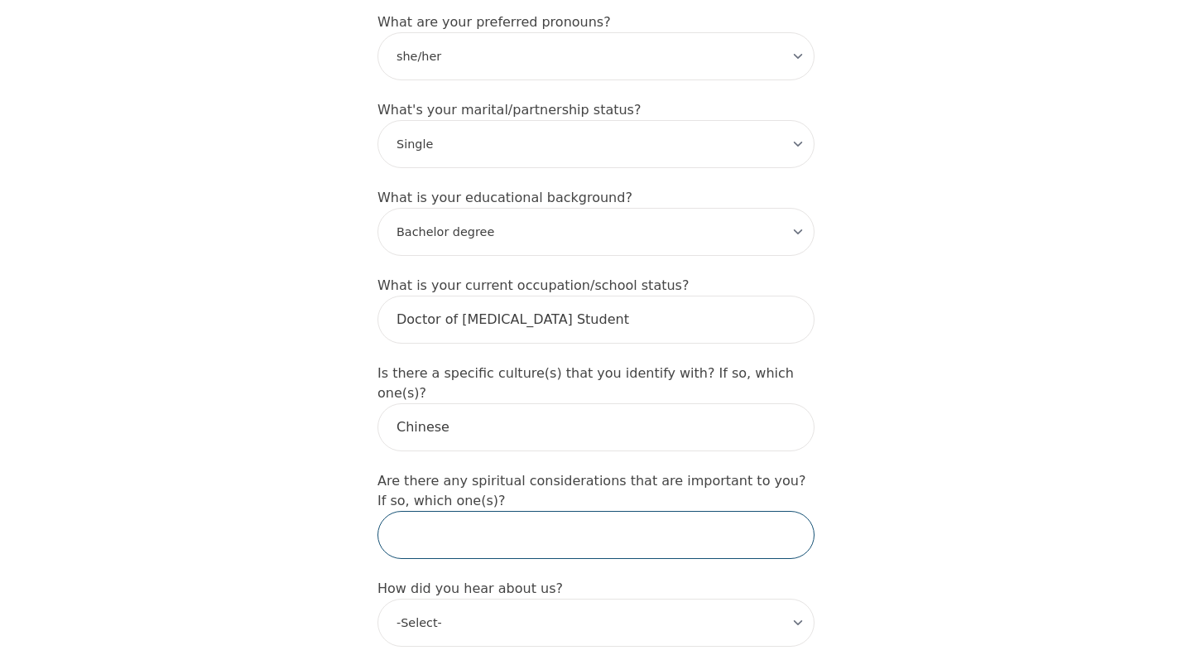
click at [569, 511] on input "text" at bounding box center [595, 535] width 437 height 48
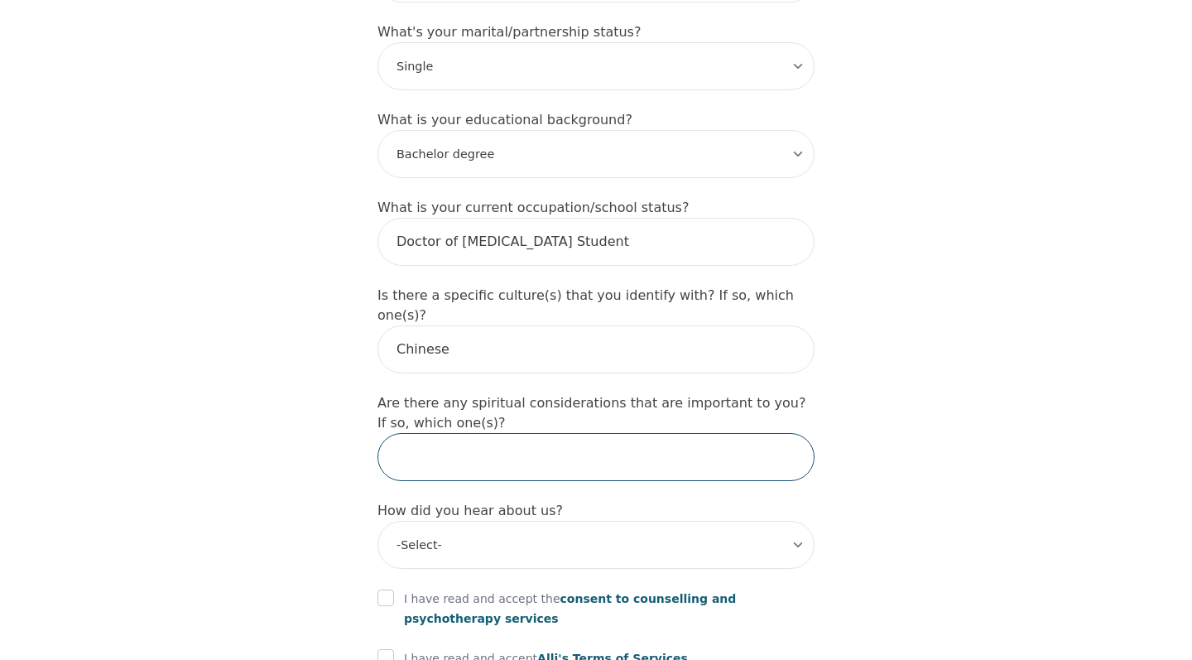
scroll to position [1697, 0]
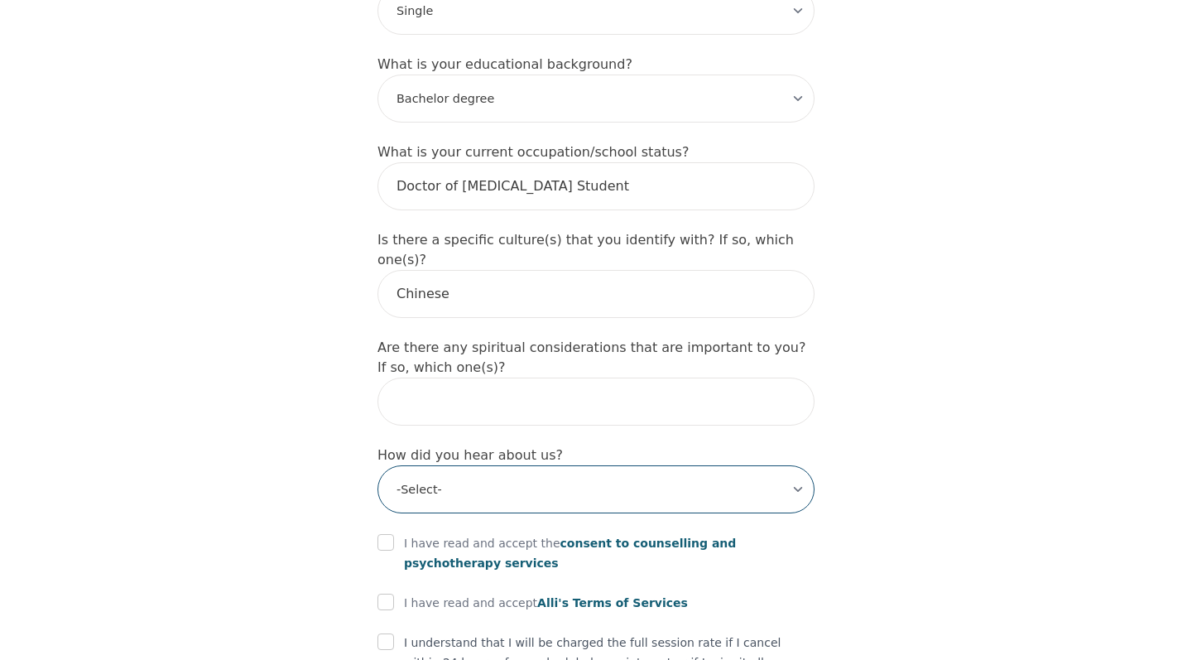
select select "Instagram"
click at [389, 534] on input "checkbox" at bounding box center [385, 542] width 17 height 17
checkbox input "true"
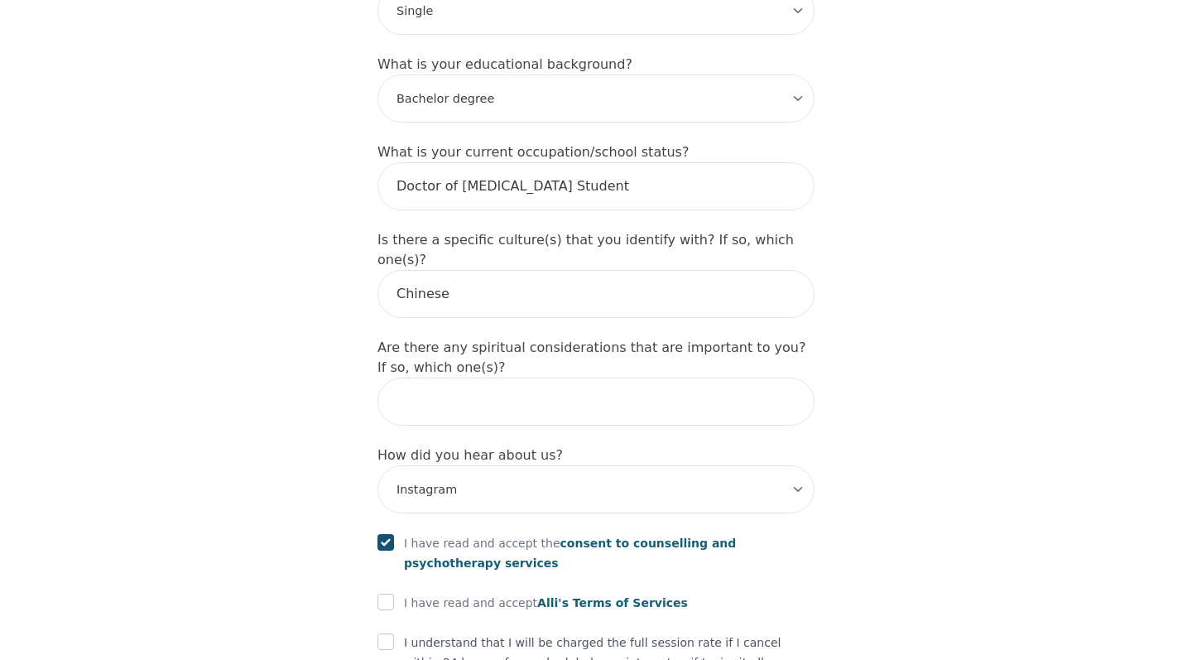
click at [387, 593] on input "checkbox" at bounding box center [385, 601] width 17 height 17
checkbox input "true"
click at [385, 633] on input "checkbox" at bounding box center [385, 641] width 17 height 17
checkbox input "true"
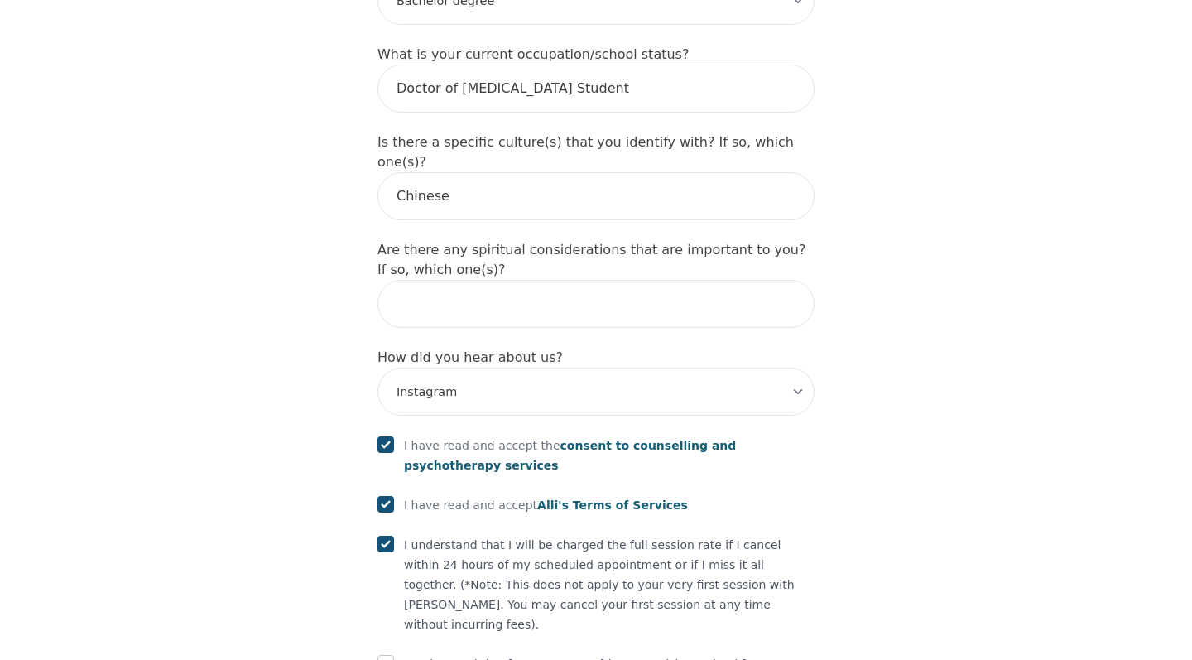
scroll to position [1862, 0]
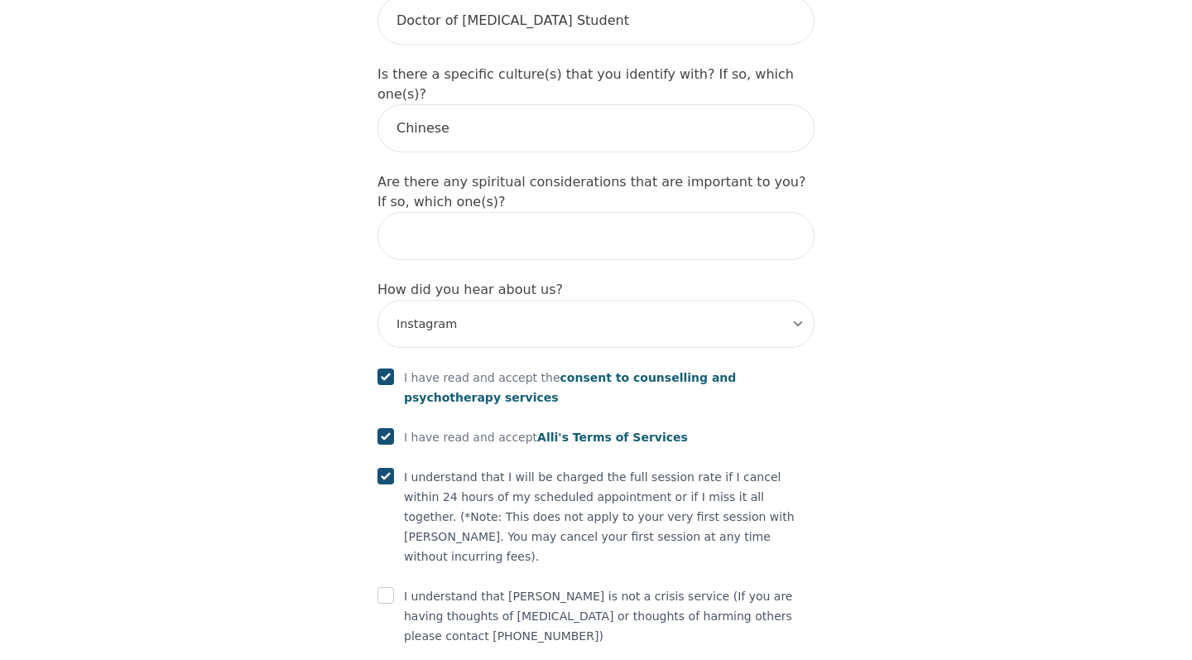
click at [384, 586] on div "I understand that [PERSON_NAME] is not a crisis service (If you are having thou…" at bounding box center [595, 616] width 437 height 60
click at [384, 587] on input "checkbox" at bounding box center [385, 595] width 17 height 17
checkbox input "true"
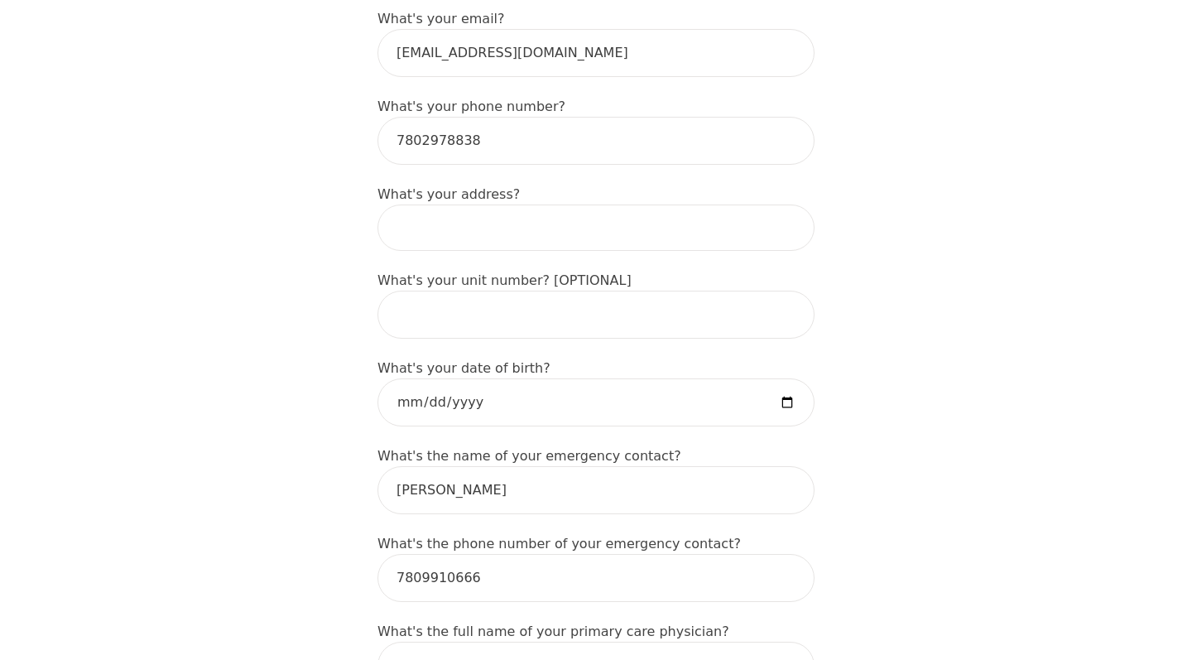
scroll to position [564, 0]
click at [540, 383] on input "date" at bounding box center [595, 404] width 437 height 48
type input "[DATE]"
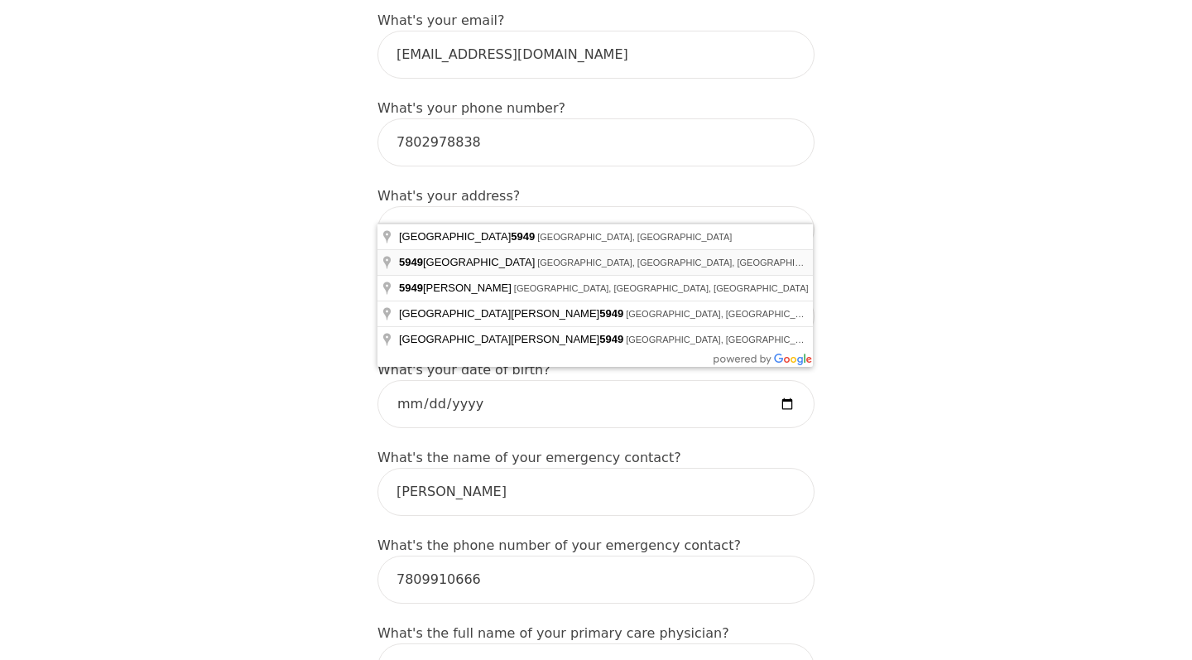
type input "[STREET_ADDRESS]"
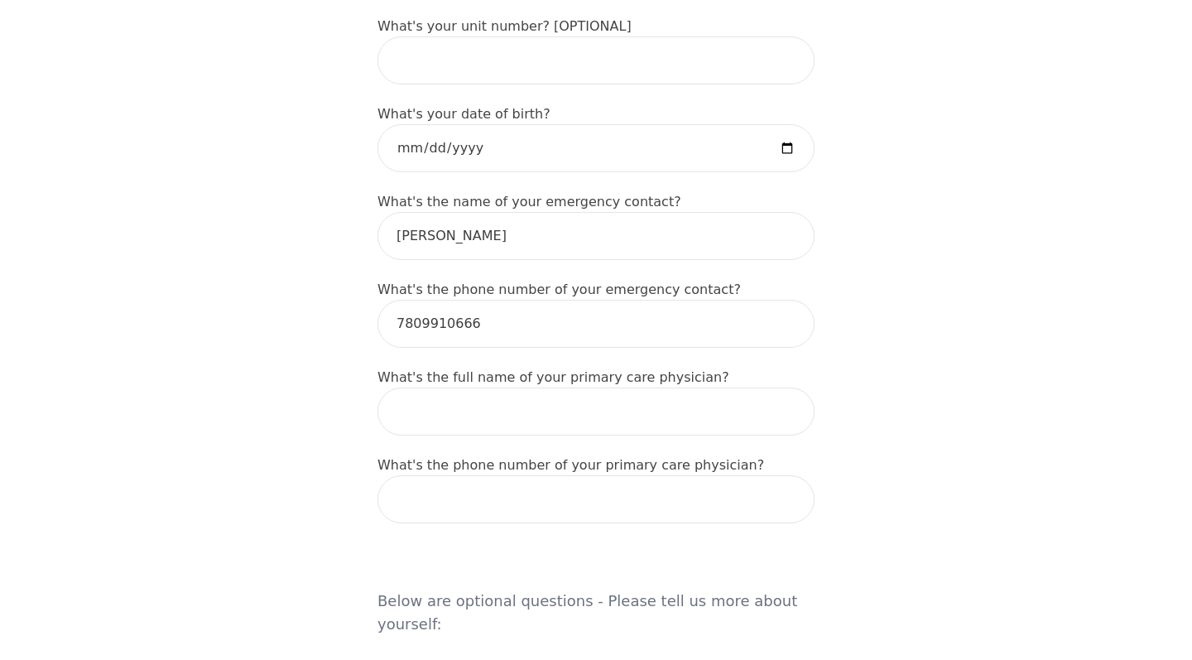
scroll to position [868, 0]
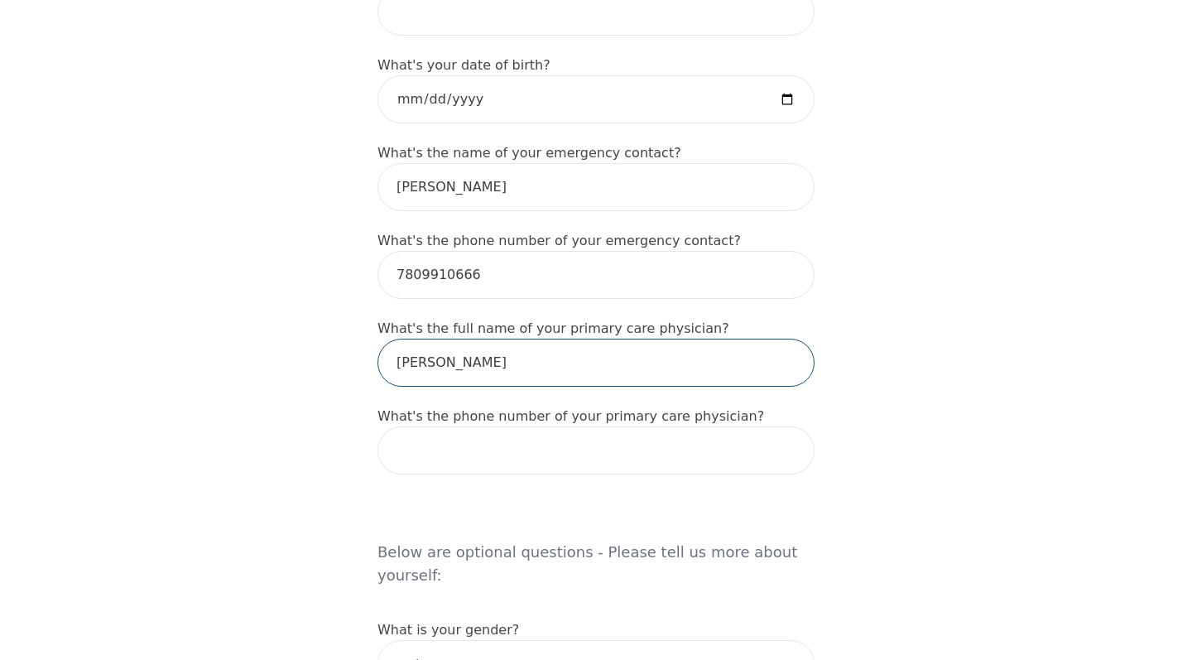
type input "[PERSON_NAME]"
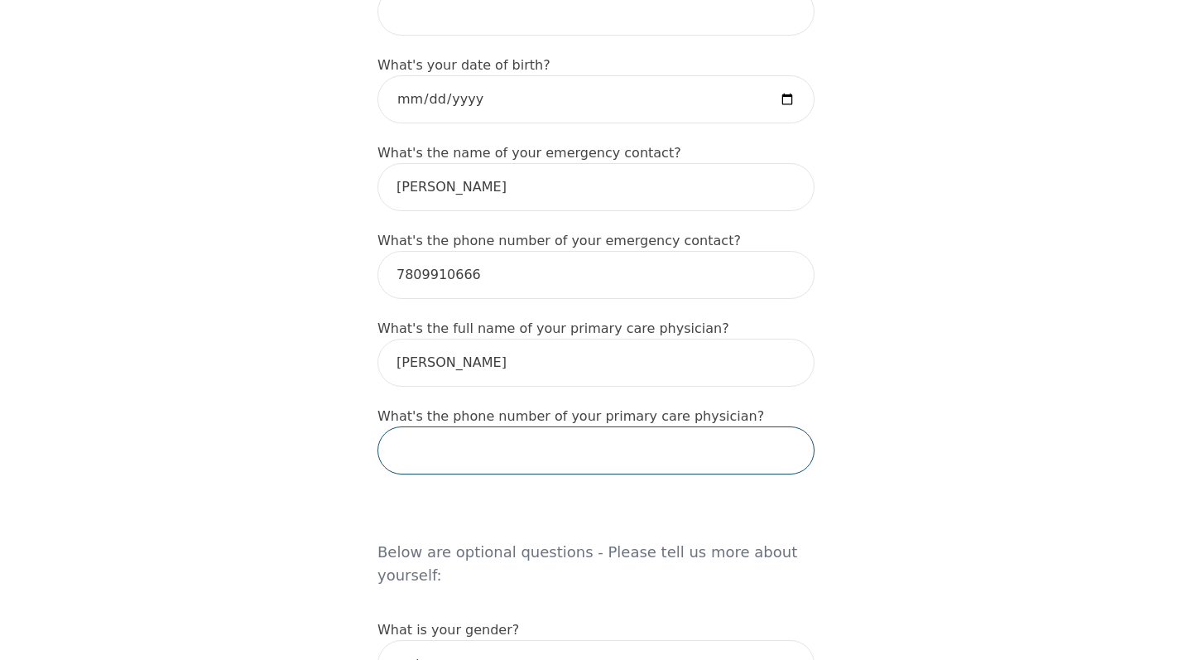
paste input "[PHONE_NUMBER]"
click at [435, 431] on input "[PHONE_NUMBER]" at bounding box center [595, 450] width 437 height 48
click at [449, 426] on input "780306-1116" at bounding box center [595, 450] width 437 height 48
type input "7803061116"
click at [749, 495] on h5 "Below are optional questions - Please tell us more about yourself:" at bounding box center [595, 547] width 437 height 106
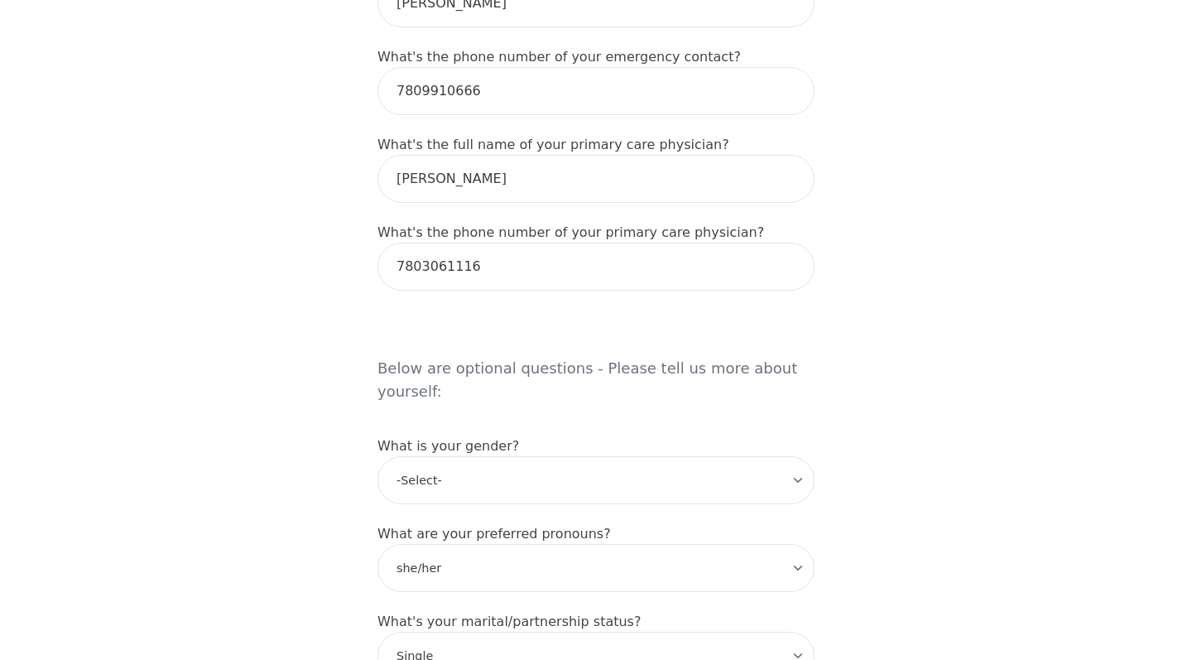
scroll to position [1078, 0]
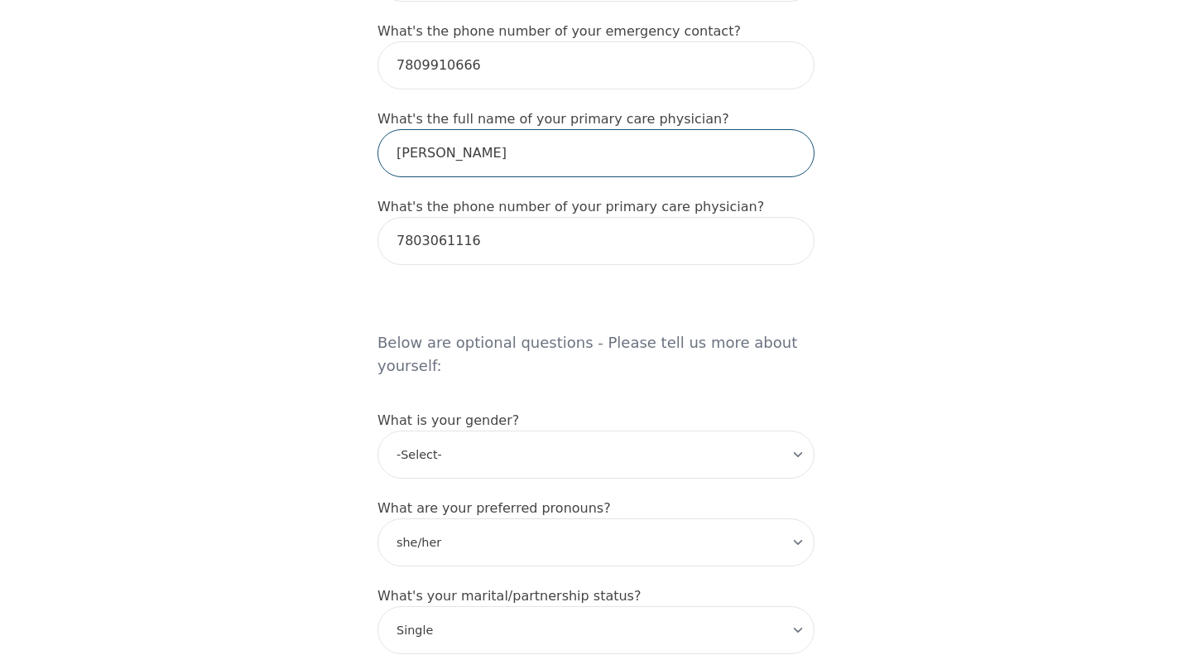
click at [406, 132] on input "[PERSON_NAME]" at bounding box center [595, 153] width 437 height 48
type input "[PERSON_NAME]"
click at [969, 313] on div "Intake Assessment for [PERSON_NAME] Part 1 of 2: Tell Us About Yourself Please …" at bounding box center [596, 238] width 1192 height 2498
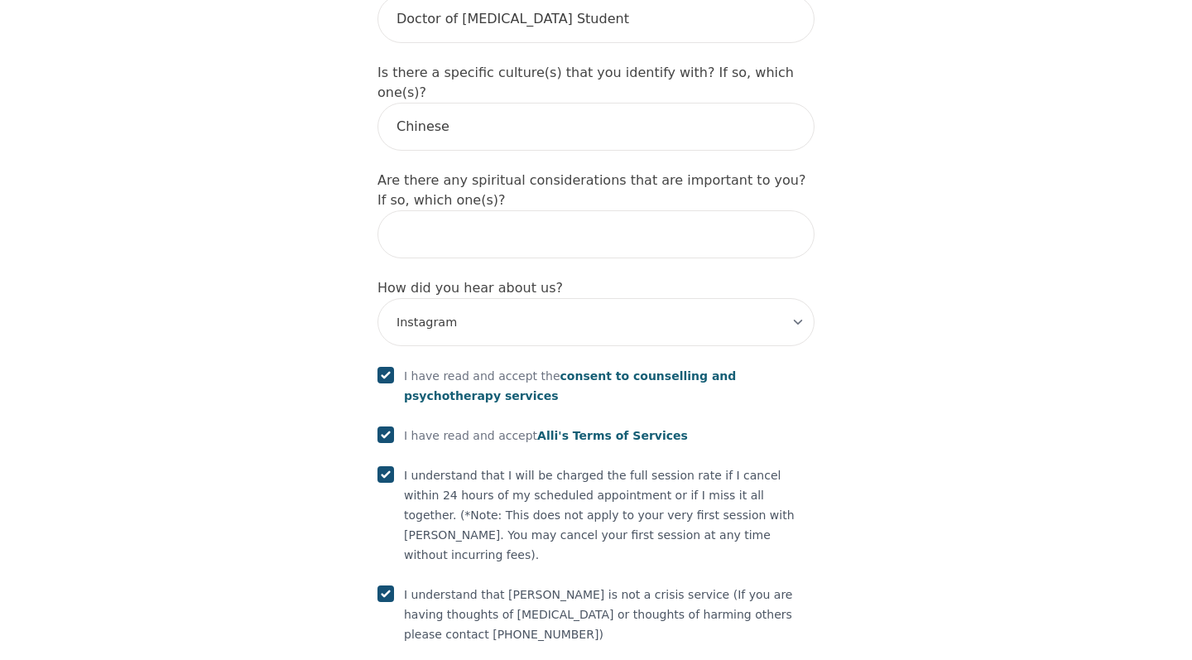
scroll to position [1863, 0]
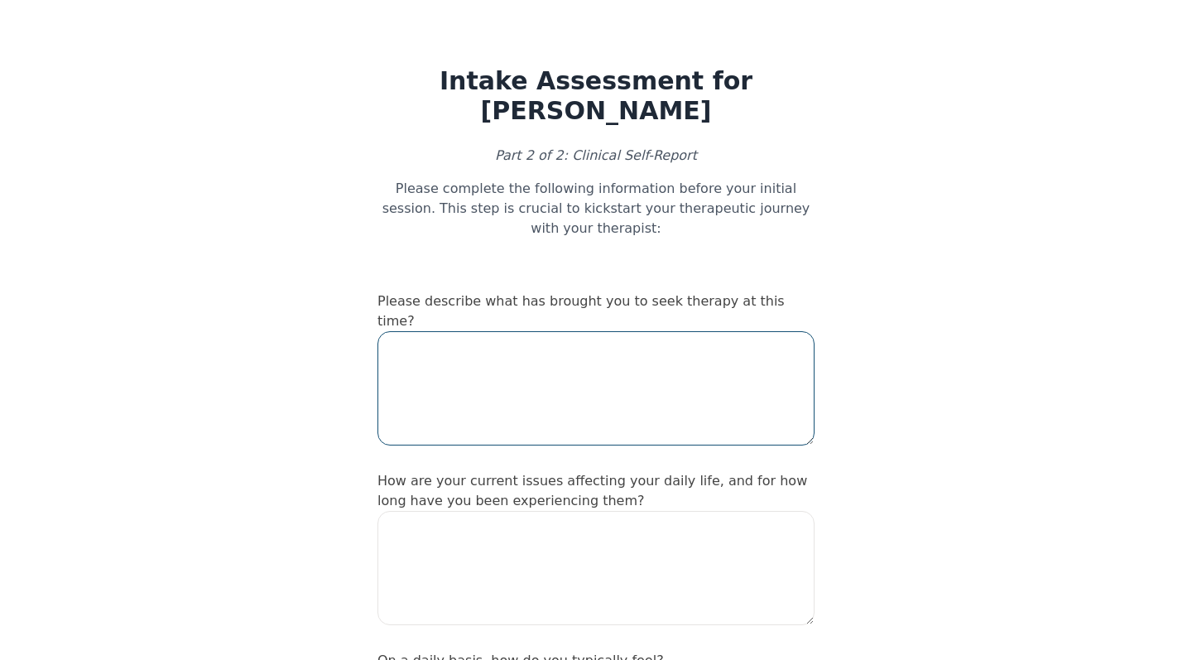
click at [580, 348] on textarea at bounding box center [595, 388] width 437 height 114
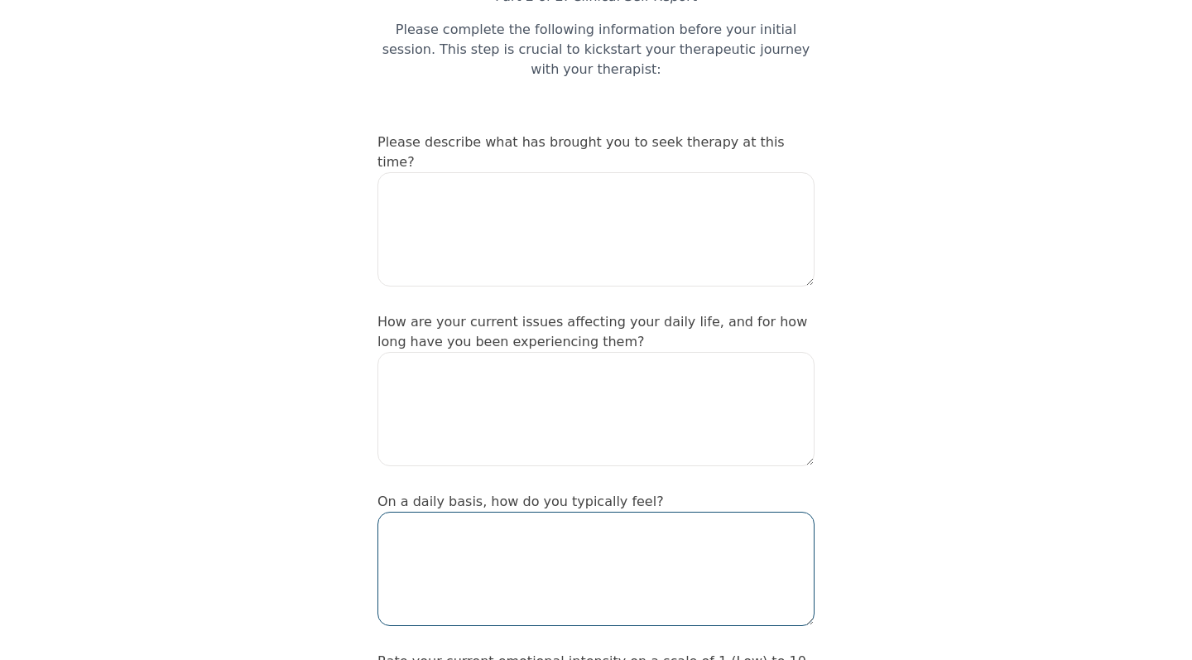
click at [526, 511] on textarea at bounding box center [595, 568] width 437 height 114
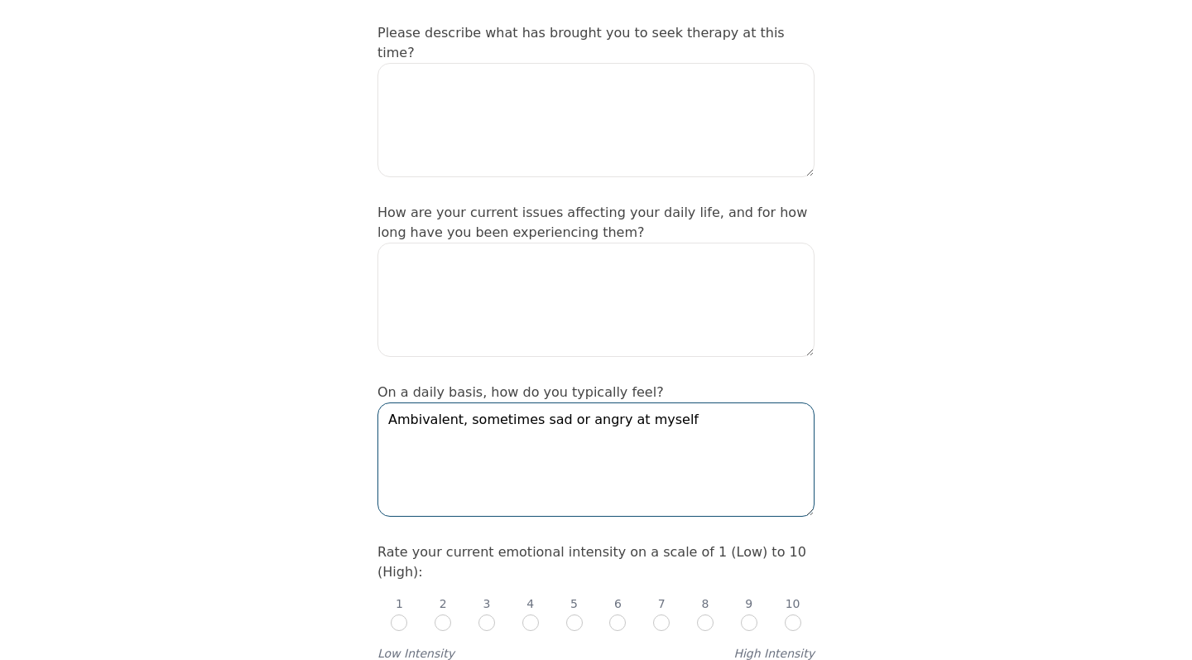
scroll to position [282, 0]
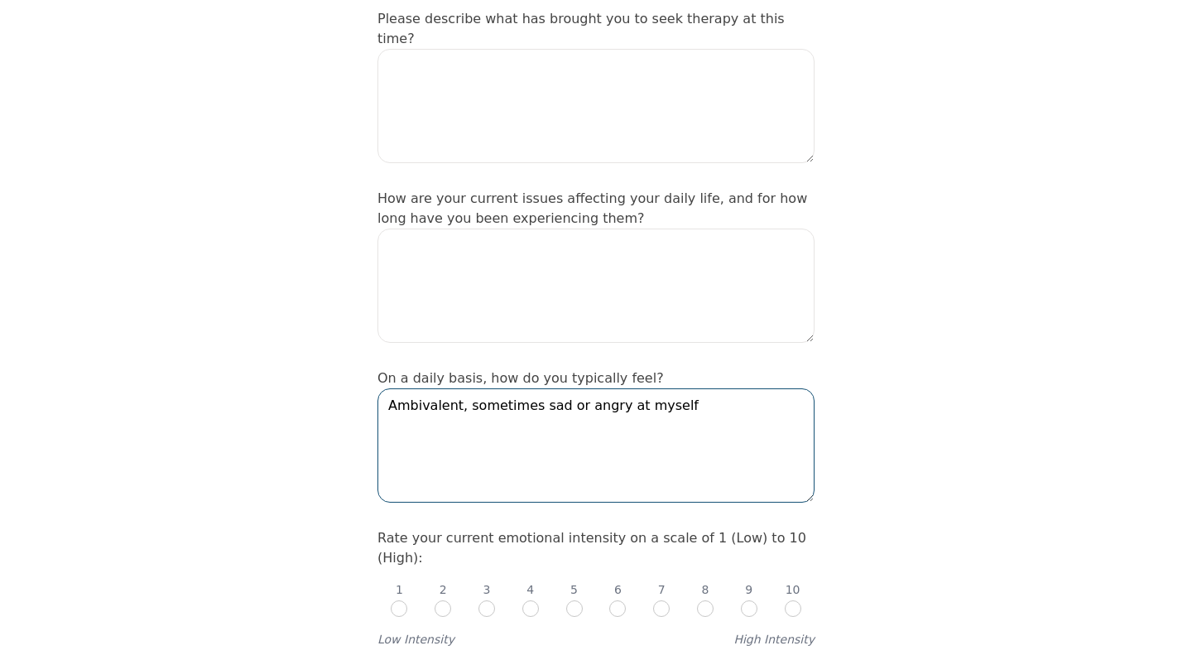
type textarea "Ambivalent, sometimes sad or angry at myself"
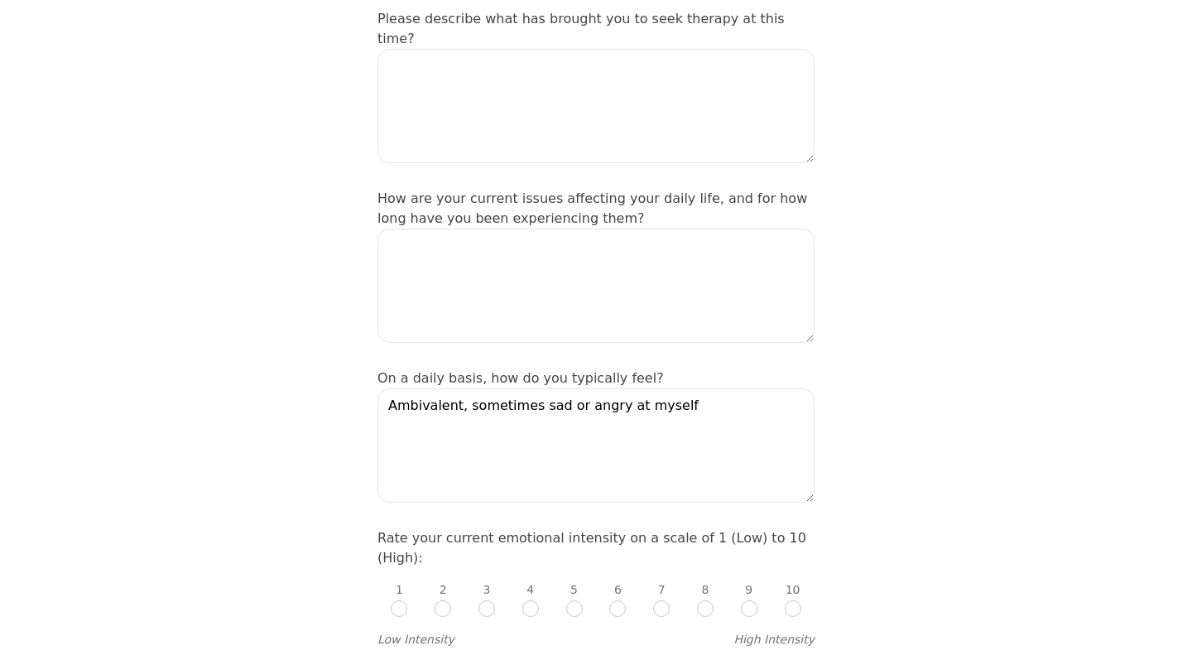
click at [616, 600] on input "radio" at bounding box center [617, 608] width 17 height 17
radio input "true"
click at [660, 600] on input "radio" at bounding box center [661, 608] width 17 height 17
radio input "true"
radio input "false"
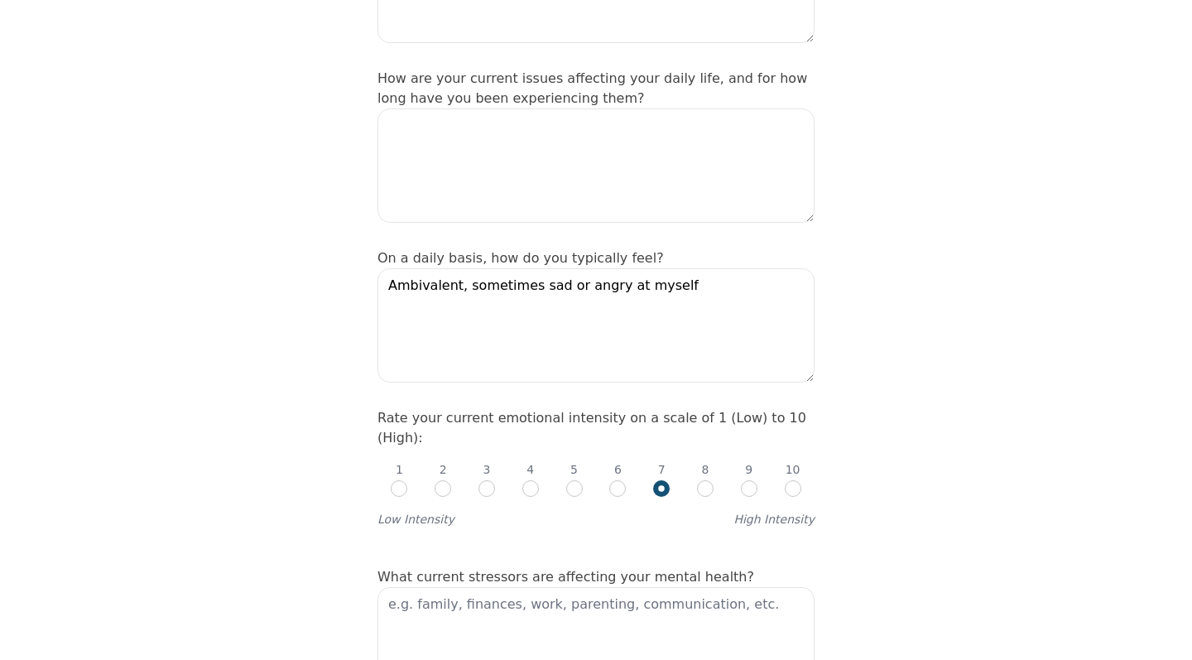
scroll to position [413, 0]
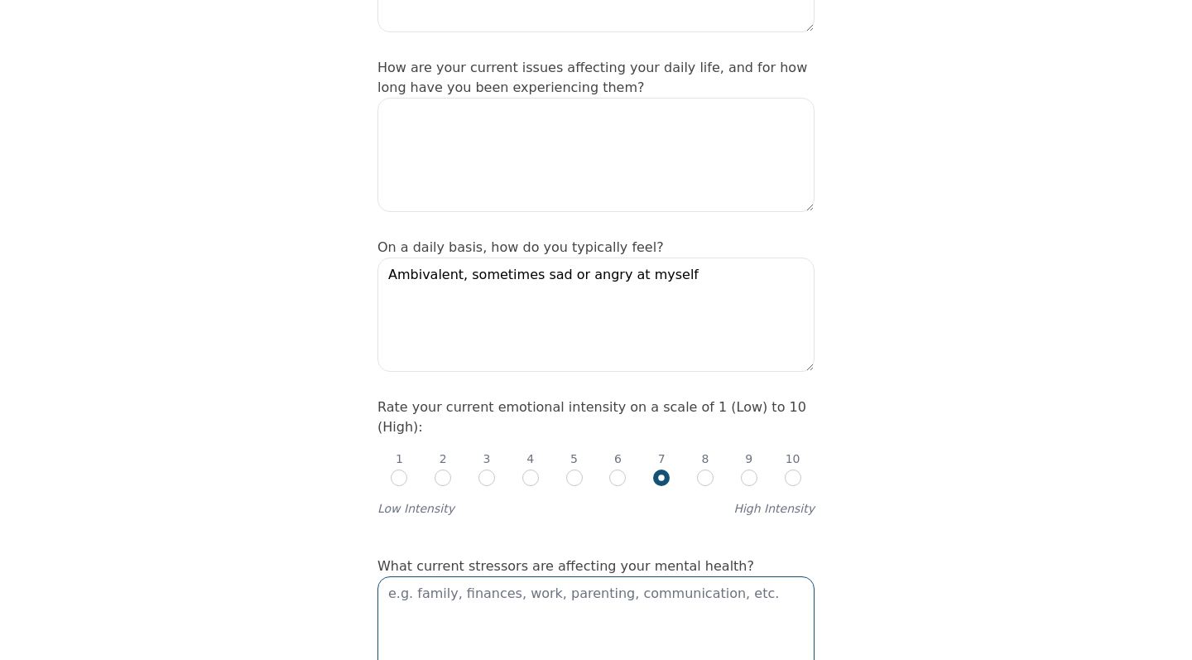
click at [523, 576] on textarea at bounding box center [595, 633] width 437 height 114
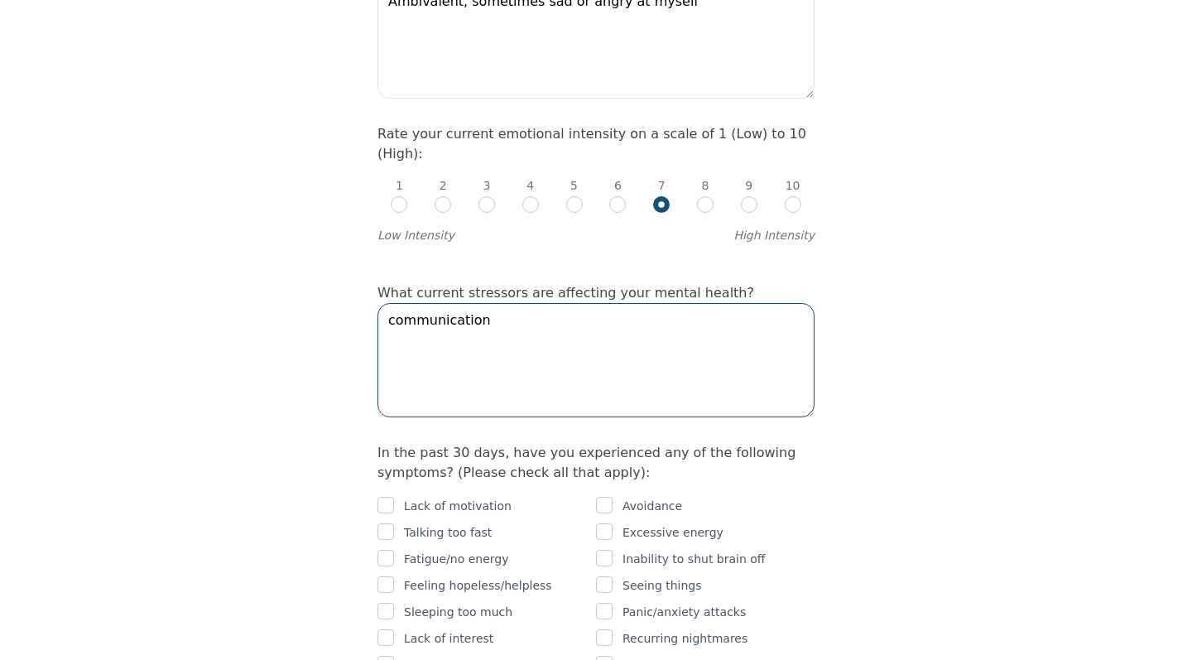
scroll to position [721, 0]
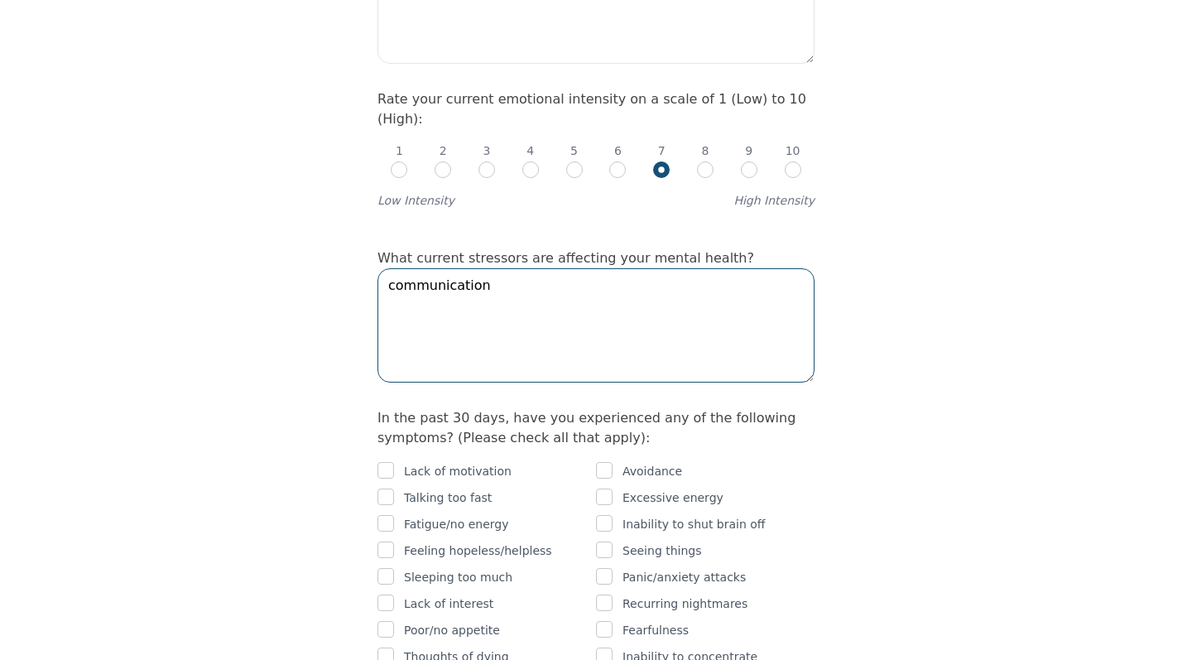
type textarea "communication"
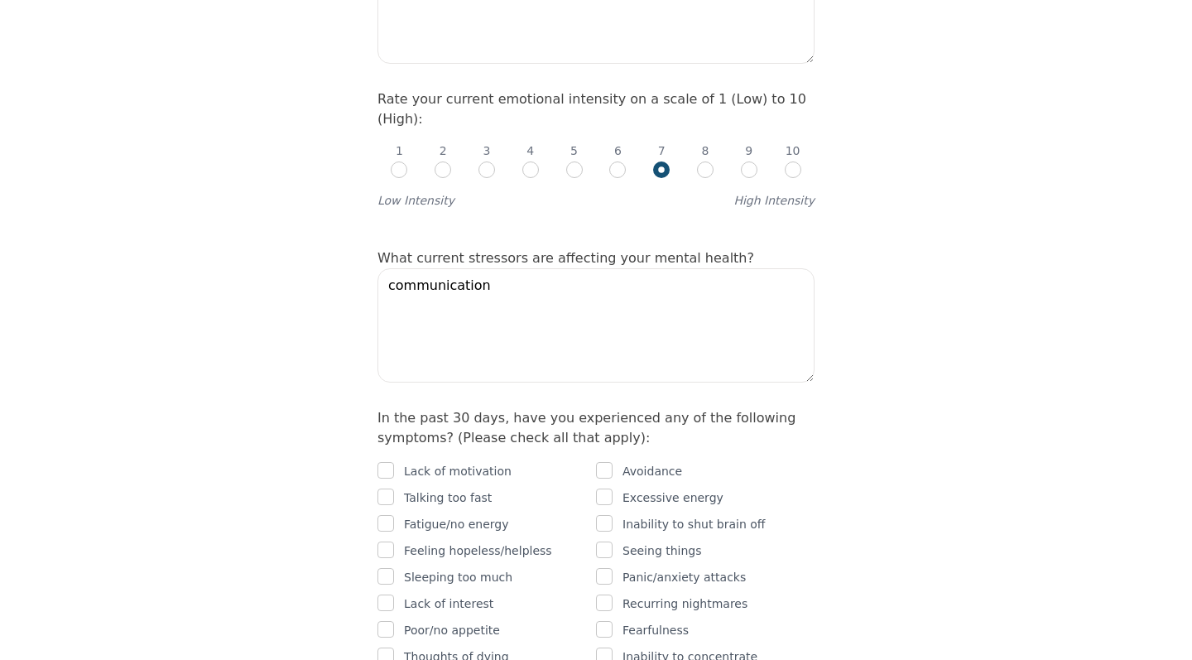
click at [387, 541] on input "checkbox" at bounding box center [385, 549] width 17 height 17
checkbox input "true"
click at [388, 594] on input "checkbox" at bounding box center [385, 602] width 17 height 17
checkbox input "true"
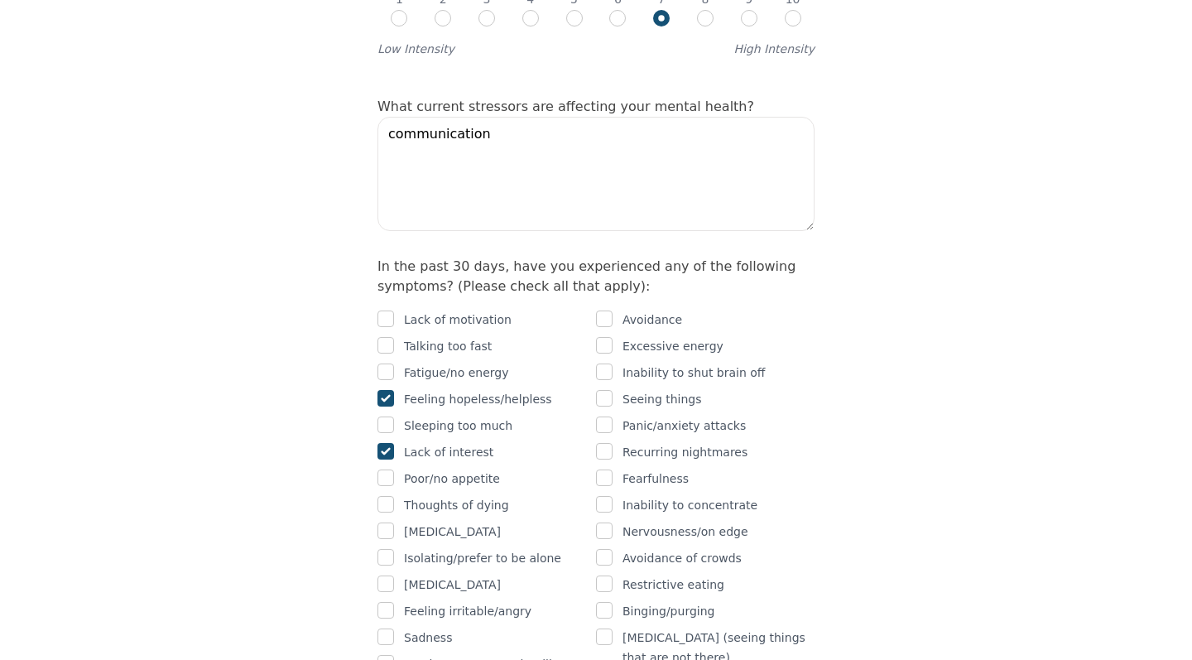
scroll to position [890, 0]
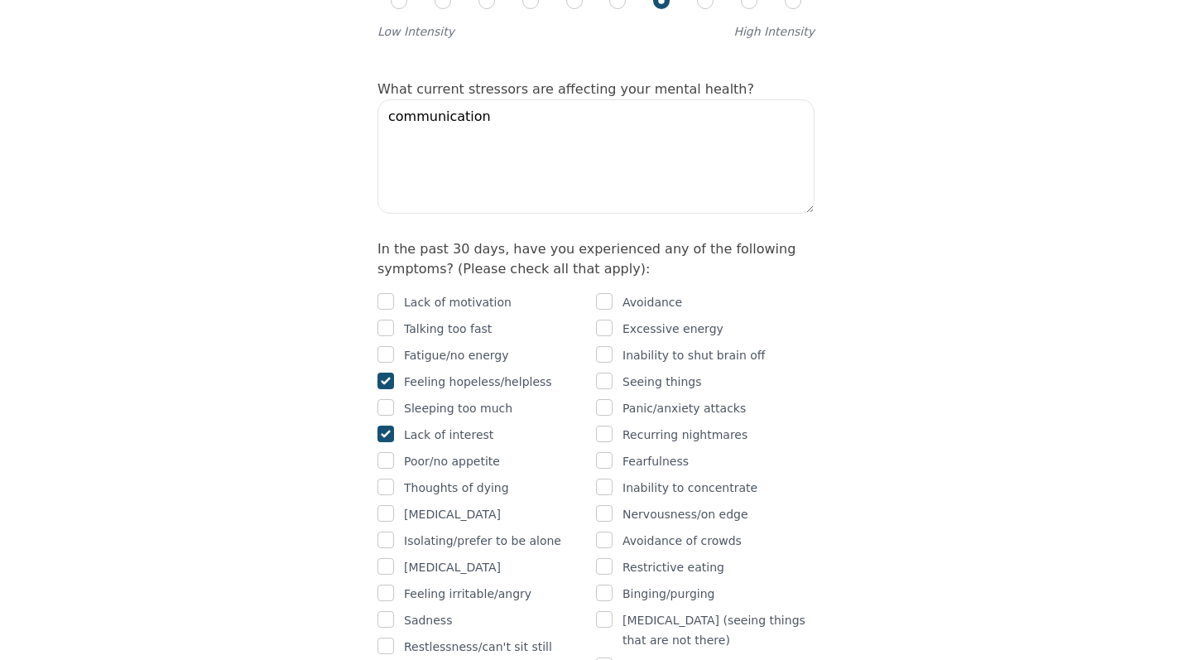
click at [388, 584] on input "checkbox" at bounding box center [385, 592] width 17 height 17
checkbox input "true"
click at [381, 611] on input "checkbox" at bounding box center [385, 619] width 17 height 17
checkbox input "true"
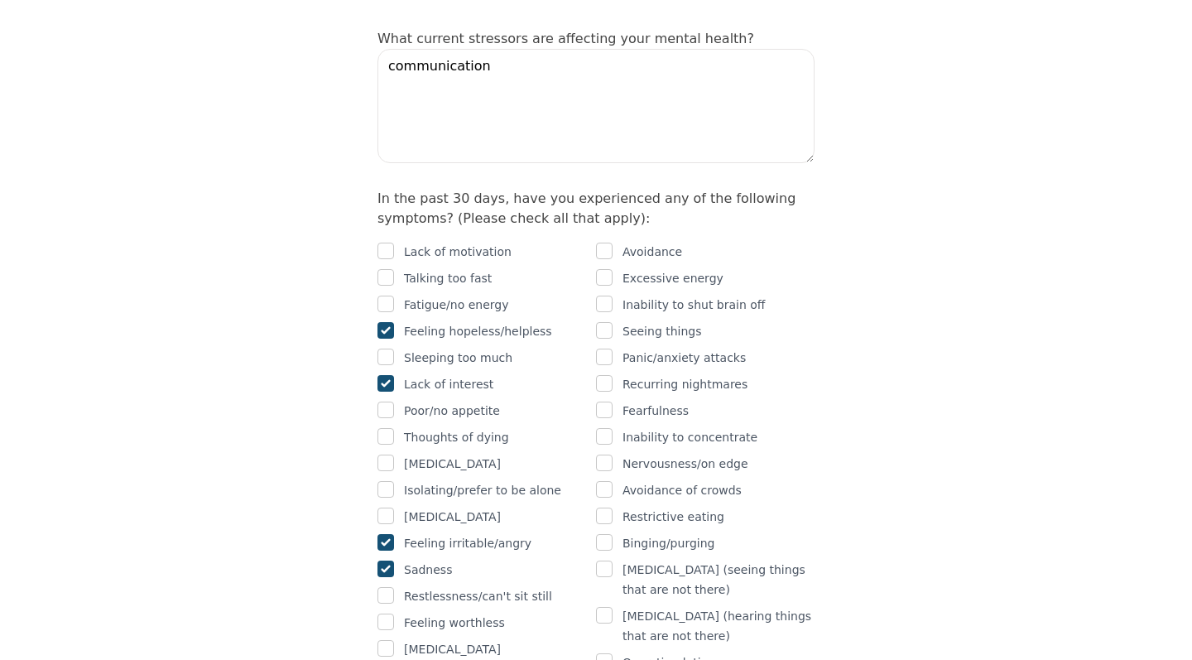
scroll to position [944, 0]
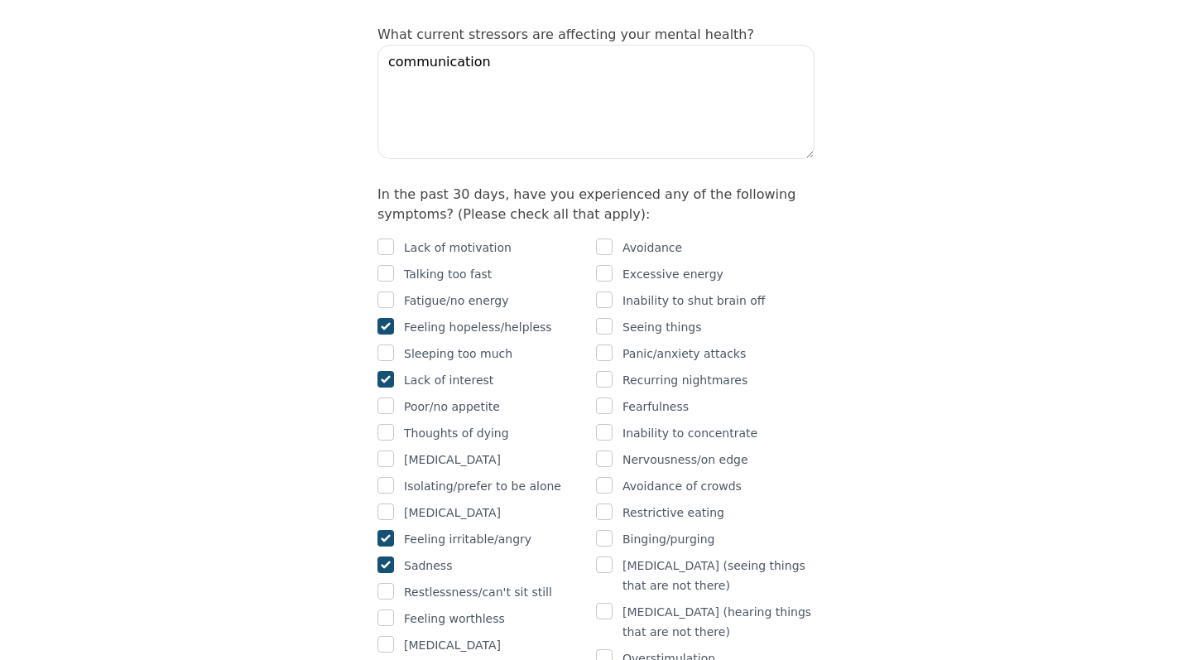
click at [386, 583] on input "checkbox" at bounding box center [385, 591] width 17 height 17
checkbox input "true"
click at [391, 659] on input "checkbox" at bounding box center [385, 670] width 17 height 17
checkbox input "true"
click at [609, 291] on input "checkbox" at bounding box center [604, 299] width 17 height 17
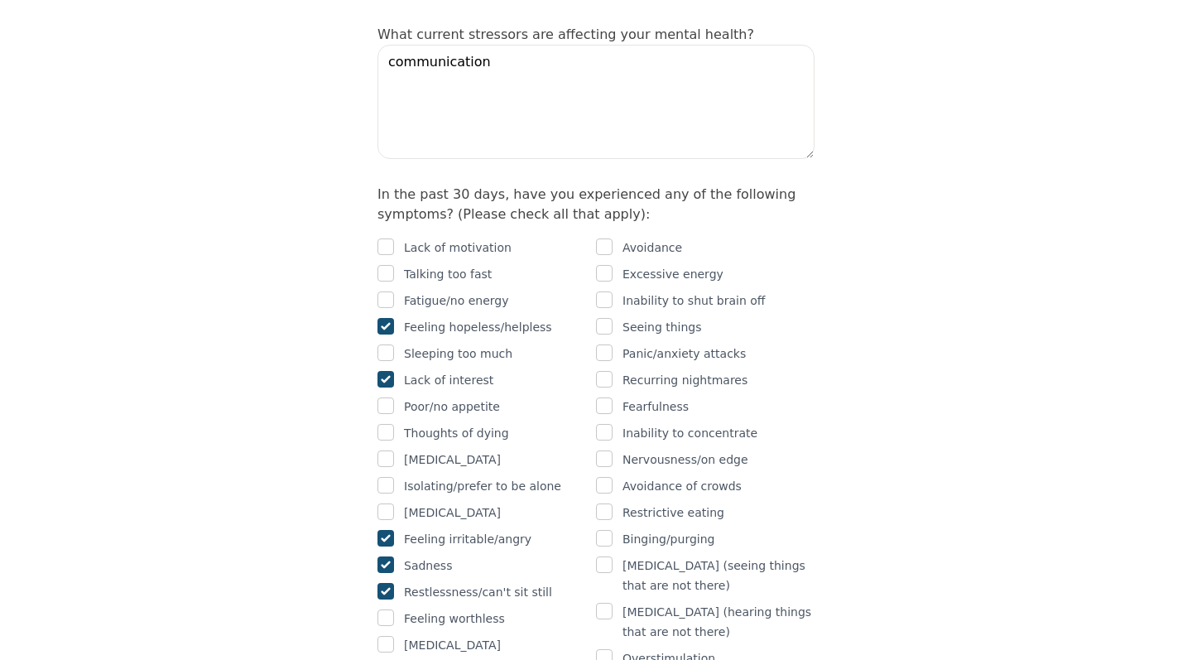
checkbox input "true"
click at [604, 238] on input "checkbox" at bounding box center [604, 246] width 17 height 17
checkbox input "true"
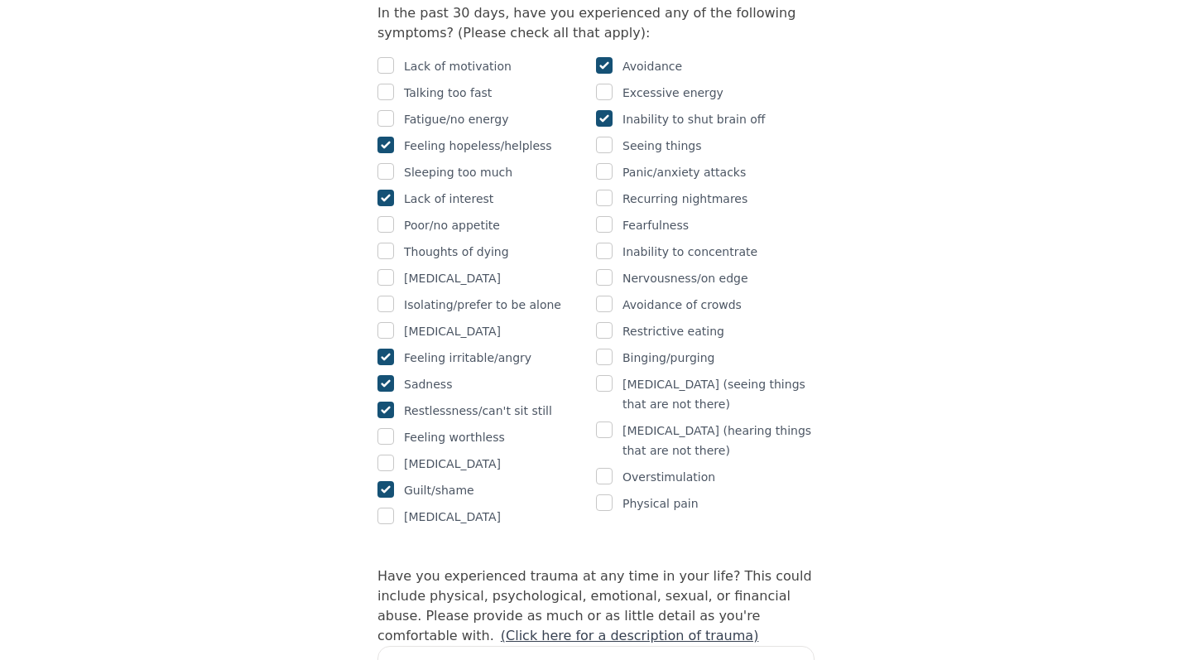
scroll to position [1168, 0]
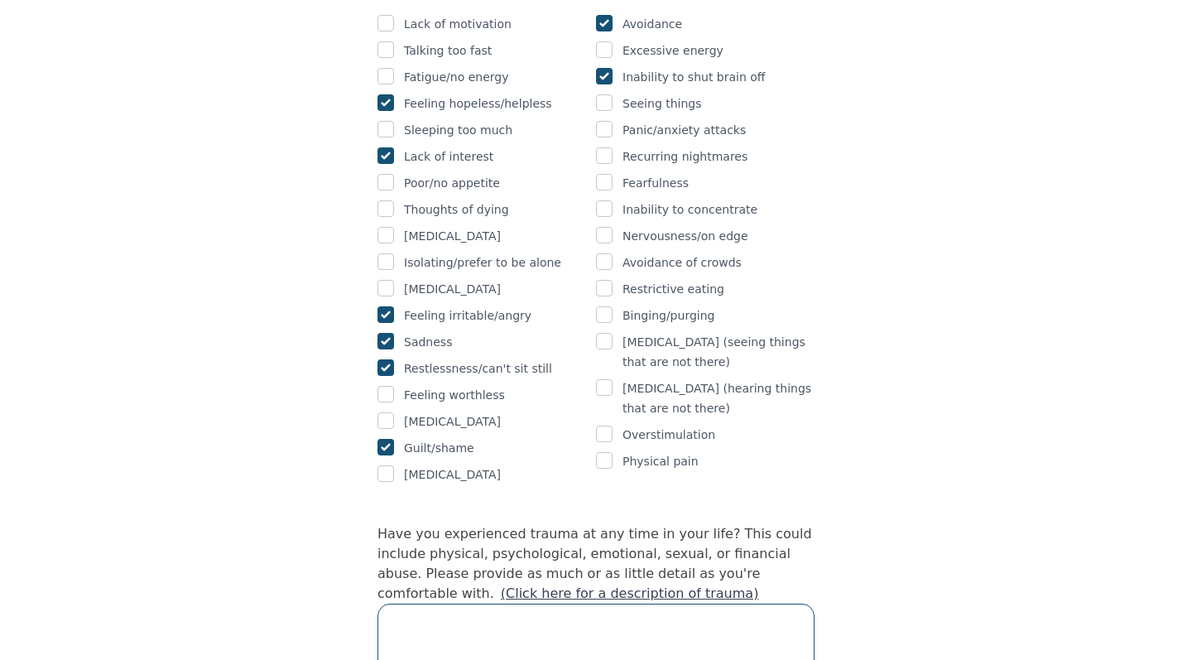
click at [503, 603] on textarea at bounding box center [595, 660] width 437 height 114
type textarea "S"
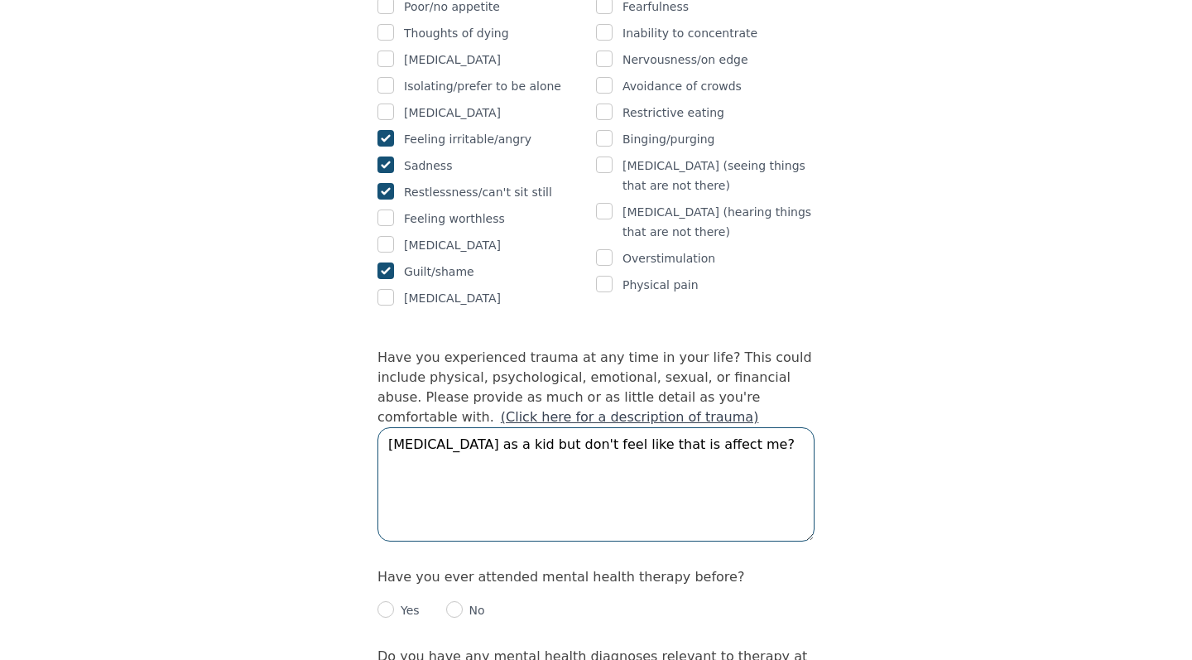
scroll to position [1345, 0]
type textarea "[MEDICAL_DATA] as a kid but don't feel like that is affect me?"
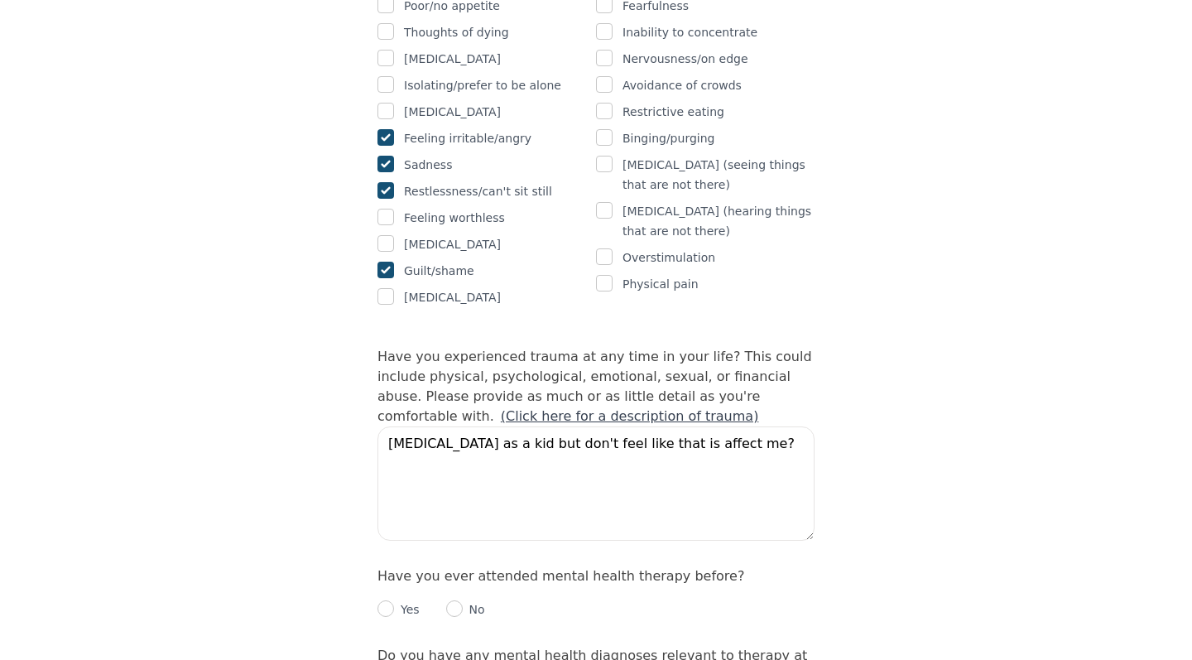
click at [383, 600] on input "radio" at bounding box center [385, 608] width 17 height 17
radio input "true"
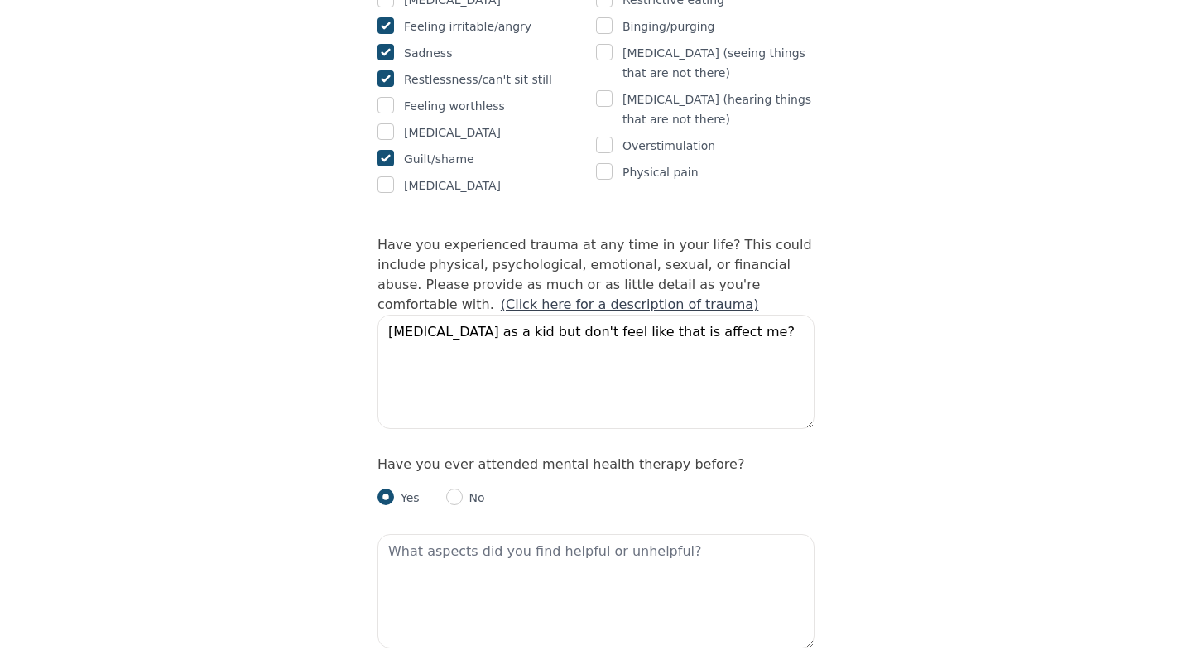
scroll to position [1461, 0]
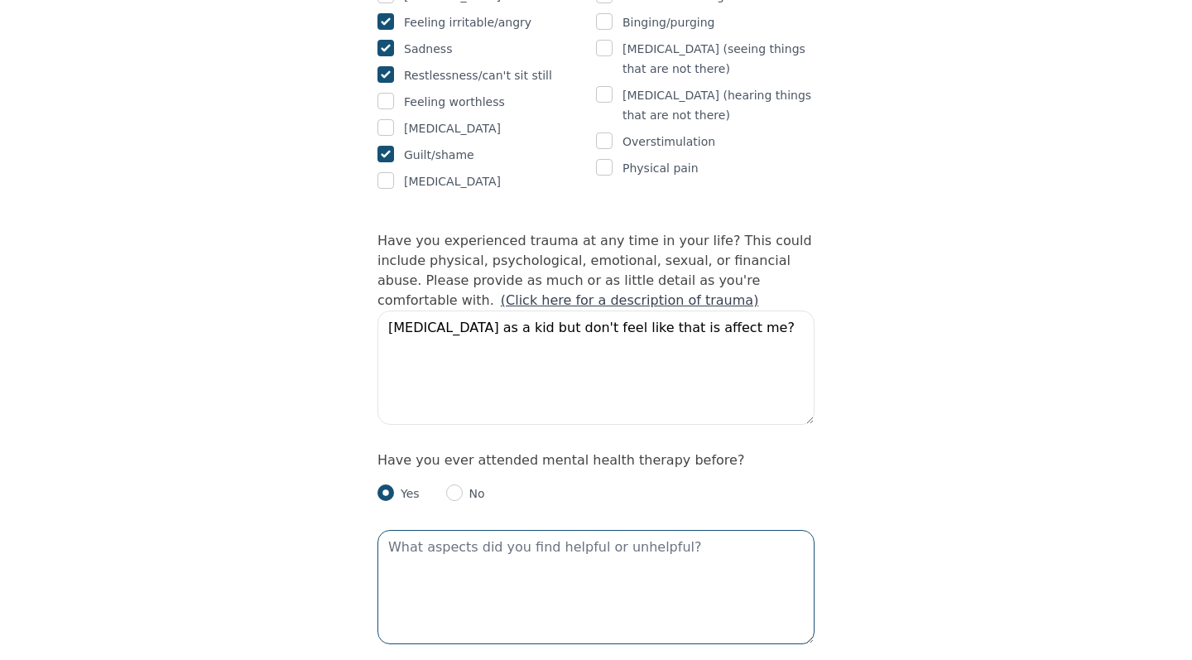
click at [516, 530] on textarea at bounding box center [595, 587] width 437 height 114
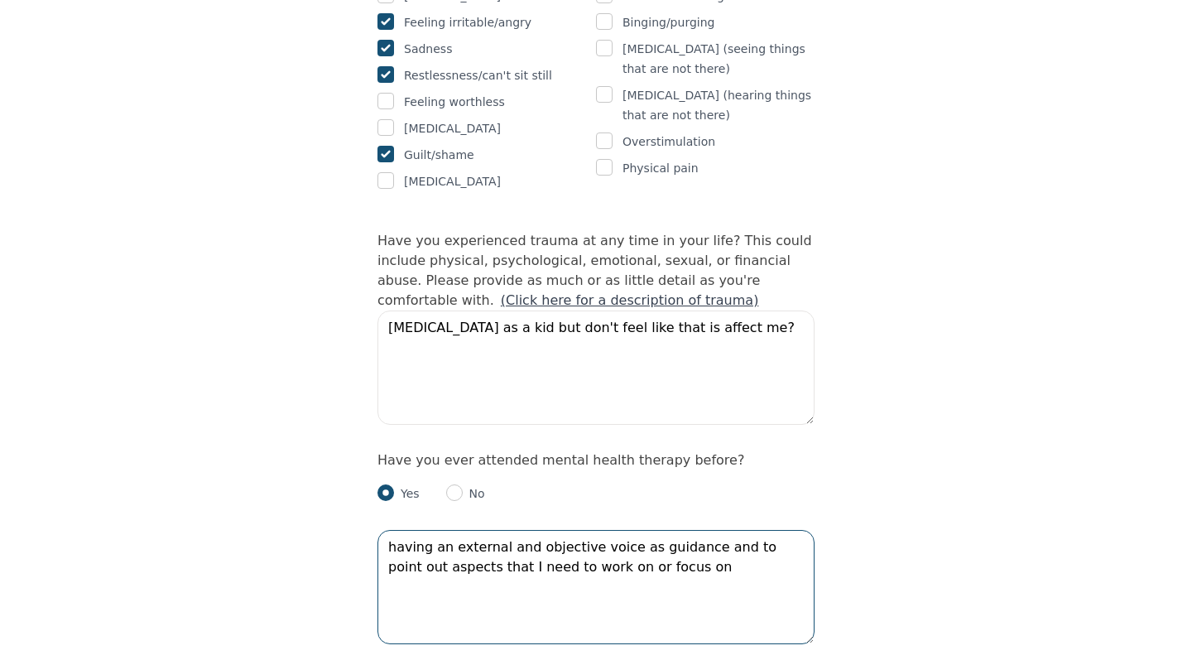
click at [485, 530] on textarea "having an external and objective voice as guidance and to point out aspects tha…" at bounding box center [595, 587] width 437 height 114
click at [508, 530] on textarea "having an external and objective voice as guidance and to point out aspects tha…" at bounding box center [595, 587] width 437 height 114
click at [564, 530] on textarea "having an external and objective voice as guidance and to point out aspects tha…" at bounding box center [595, 587] width 437 height 114
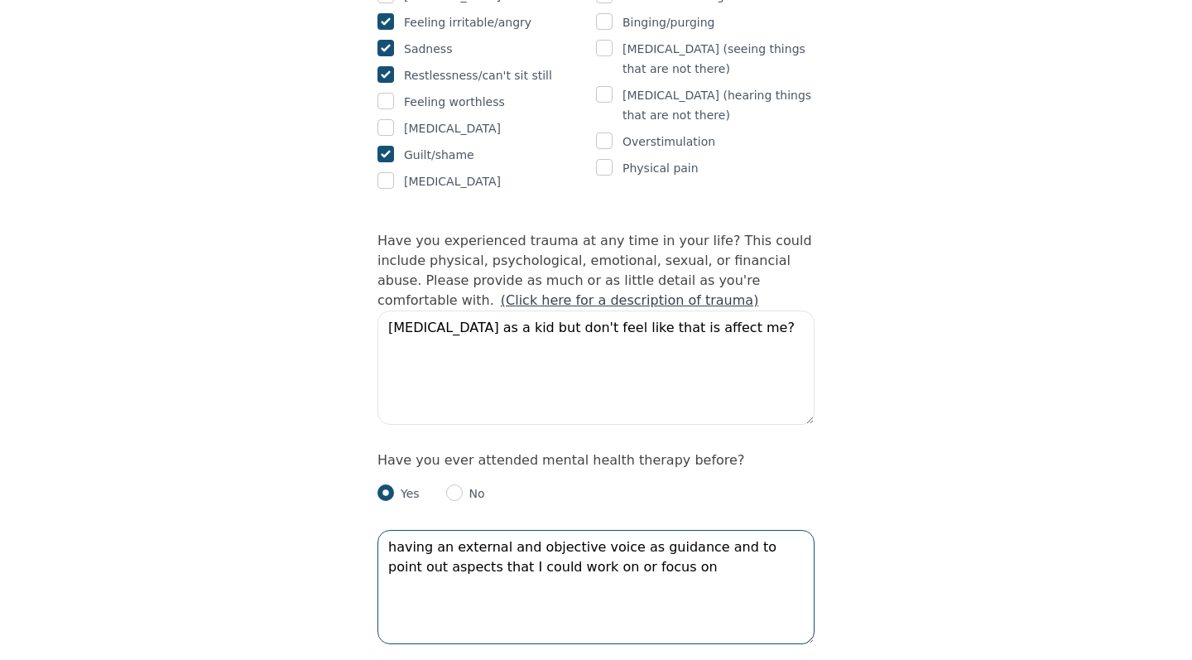
click at [564, 530] on textarea "having an external and objective voice as guidance and to point out aspects tha…" at bounding box center [595, 587] width 437 height 114
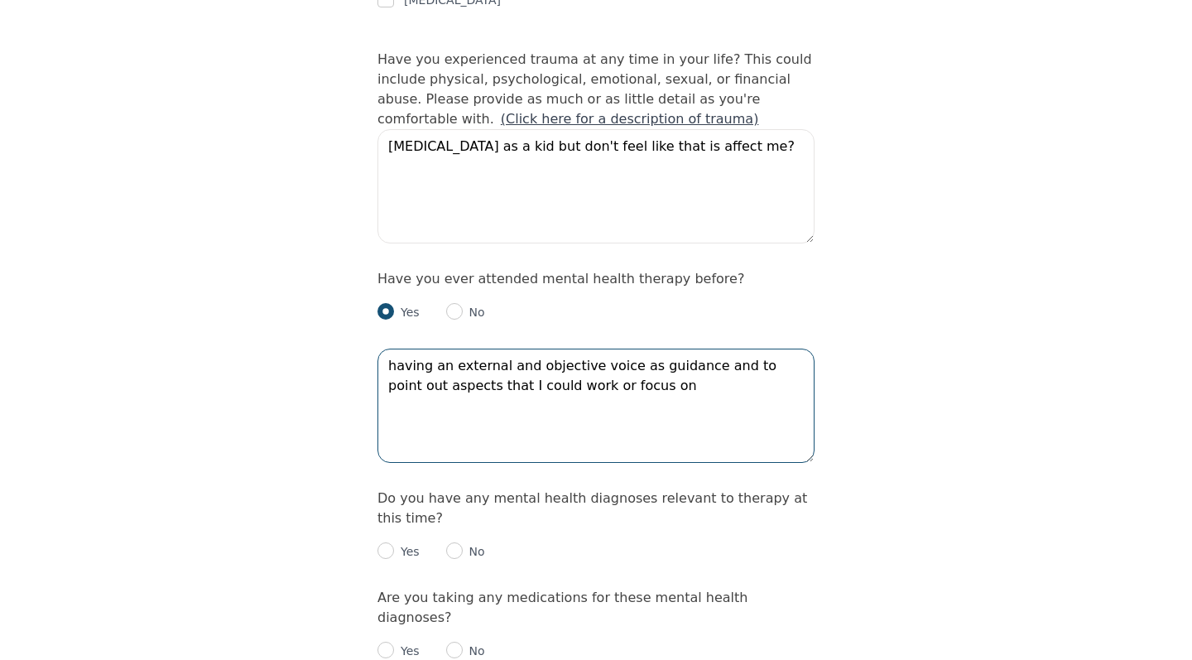
scroll to position [1731, 0]
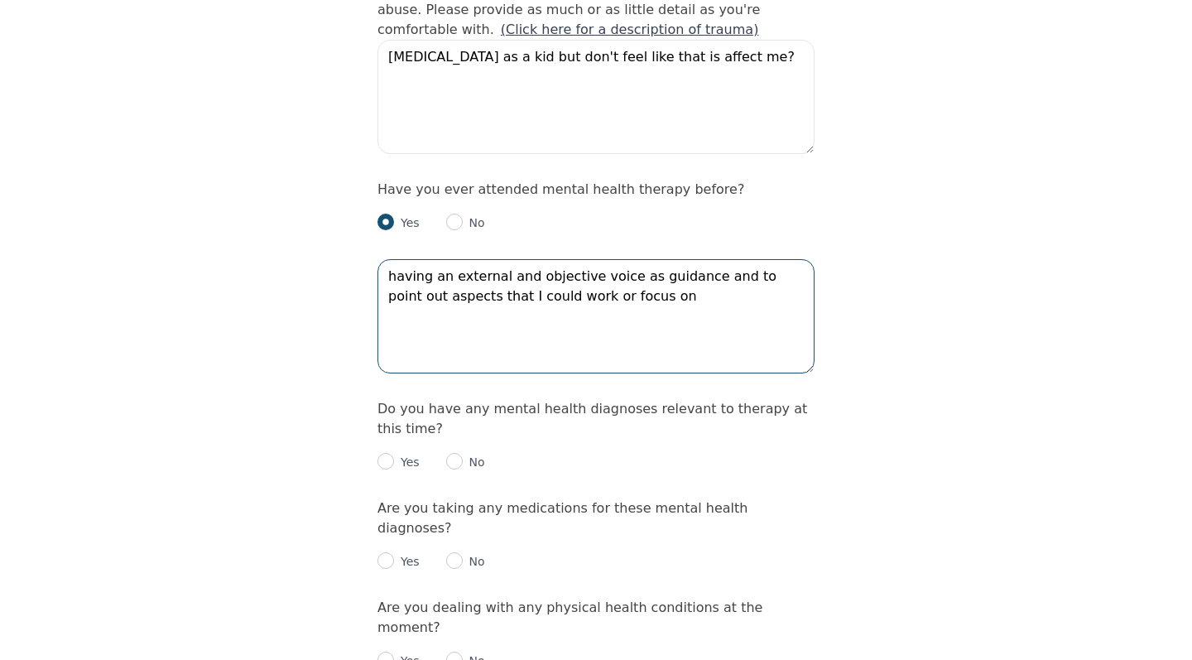
type textarea "having an external and objective voice as guidance and to point out aspects tha…"
click at [387, 453] on input "radio" at bounding box center [385, 461] width 17 height 17
radio input "true"
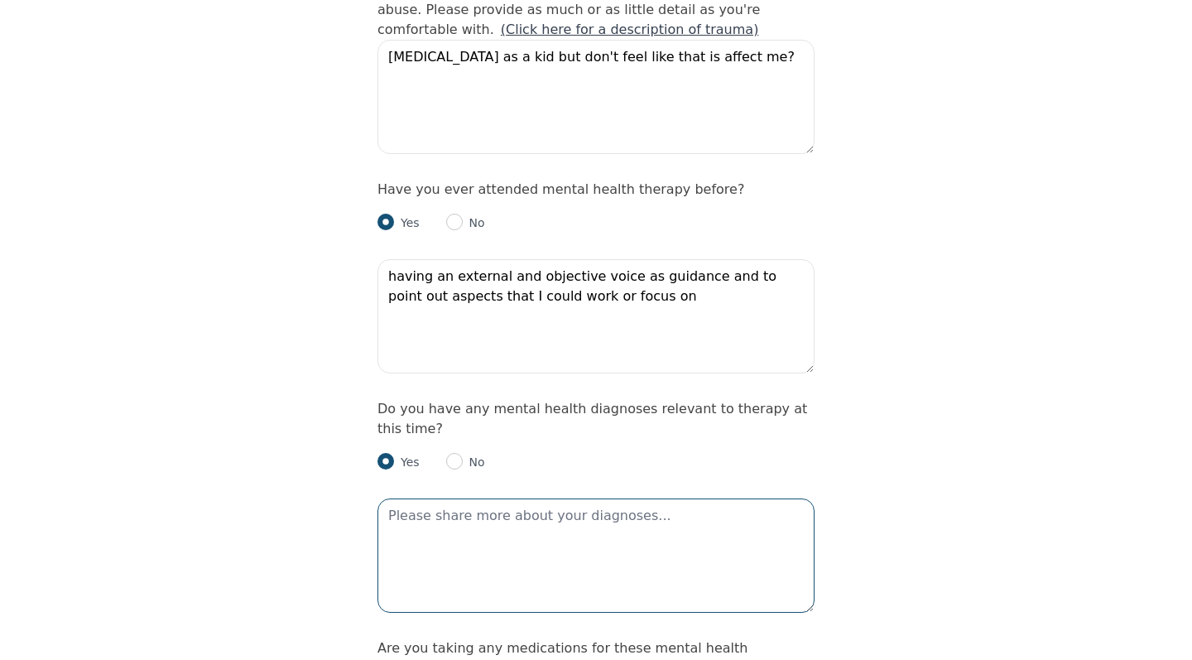
click at [465, 498] on textarea at bounding box center [595, 555] width 437 height 114
type textarea "f"
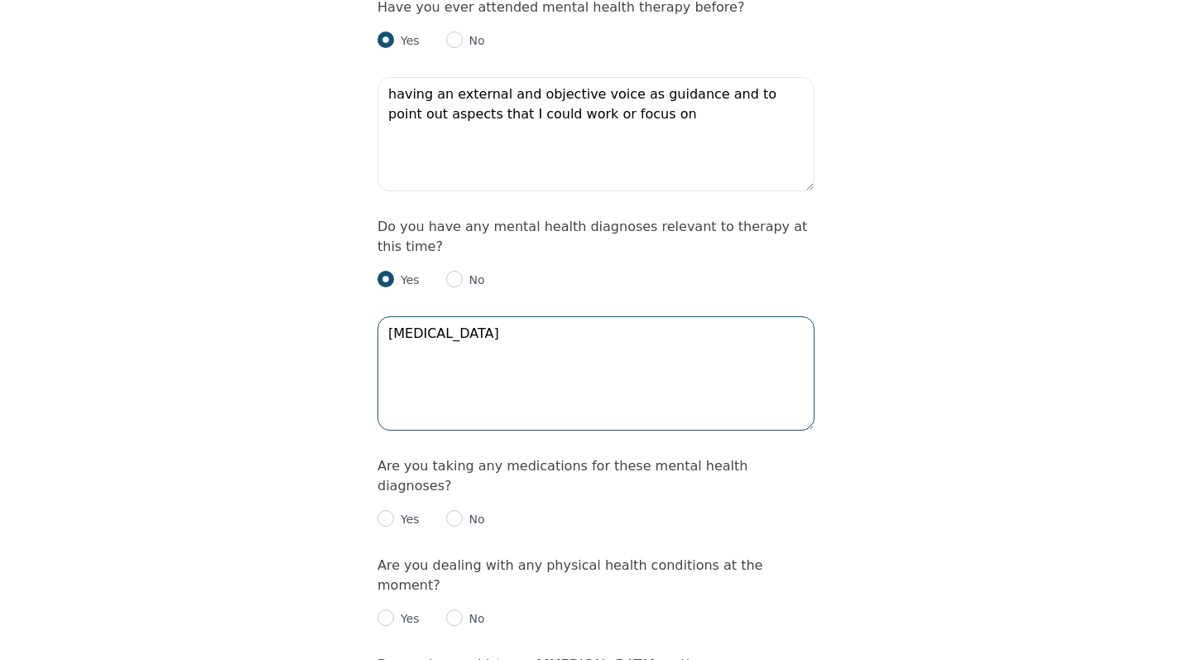
scroll to position [1927, 0]
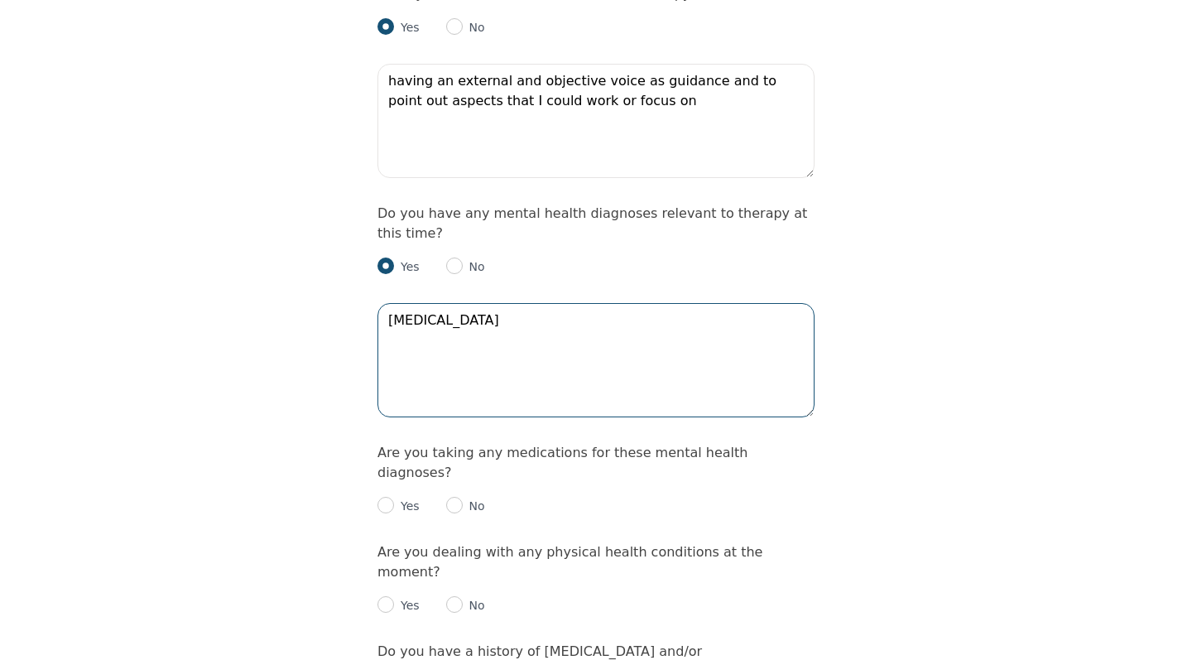
type textarea "[MEDICAL_DATA]"
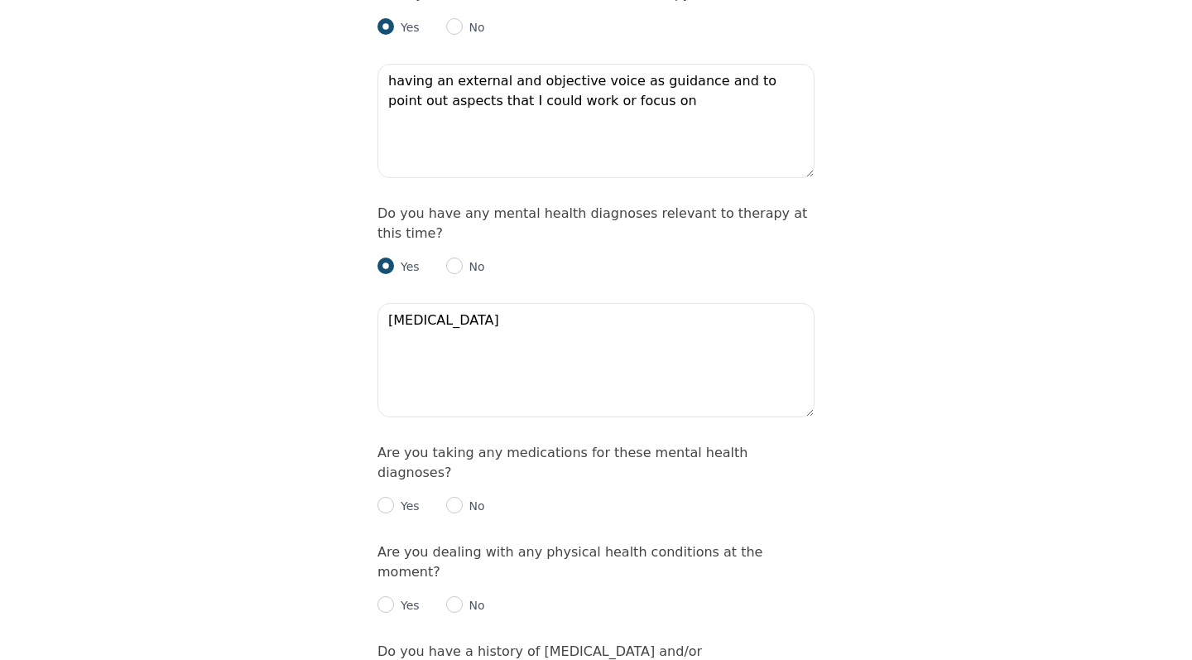
click at [460, 497] on input "radio" at bounding box center [454, 505] width 17 height 17
radio input "true"
click at [390, 596] on input "radio" at bounding box center [385, 604] width 17 height 17
radio input "true"
